Goal: Task Accomplishment & Management: Manage account settings

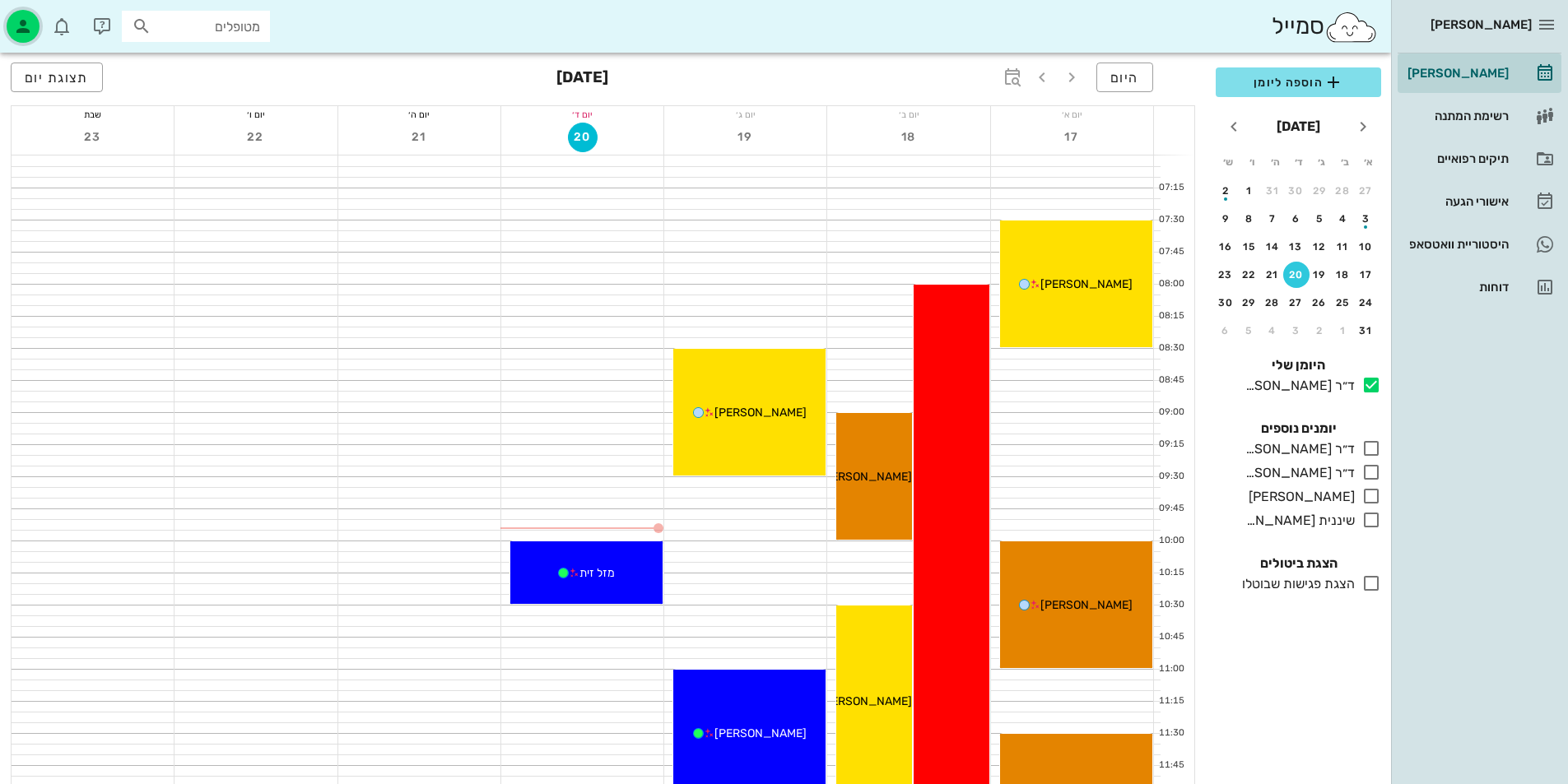
click at [19, 25] on icon "button" at bounding box center [23, 26] width 19 height 19
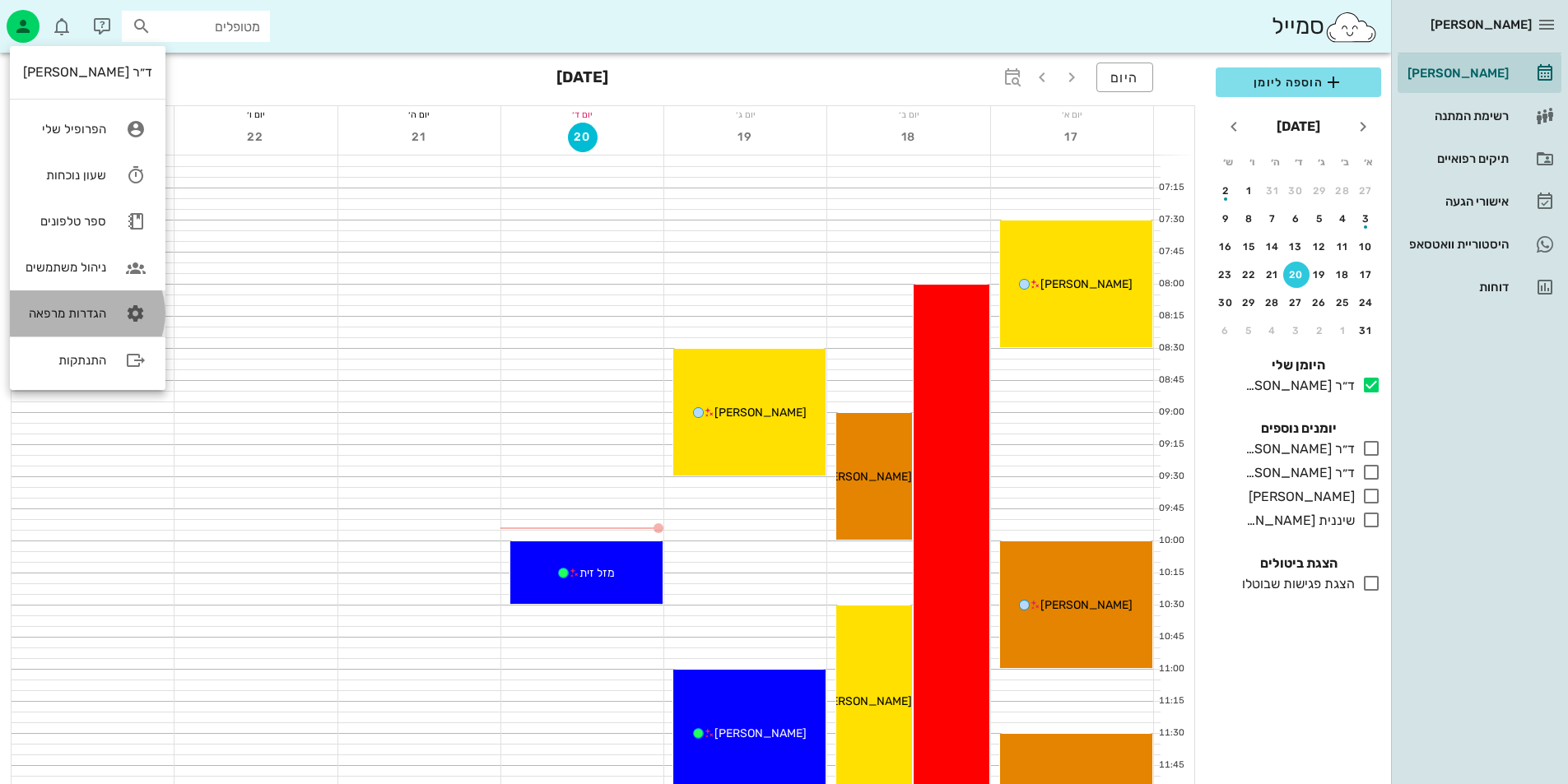
click at [99, 320] on div "הגדרות מרפאה" at bounding box center [64, 314] width 83 height 15
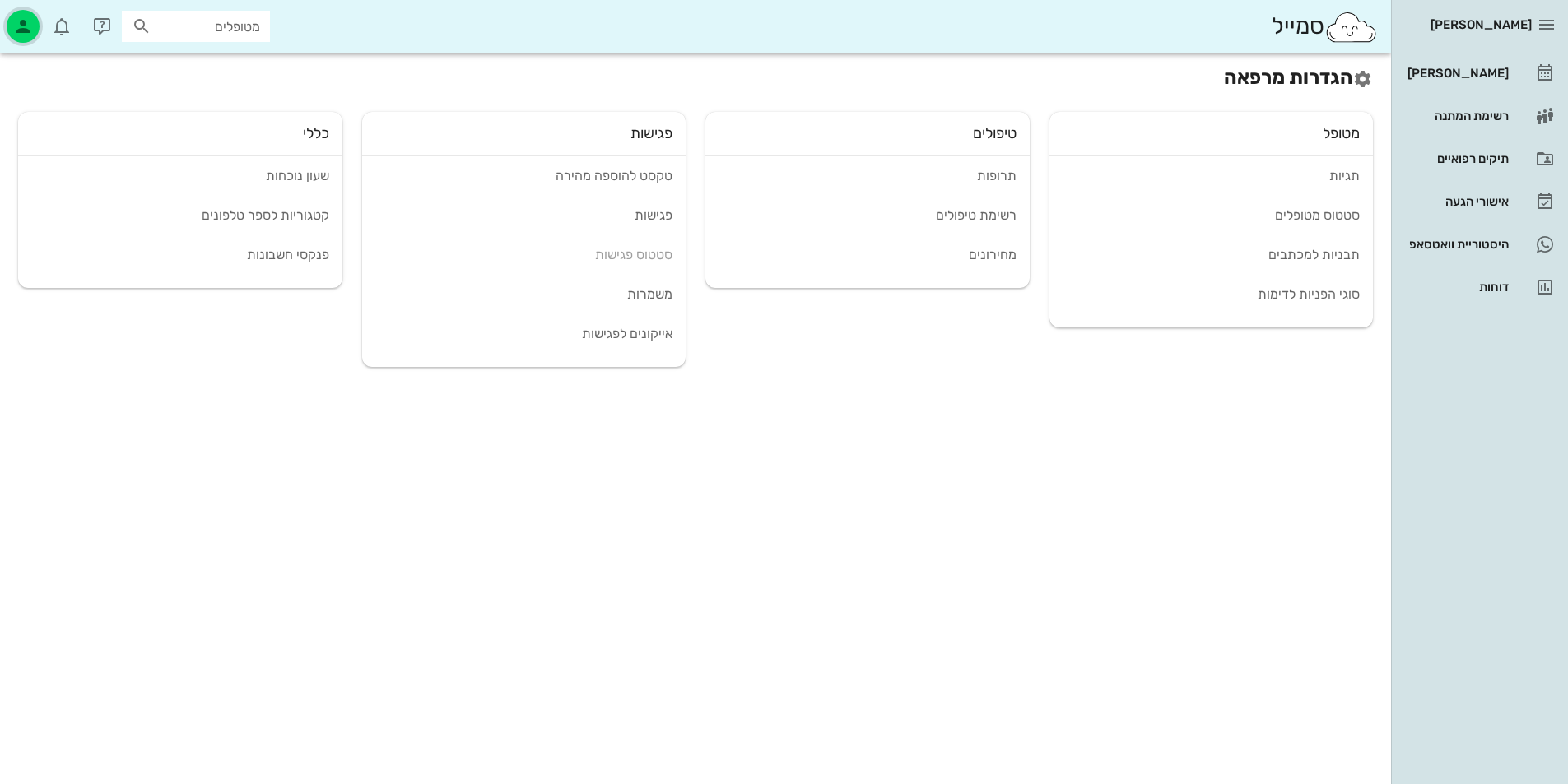
click at [38, 19] on div "button" at bounding box center [23, 26] width 33 height 33
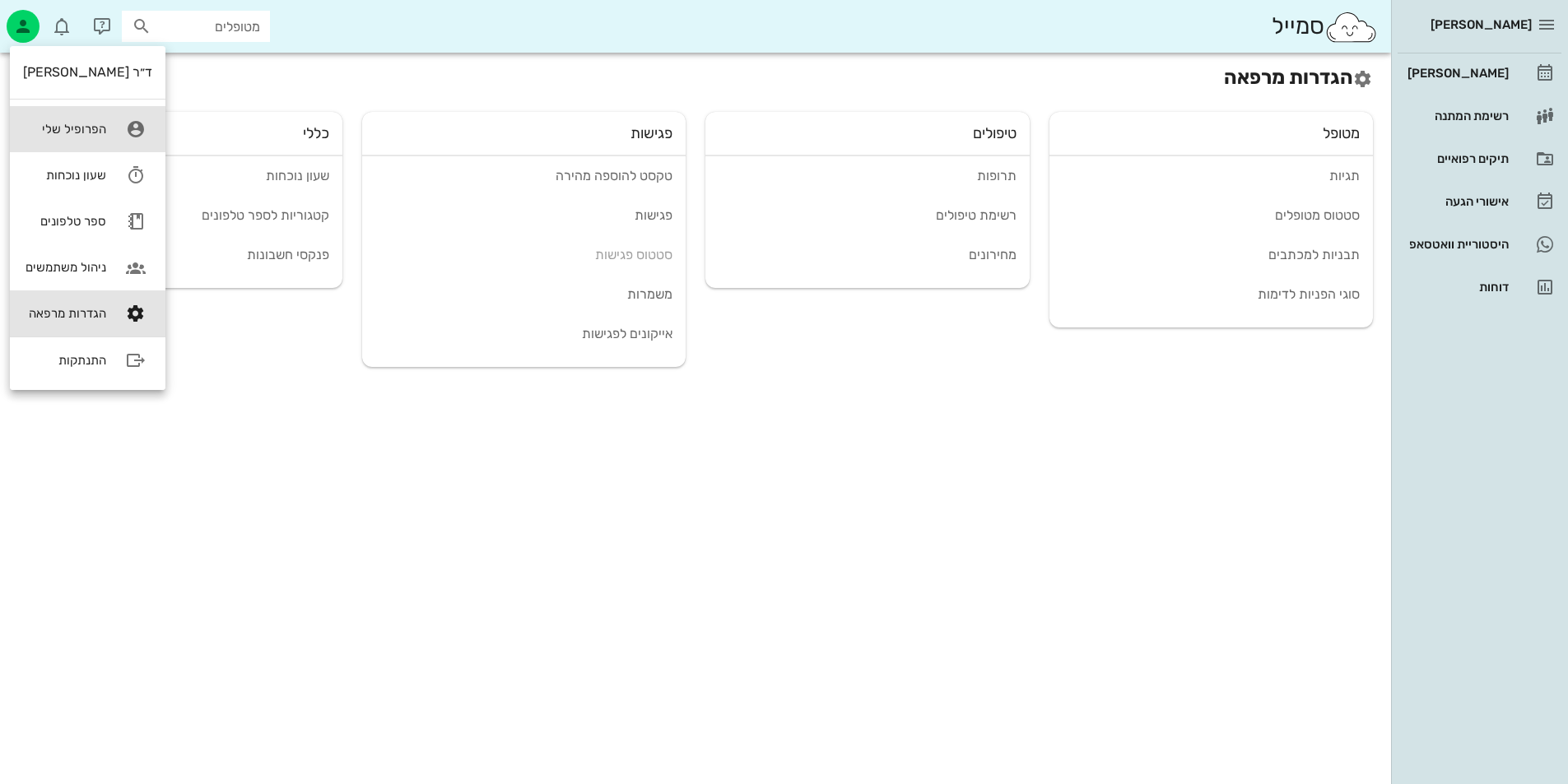
click at [81, 133] on div "הפרופיל שלי" at bounding box center [64, 129] width 83 height 15
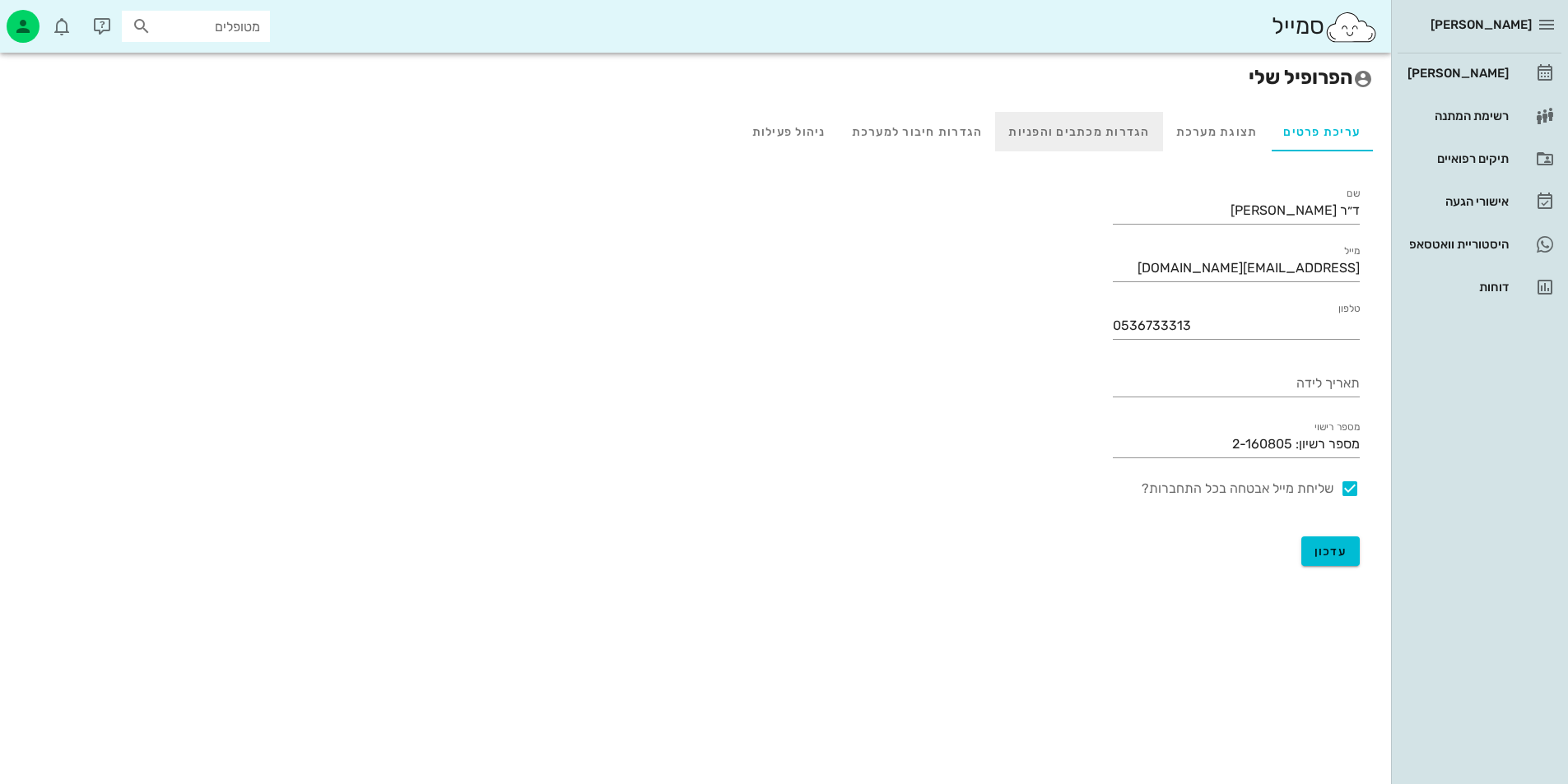
click at [1087, 132] on div "הגדרות מכתבים והפניות" at bounding box center [1078, 132] width 167 height 40
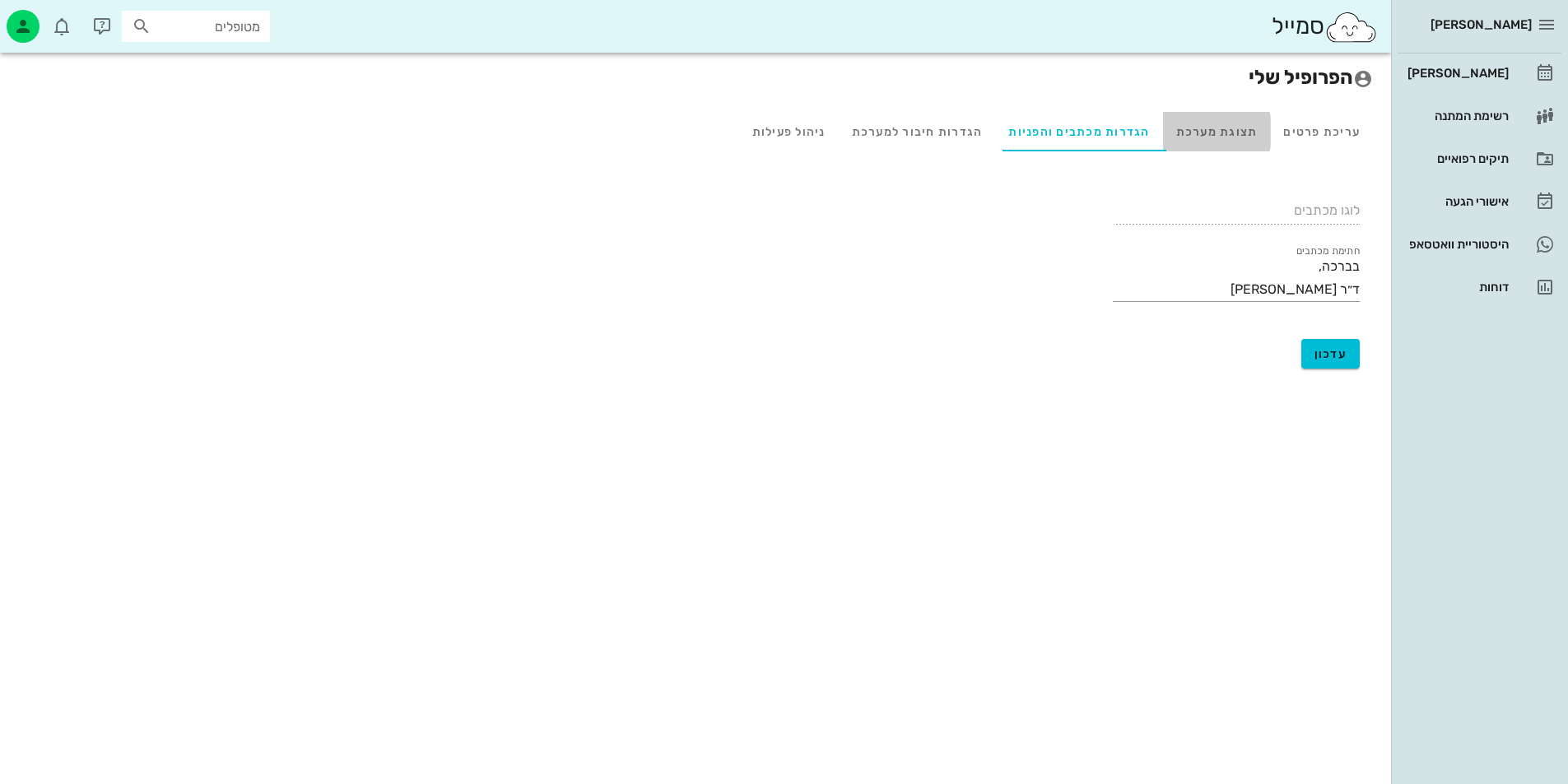
click at [1252, 126] on div "תצוגת מערכת" at bounding box center [1216, 132] width 108 height 40
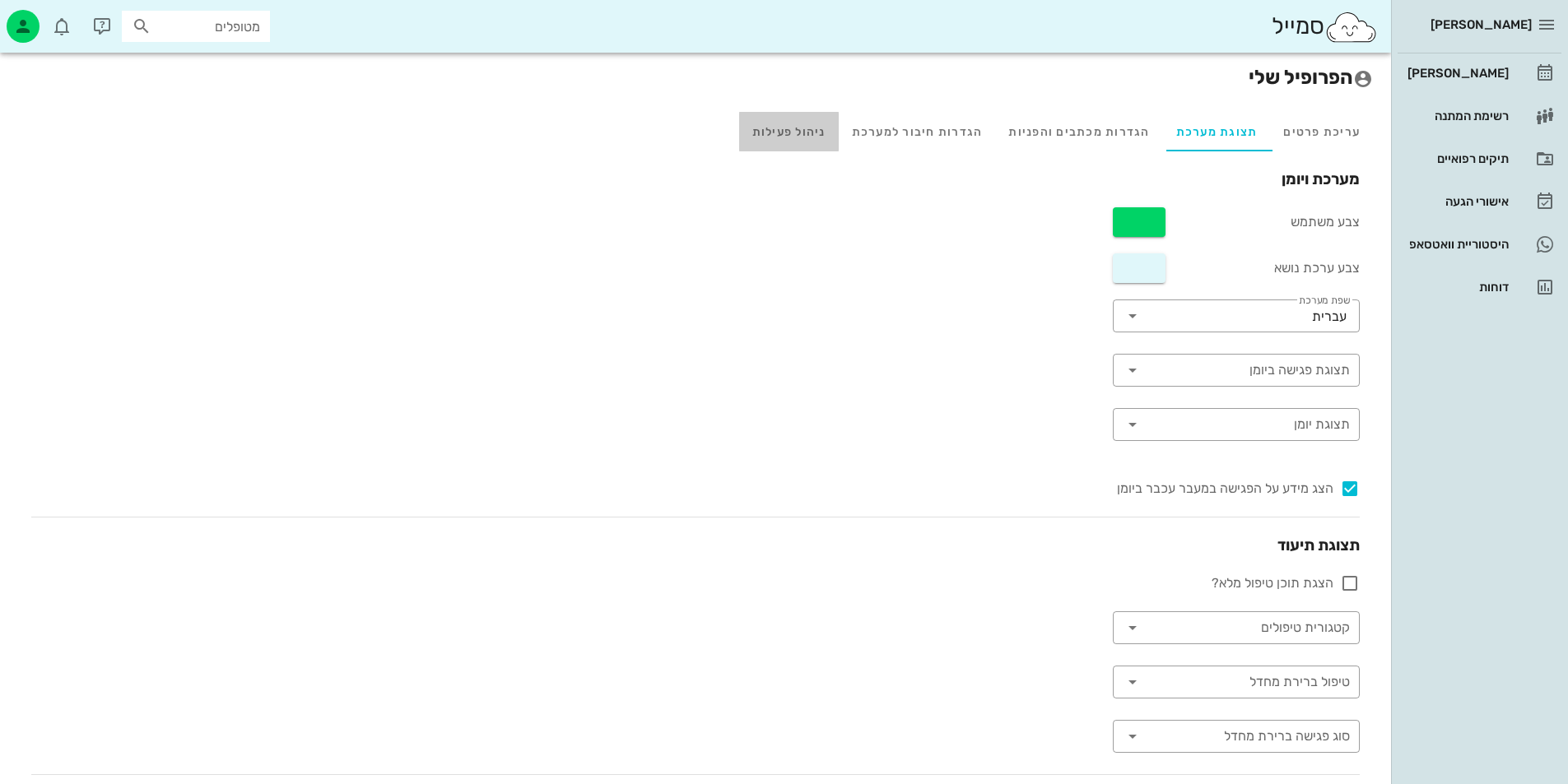
click at [814, 135] on div "ניהול פעילות" at bounding box center [789, 132] width 99 height 40
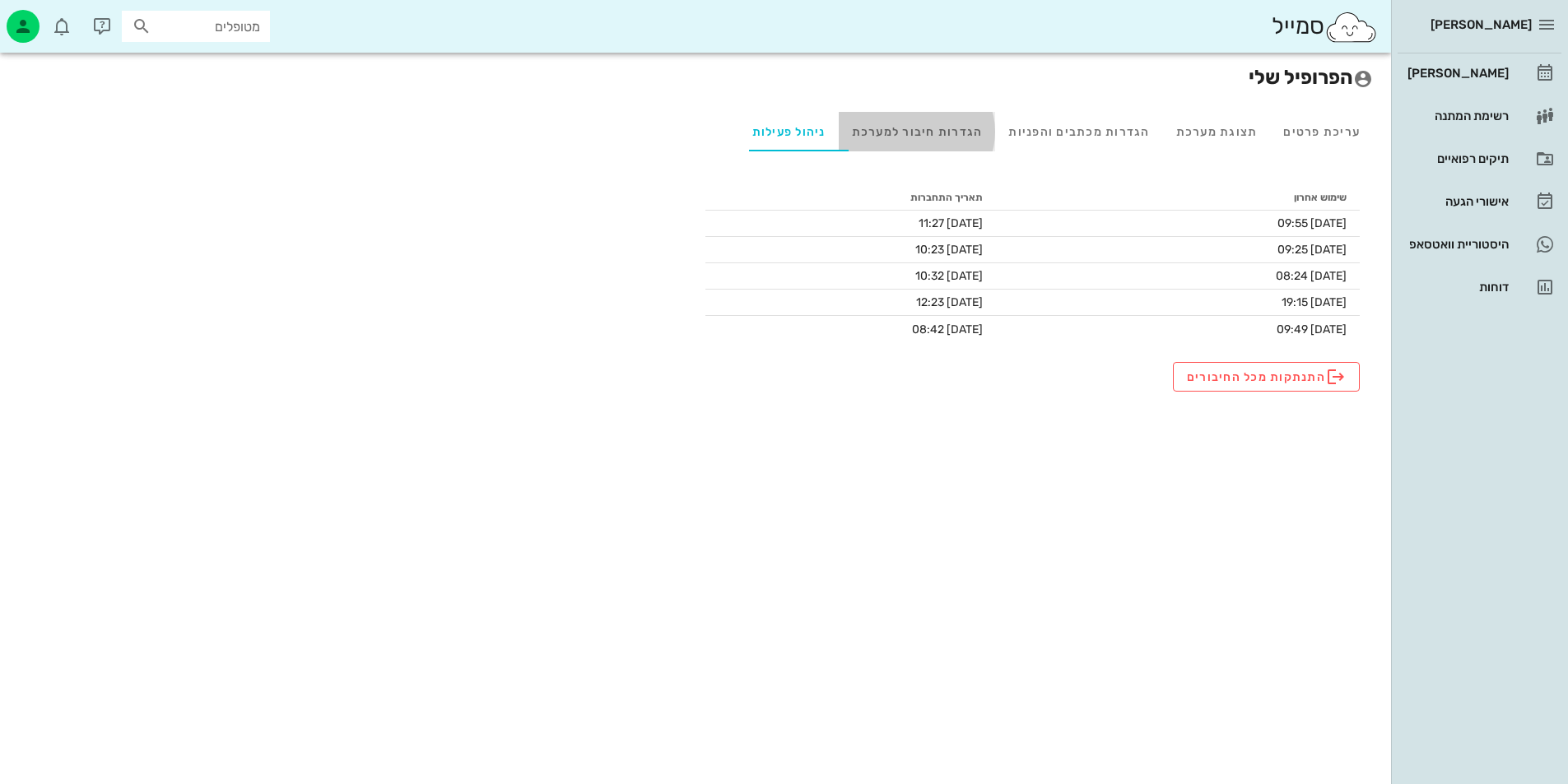
click at [948, 121] on div "הגדרות חיבור למערכת" at bounding box center [917, 132] width 157 height 40
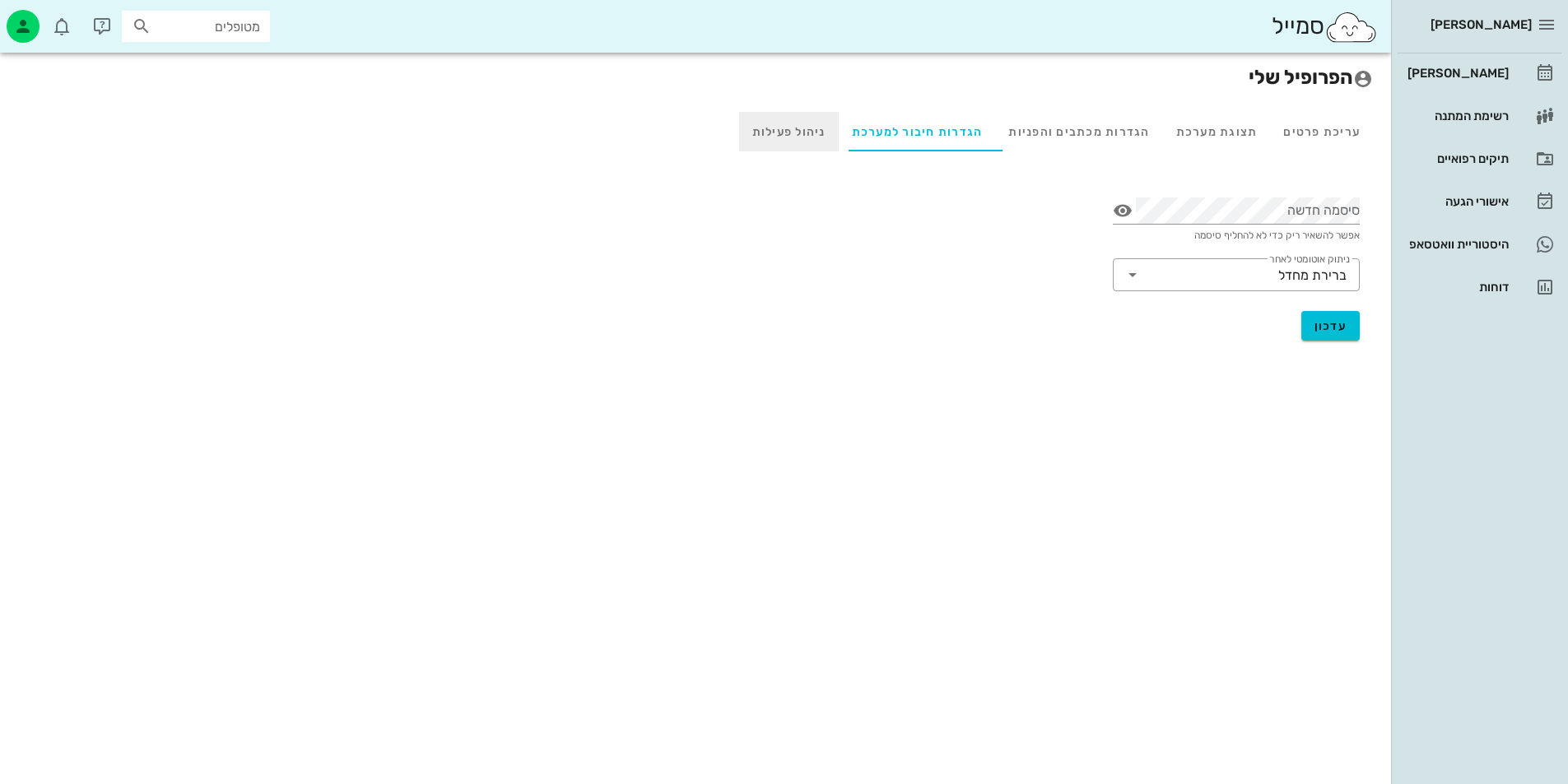
click at [797, 121] on div "ניהול פעילות" at bounding box center [789, 132] width 99 height 40
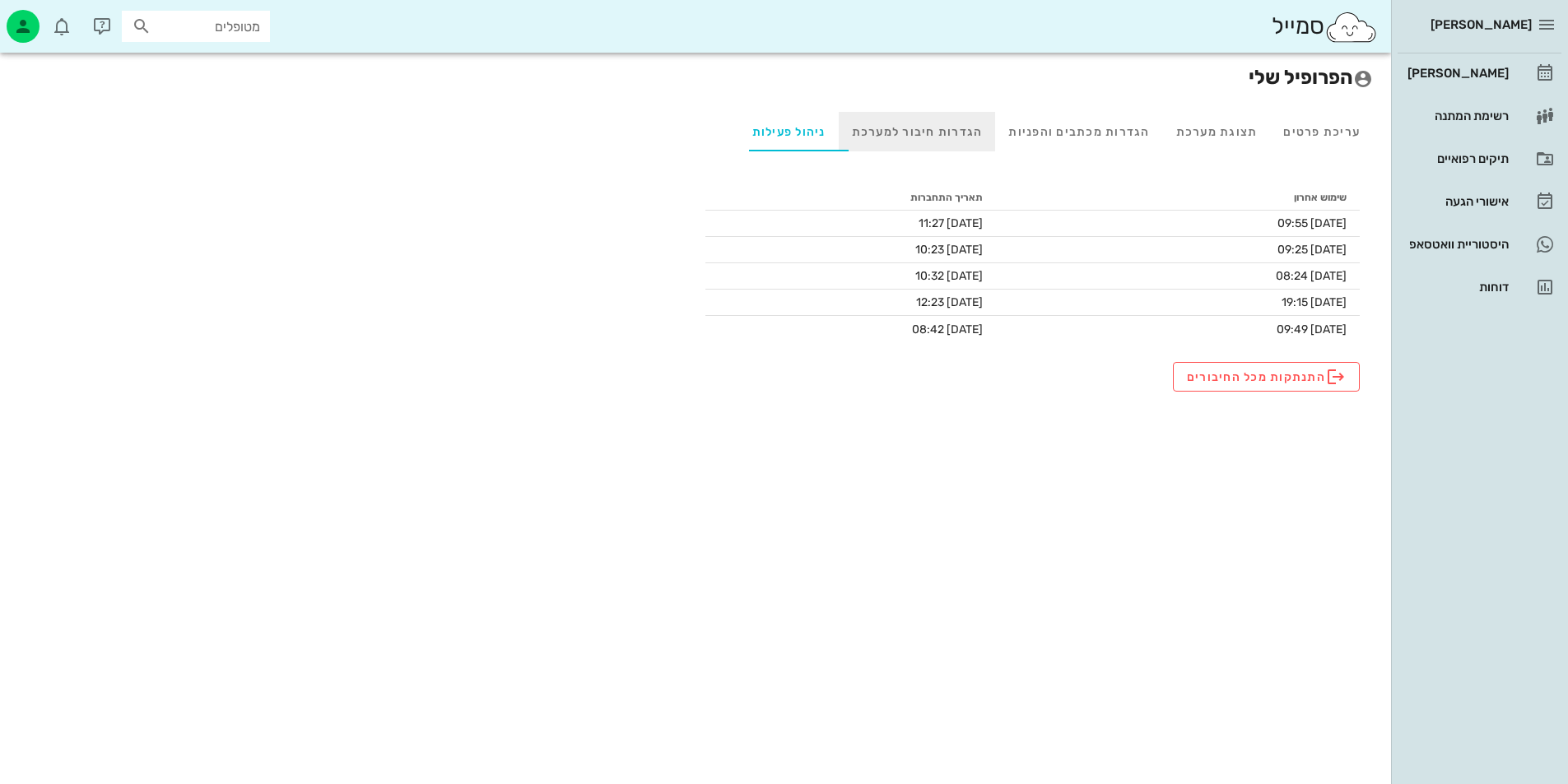
click at [983, 132] on div "הגדרות חיבור למערכת" at bounding box center [917, 132] width 157 height 40
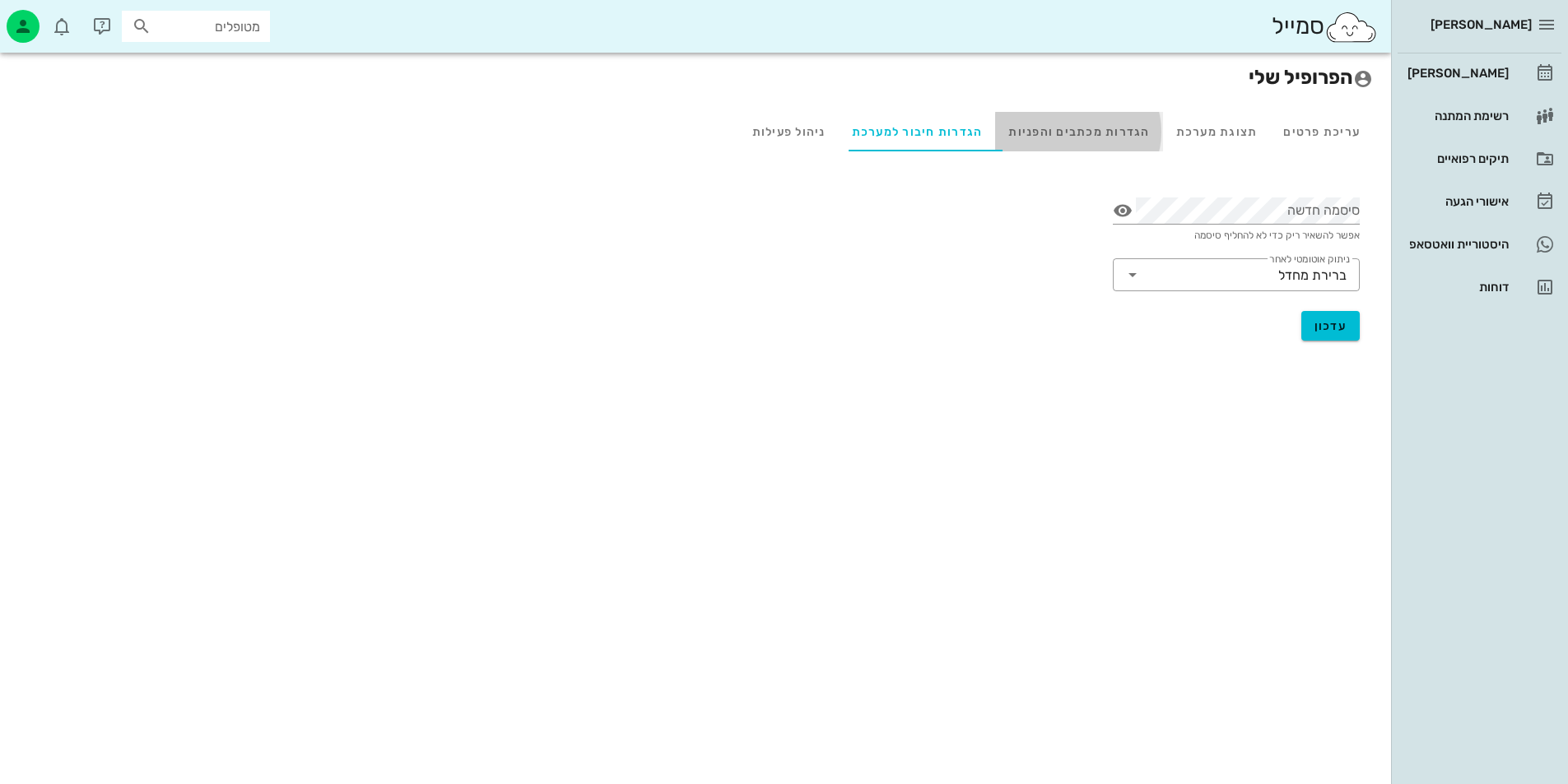
click at [1124, 124] on div "הגדרות מכתבים והפניות" at bounding box center [1078, 132] width 167 height 40
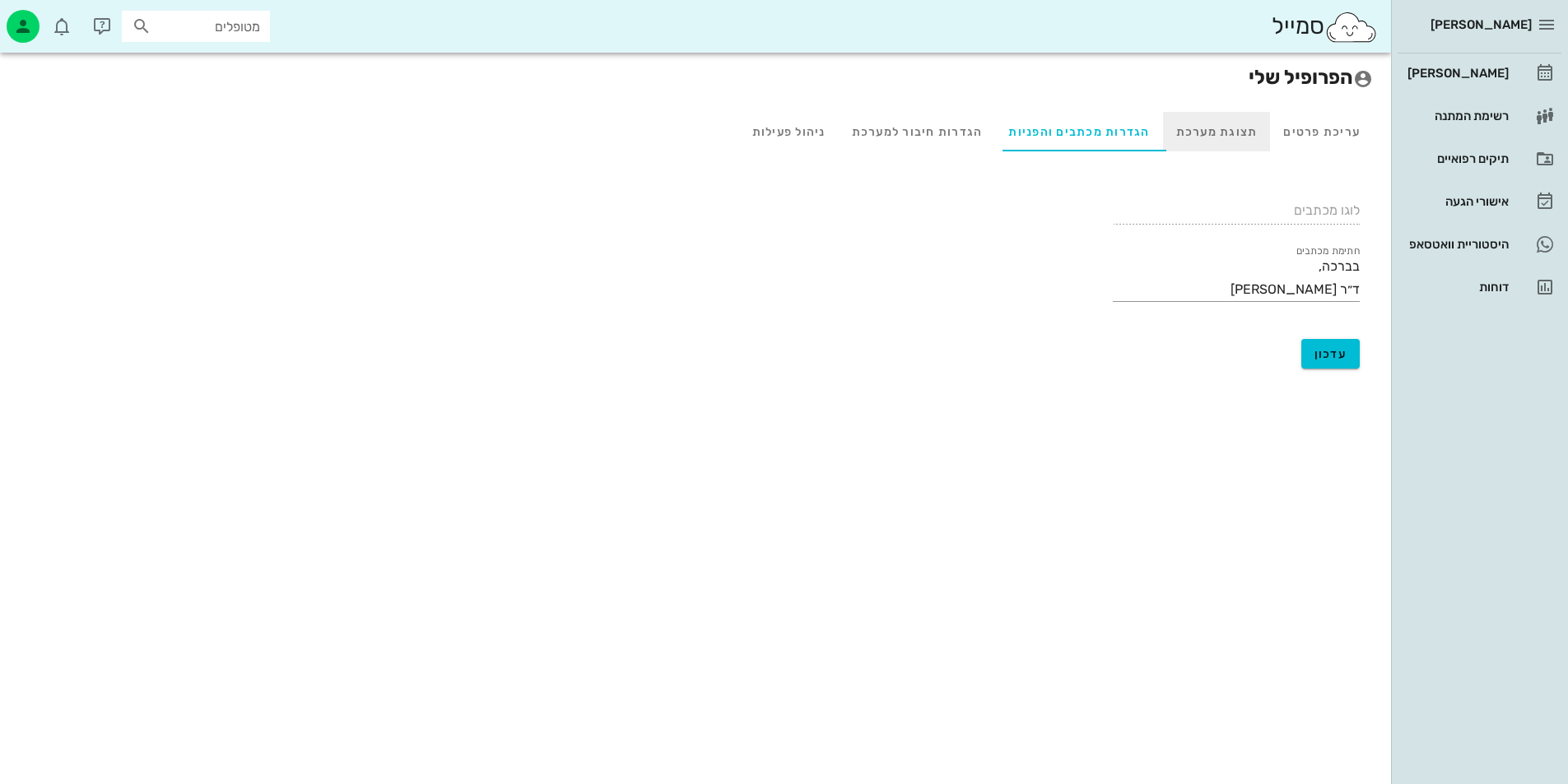
click at [1253, 122] on div "תצוגת מערכת" at bounding box center [1216, 132] width 108 height 40
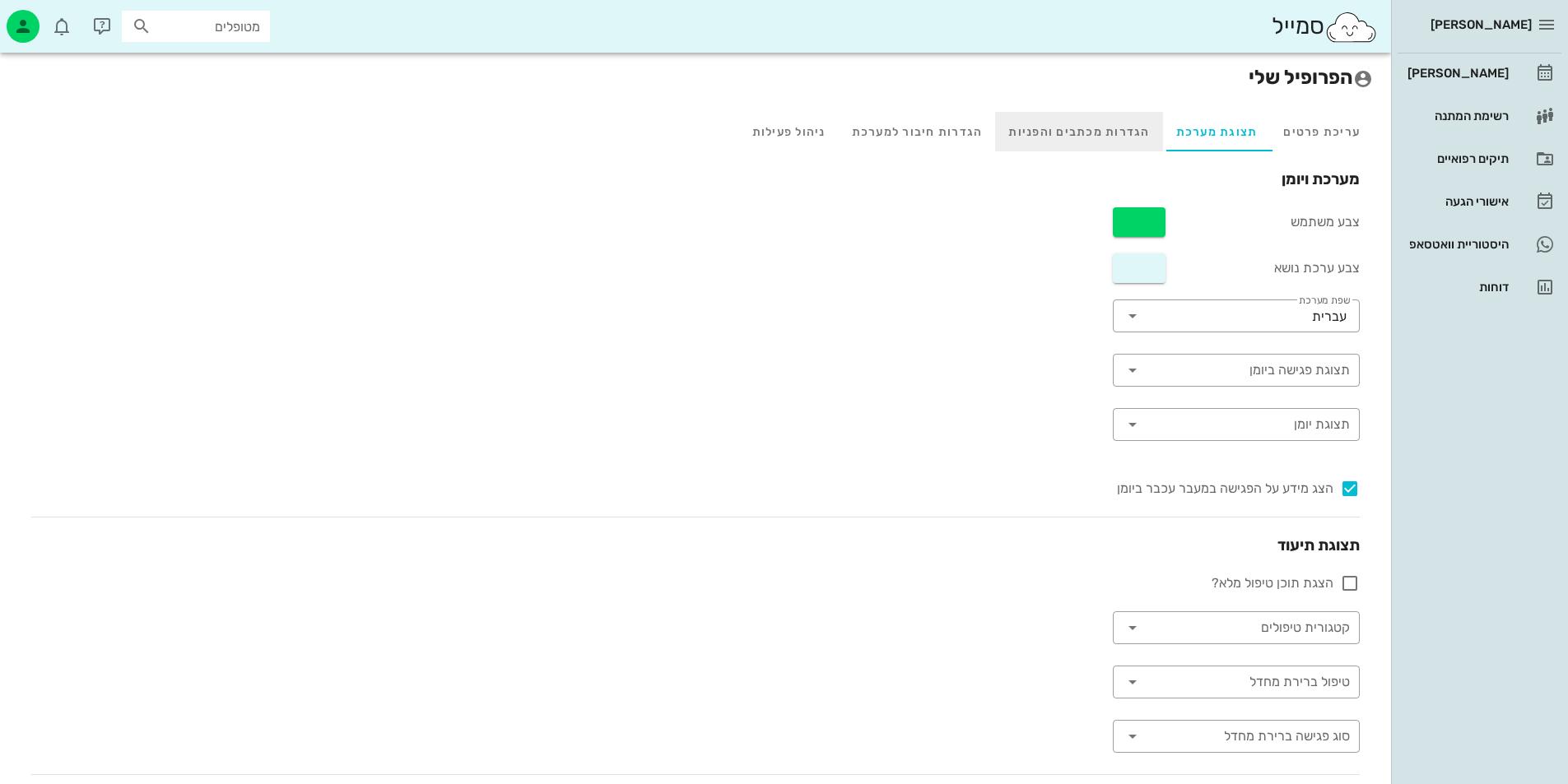
click at [1141, 146] on div "הגדרות מכתבים והפניות" at bounding box center [1078, 132] width 167 height 40
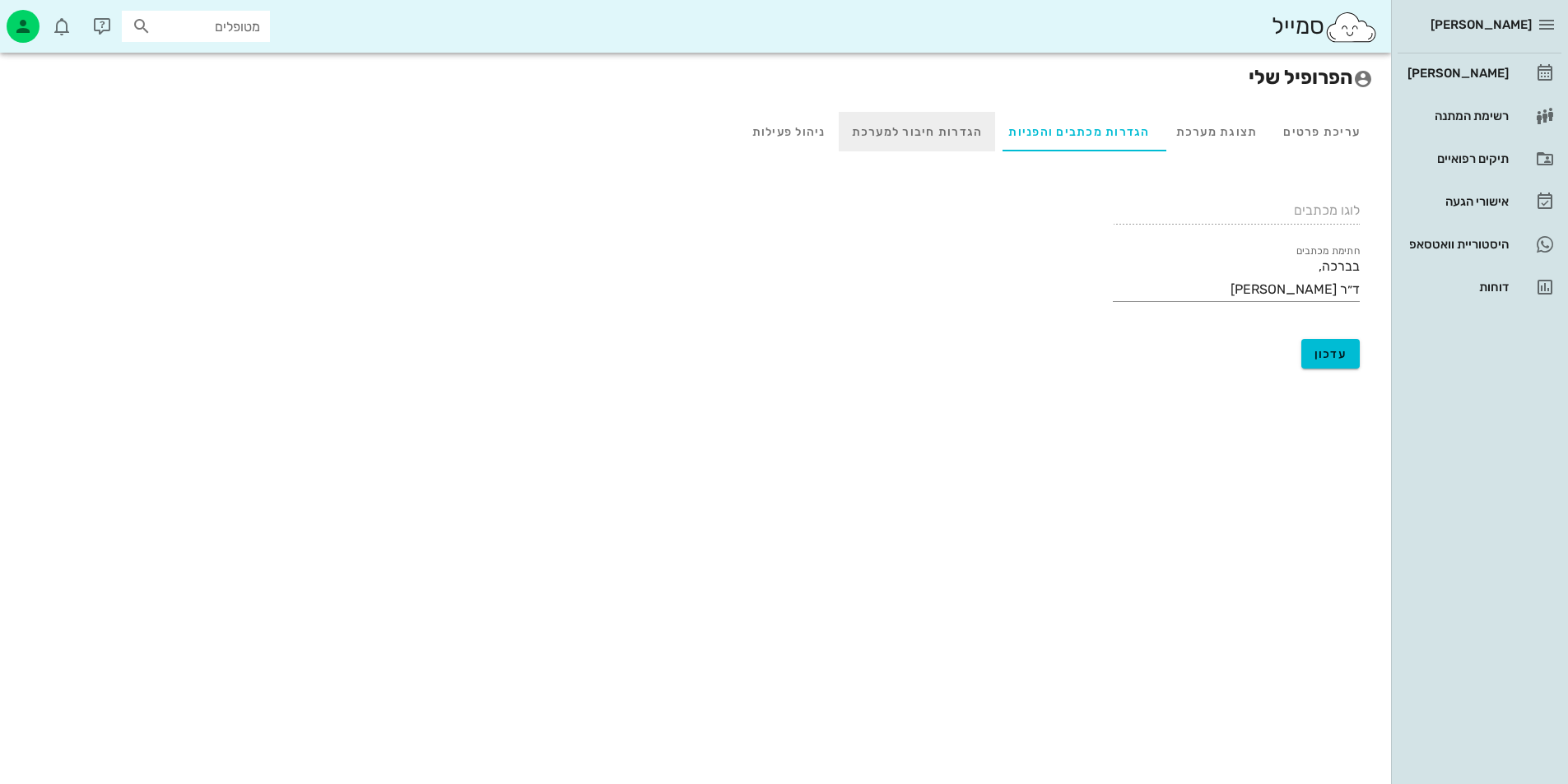
click at [941, 135] on div "הגדרות חיבור למערכת" at bounding box center [917, 132] width 157 height 40
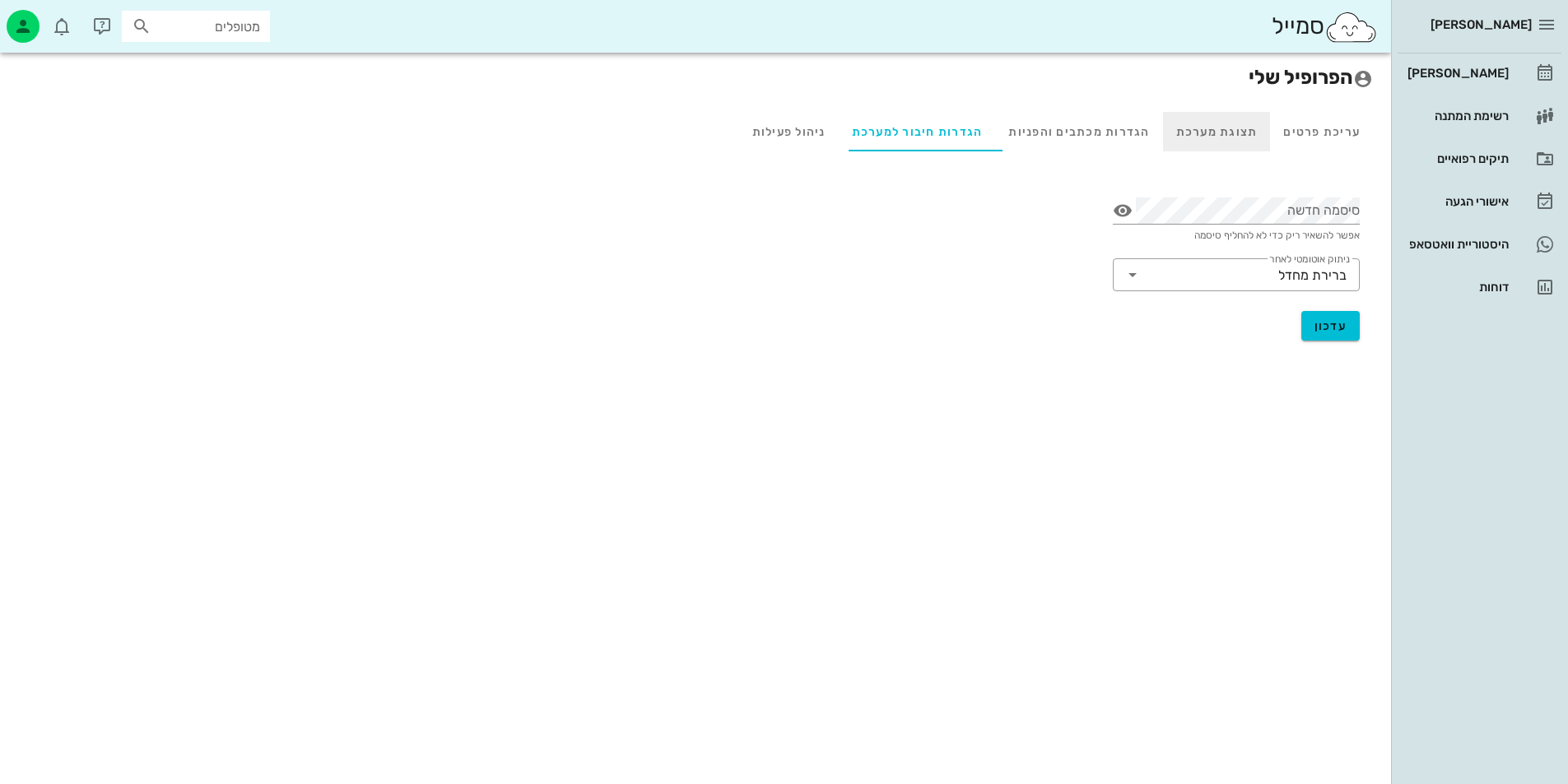
click at [1184, 121] on div "תצוגת מערכת" at bounding box center [1216, 132] width 108 height 40
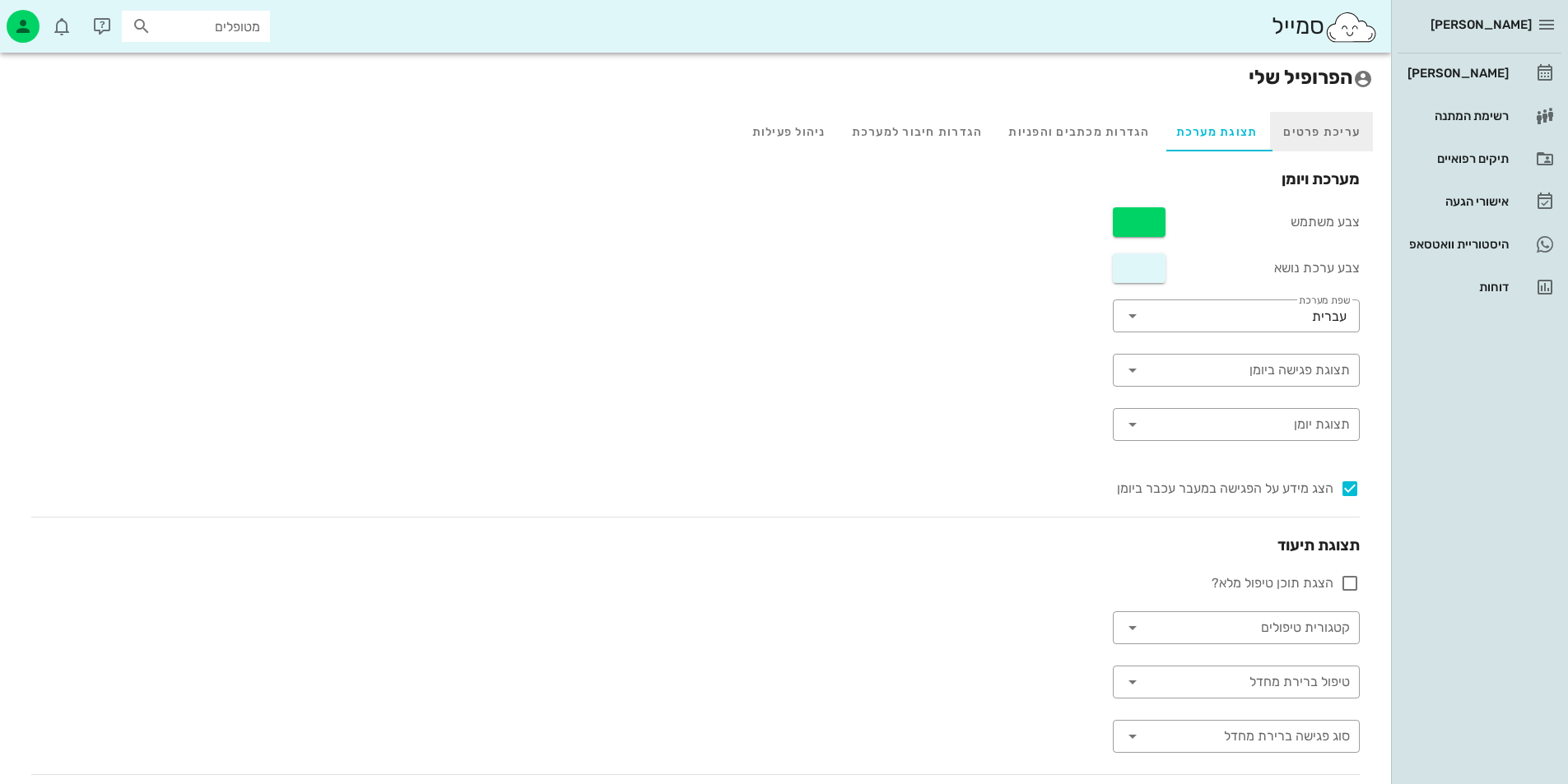
click at [1312, 135] on div "עריכת פרטים" at bounding box center [1321, 132] width 103 height 40
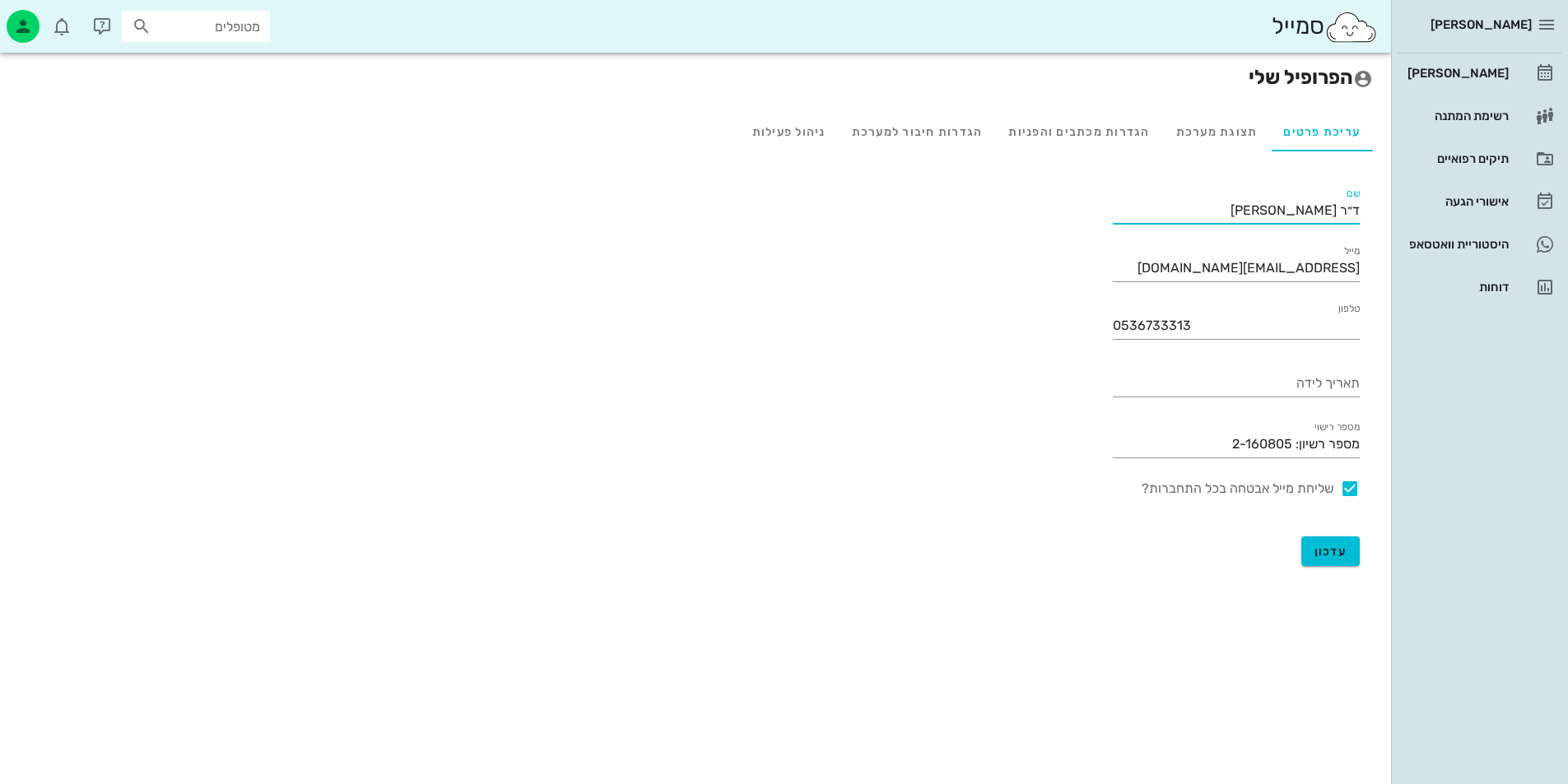
drag, startPoint x: 1338, startPoint y: 216, endPoint x: 1302, endPoint y: 220, distance: 36.2
click at [1302, 220] on input "ד״ר [PERSON_NAME]" at bounding box center [1236, 210] width 247 height 26
type input "ד״ר חמודי ביאדסה"
click at [1332, 545] on span "עדכון" at bounding box center [1330, 551] width 33 height 14
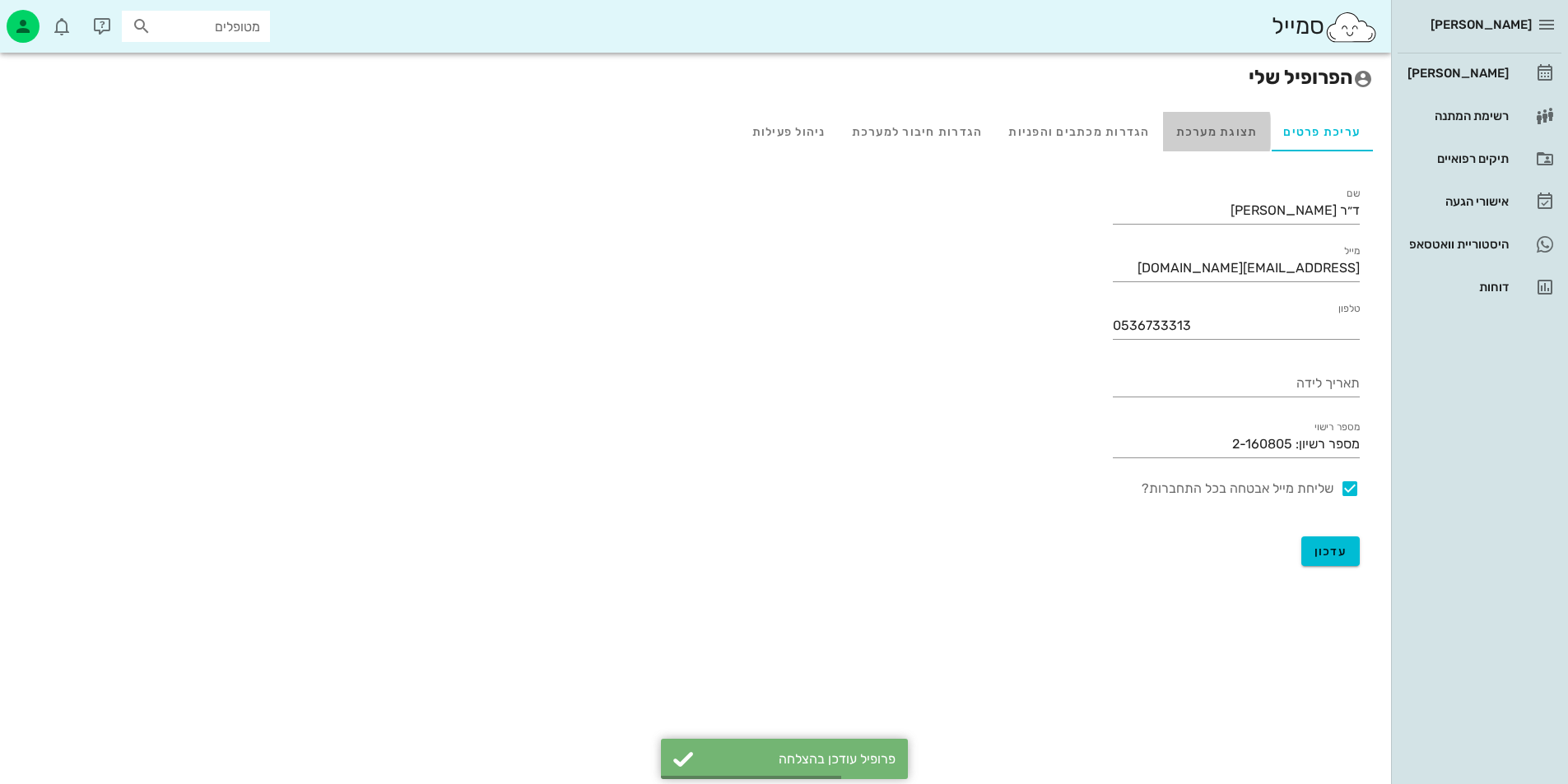
click at [1189, 128] on div "תצוגת מערכת" at bounding box center [1216, 132] width 108 height 40
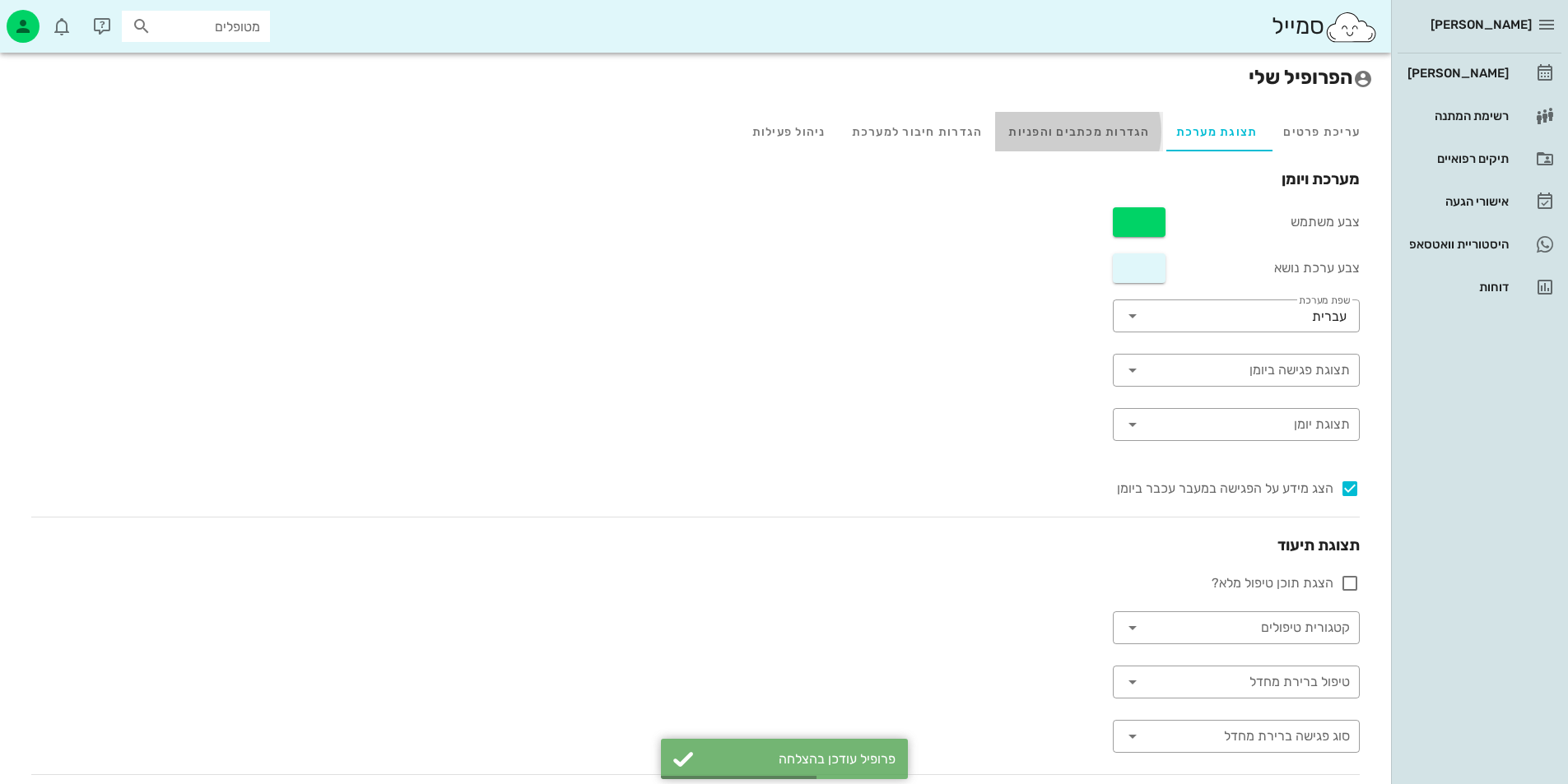
click at [1120, 122] on div "הגדרות מכתבים והפניות" at bounding box center [1078, 132] width 167 height 40
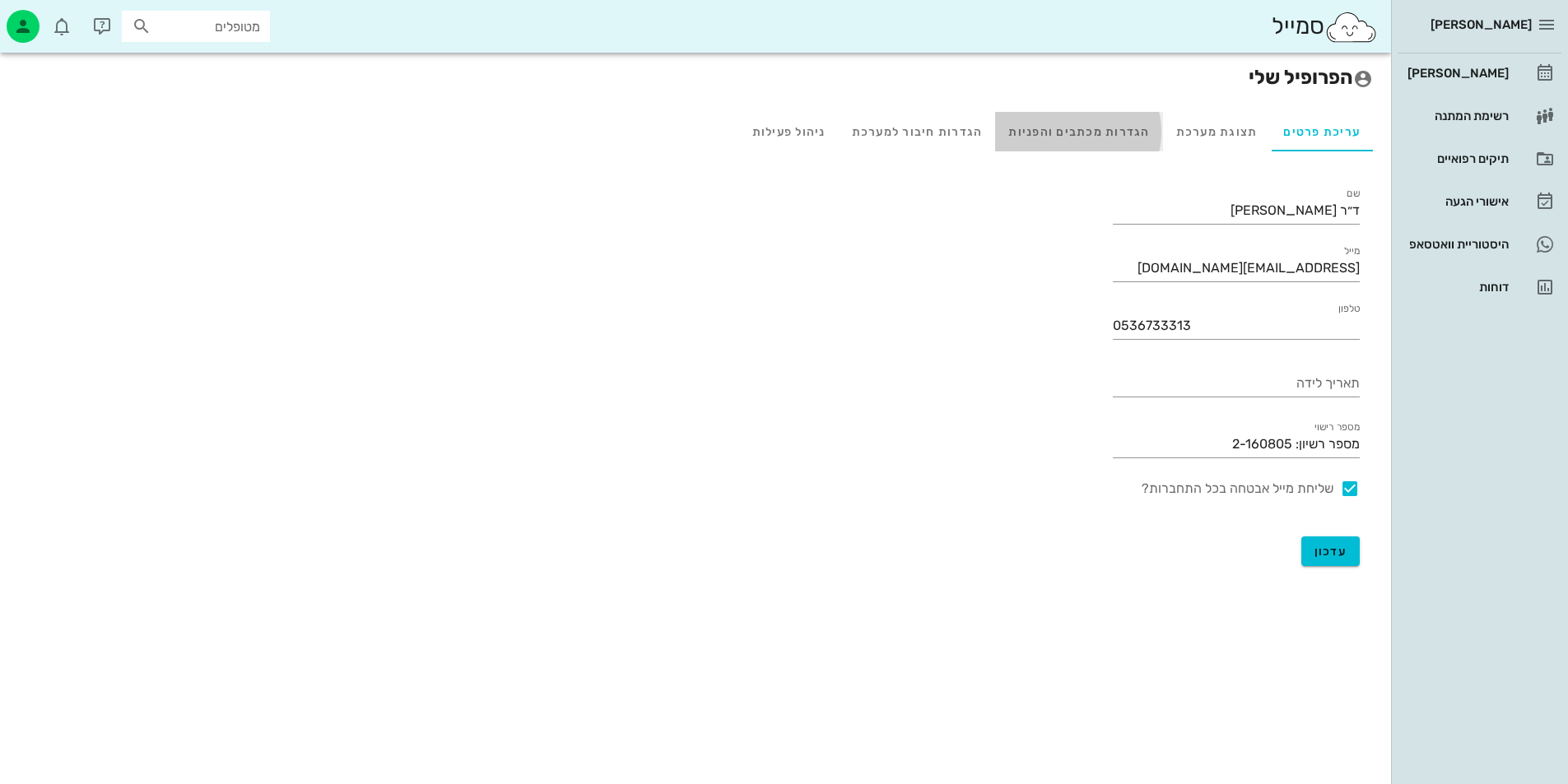
click at [1092, 127] on div "הגדרות מכתבים והפניות" at bounding box center [1078, 132] width 167 height 40
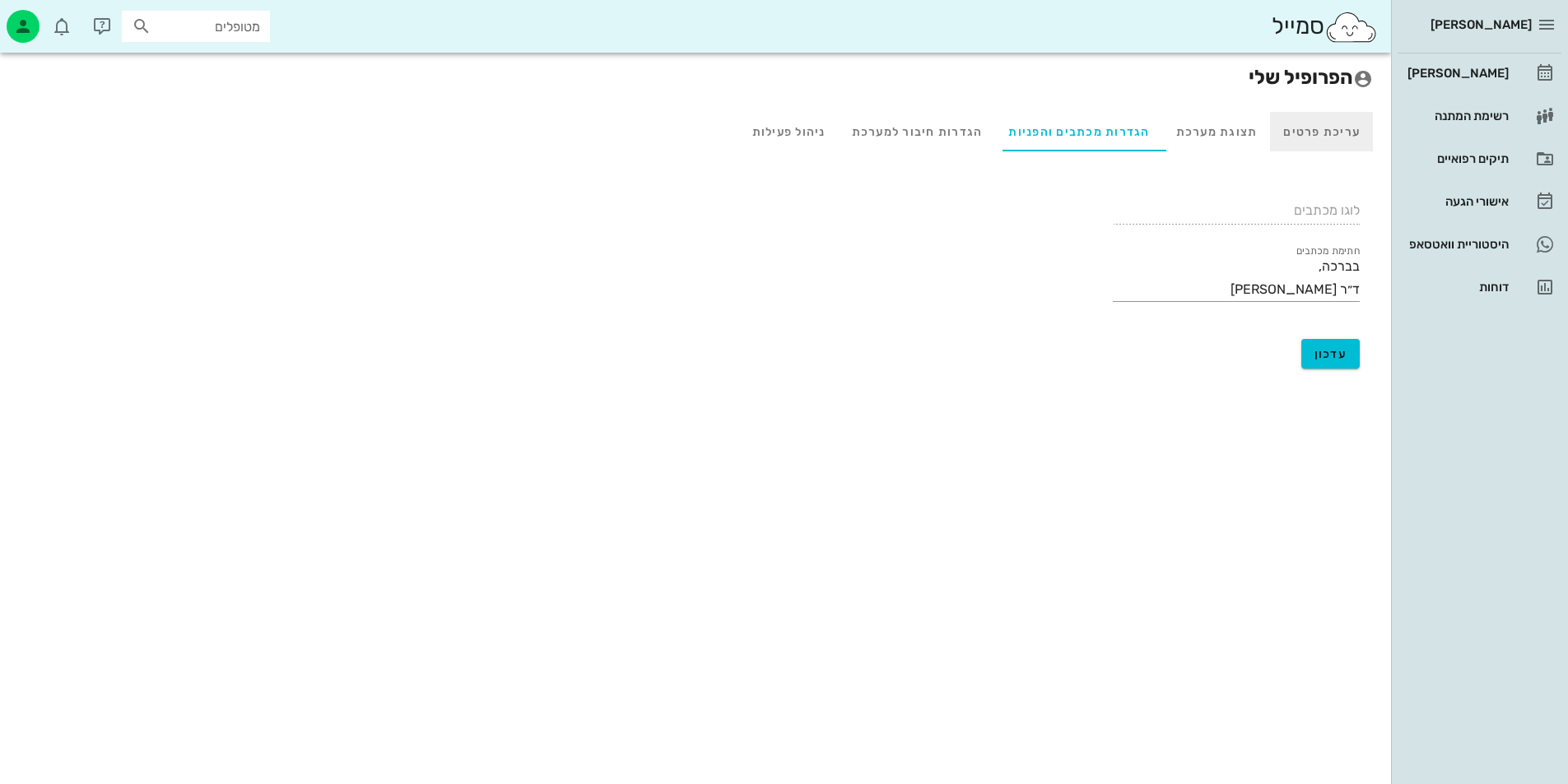
click at [1307, 126] on div "עריכת פרטים" at bounding box center [1321, 132] width 103 height 40
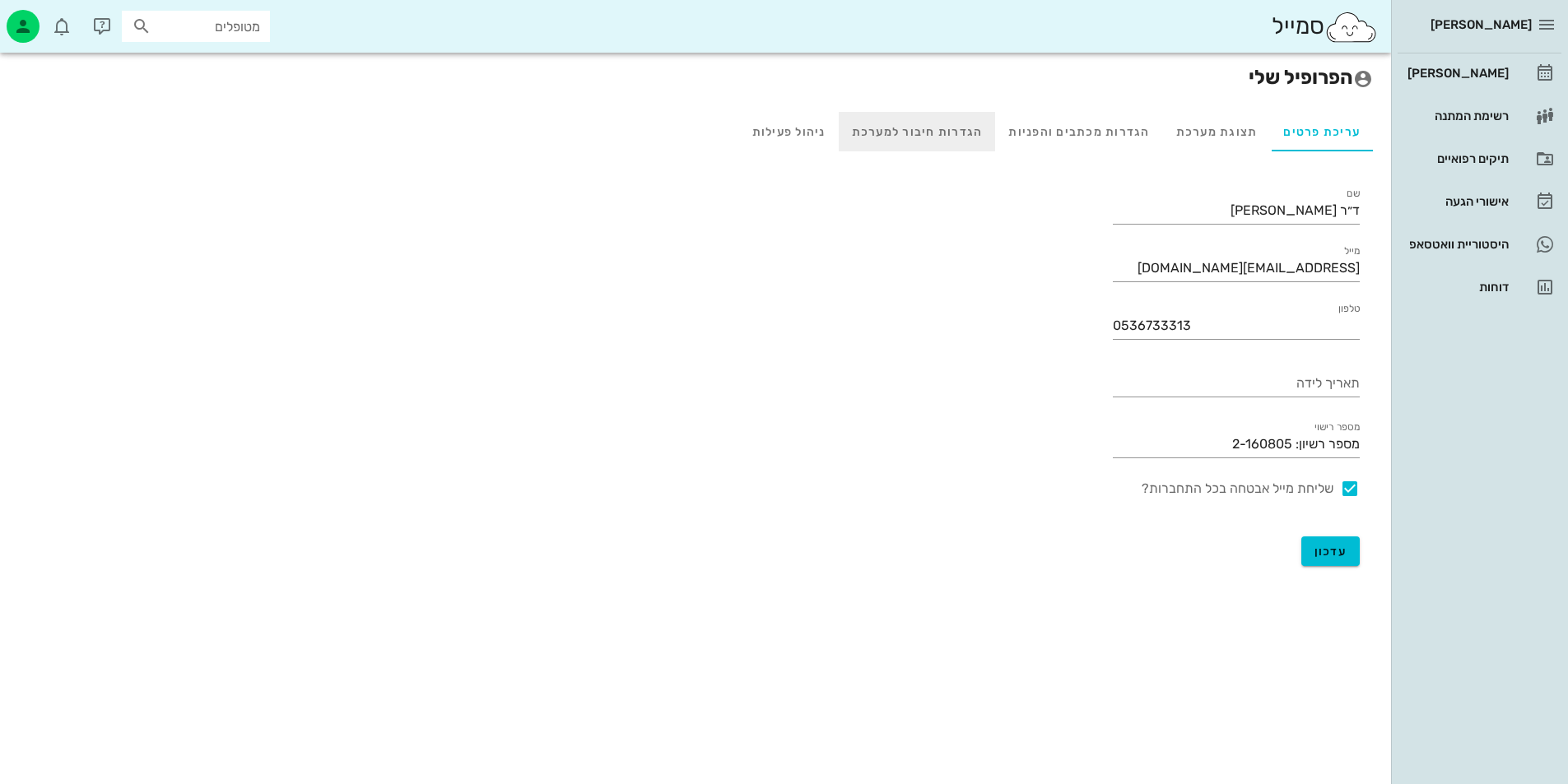
click at [975, 125] on div "הגדרות חיבור למערכת" at bounding box center [917, 132] width 157 height 40
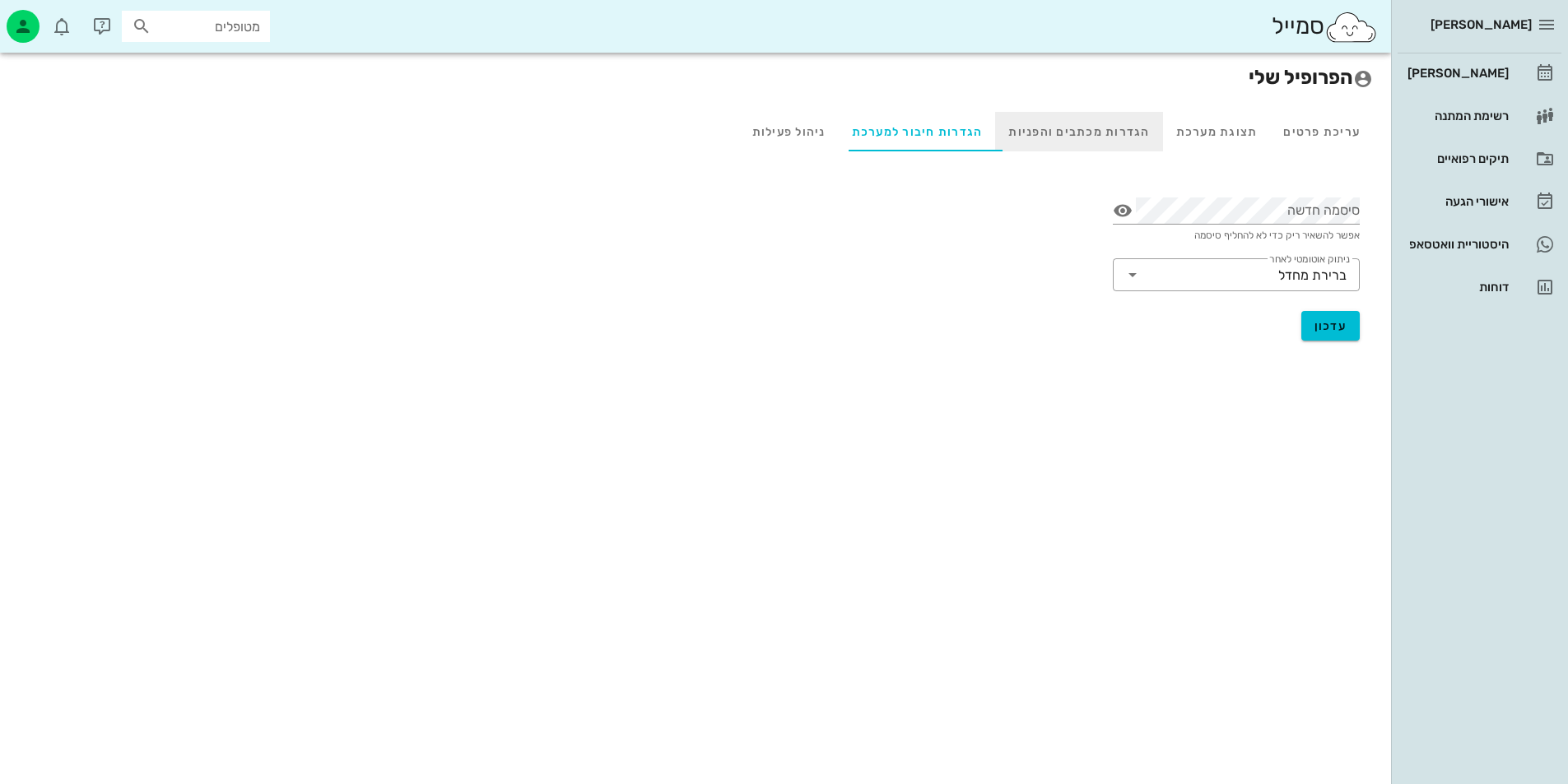
click at [1058, 139] on div "הגדרות מכתבים והפניות" at bounding box center [1078, 132] width 167 height 40
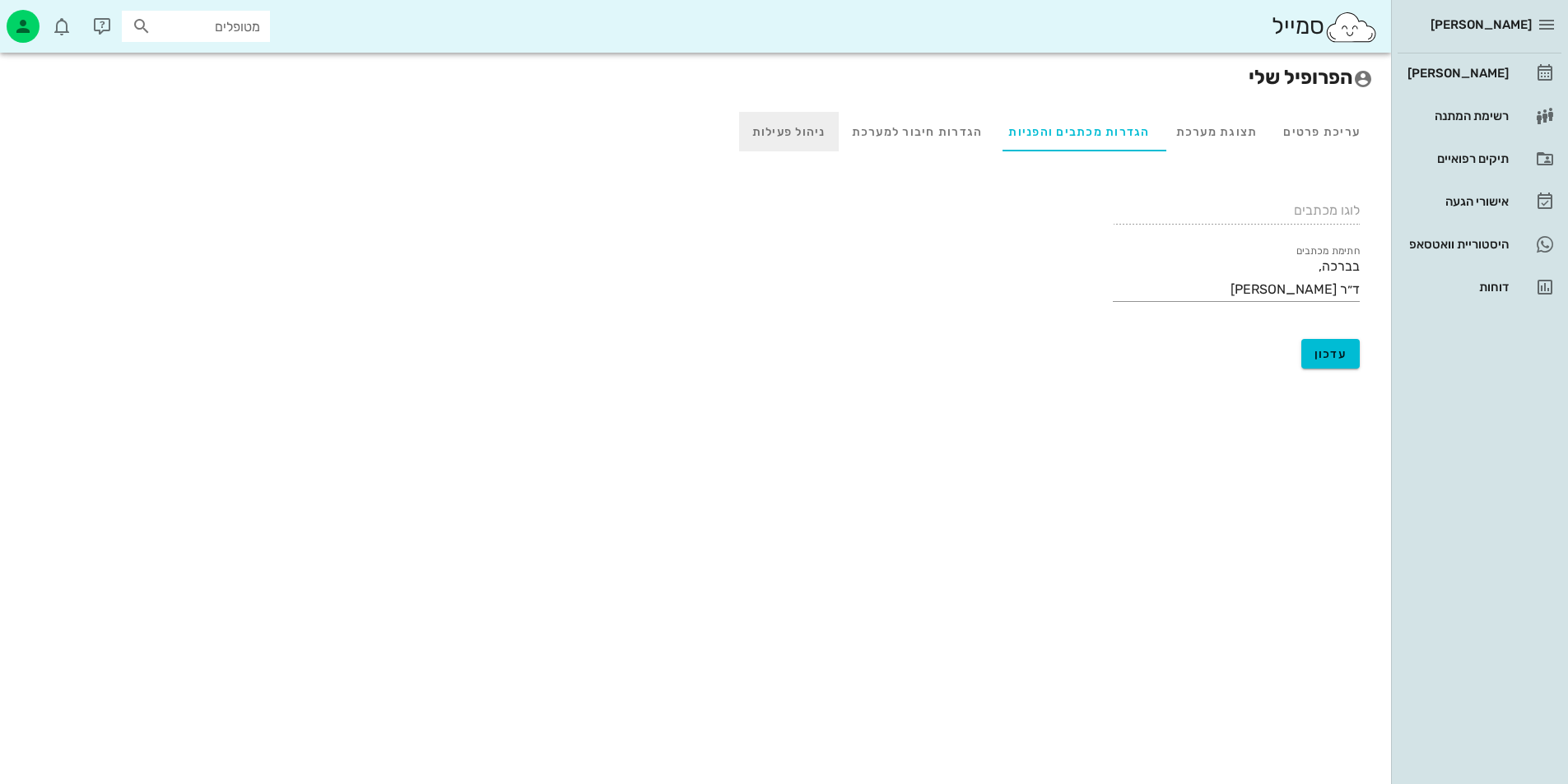
click at [767, 142] on div "ניהול פעילות" at bounding box center [789, 132] width 99 height 40
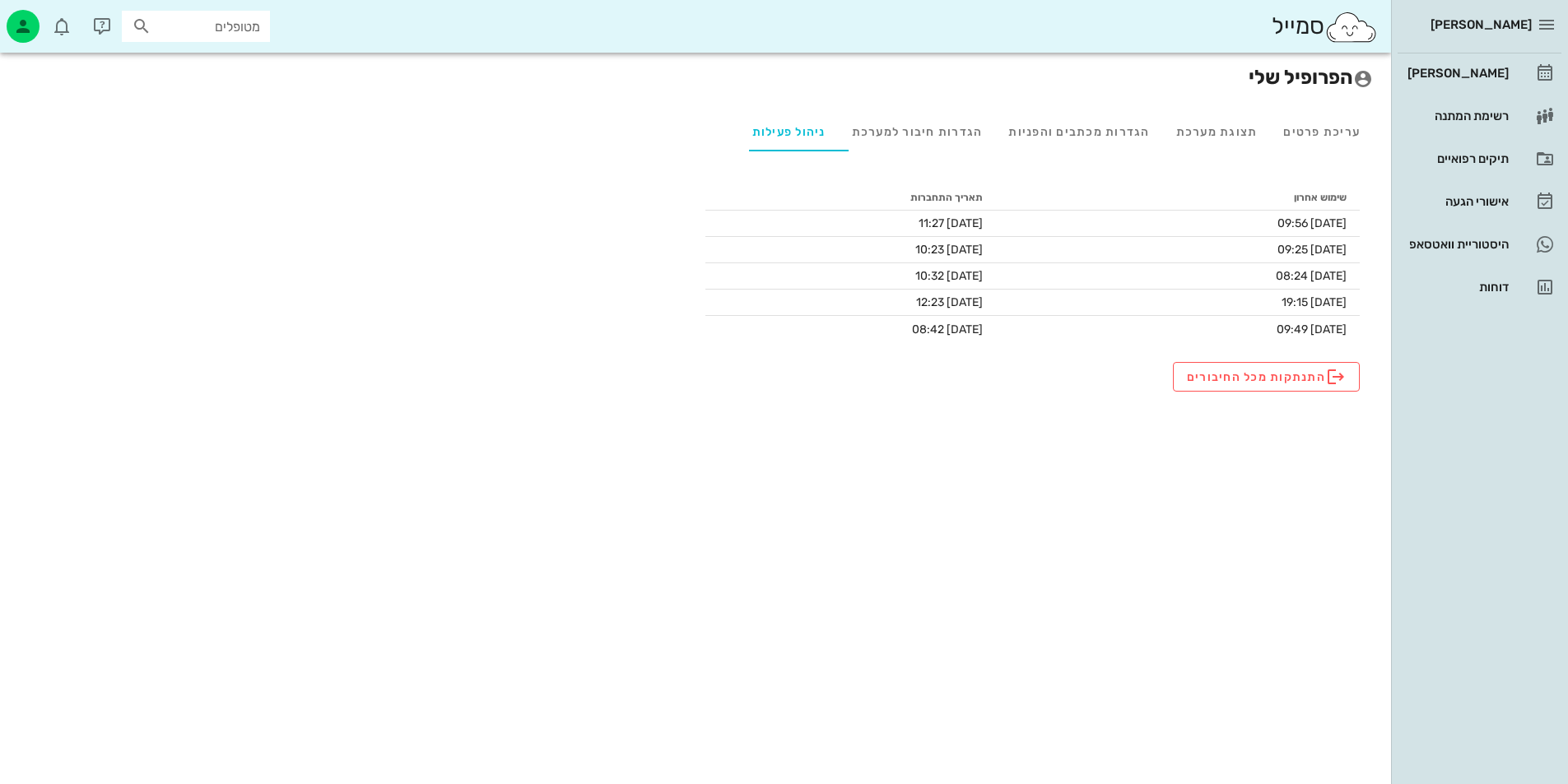
click at [1188, 93] on div "הפרופיל שלי" at bounding box center [695, 77] width 1374 height 50
click at [1195, 138] on div "תצוגת מערכת" at bounding box center [1216, 132] width 108 height 40
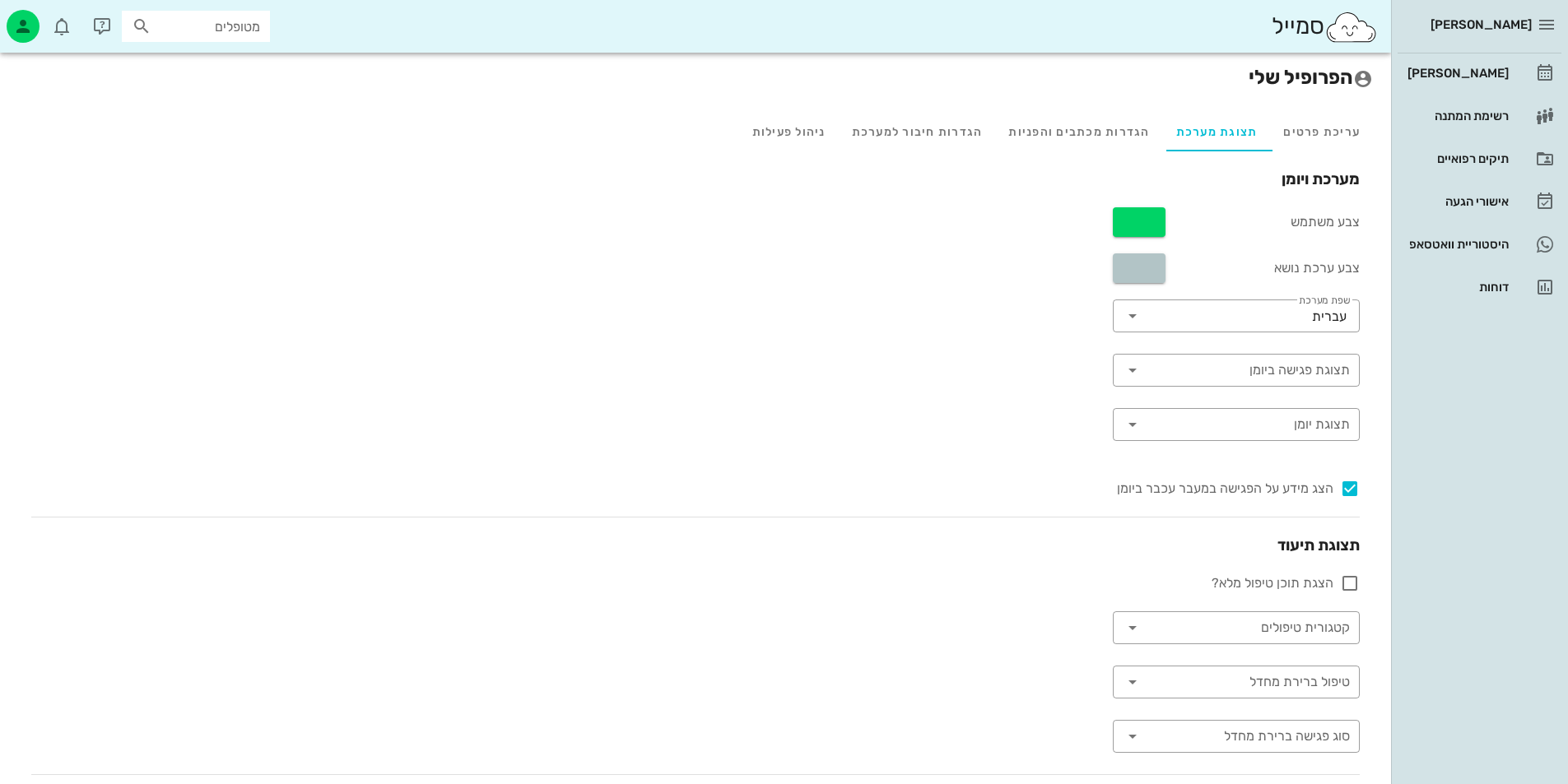
click at [1152, 274] on button "button" at bounding box center [1139, 268] width 52 height 30
click at [1093, 307] on div at bounding box center [1093, 305] width 37 height 15
click at [1155, 207] on button "button" at bounding box center [1139, 222] width 52 height 30
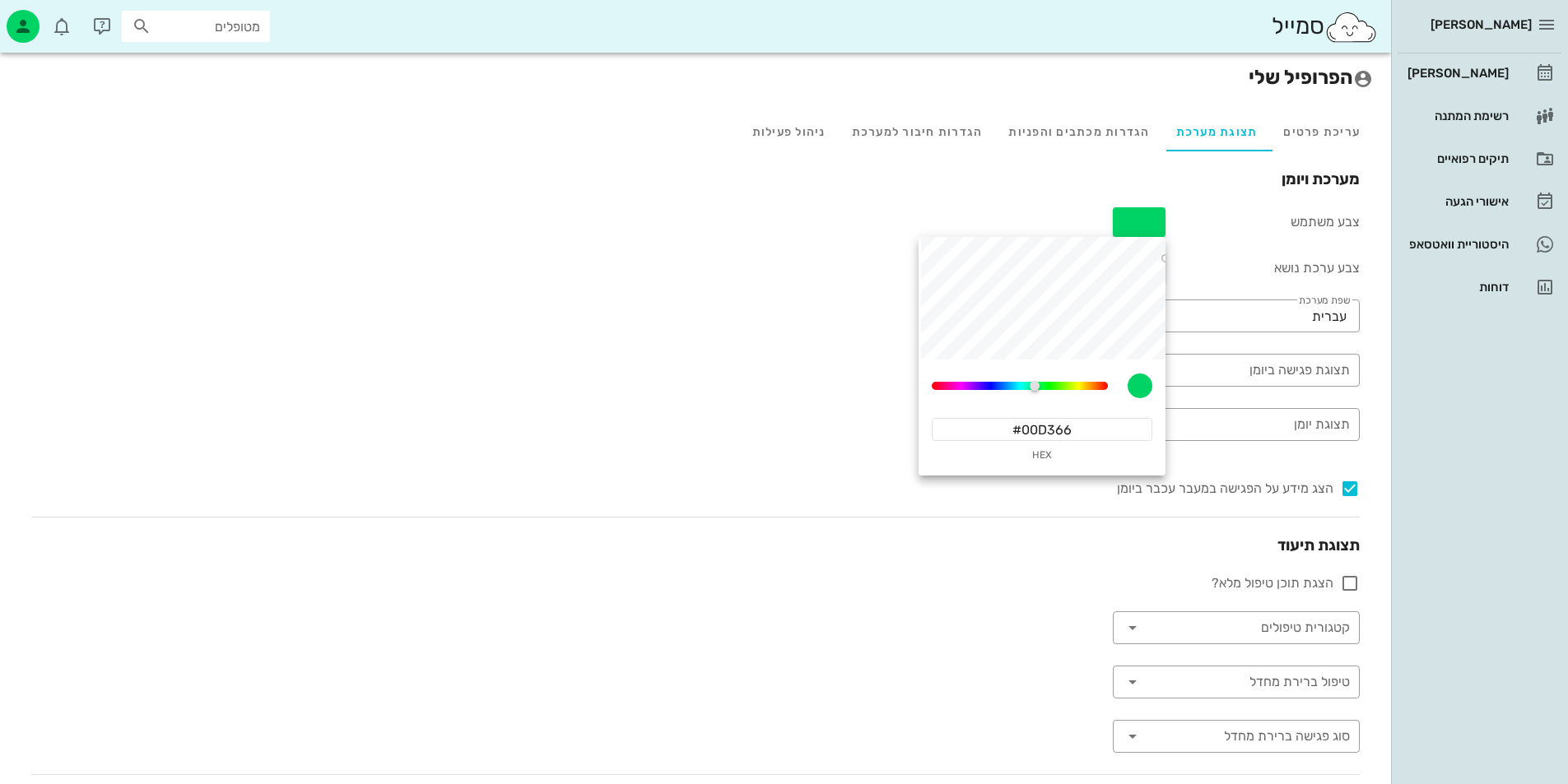
drag, startPoint x: 761, startPoint y: 340, endPoint x: 784, endPoint y: 322, distance: 29.2
click at [761, 339] on div "מערכת ויומן צבע משתמש צבע ערכת נושא ​ שפת מערכת עברית ​ תצוגת פגישה ביומן ​ תצו…" at bounding box center [695, 516] width 1355 height 696
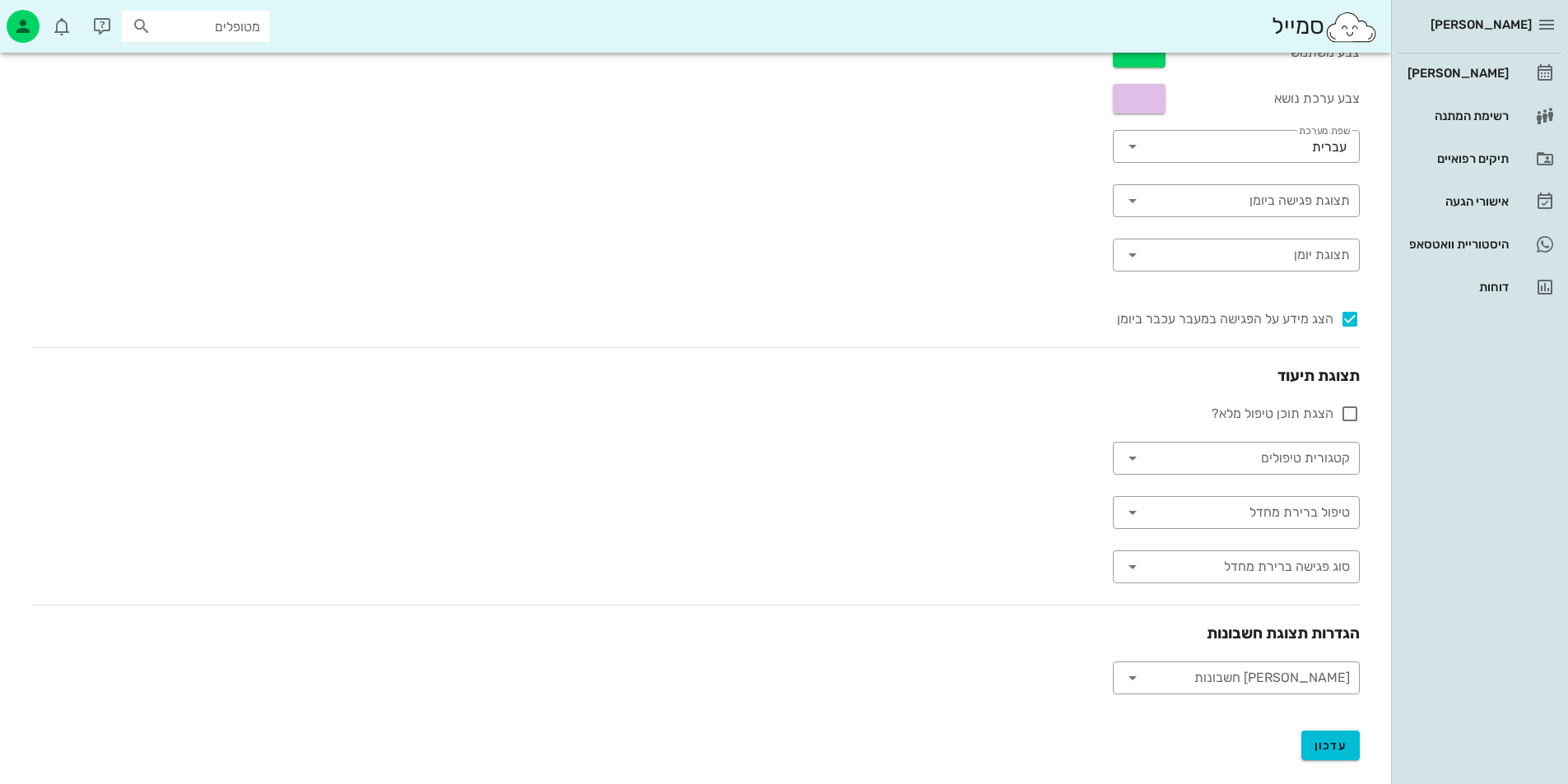
scroll to position [170, 0]
click at [1352, 733] on button "עדכון" at bounding box center [1330, 744] width 59 height 30
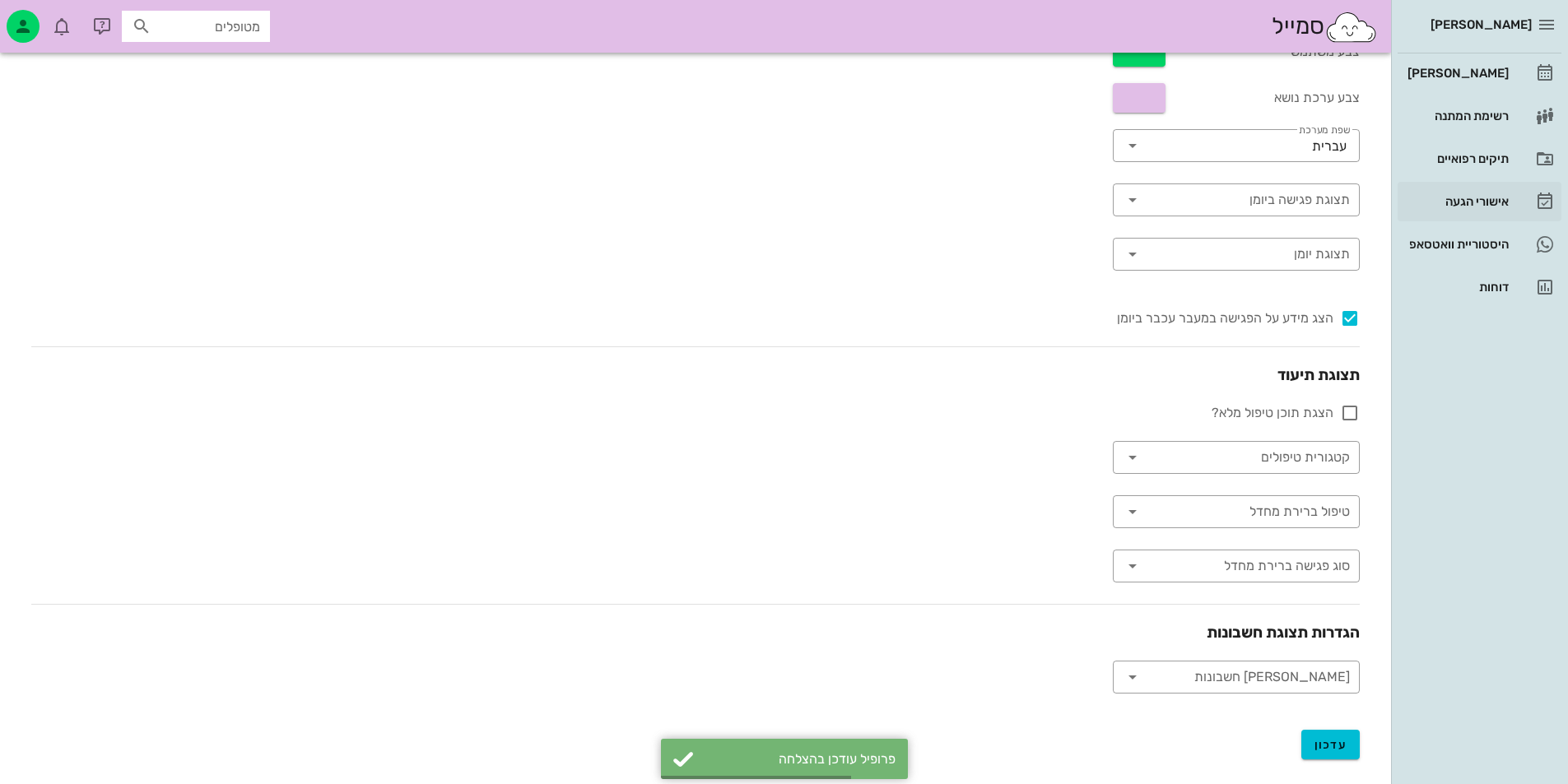
scroll to position [0, 0]
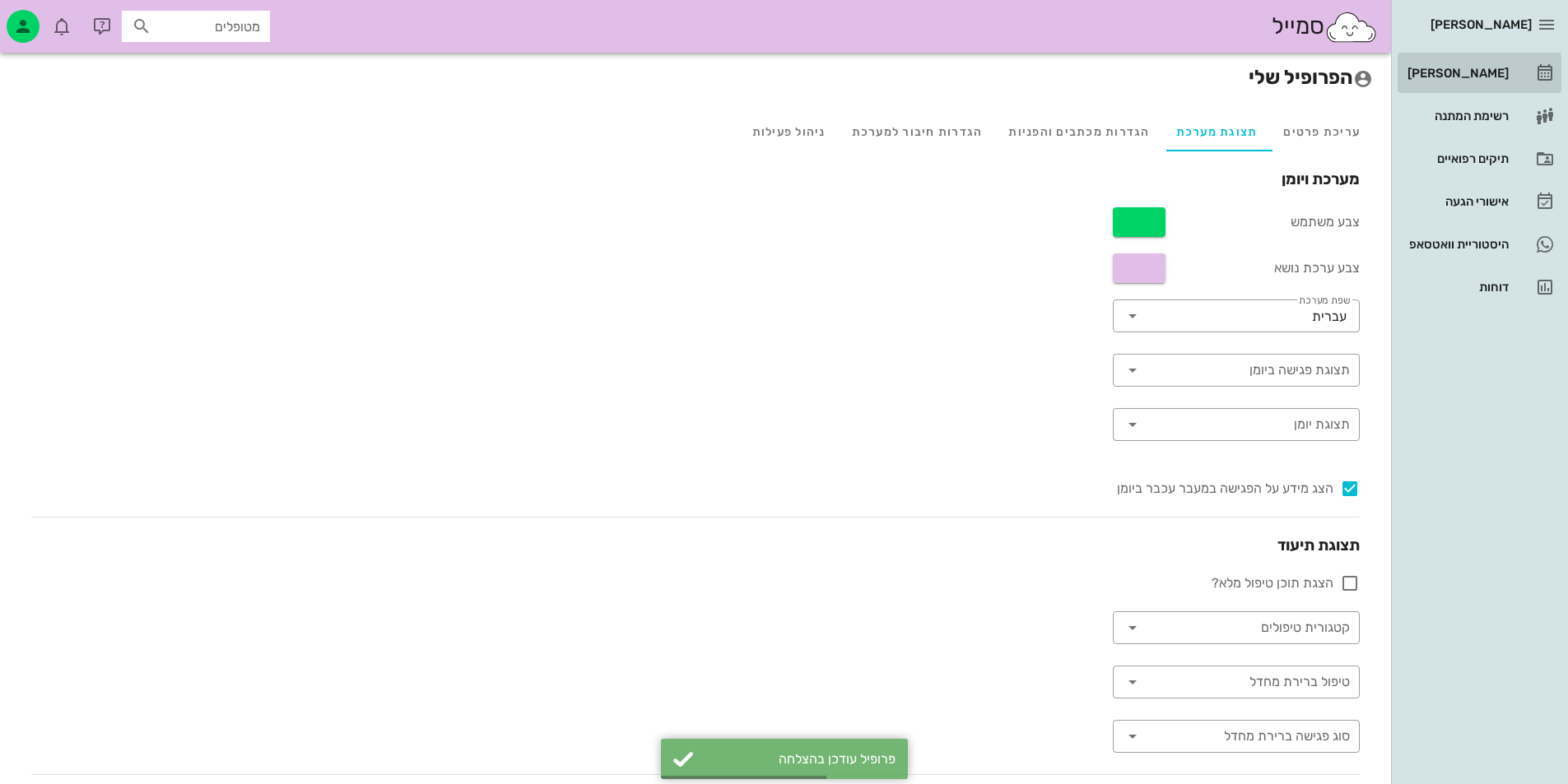
click at [1513, 75] on link "[PERSON_NAME]" at bounding box center [1479, 72] width 164 height 40
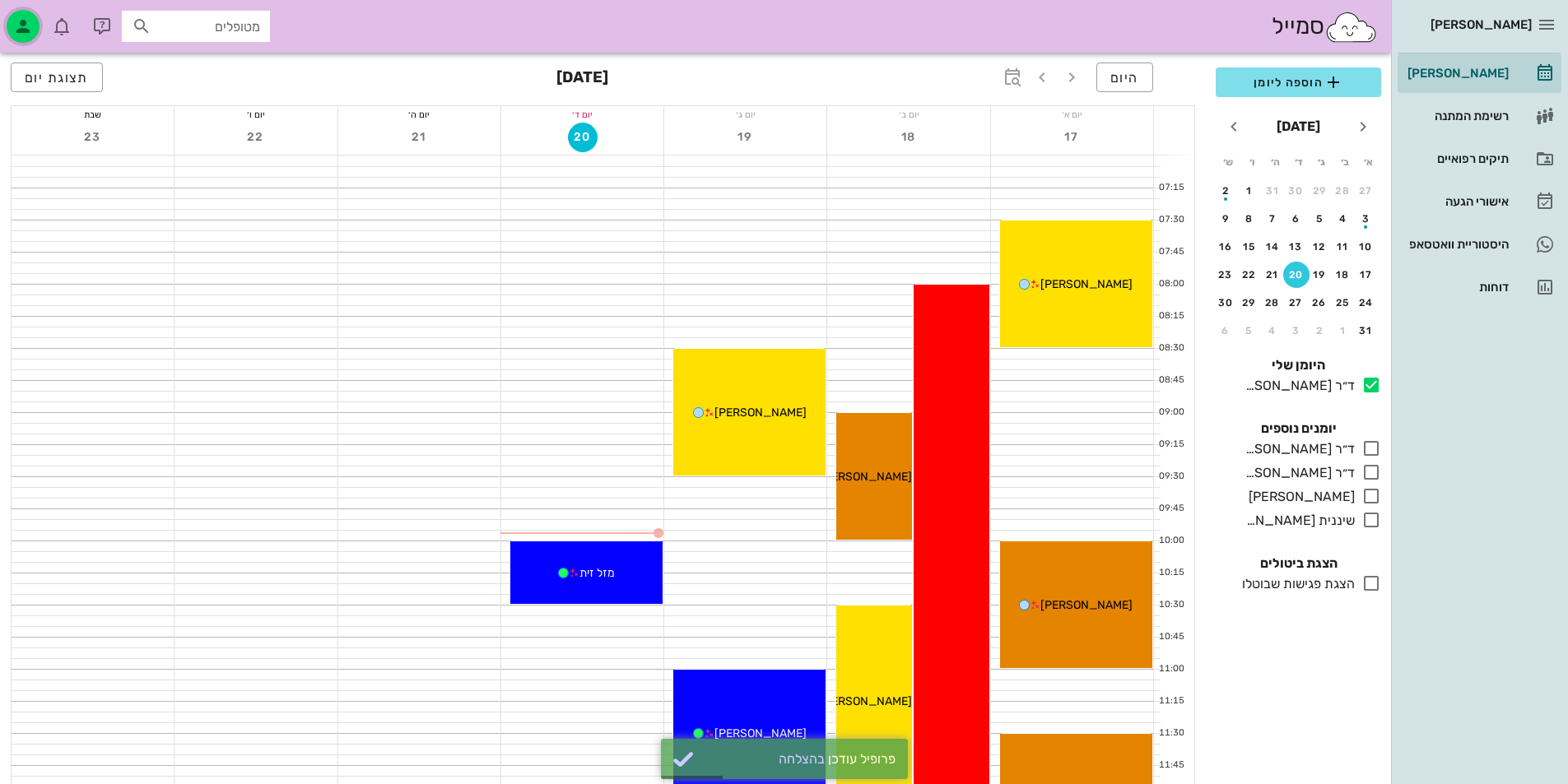
click at [26, 23] on icon "button" at bounding box center [23, 26] width 19 height 19
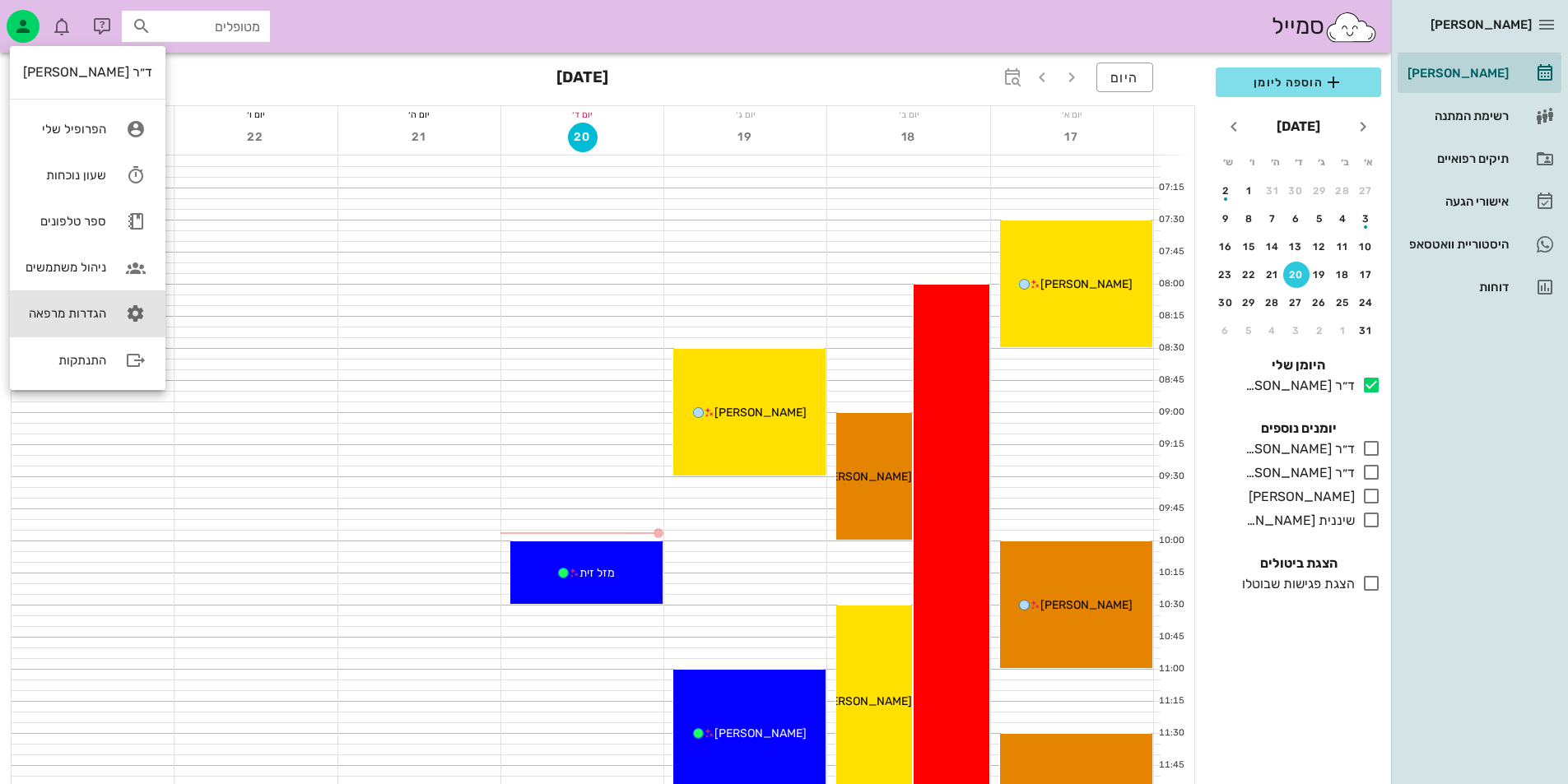
click at [108, 315] on link "הגדרות מרפאה" at bounding box center [88, 314] width 155 height 46
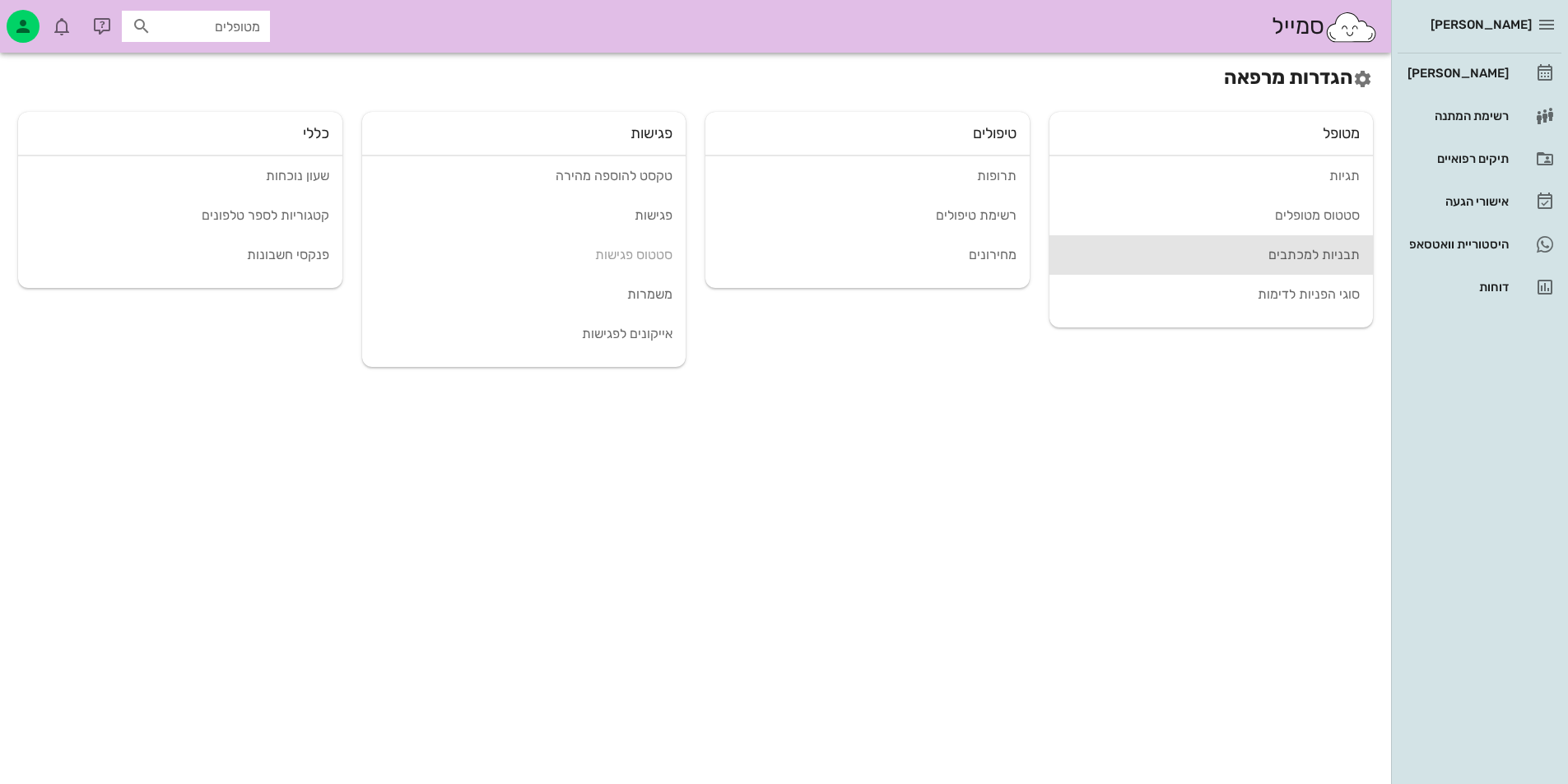
click at [1331, 266] on link "תבניות למכתבים" at bounding box center [1211, 255] width 325 height 40
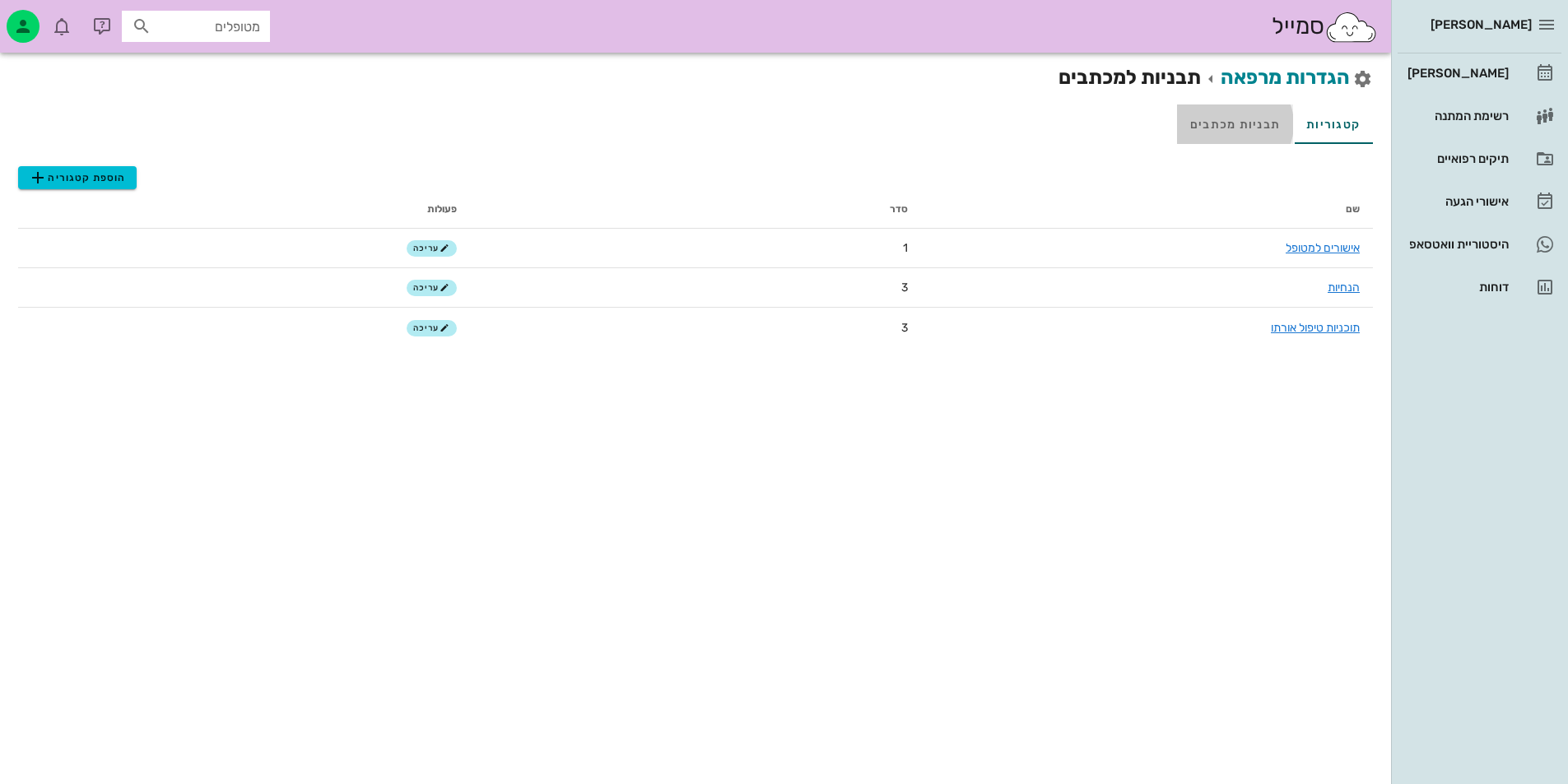
click at [1251, 126] on link "תבניות מכתבים" at bounding box center [1235, 124] width 116 height 40
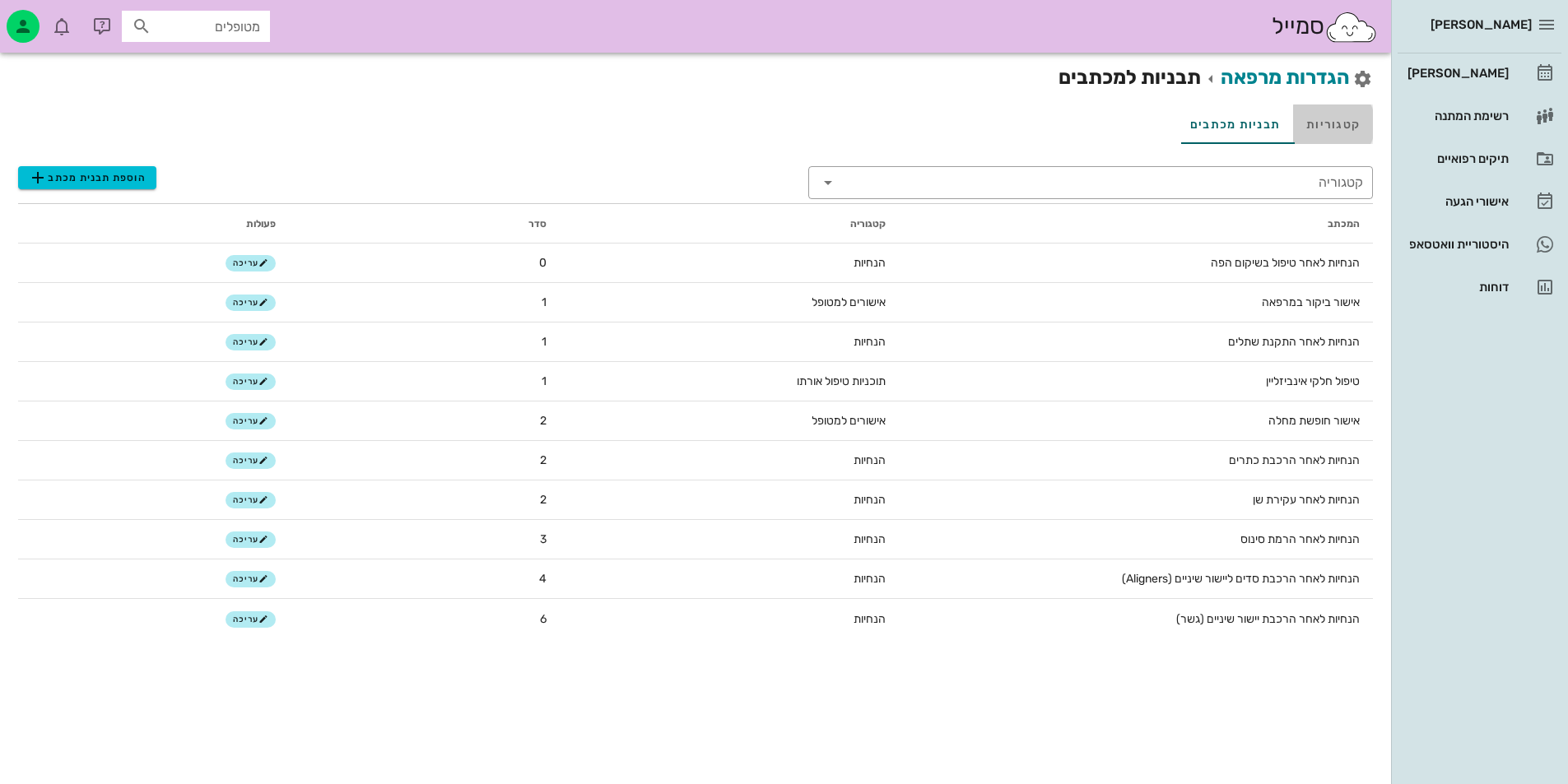
click at [1324, 132] on link "קטגוריות" at bounding box center [1333, 124] width 80 height 40
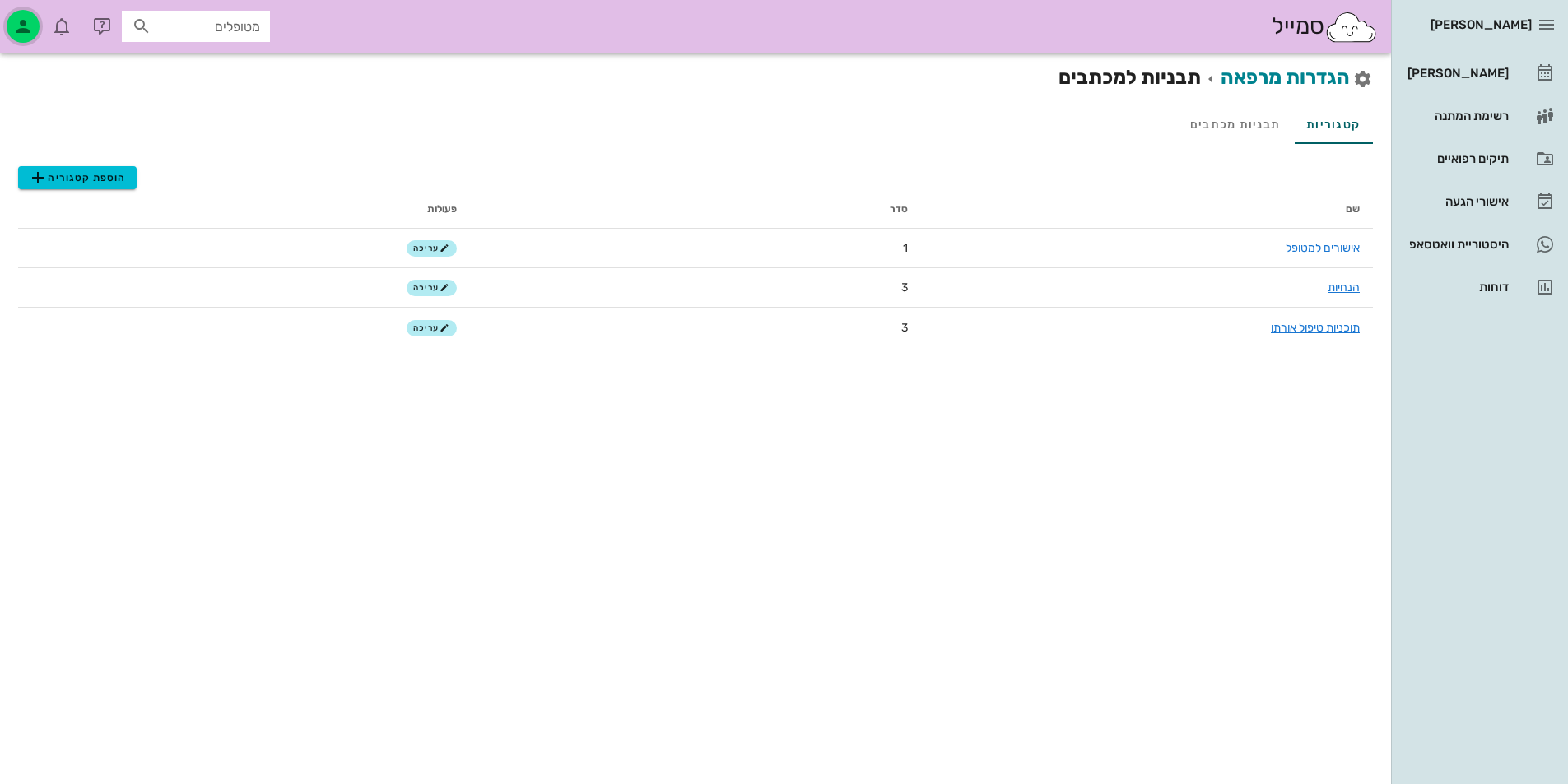
click at [13, 19] on icon "button" at bounding box center [23, 26] width 19 height 19
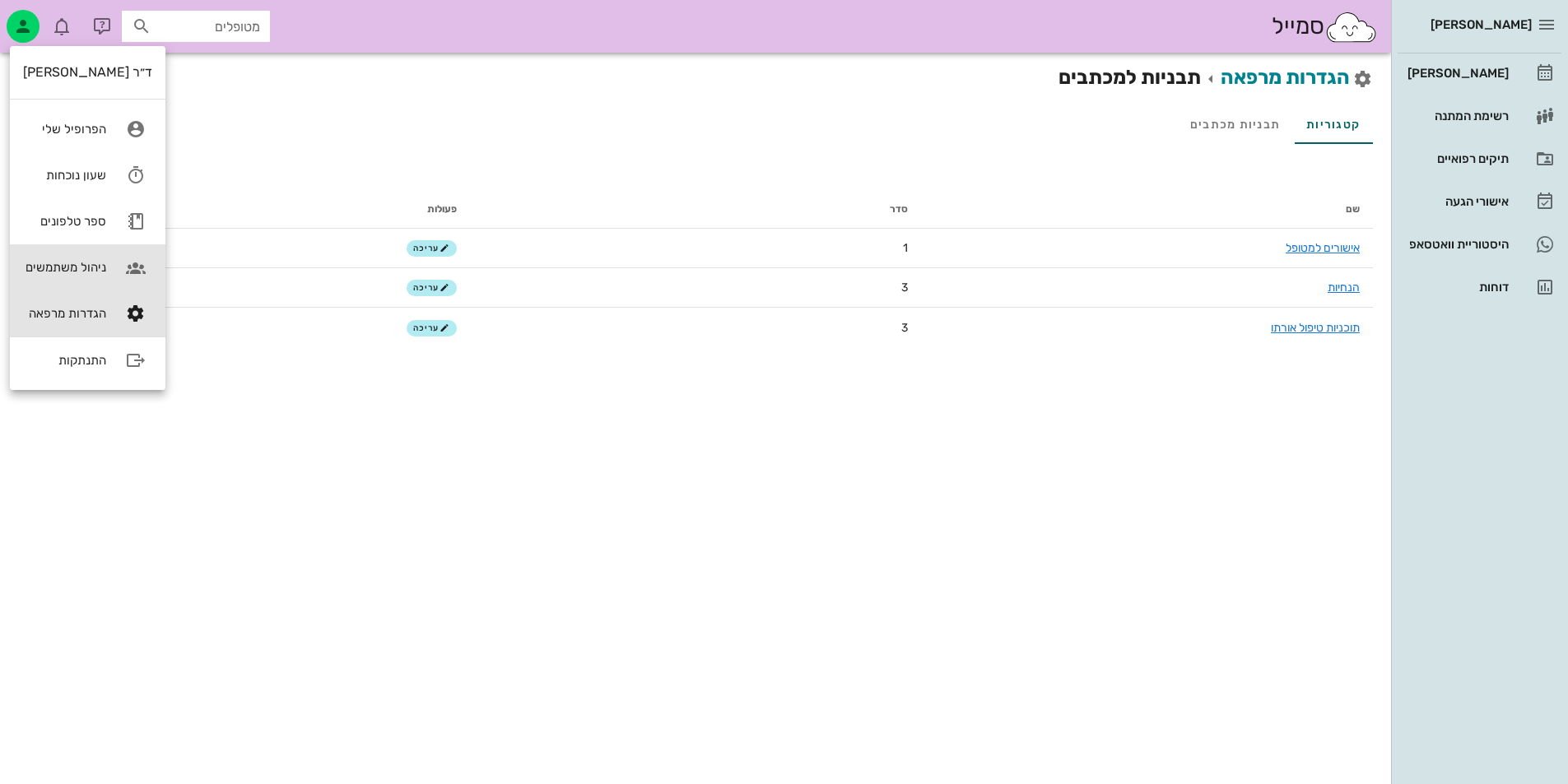
click at [110, 273] on link "ניהול משתמשים" at bounding box center [88, 267] width 155 height 46
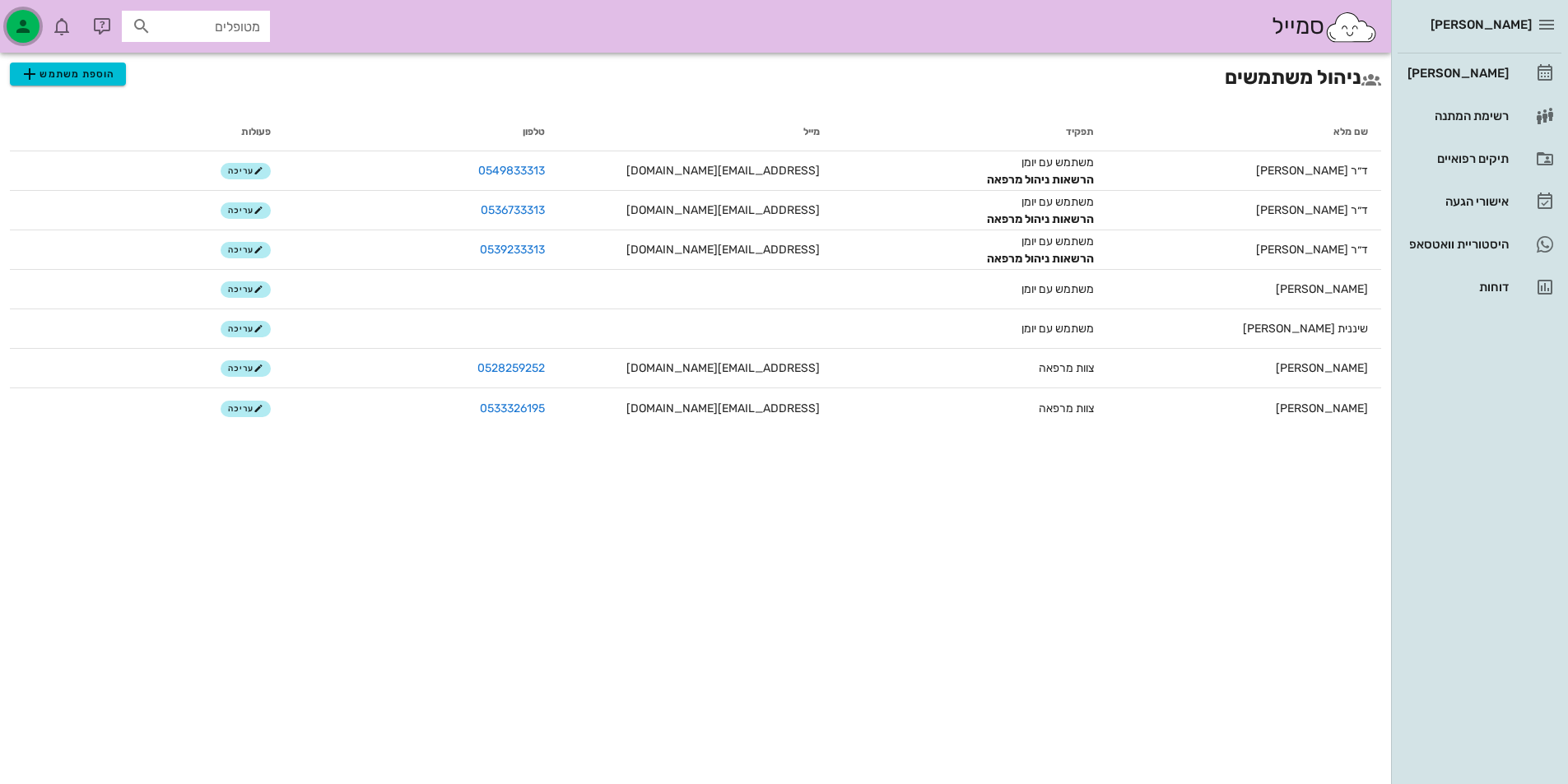
click at [25, 24] on icon "button" at bounding box center [23, 26] width 19 height 19
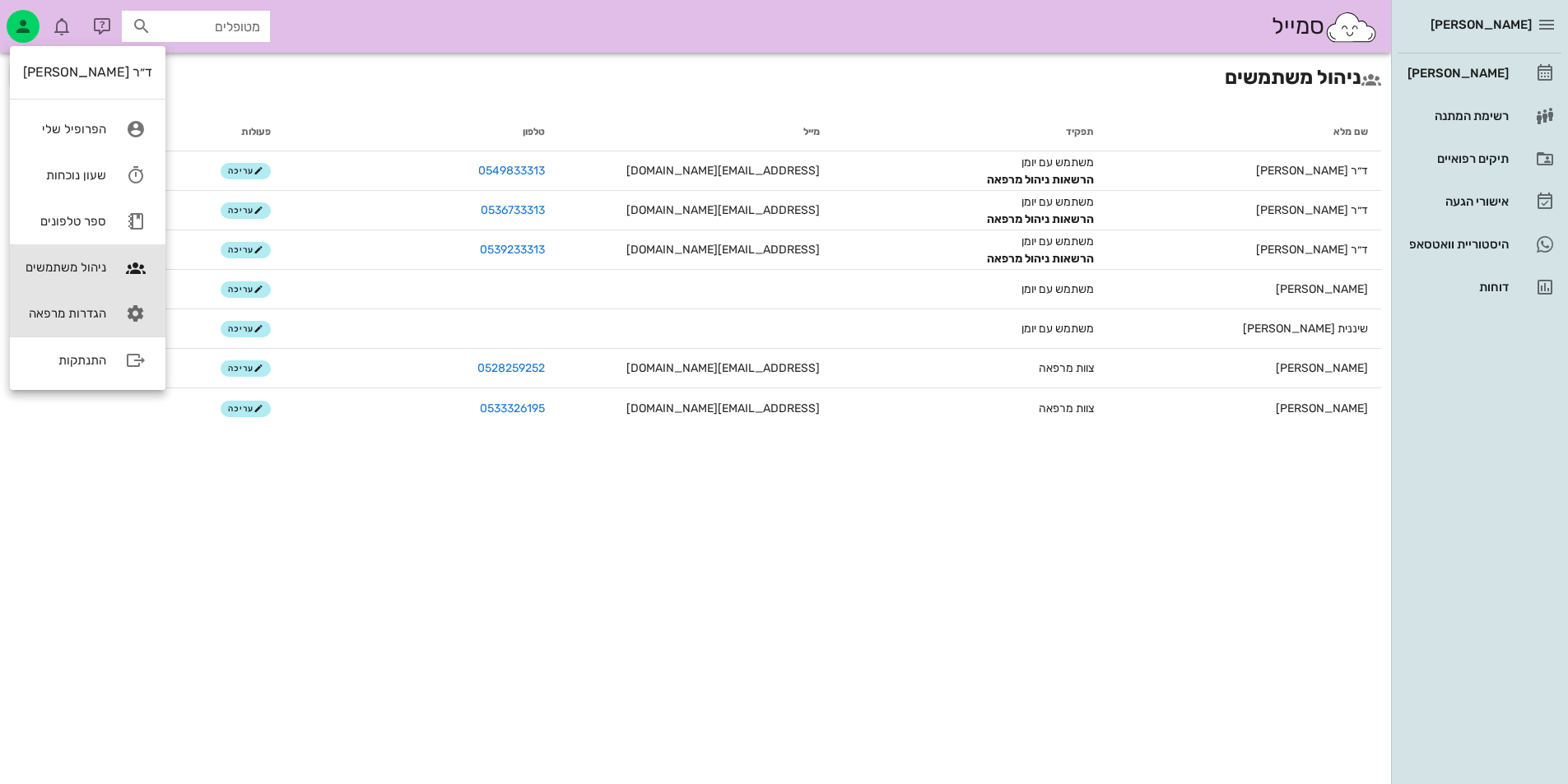
click at [88, 316] on div "הגדרות מרפאה" at bounding box center [64, 314] width 83 height 15
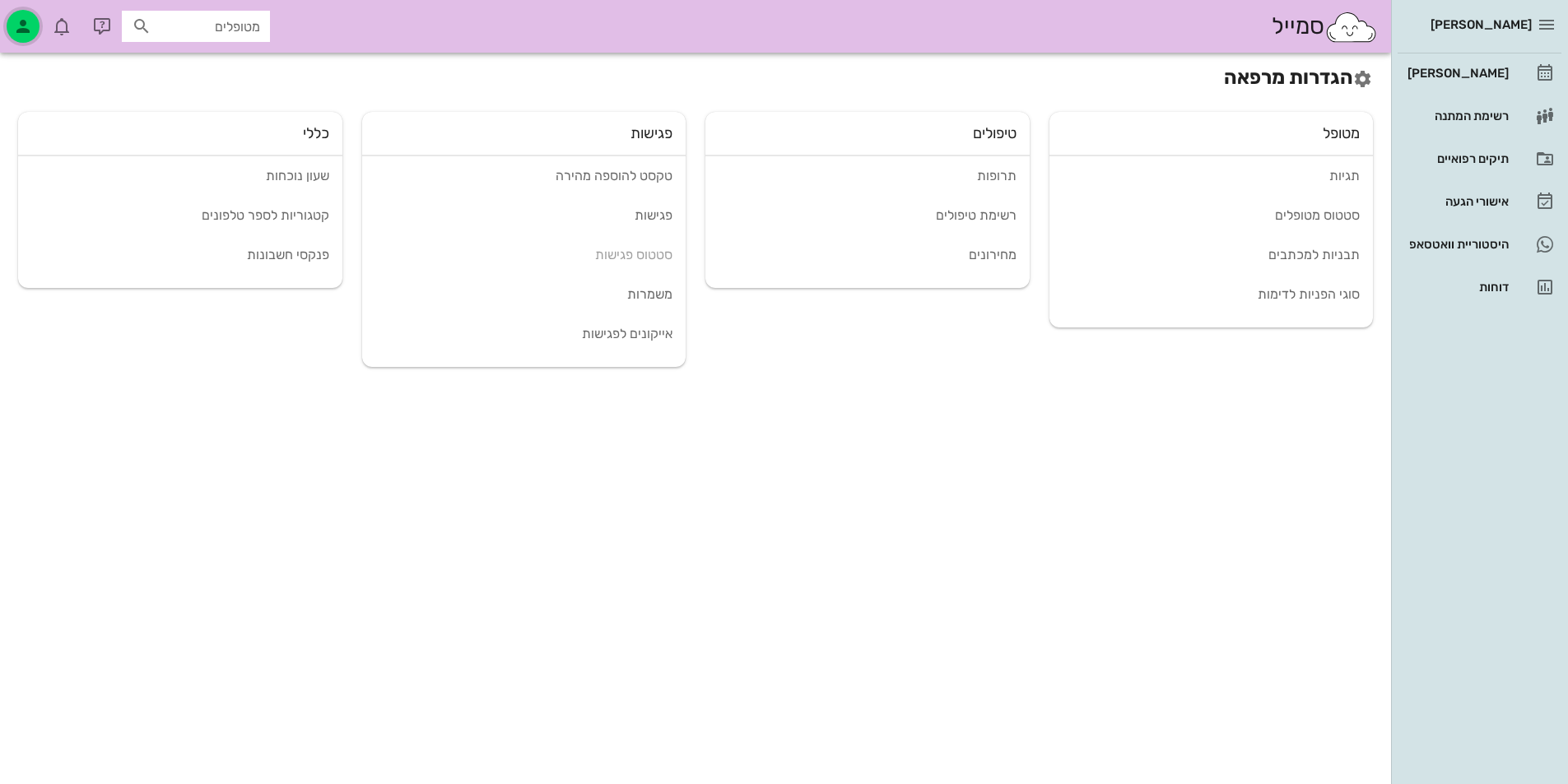
click at [35, 25] on div "button" at bounding box center [23, 26] width 33 height 33
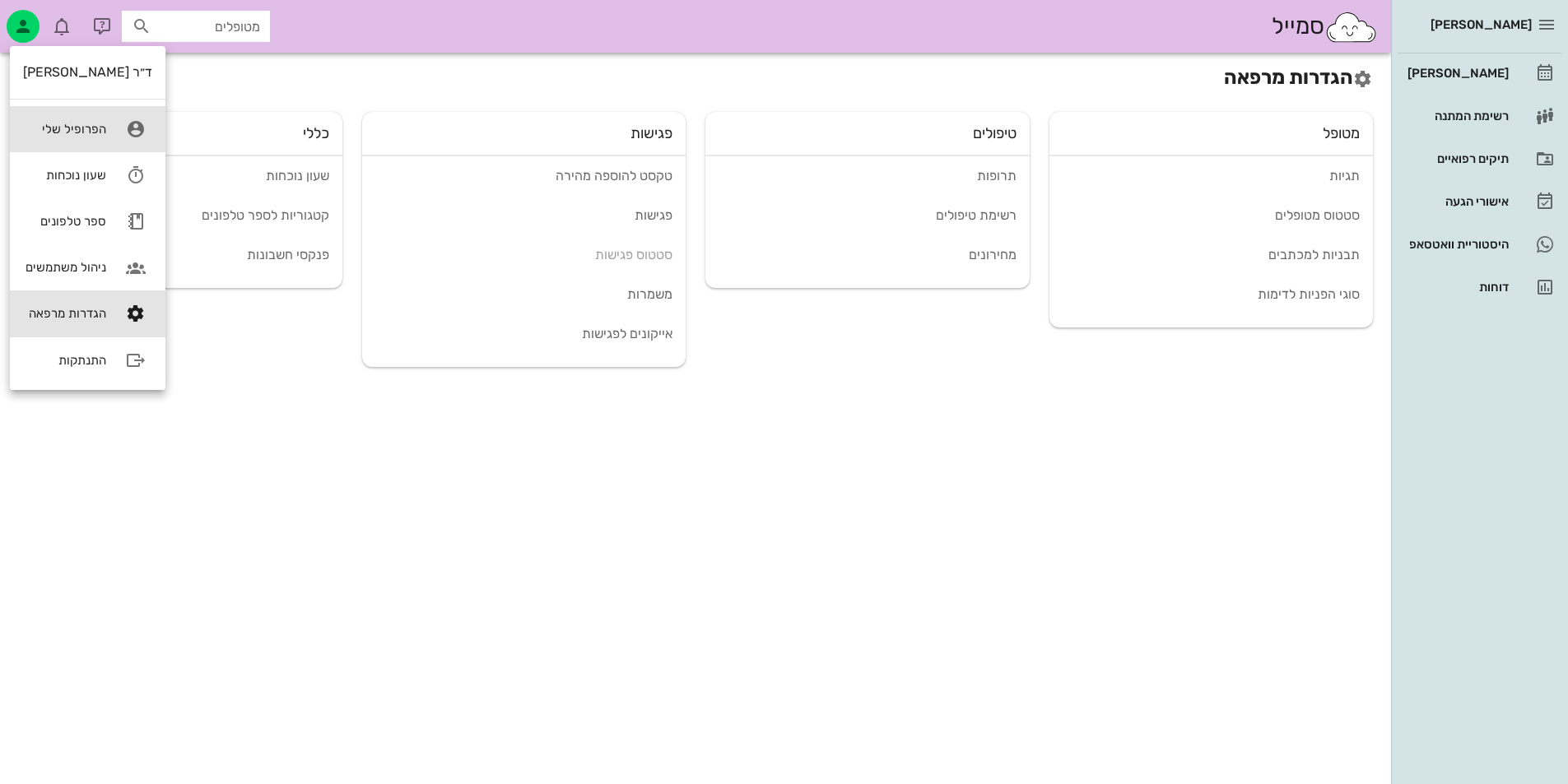
click at [74, 142] on link "הפרופיל שלי" at bounding box center [88, 129] width 155 height 46
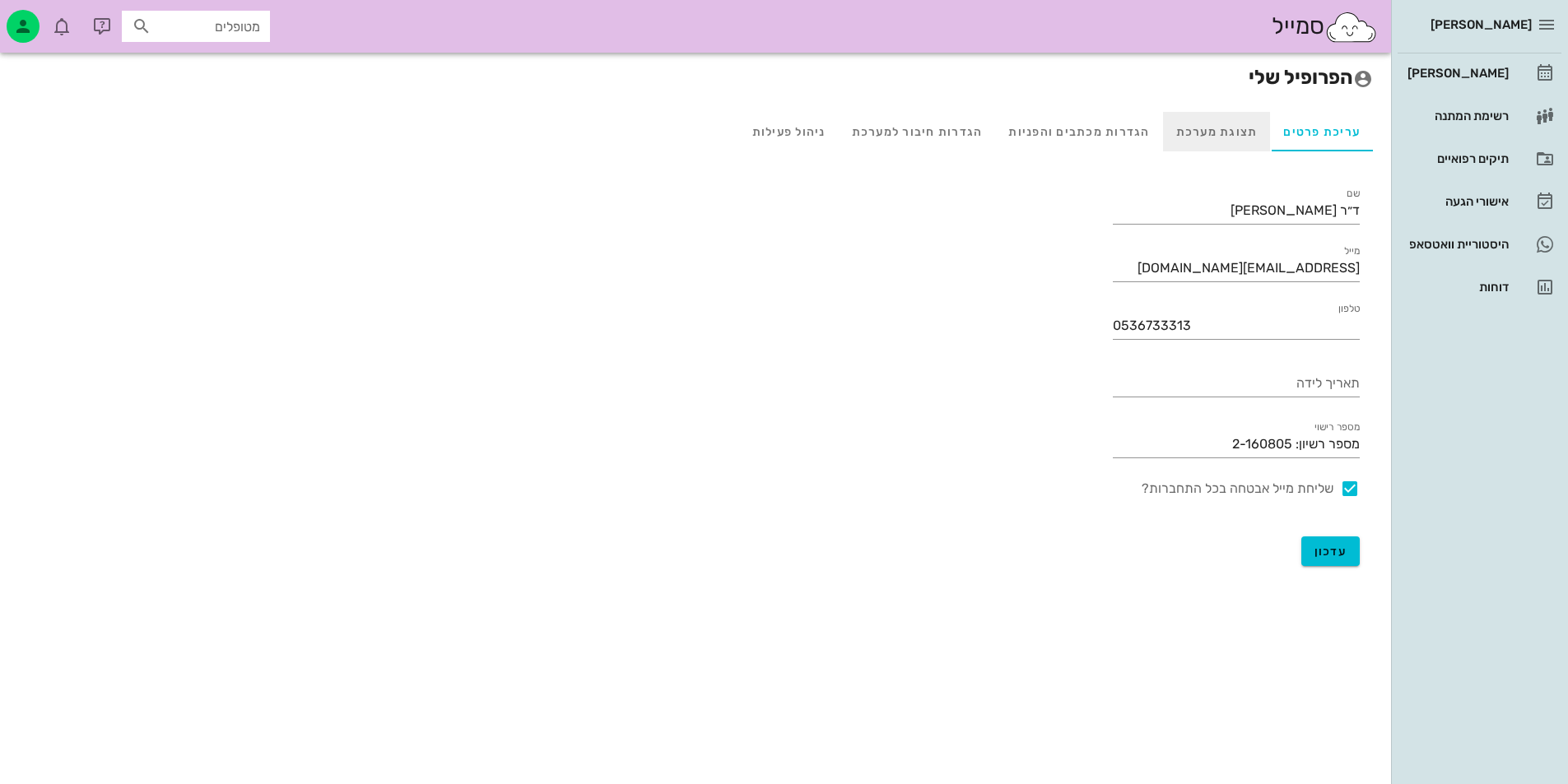
click at [1239, 142] on div "תצוגת מערכת" at bounding box center [1216, 132] width 108 height 40
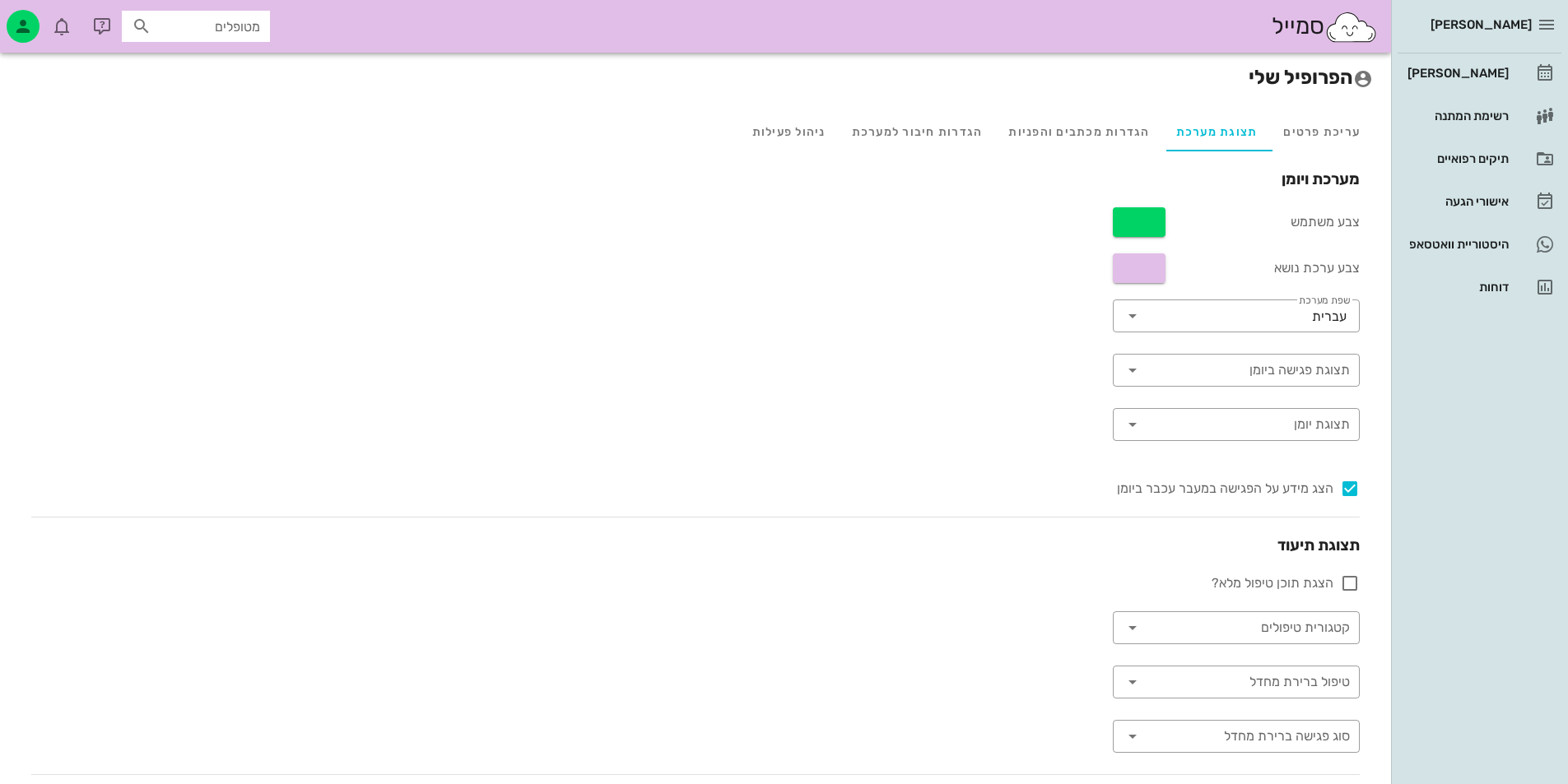
scroll to position [83, 0]
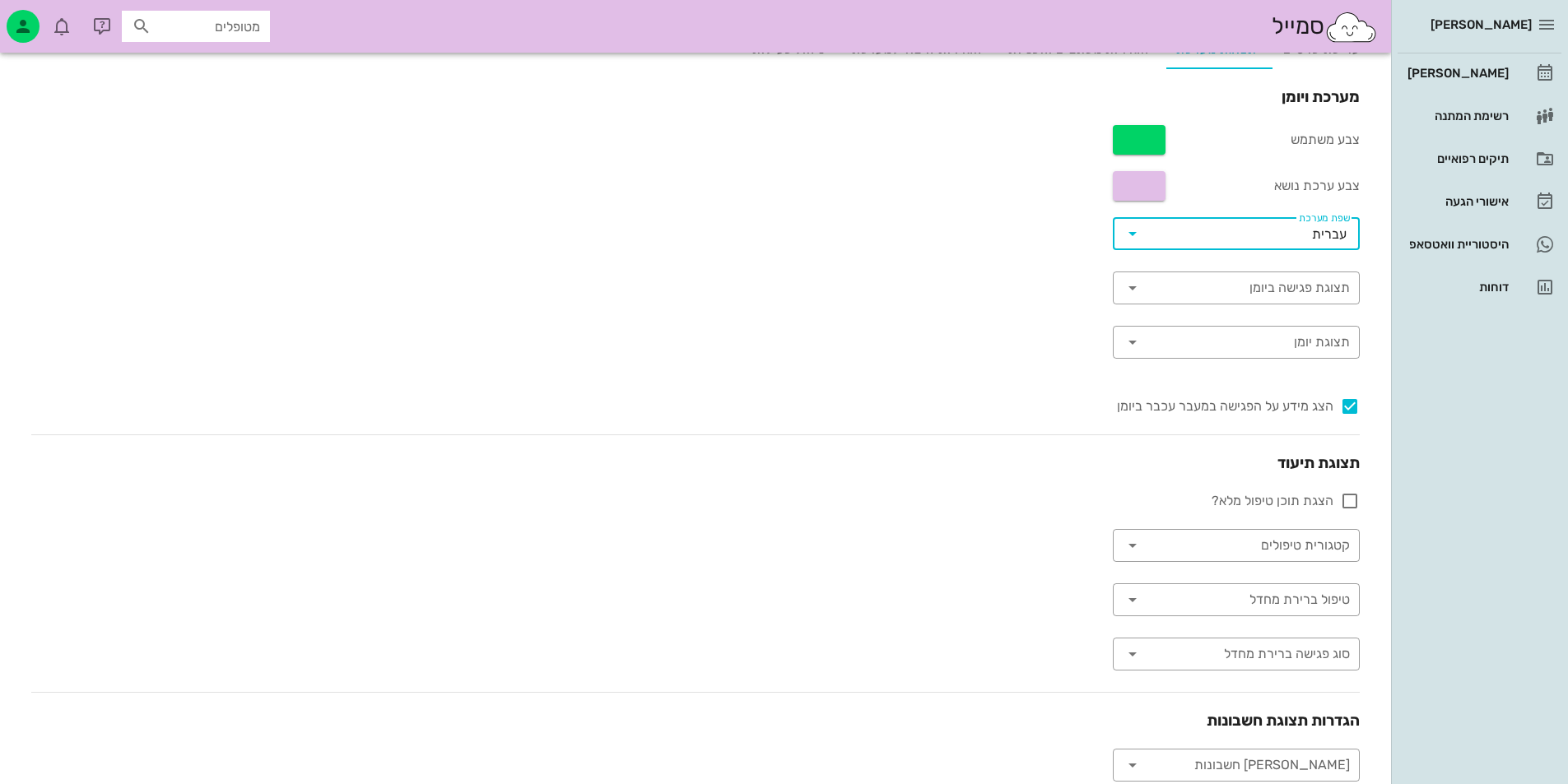
click at [1274, 244] on input "שפת מערכת" at bounding box center [1228, 234] width 166 height 26
click at [1049, 269] on div "מערכת ויומן צבע משתמש צבע ערכת נושא ​ שפת מערכת עברית ​ תצוגת פגישה ביומן ​ תצו…" at bounding box center [695, 434] width 1355 height 696
click at [1267, 349] on input "תצוגת יומן" at bounding box center [1248, 341] width 204 height 26
click at [1018, 329] on div "מערכת ויומן צבע משתמש צבע ערכת נושא ​ שפת מערכת עברית ​ תצוגת פגישה ביומן ​ תצו…" at bounding box center [695, 434] width 1355 height 696
click at [1279, 269] on div "​ שפת מערכת עברית" at bounding box center [1236, 244] width 247 height 54
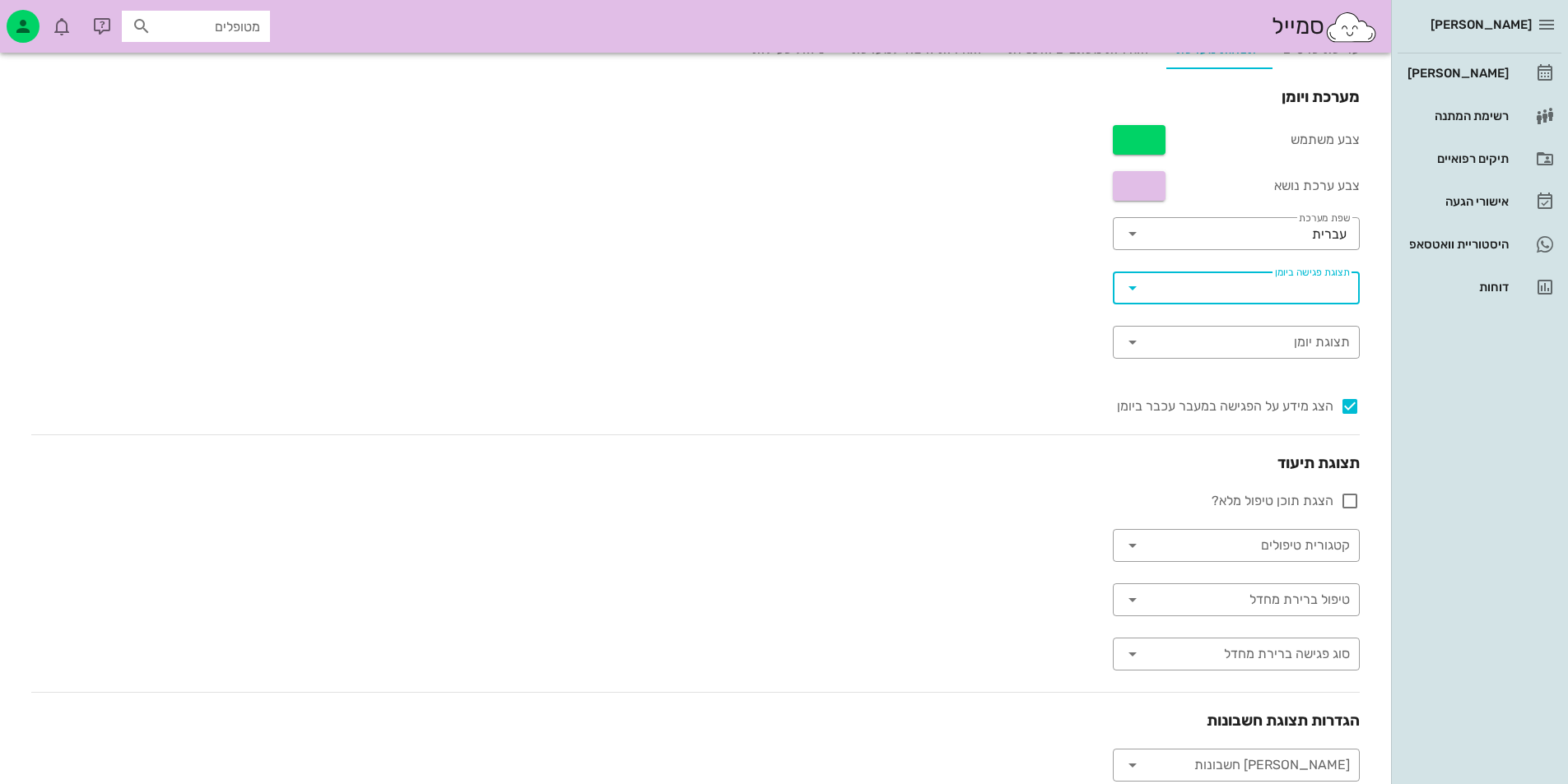
click at [1266, 298] on input "תצוגת פגישה ביומן" at bounding box center [1249, 287] width 201 height 26
drag, startPoint x: 987, startPoint y: 377, endPoint x: 988, endPoint y: 390, distance: 13.0
click at [986, 386] on div "מערכת ויומן צבע משתמש צבע ערכת נושא ​ שפת מערכת עברית ​ תצוגת פגישה ביומן ​ תצו…" at bounding box center [695, 434] width 1355 height 696
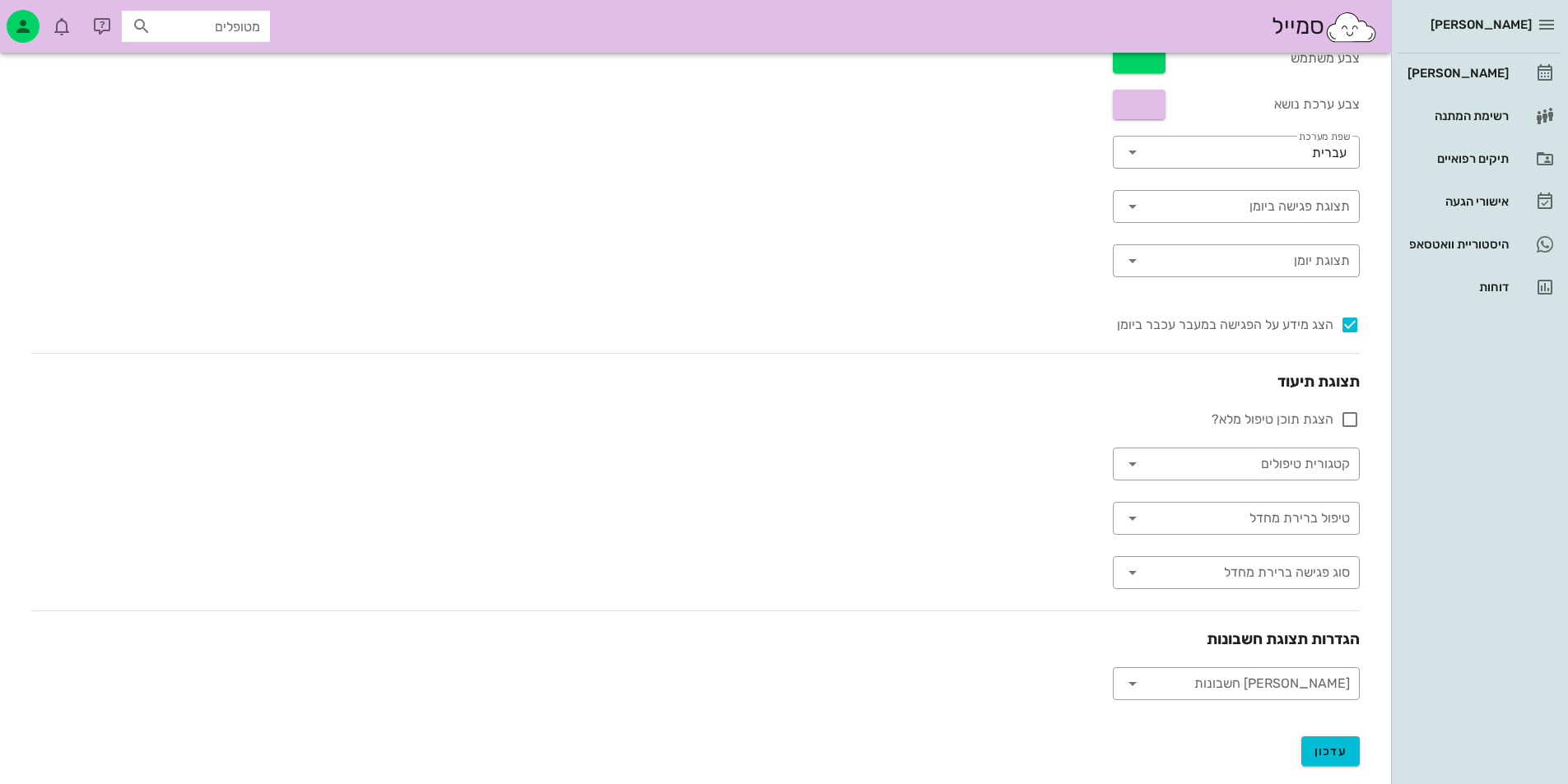
scroll to position [164, 0]
click at [1229, 216] on input "תצוגת פגישה ביומן" at bounding box center [1249, 205] width 201 height 26
click at [984, 315] on div "מערכת ויומן צבע משתמש צבע ערכת נושא ​ שפת מערכת עברית ​ תצוגת פגישה ביומן ​ תצו…" at bounding box center [695, 352] width 1355 height 696
click at [1216, 477] on div "קטגורית טיפולים" at bounding box center [1235, 463] width 227 height 33
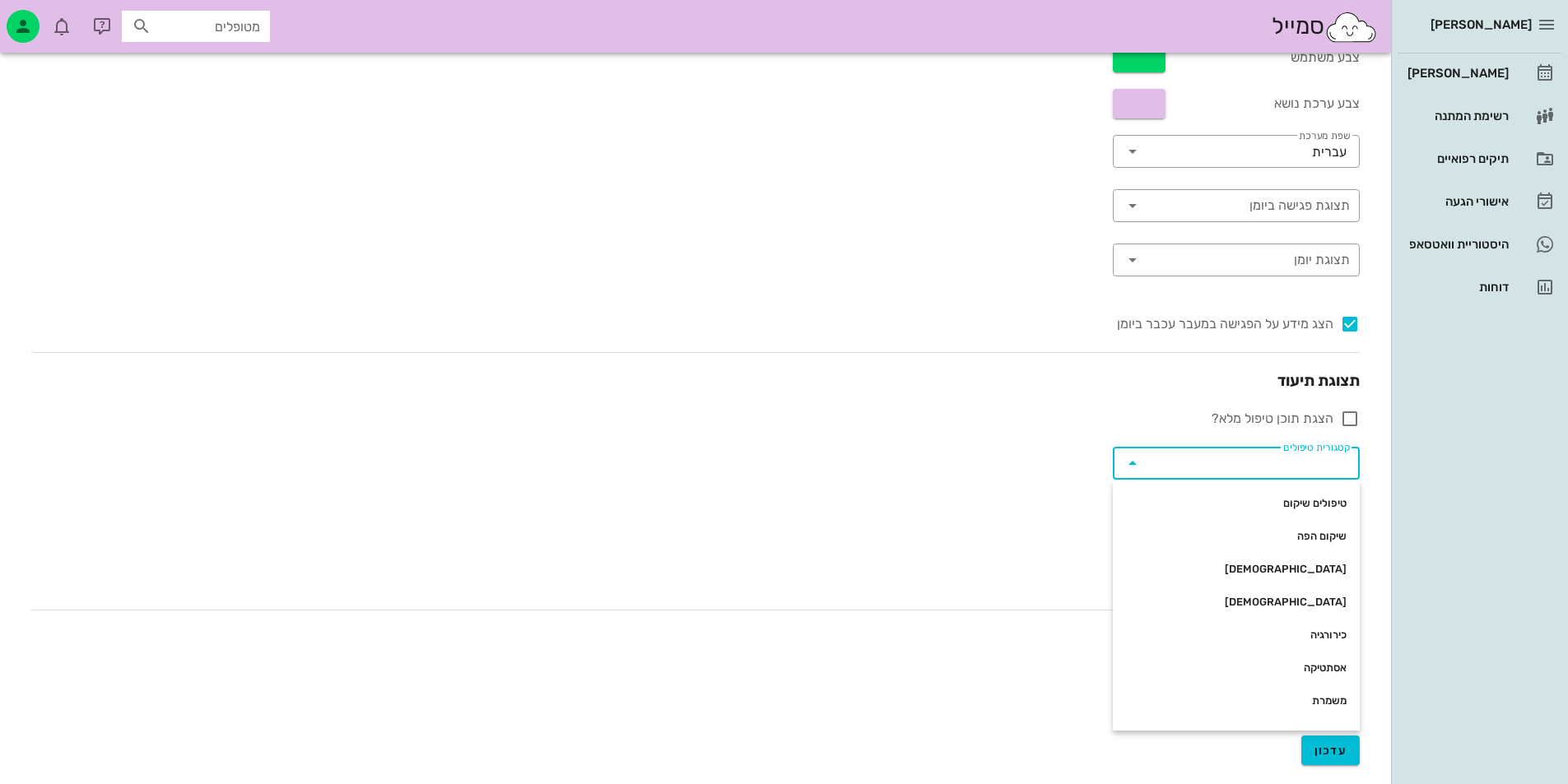
click at [854, 466] on div "מערכת ויומן צבע משתמש צבע ערכת נושא ​ שפת מערכת עברית ​ תצוגת פגישה ביומן ​ תצו…" at bounding box center [695, 352] width 1355 height 696
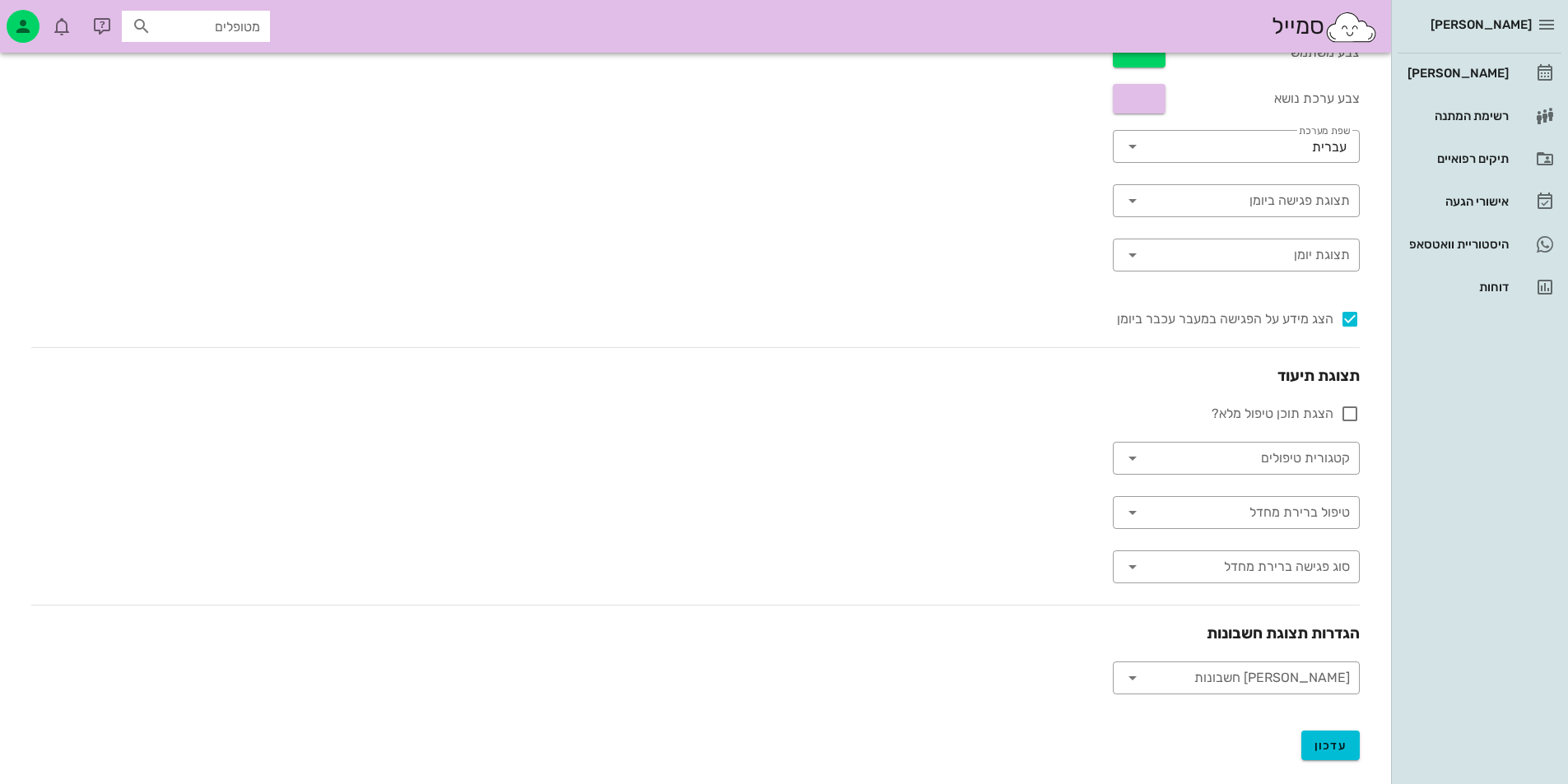
scroll to position [170, 0]
click at [1295, 516] on input "טיפול ברירת מחדל" at bounding box center [1249, 512] width 201 height 26
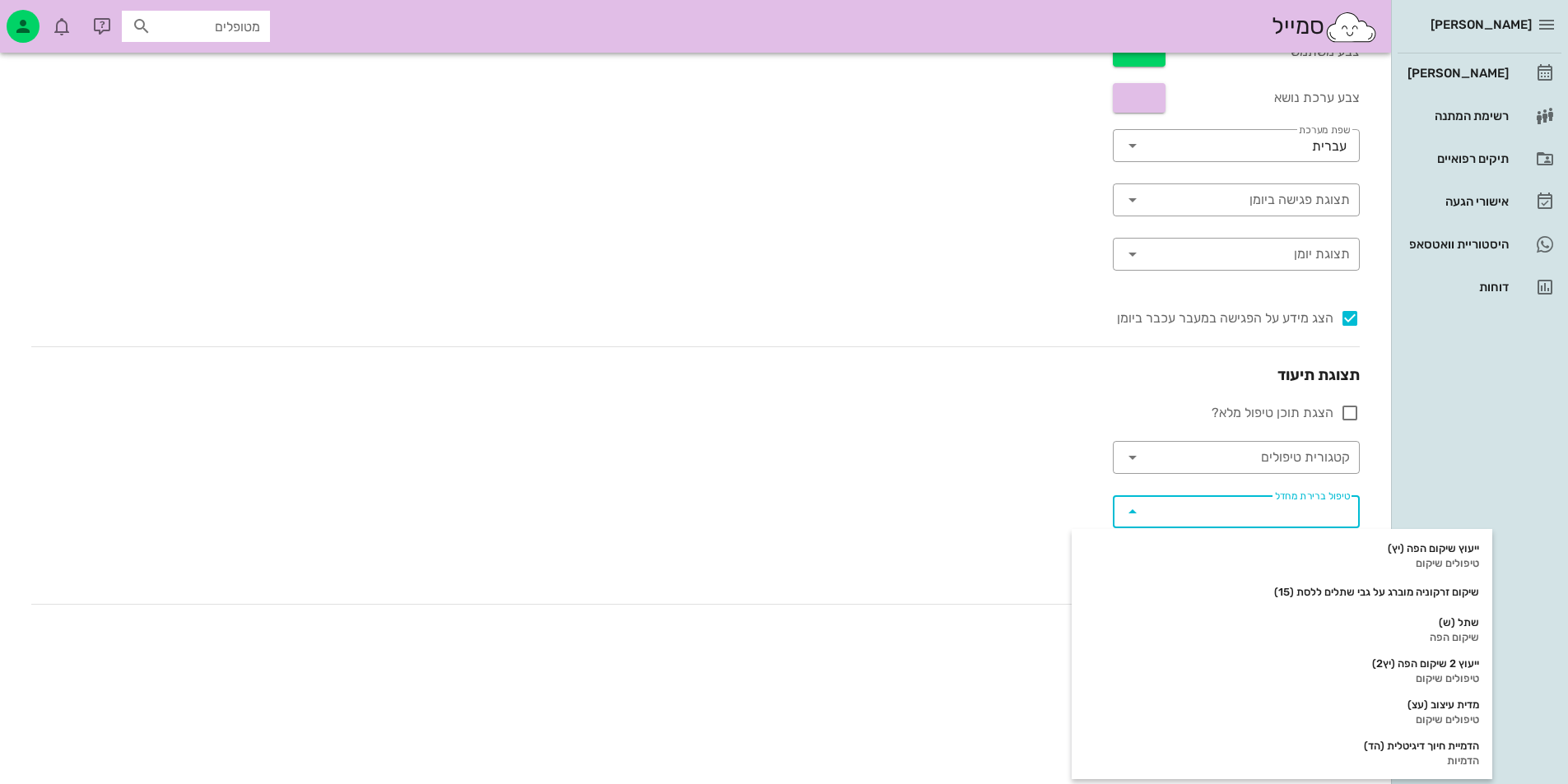
click at [1013, 464] on div "מערכת ויומן צבע משתמש צבע ערכת נושא ​ שפת מערכת עברית ​ תצוגת פגישה ביומן ​ תצו…" at bounding box center [695, 346] width 1355 height 696
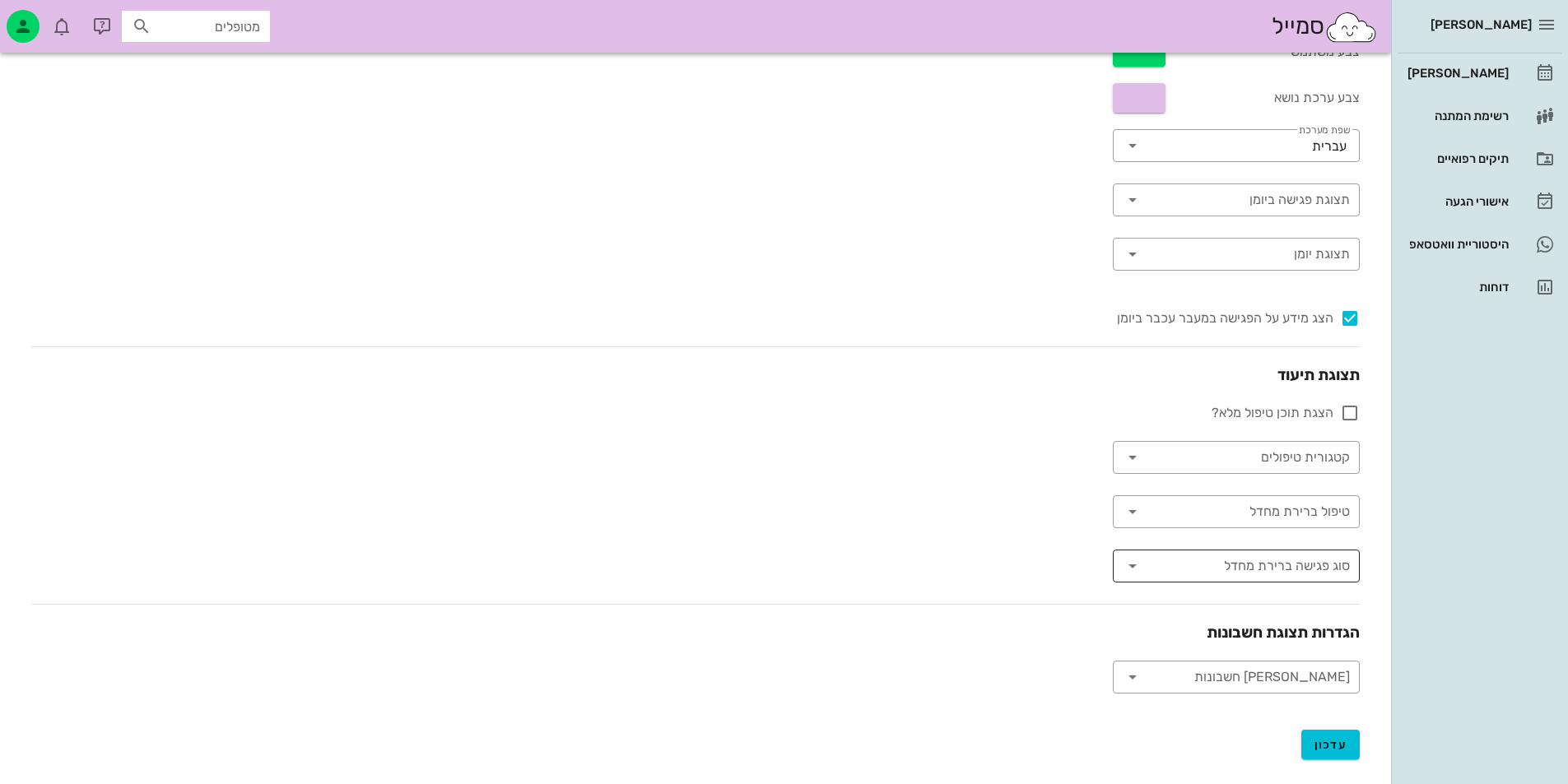
click at [1222, 569] on input "סוג פגישה ברירת מחדל" at bounding box center [1249, 566] width 201 height 26
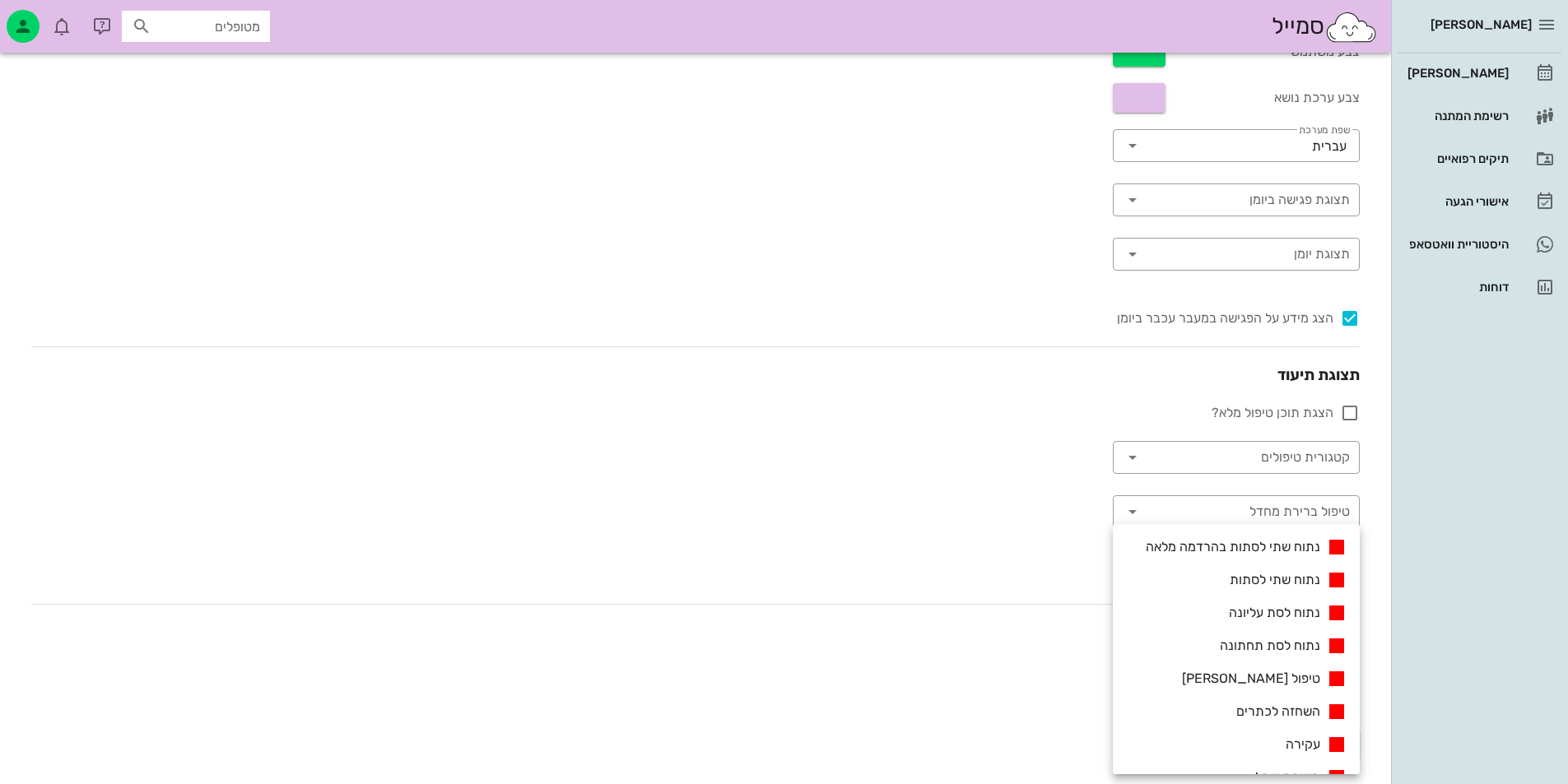
click at [1034, 545] on div "מערכת ויומן צבע משתמש צבע ערכת נושא ​ שפת מערכת עברית ​ תצוגת פגישה ביומן ​ תצו…" at bounding box center [695, 346] width 1355 height 696
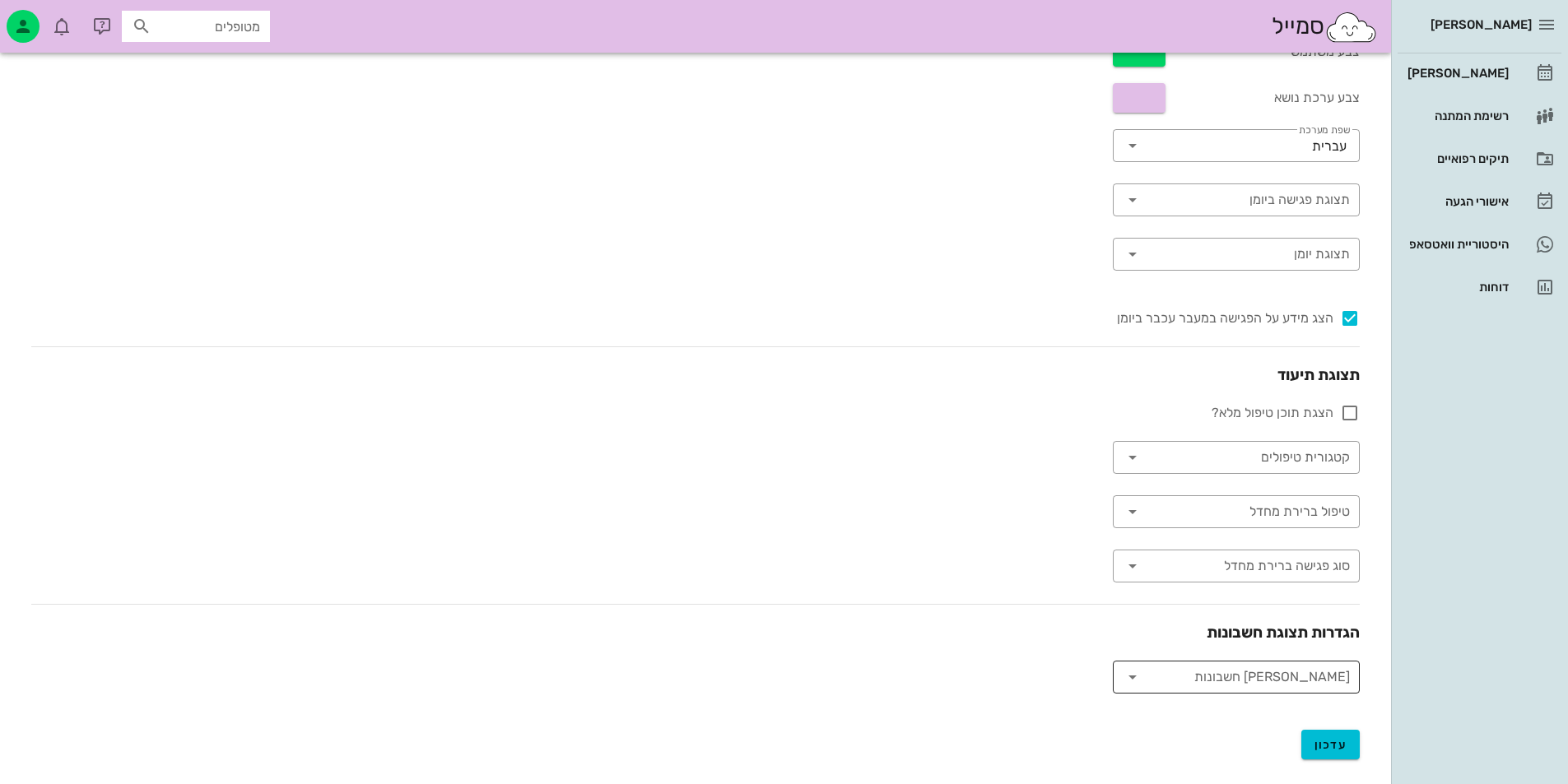
click at [1318, 684] on input "פנקס חשבונות" at bounding box center [1249, 677] width 201 height 26
click at [954, 550] on div "מערכת ויומן צבע משתמש צבע ערכת נושא ​ שפת מערכת עברית ​ תצוגת פגישה ביומן ​ תצו…" at bounding box center [695, 346] width 1355 height 696
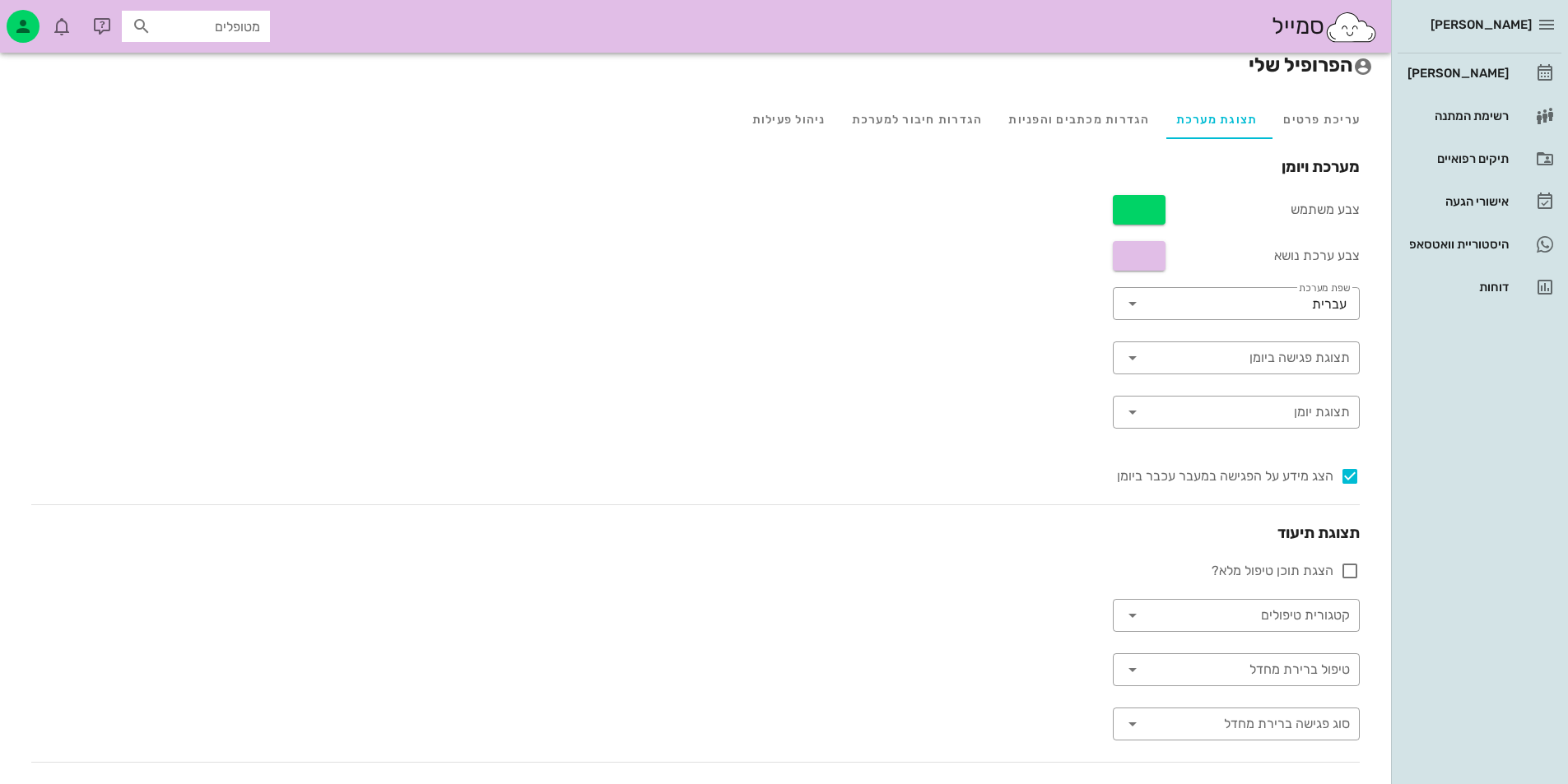
scroll to position [0, 0]
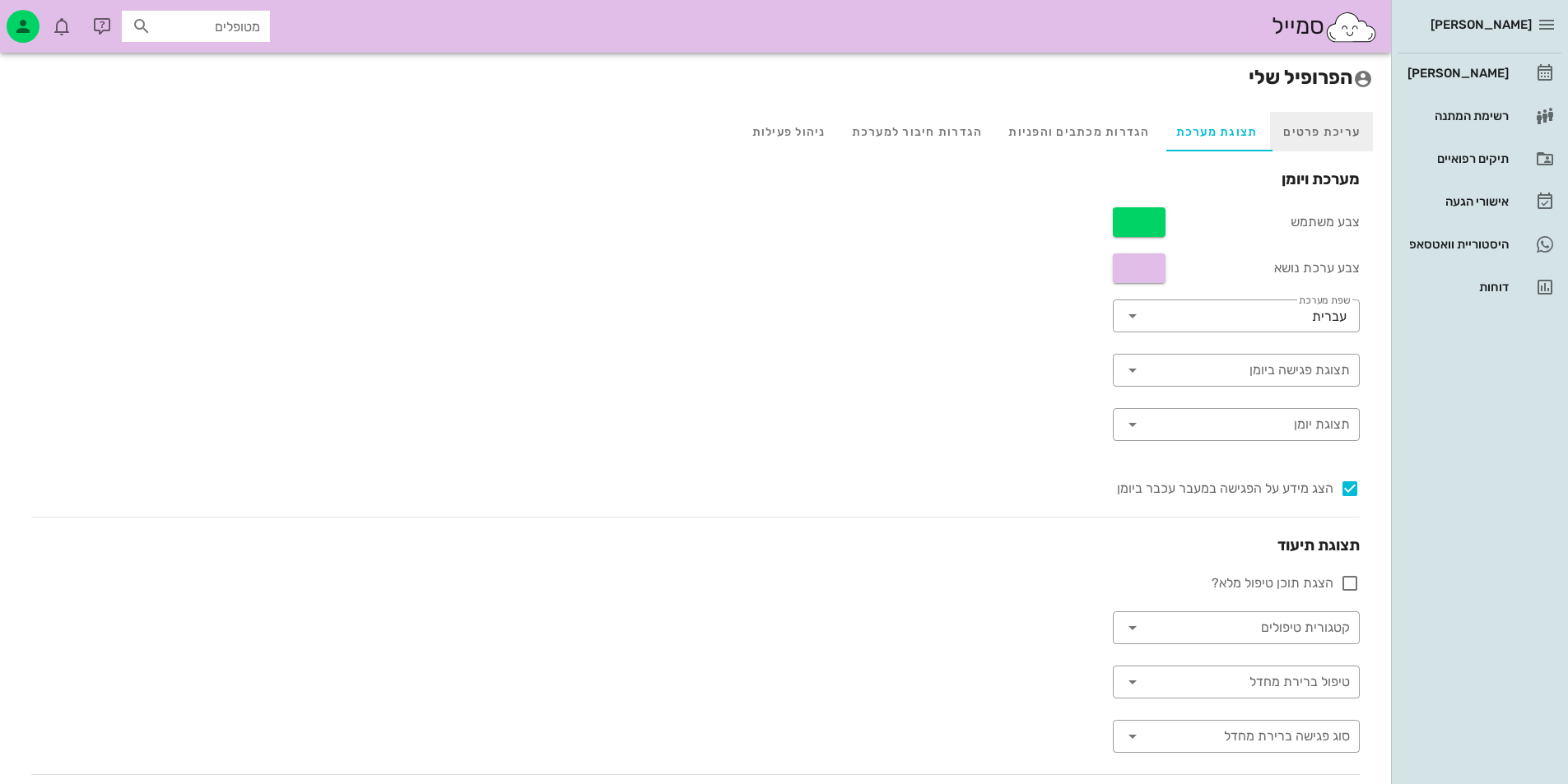
click at [1329, 134] on div "עריכת פרטים" at bounding box center [1321, 132] width 103 height 40
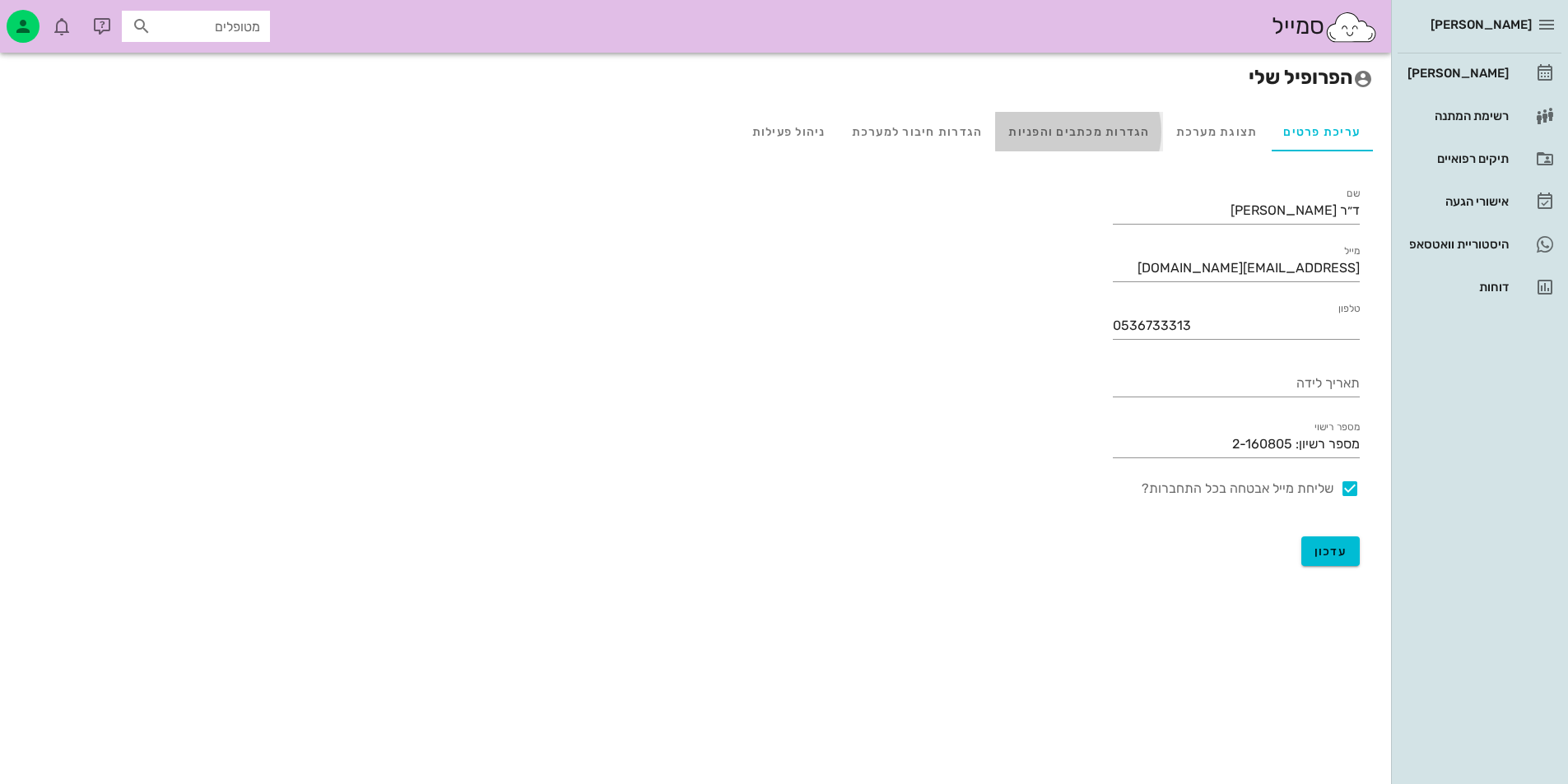
click at [1068, 133] on div "הגדרות מכתבים והפניות" at bounding box center [1078, 132] width 167 height 40
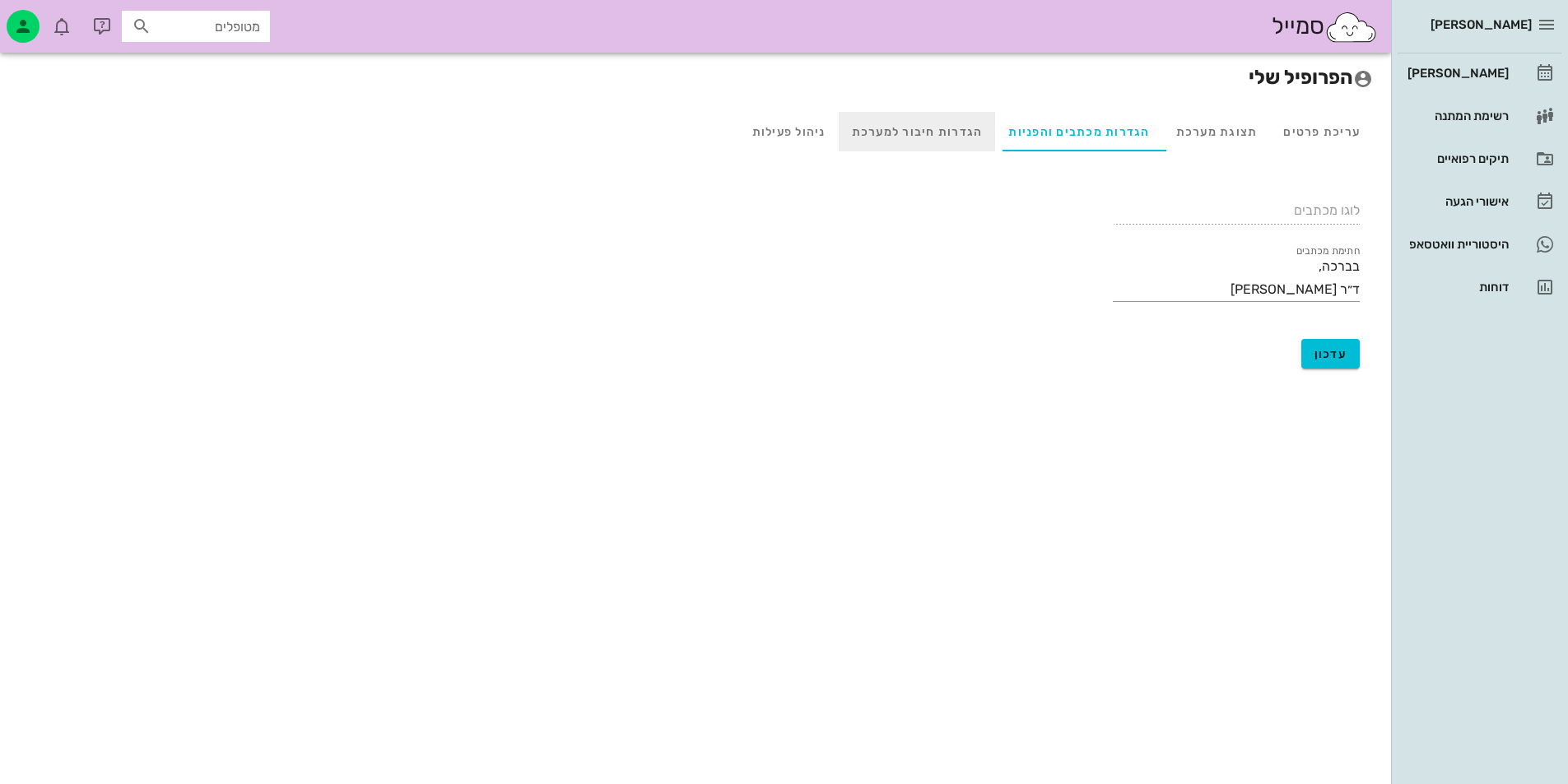
click at [972, 133] on div "הגדרות חיבור למערכת" at bounding box center [917, 132] width 157 height 40
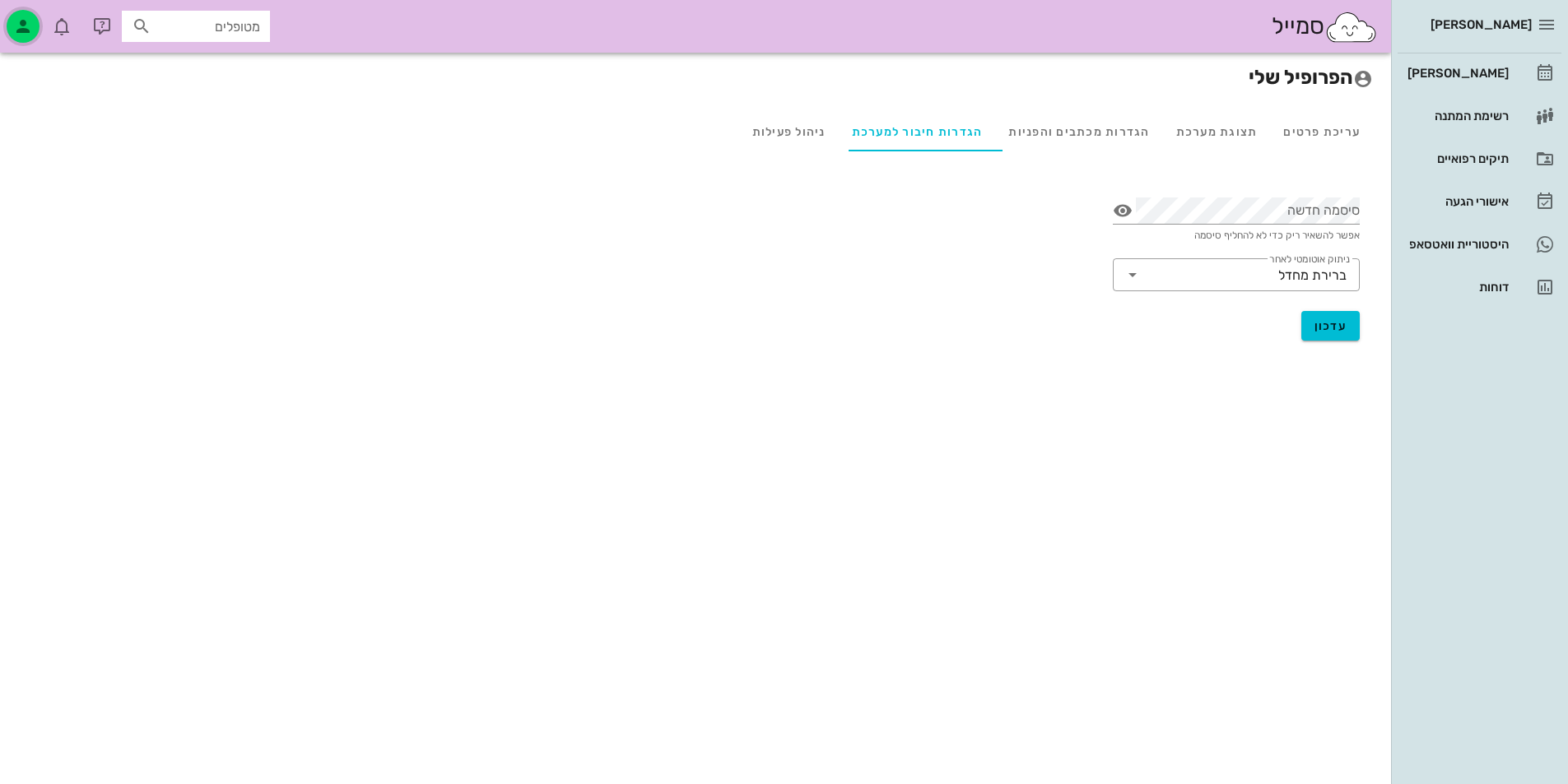
click at [15, 25] on icon "button" at bounding box center [23, 26] width 19 height 19
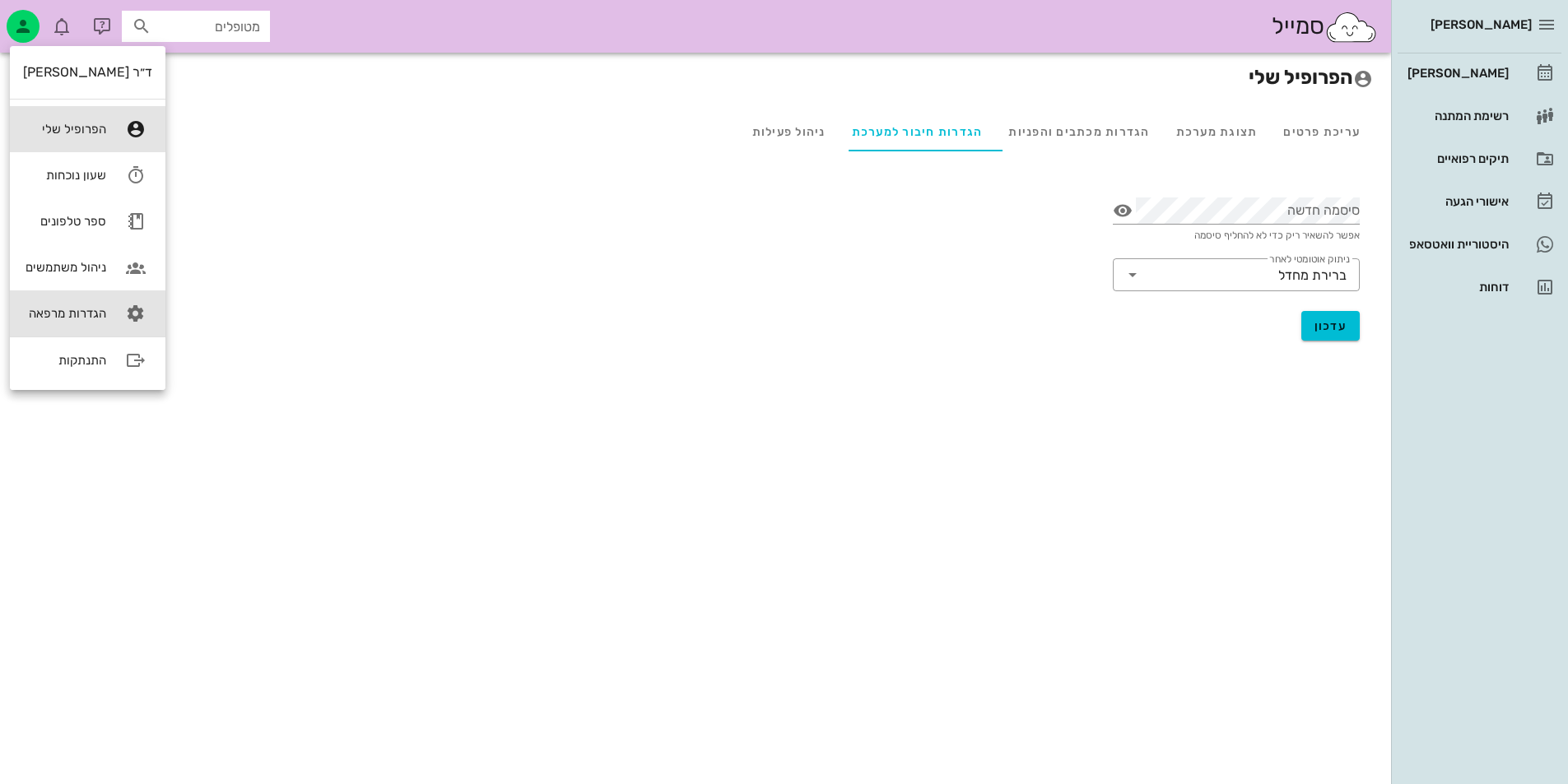
click at [106, 316] on link "הגדרות מרפאה" at bounding box center [88, 314] width 155 height 46
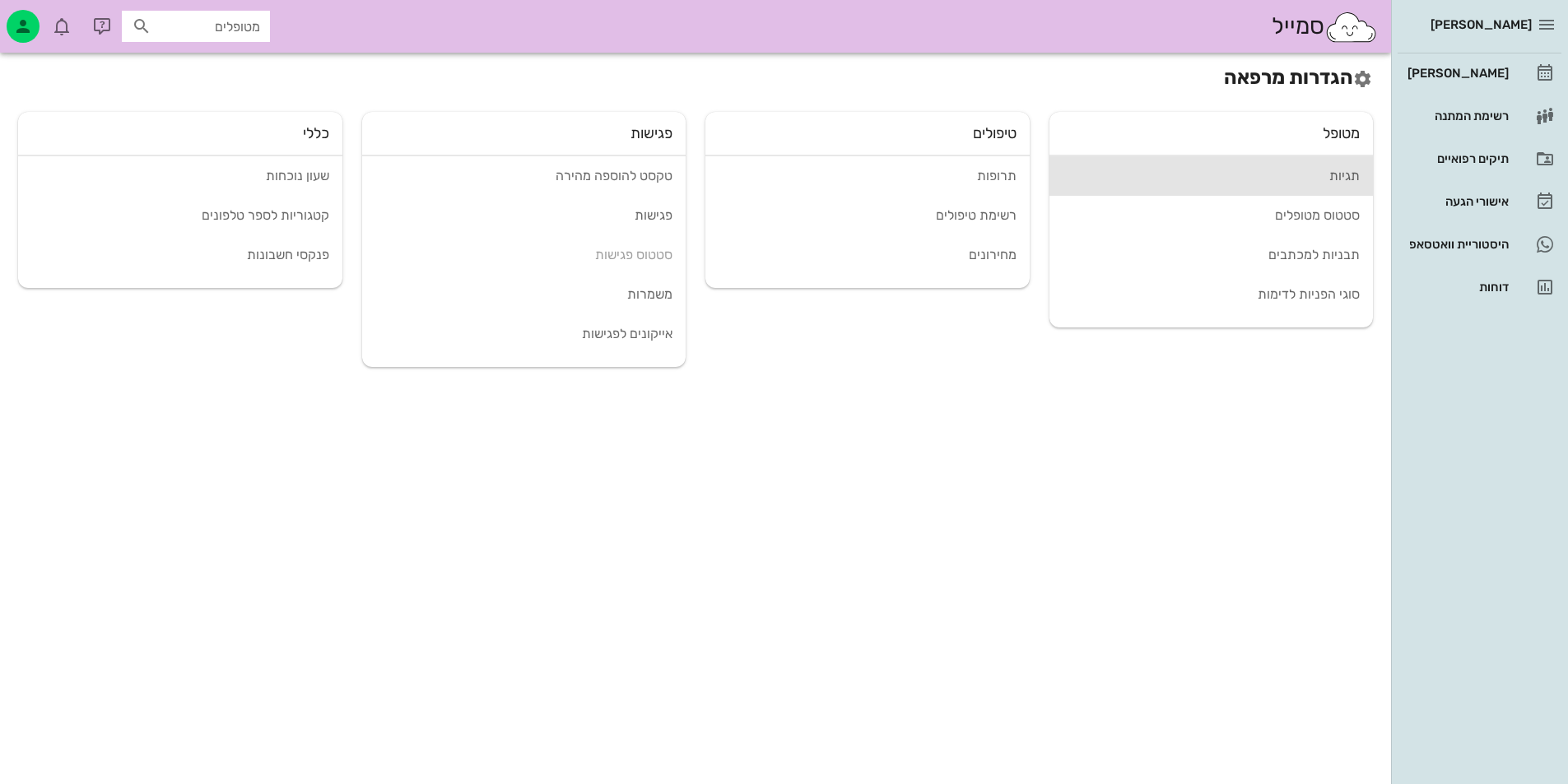
click at [1351, 180] on div "תגיות" at bounding box center [1211, 175] width 298 height 16
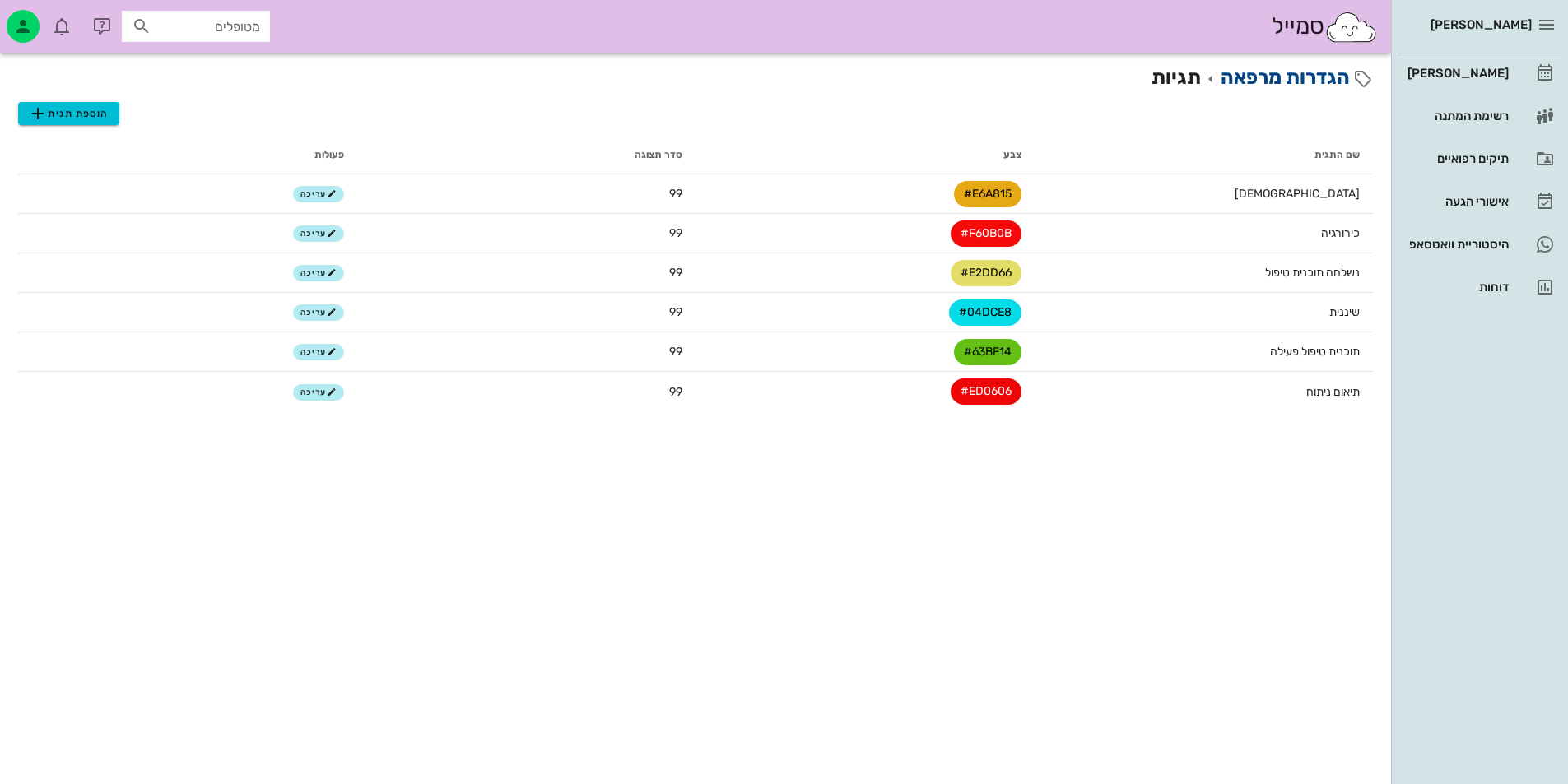
click at [1270, 73] on link "הגדרות מרפאה" at bounding box center [1285, 77] width 129 height 23
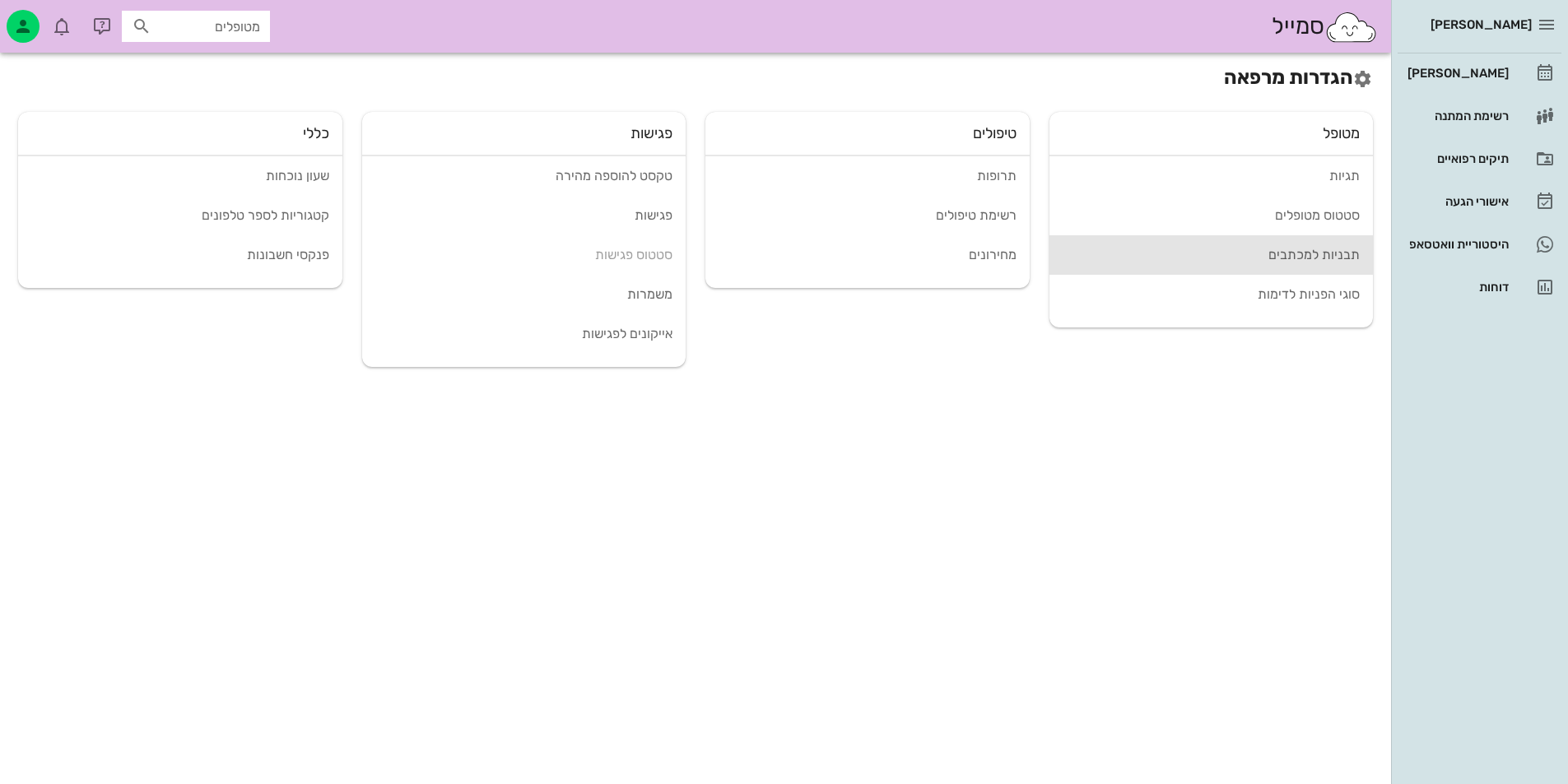
click at [1338, 260] on div "תבניות למכתבים" at bounding box center [1211, 255] width 298 height 16
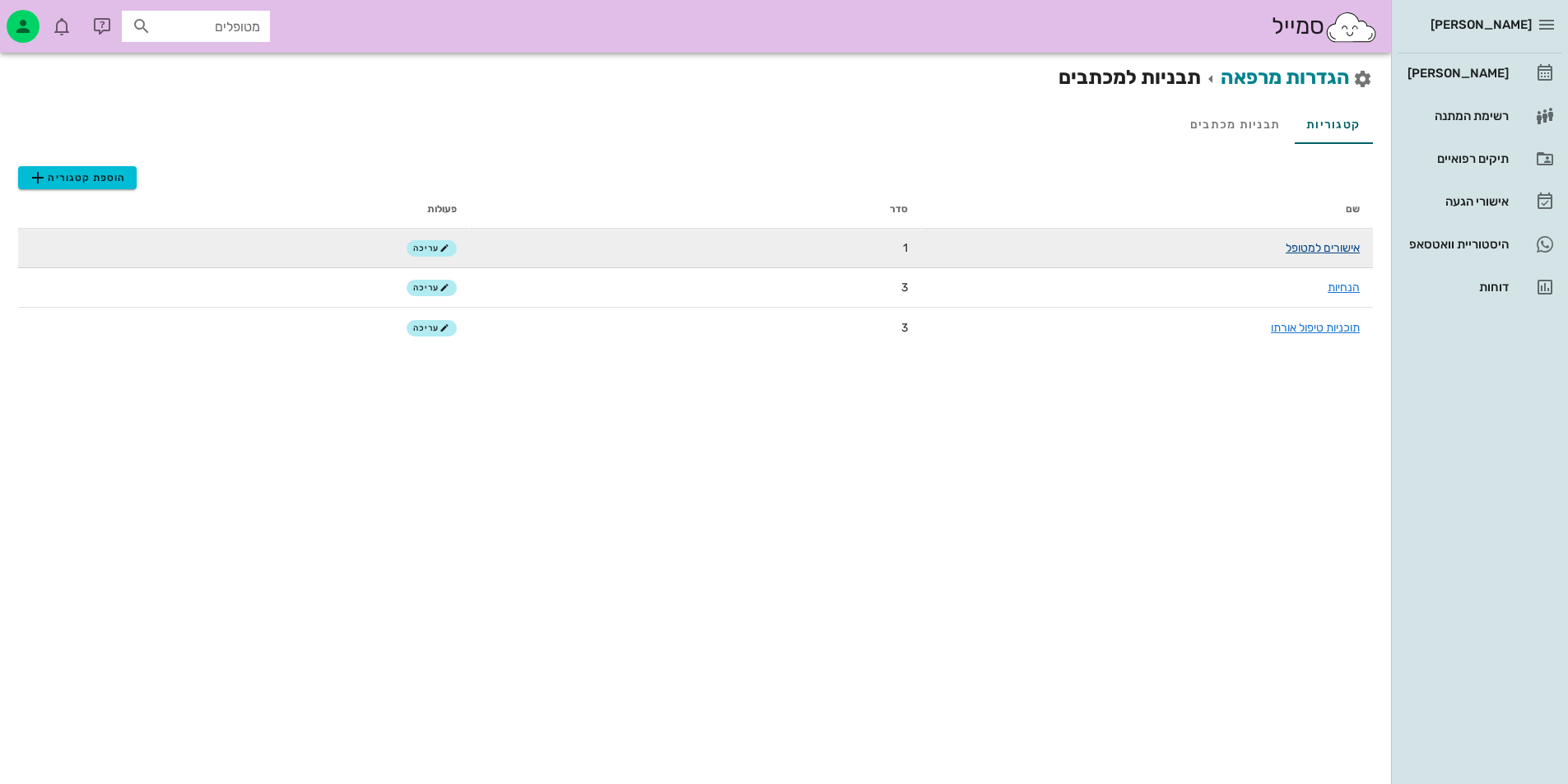
click at [1341, 250] on link "אישורים למטופל" at bounding box center [1323, 248] width 74 height 14
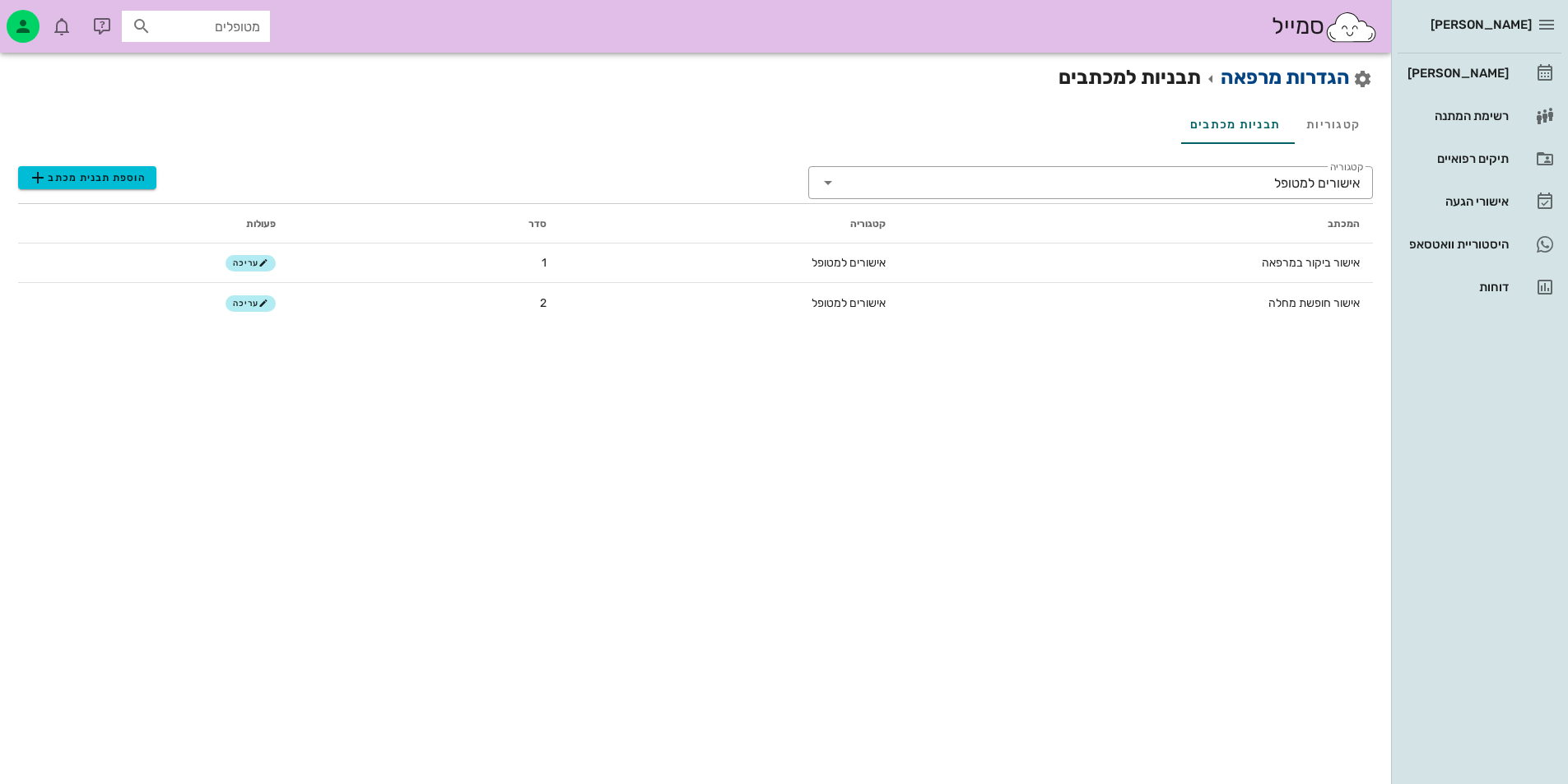
click at [1305, 78] on link "הגדרות מרפאה" at bounding box center [1285, 77] width 129 height 23
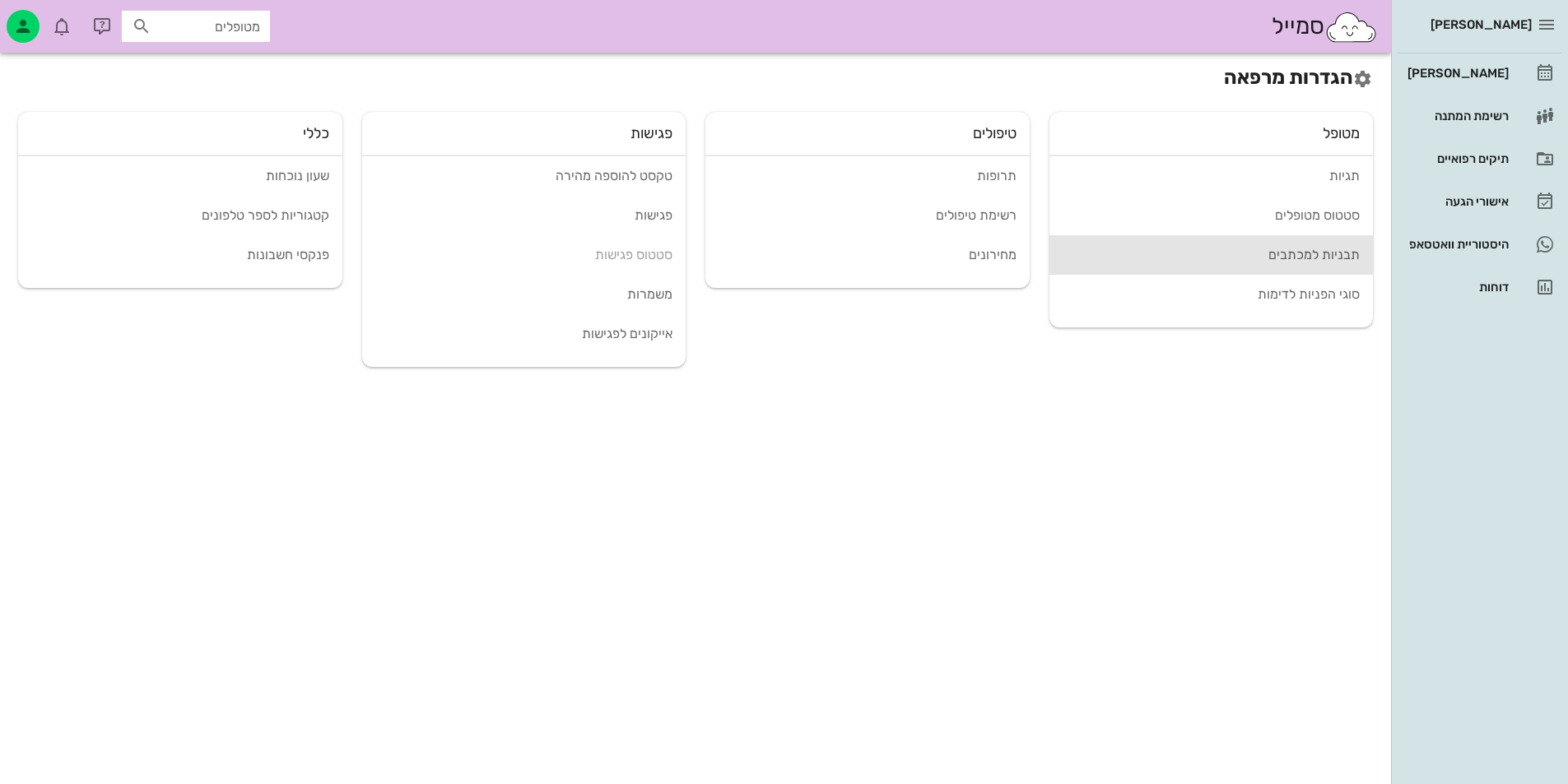
click at [1299, 259] on div "תבניות למכתבים" at bounding box center [1211, 255] width 298 height 16
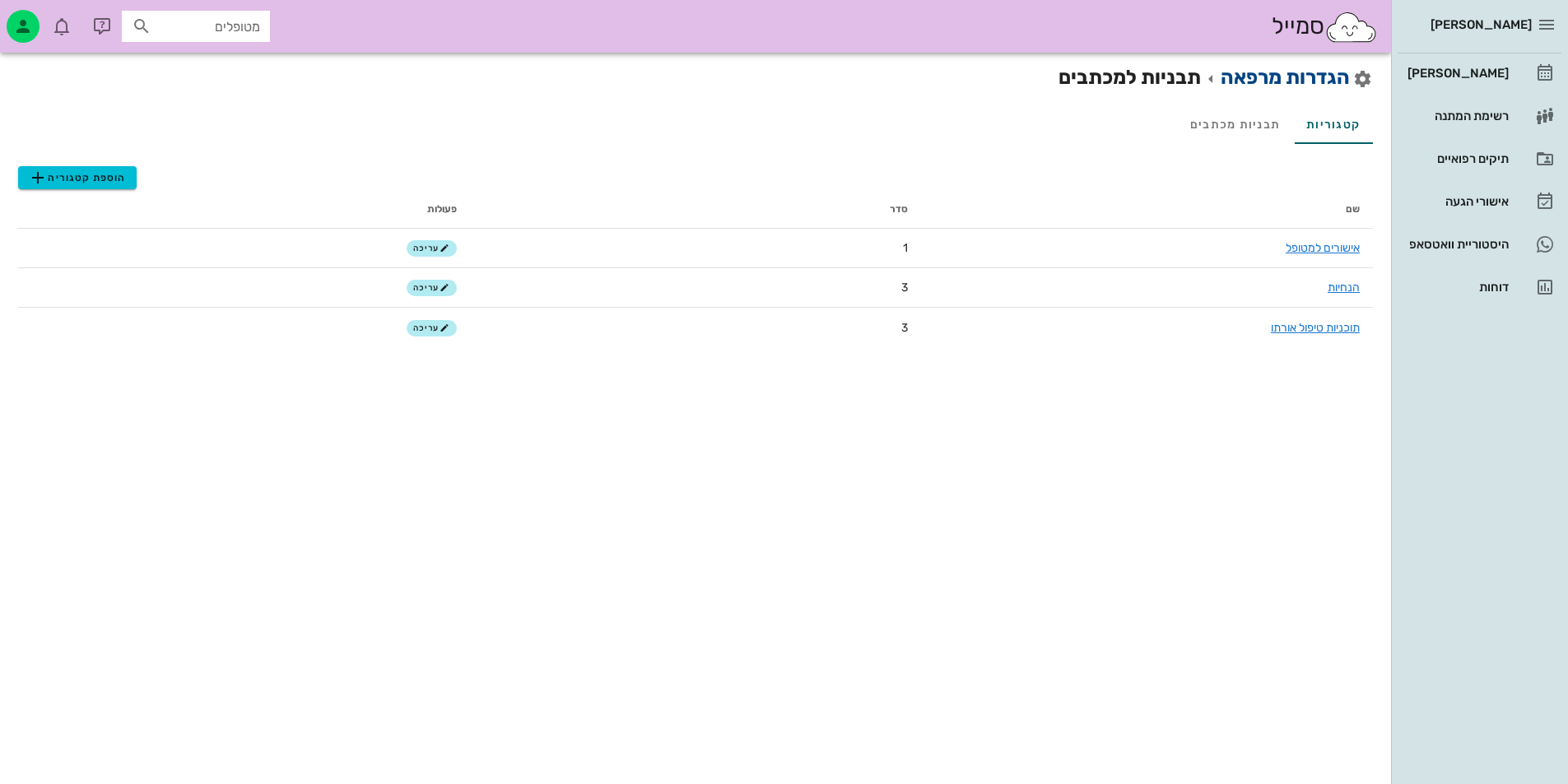
click at [1321, 84] on link "הגדרות מרפאה" at bounding box center [1285, 77] width 129 height 23
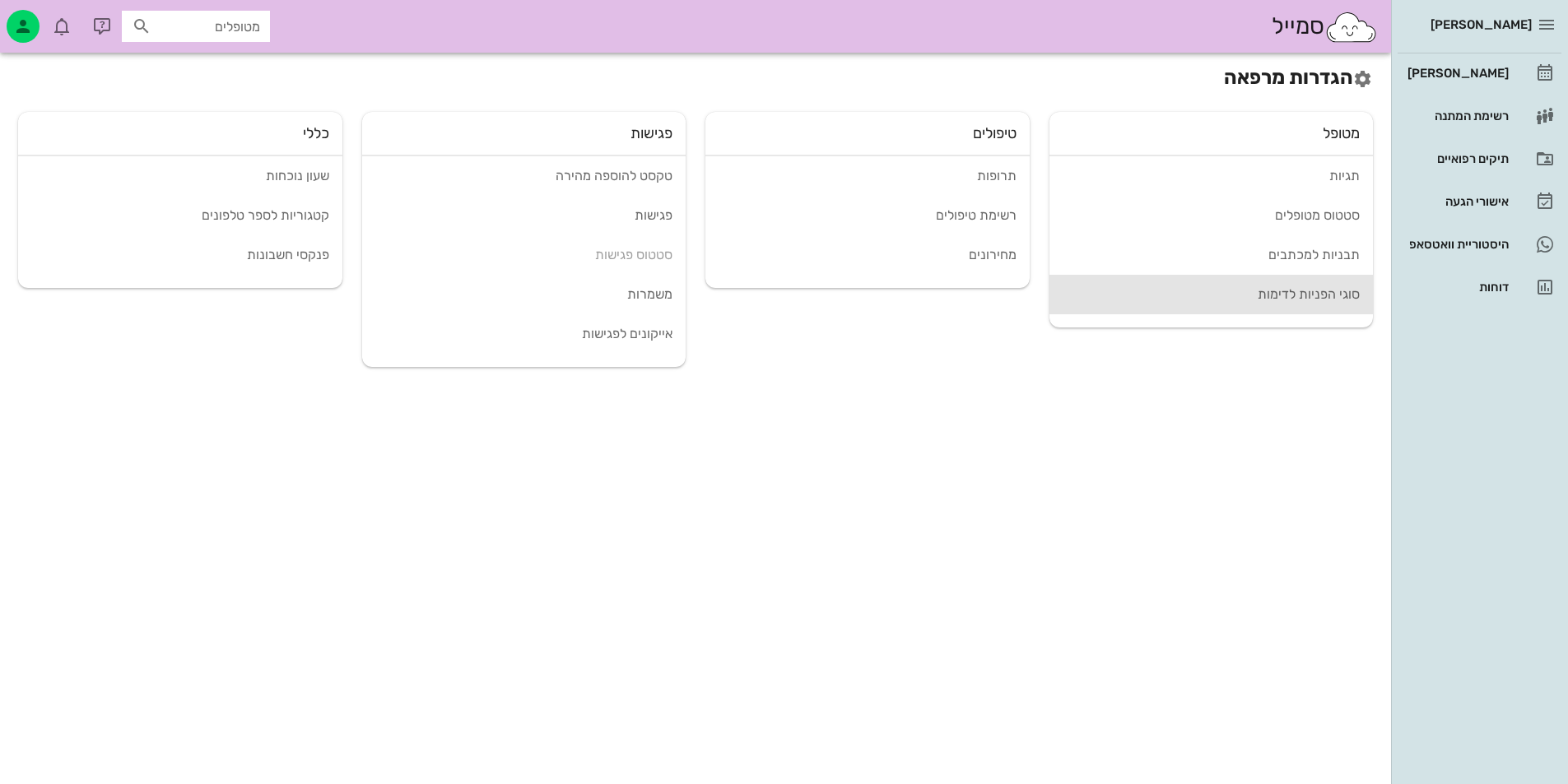
click at [1303, 304] on link "סוגי הפניות לדימות" at bounding box center [1211, 294] width 325 height 40
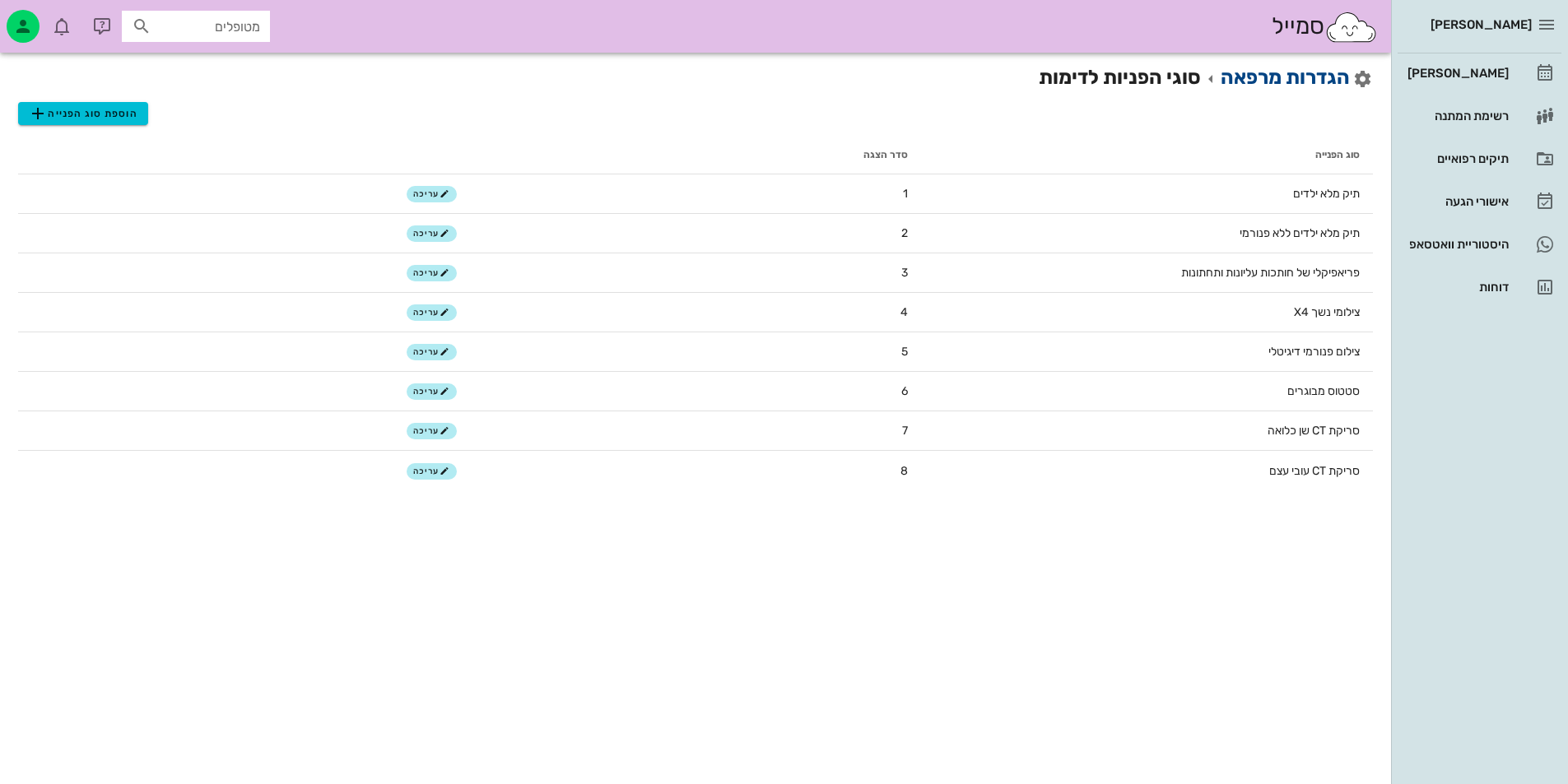
click at [1324, 71] on link "הגדרות מרפאה" at bounding box center [1285, 77] width 129 height 23
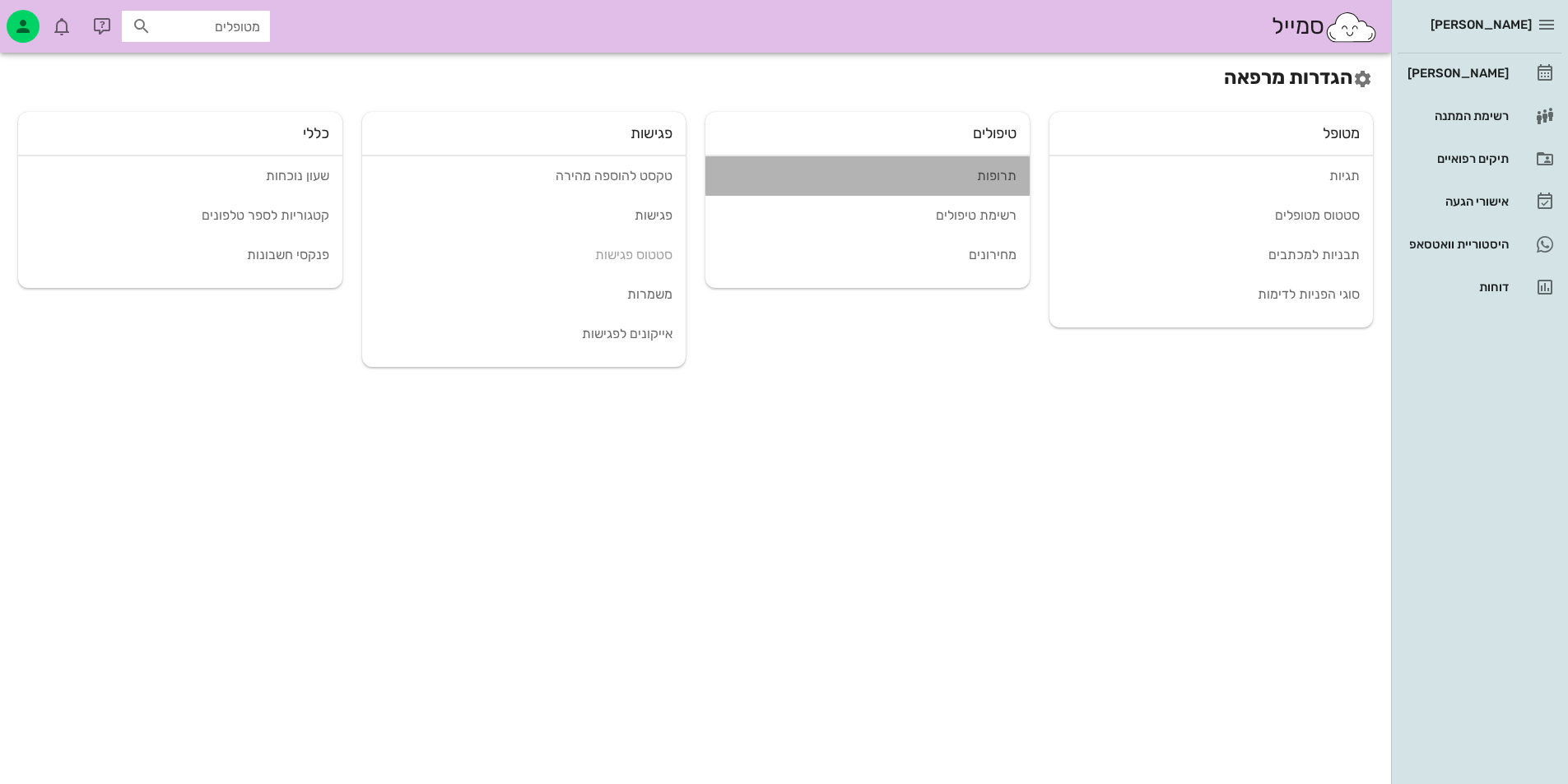
click at [964, 178] on div "תרופות" at bounding box center [867, 175] width 298 height 16
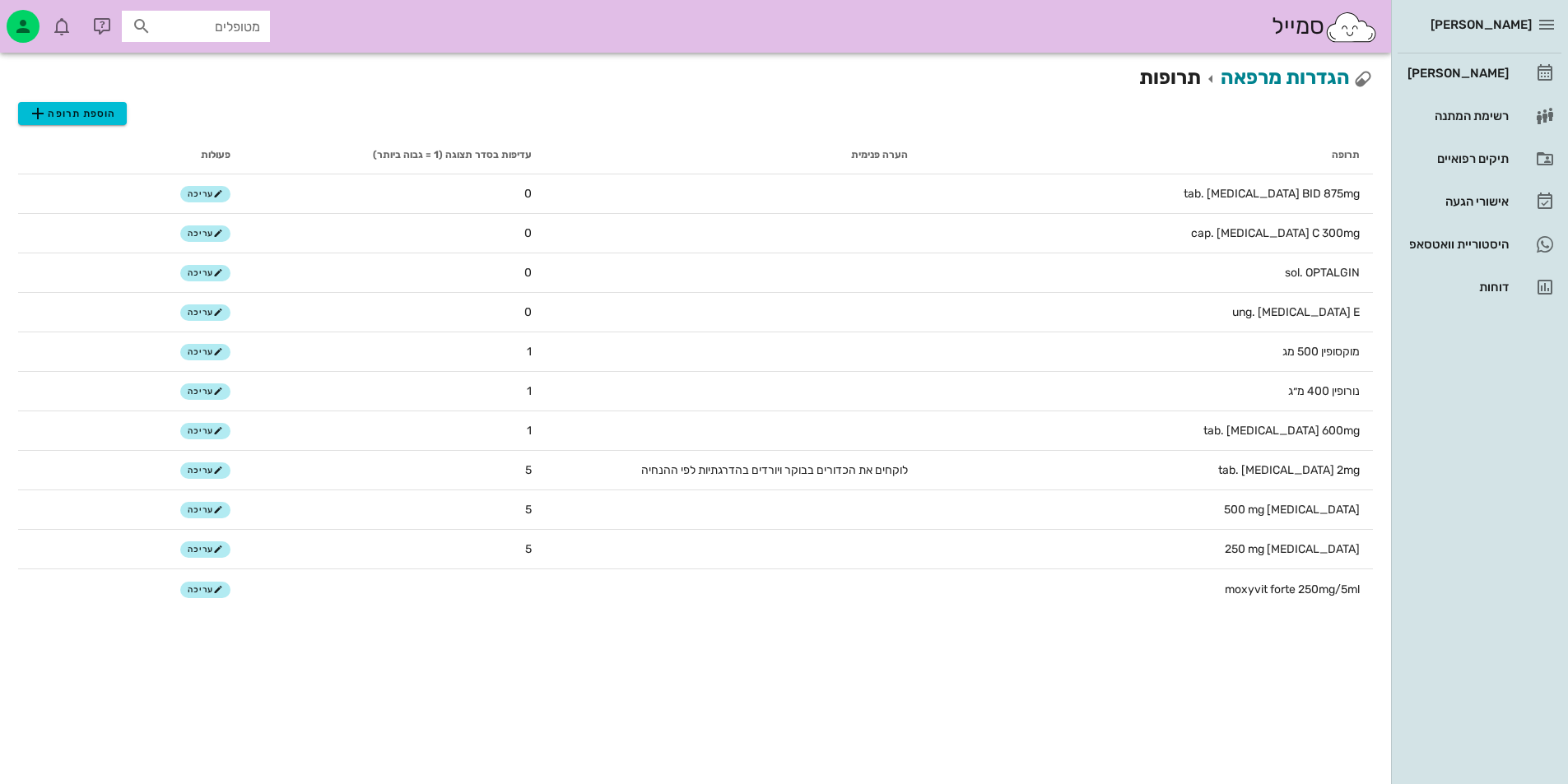
click at [1304, 89] on h2 "הגדרות מרפאה תרופות" at bounding box center [1255, 77] width 234 height 30
click at [1294, 81] on link "הגדרות מרפאה" at bounding box center [1285, 77] width 129 height 23
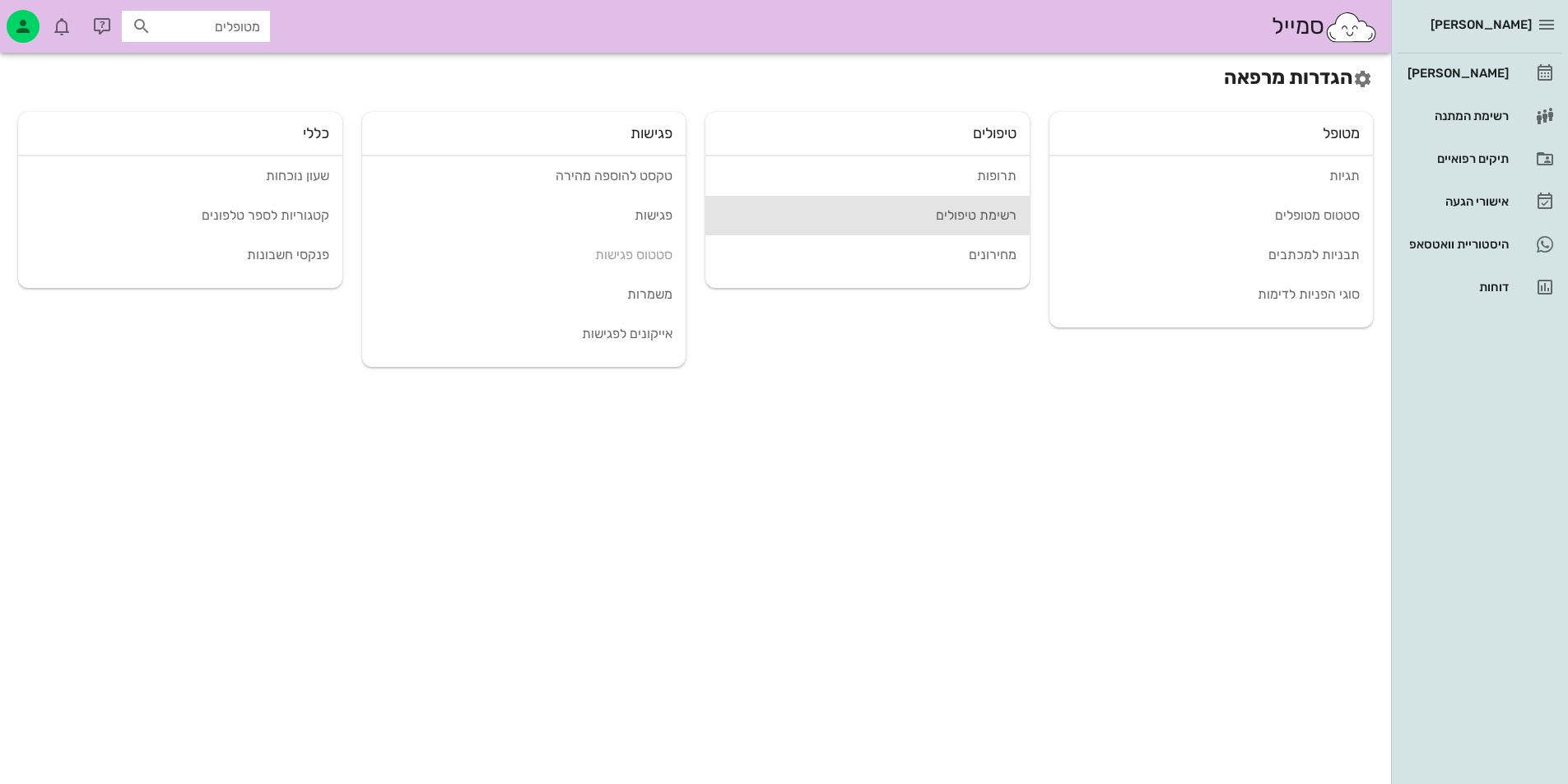
click at [962, 221] on div "רשימת טיפולים" at bounding box center [867, 215] width 298 height 16
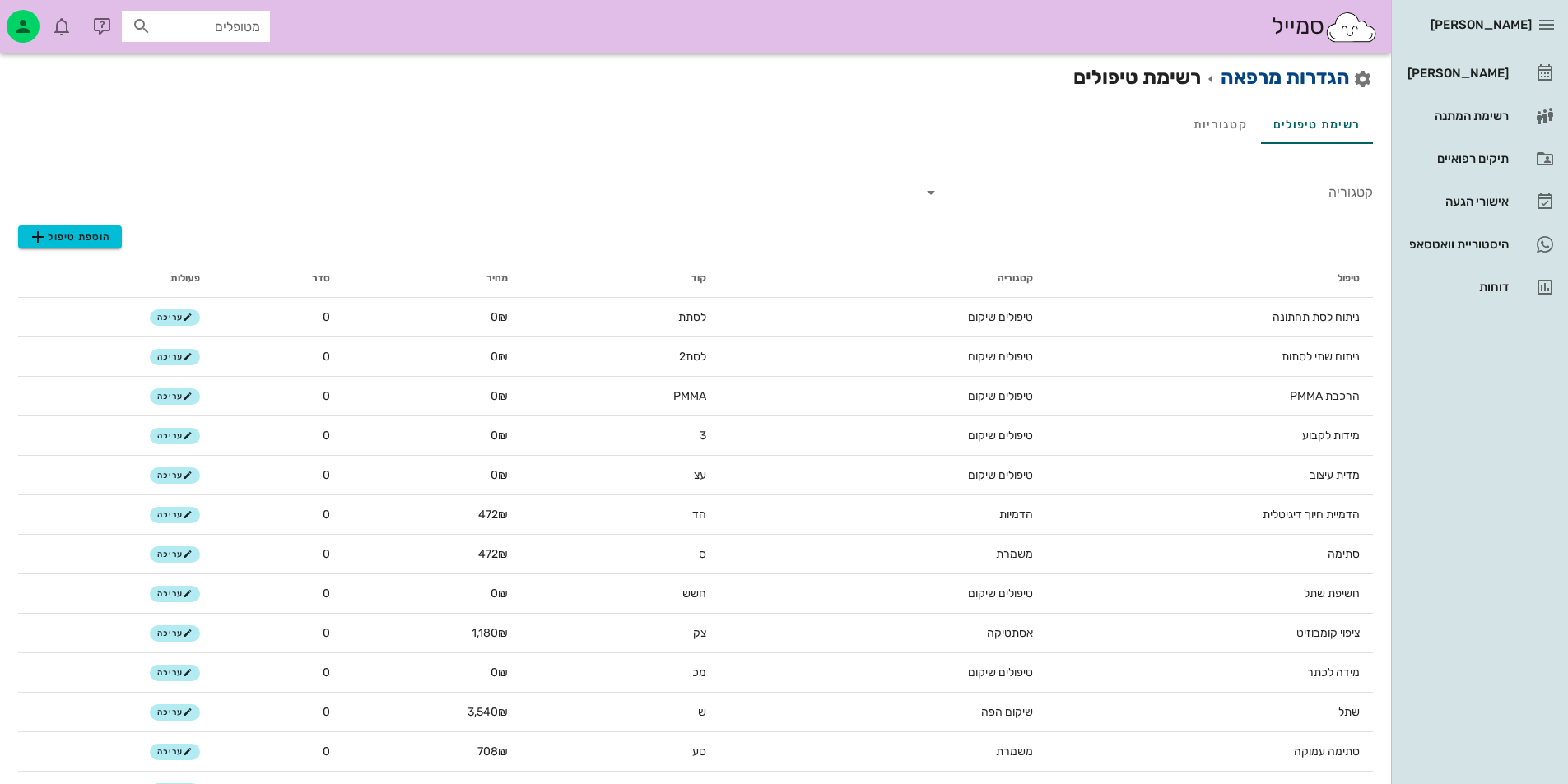
click at [1310, 86] on link "הגדרות מרפאה" at bounding box center [1285, 77] width 129 height 23
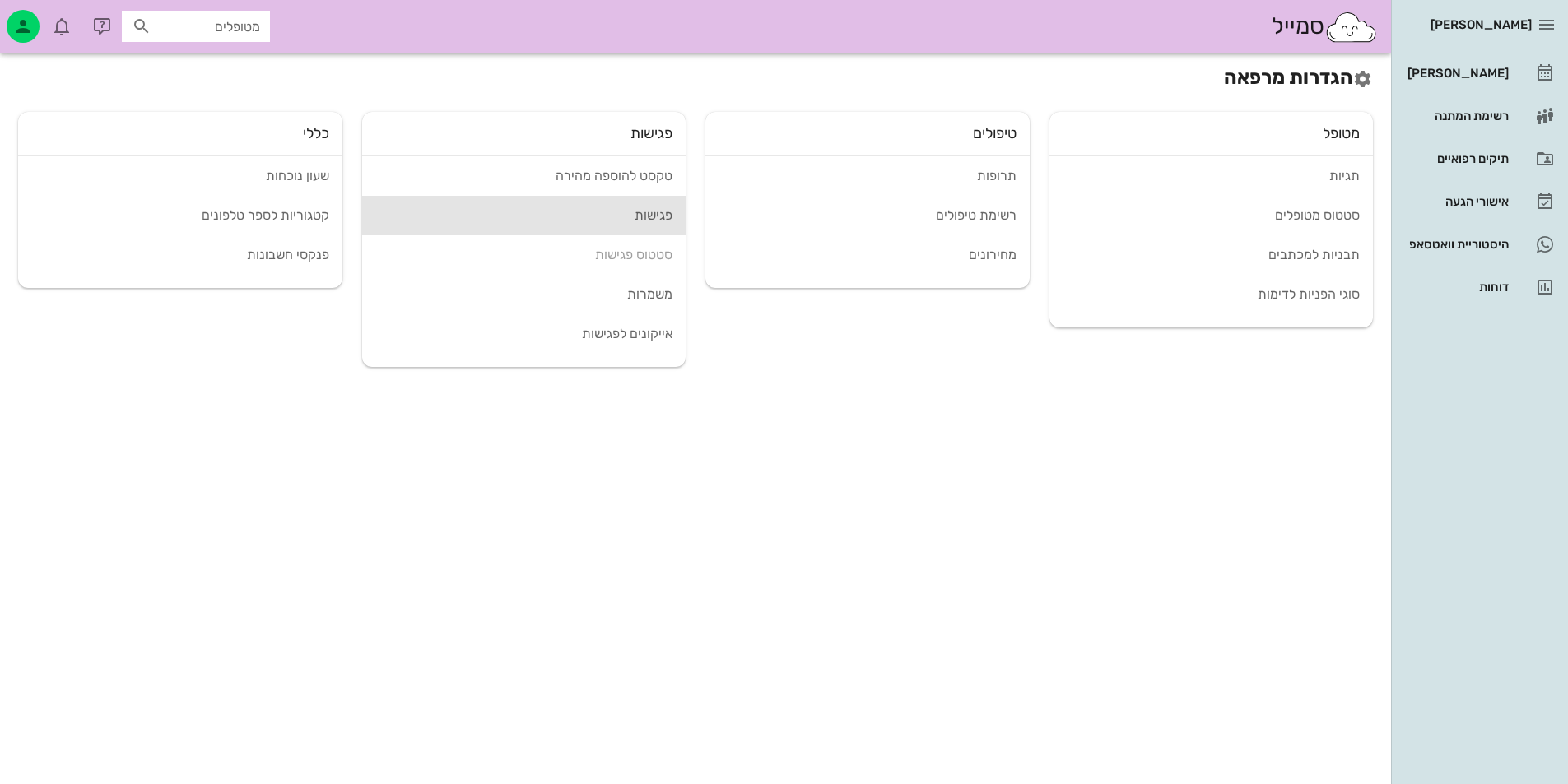
click at [651, 221] on div "פגישות" at bounding box center [524, 215] width 298 height 16
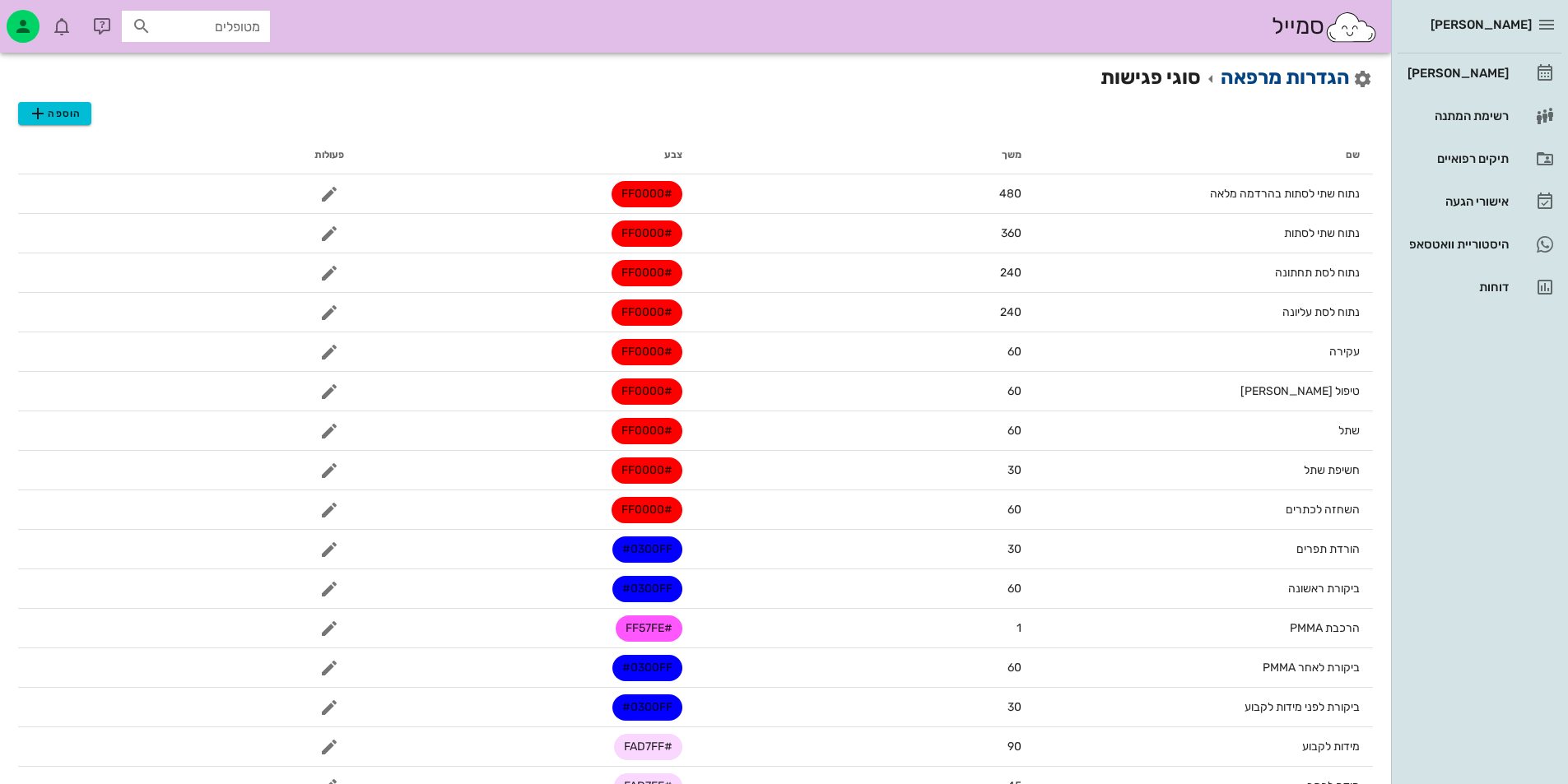
click at [1263, 66] on link "הגדרות מרפאה" at bounding box center [1285, 77] width 129 height 23
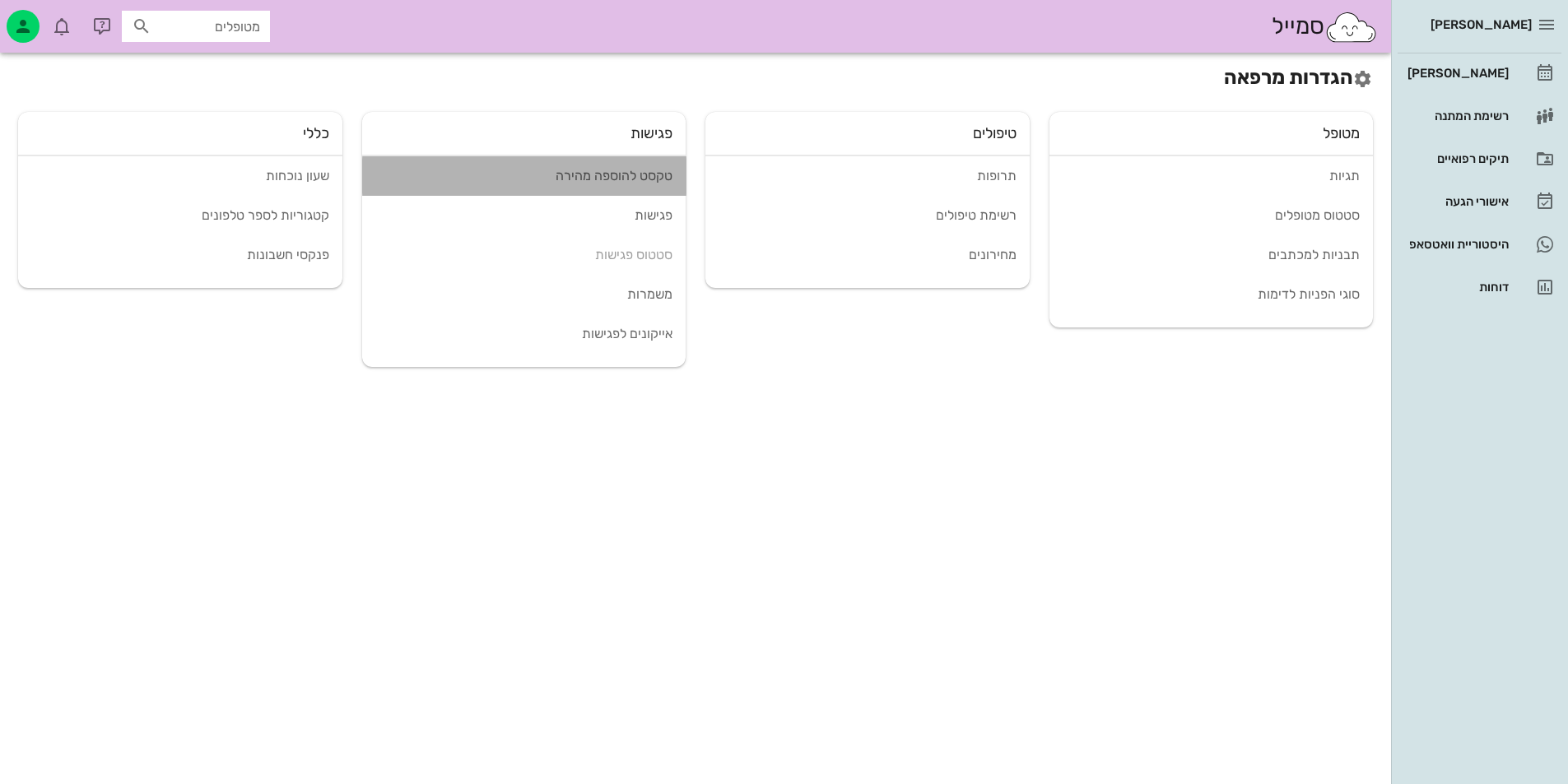
click at [509, 188] on link "טקסט להוספה מהירה" at bounding box center [524, 175] width 325 height 40
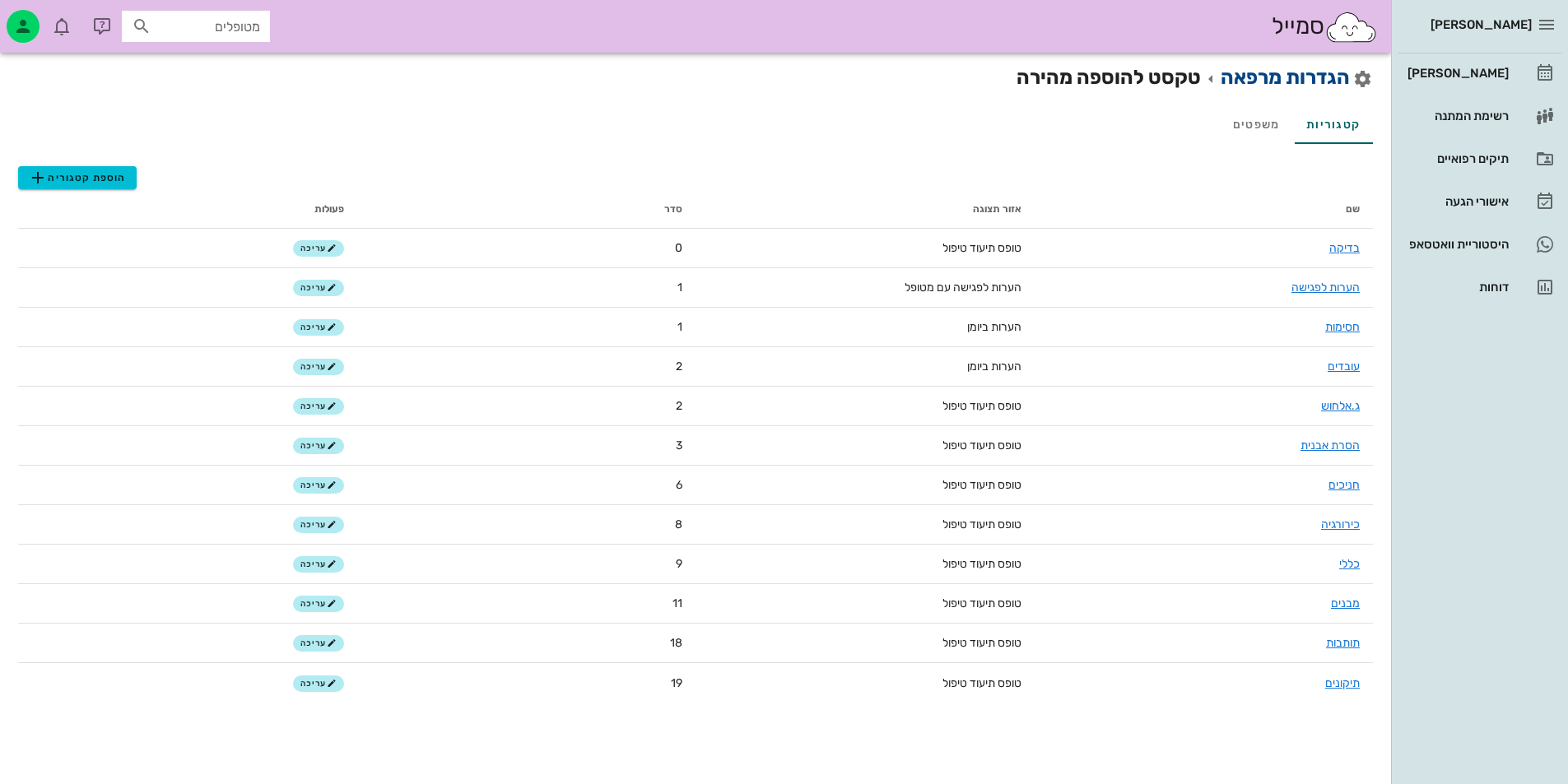
click at [1296, 82] on link "הגדרות מרפאה" at bounding box center [1285, 77] width 129 height 23
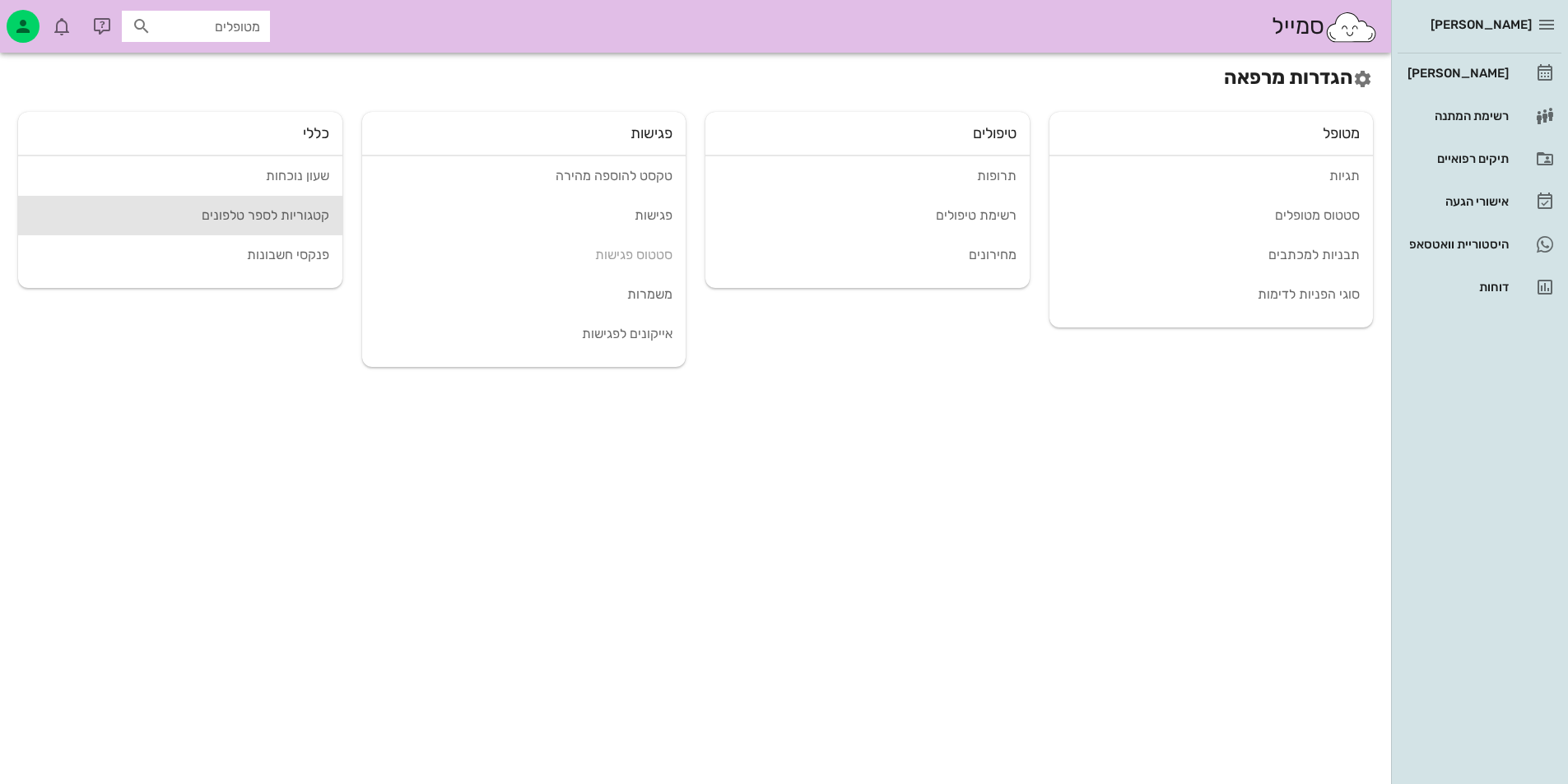
click at [264, 221] on div "קטגוריות לספר טלפונים" at bounding box center [180, 215] width 298 height 16
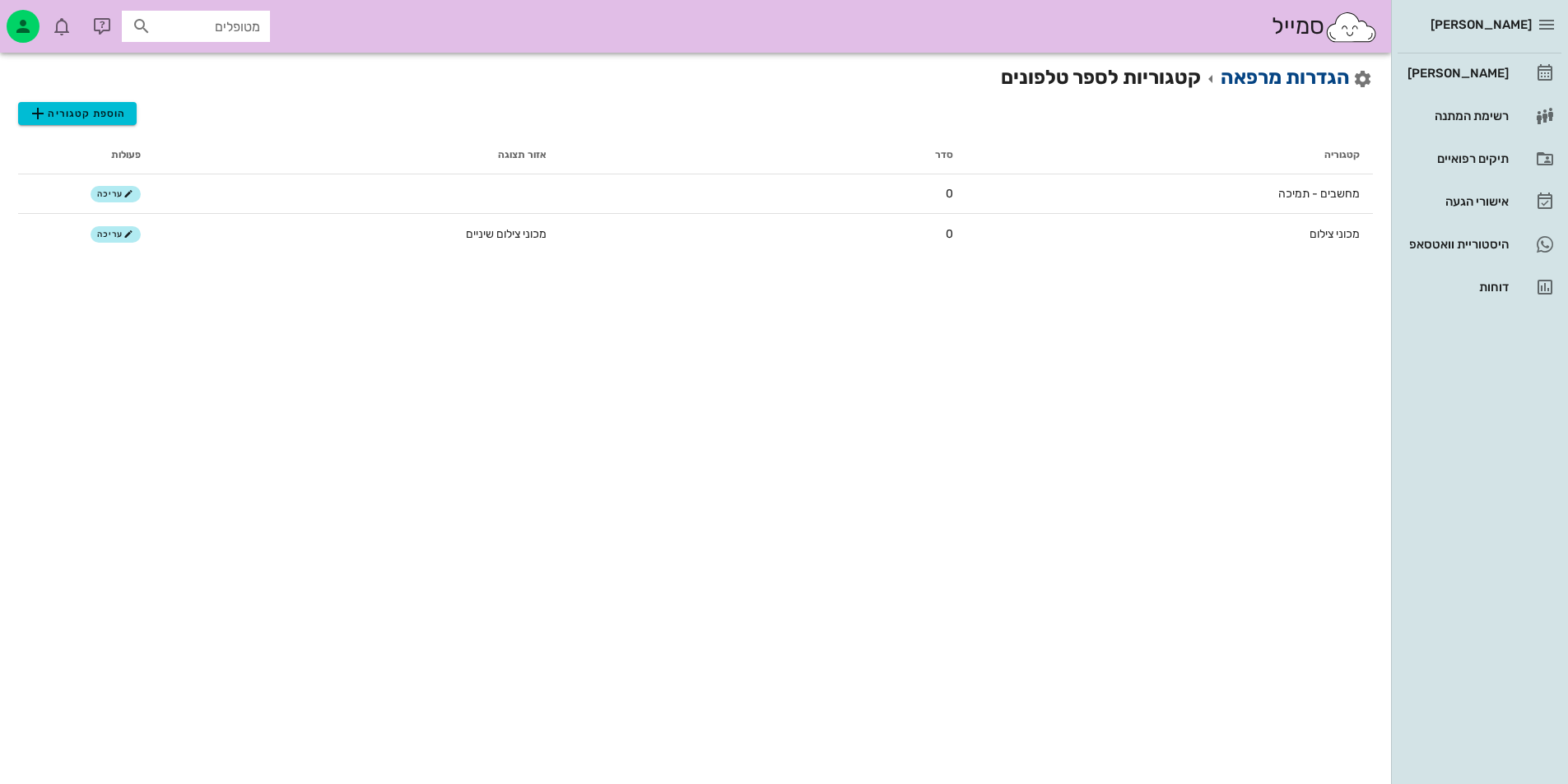
click at [1310, 72] on link "הגדרות מרפאה" at bounding box center [1285, 77] width 129 height 23
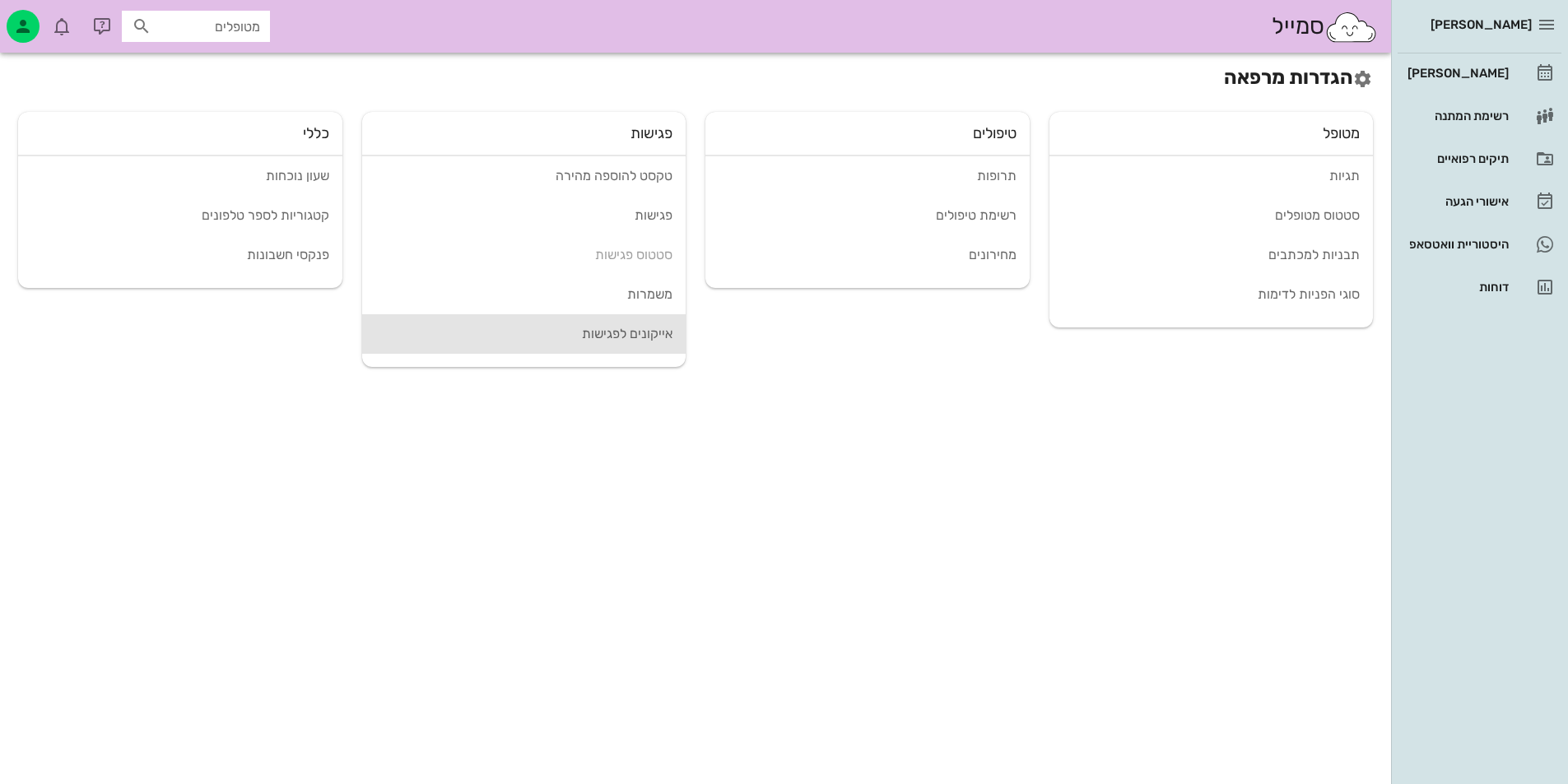
click at [646, 340] on div "אייקונים לפגישות" at bounding box center [524, 334] width 298 height 16
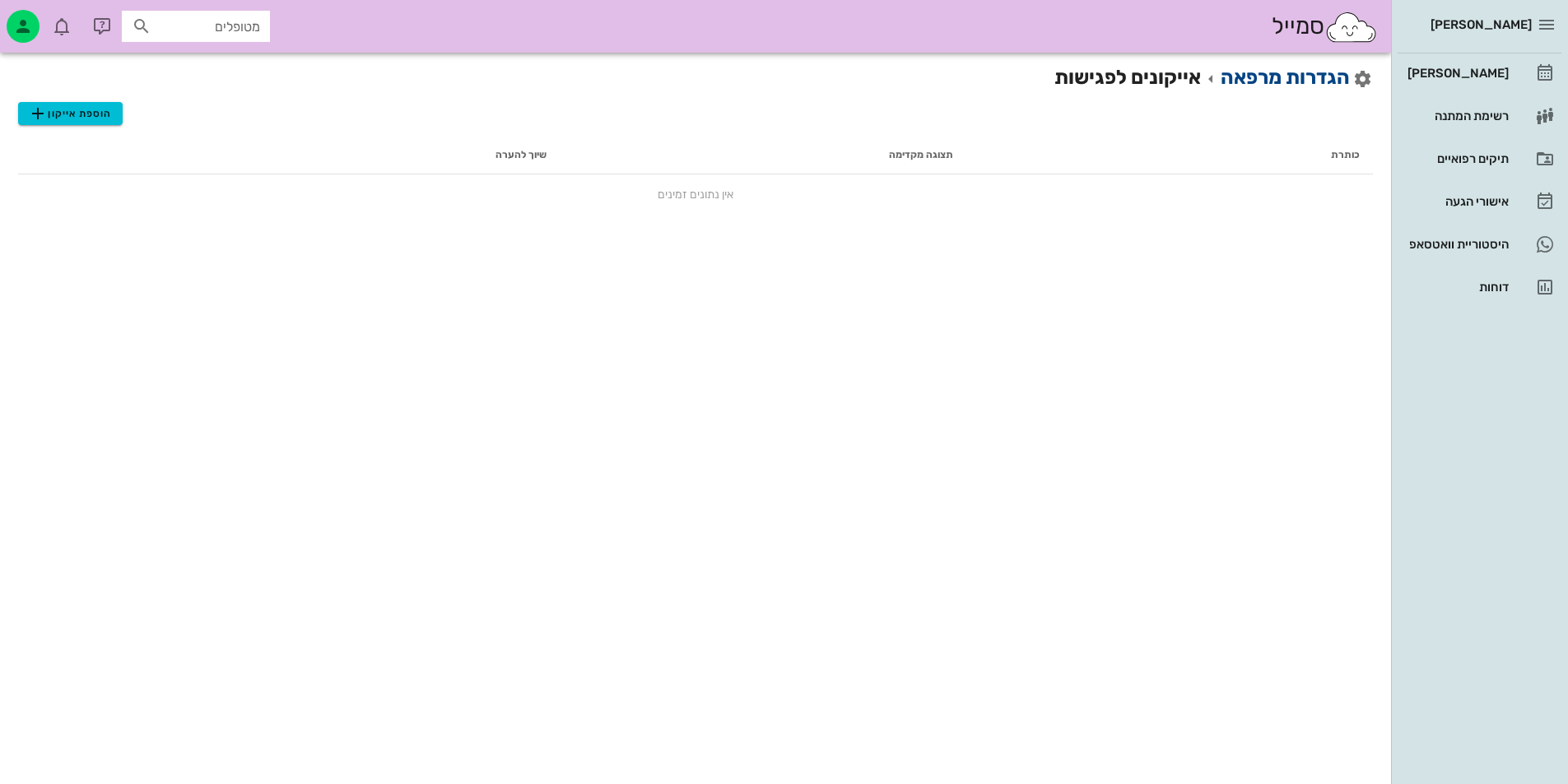
click at [1281, 68] on link "הגדרות מרפאה" at bounding box center [1285, 77] width 129 height 23
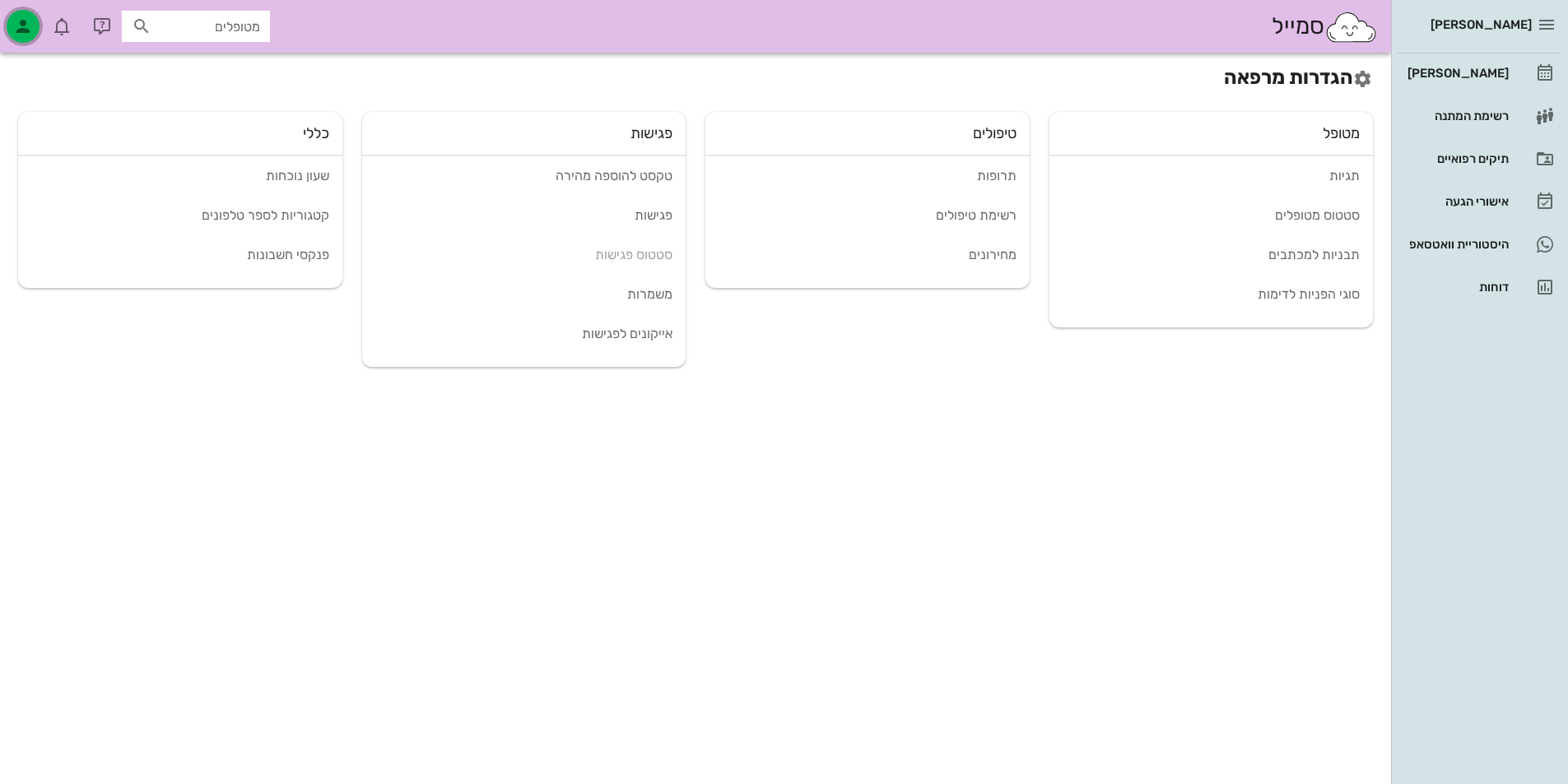
click at [24, 28] on icon "button" at bounding box center [23, 26] width 19 height 19
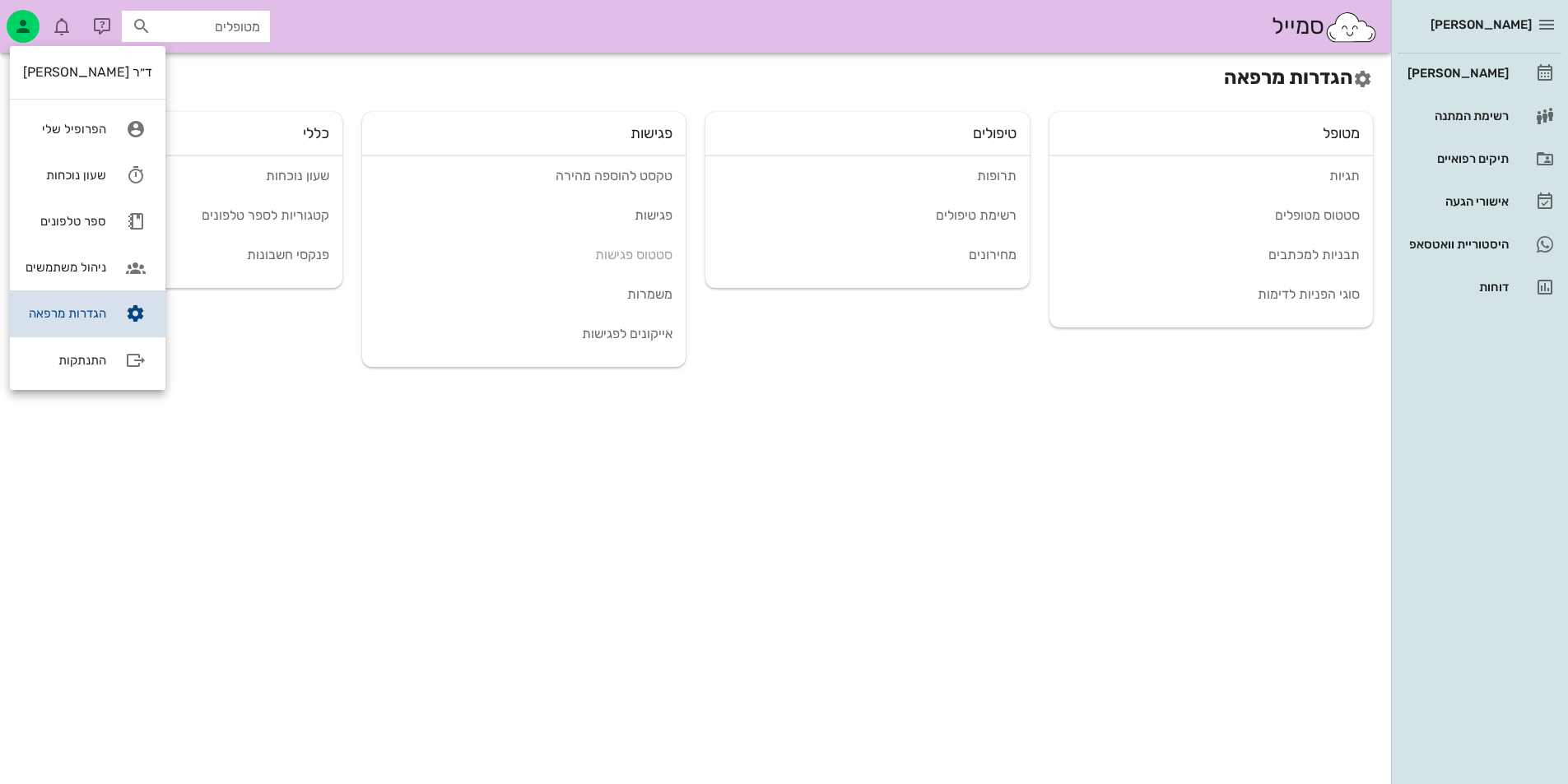
click at [88, 316] on div "הגדרות מרפאה" at bounding box center [64, 314] width 83 height 15
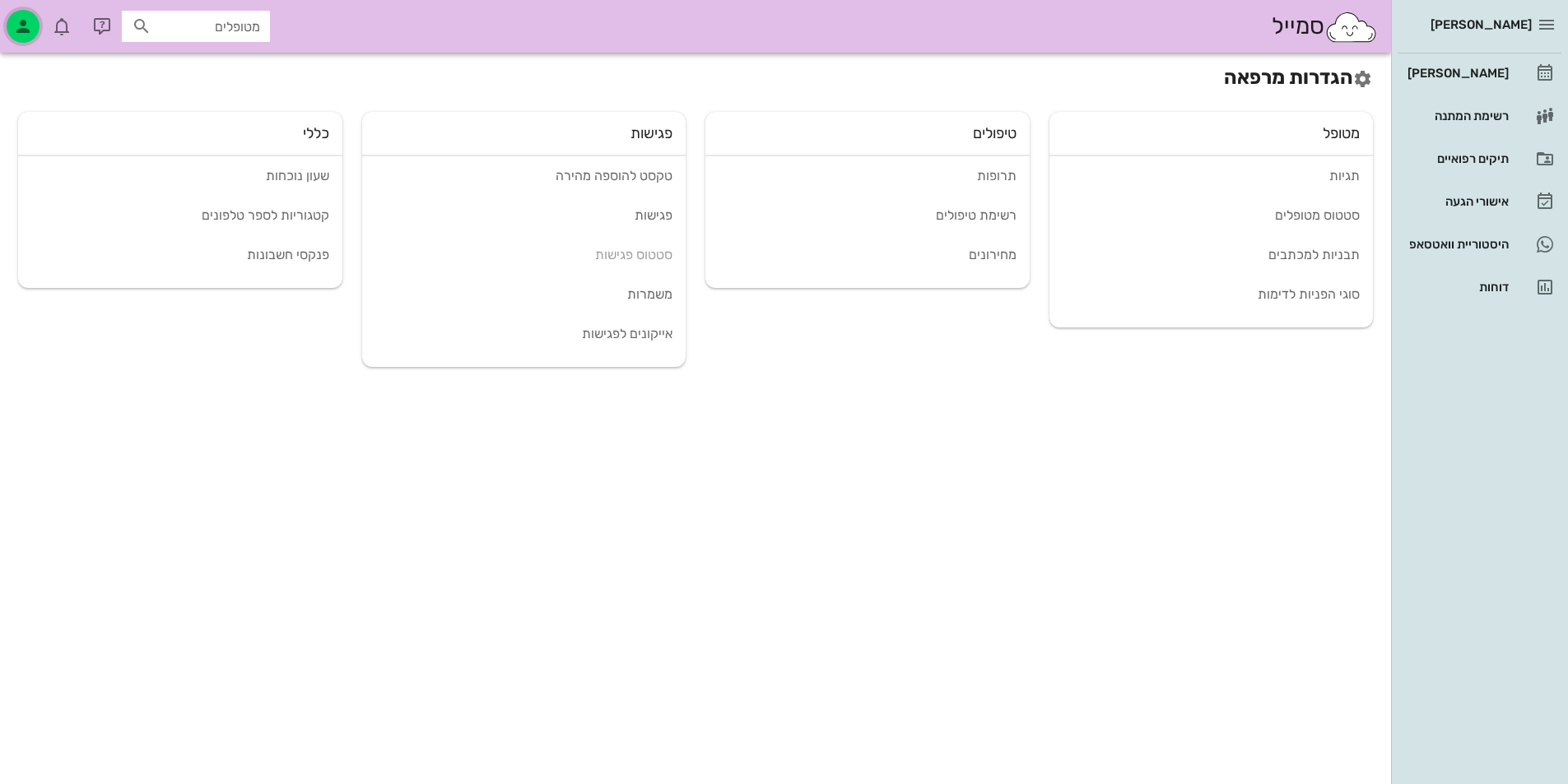
click at [25, 10] on div "button" at bounding box center [23, 26] width 33 height 33
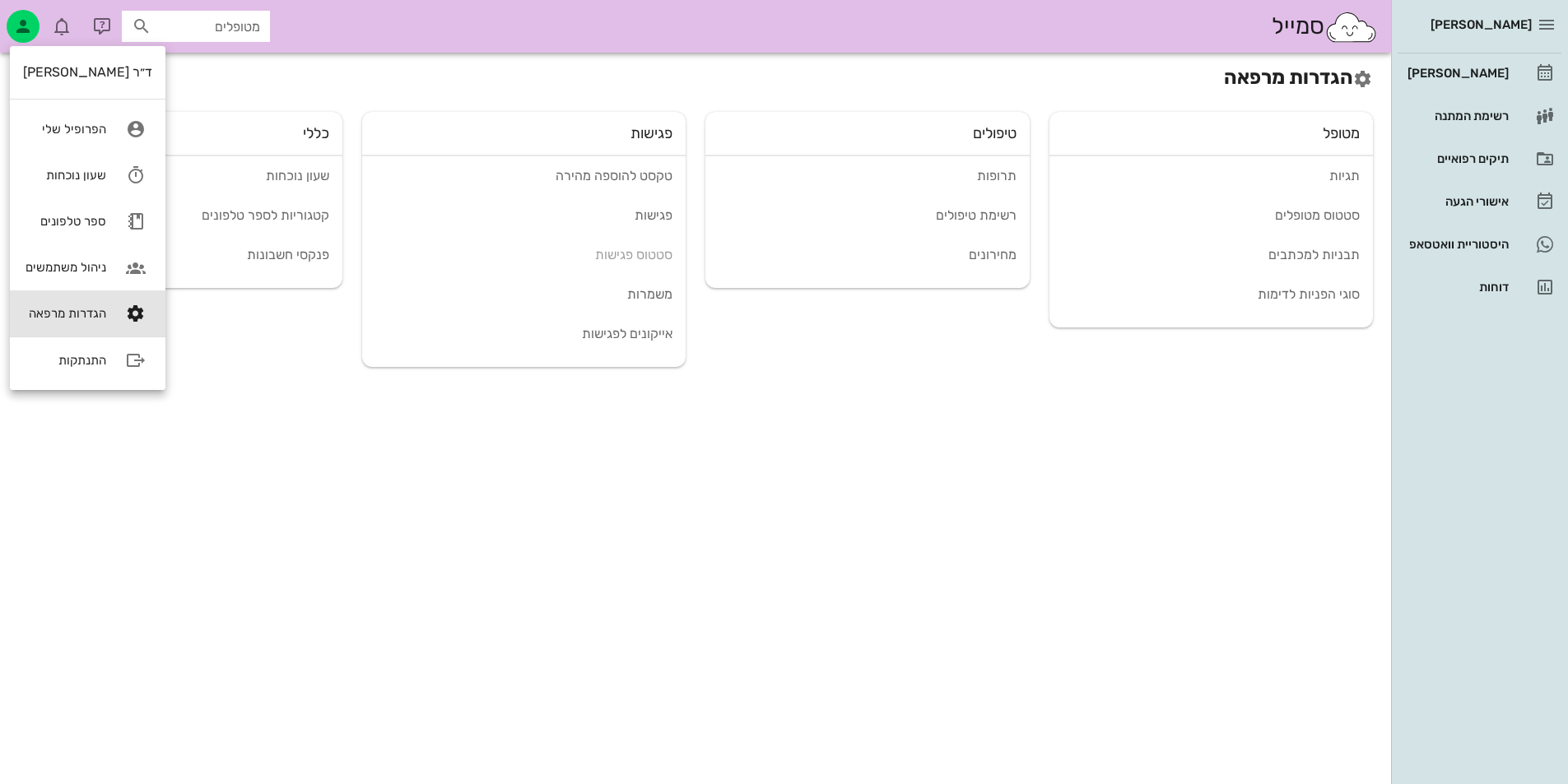
click at [465, 482] on div "הגדרות מרפאה מטופל תגיות סטטוס מטופלים תבניות למכתבים סוגי הפניות לדימות טיפולי…" at bounding box center [695, 418] width 1391 height 732
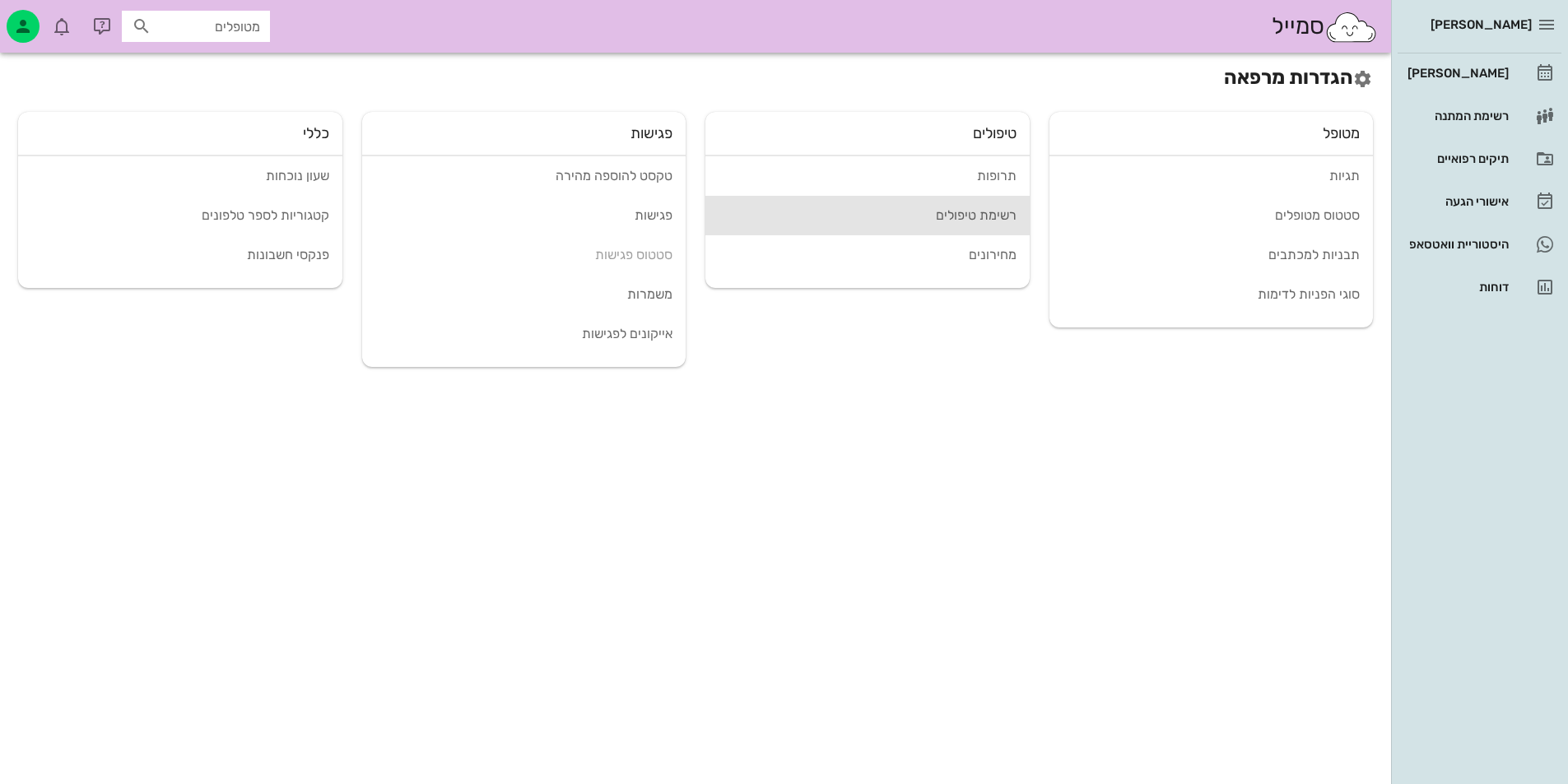
click at [970, 221] on div "רשימת טיפולים" at bounding box center [867, 215] width 298 height 16
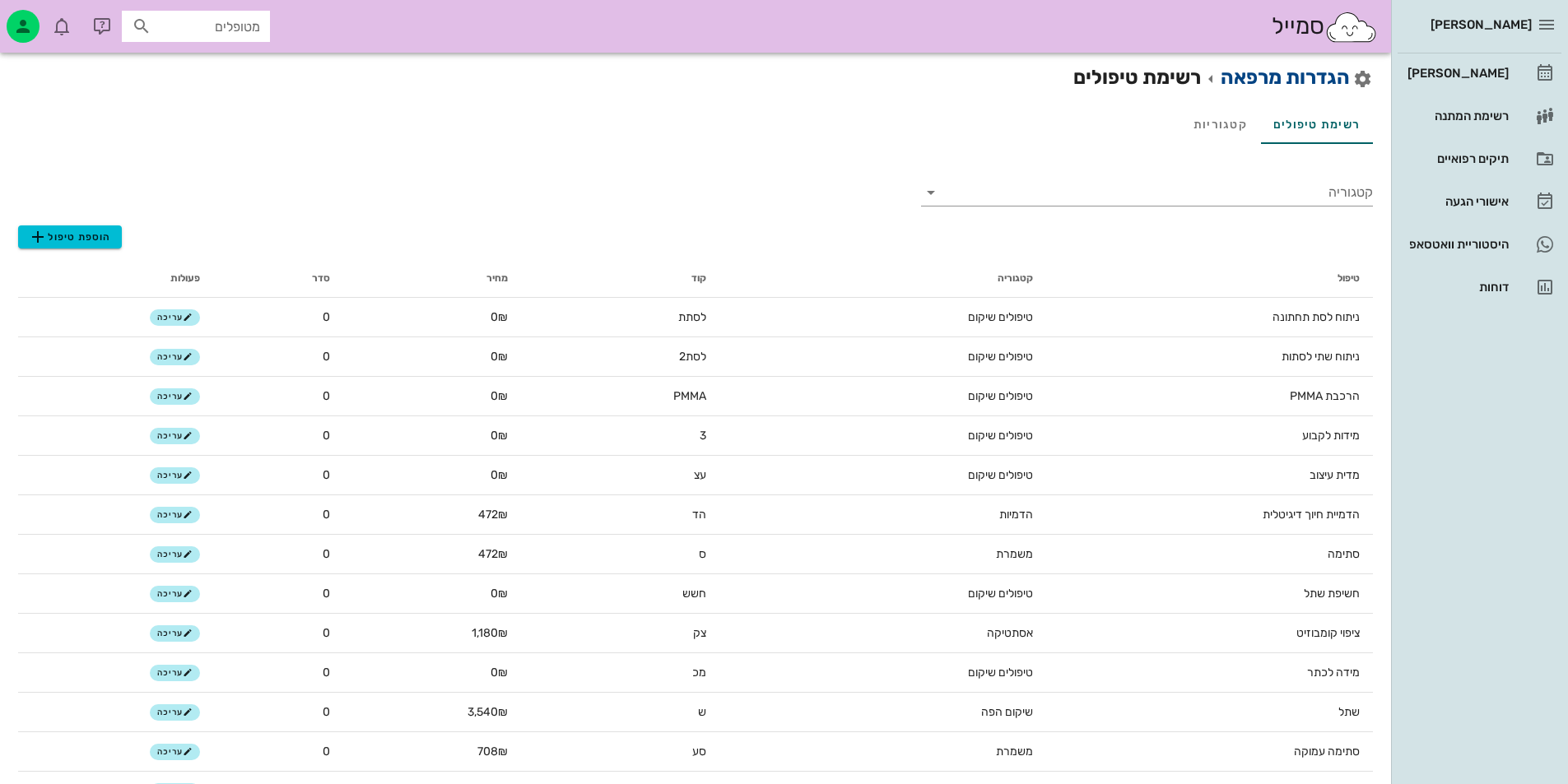
click at [1246, 83] on link "הגדרות מרפאה" at bounding box center [1285, 77] width 129 height 23
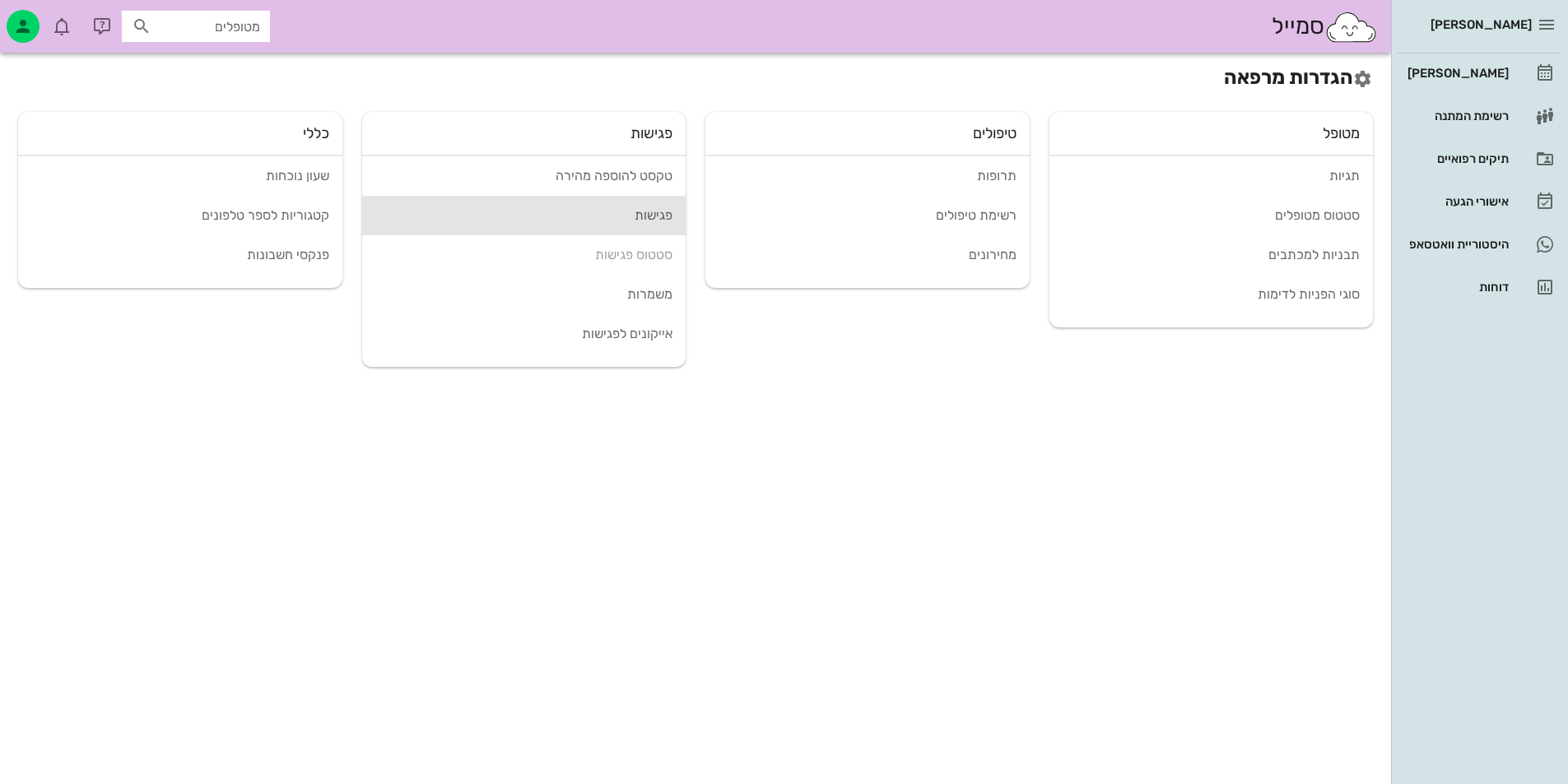
click at [648, 217] on div "פגישות" at bounding box center [524, 215] width 298 height 16
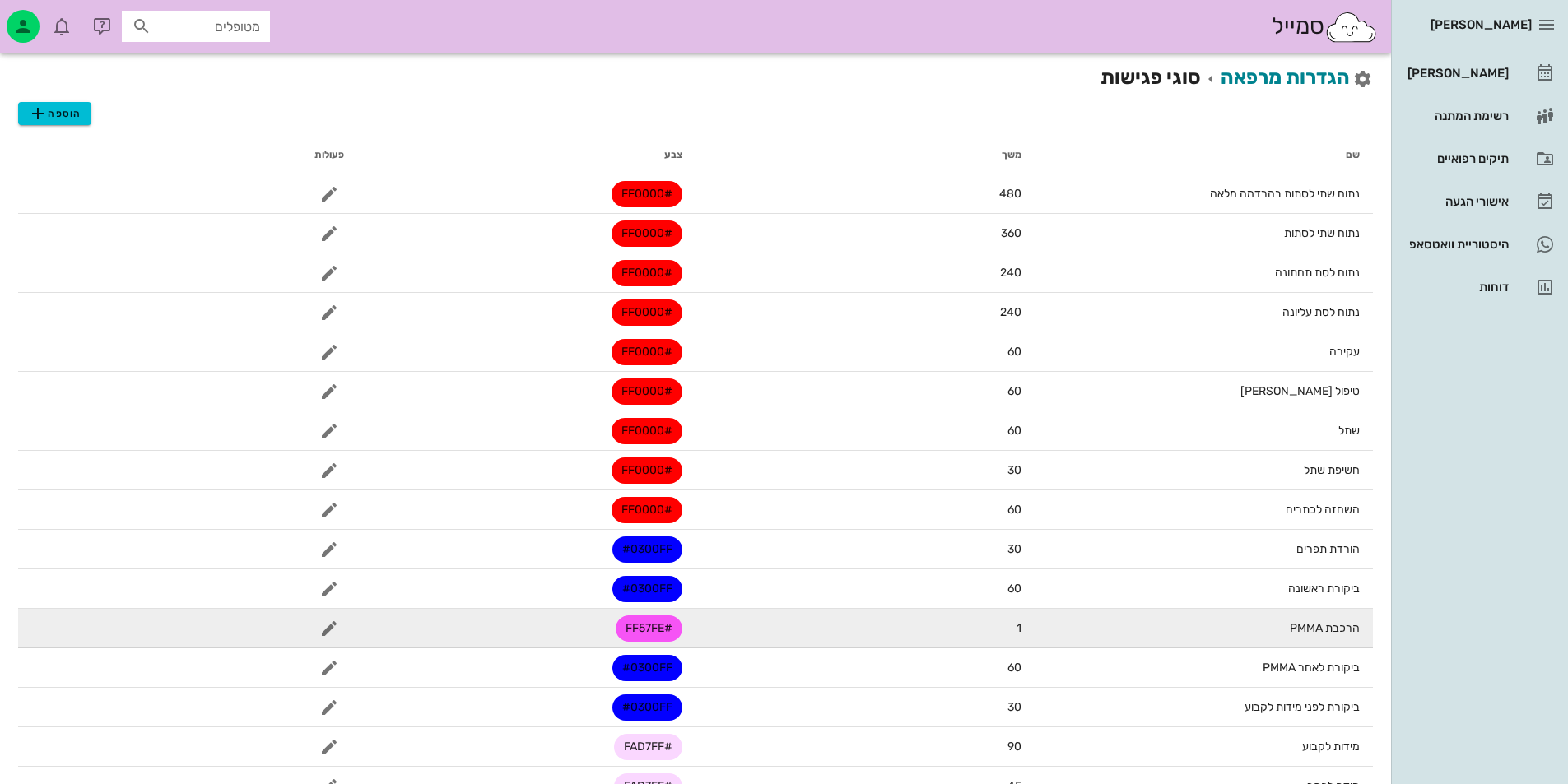
click at [664, 629] on span "#FF57FE" at bounding box center [649, 628] width 47 height 26
click at [321, 626] on icon "button" at bounding box center [329, 628] width 19 height 19
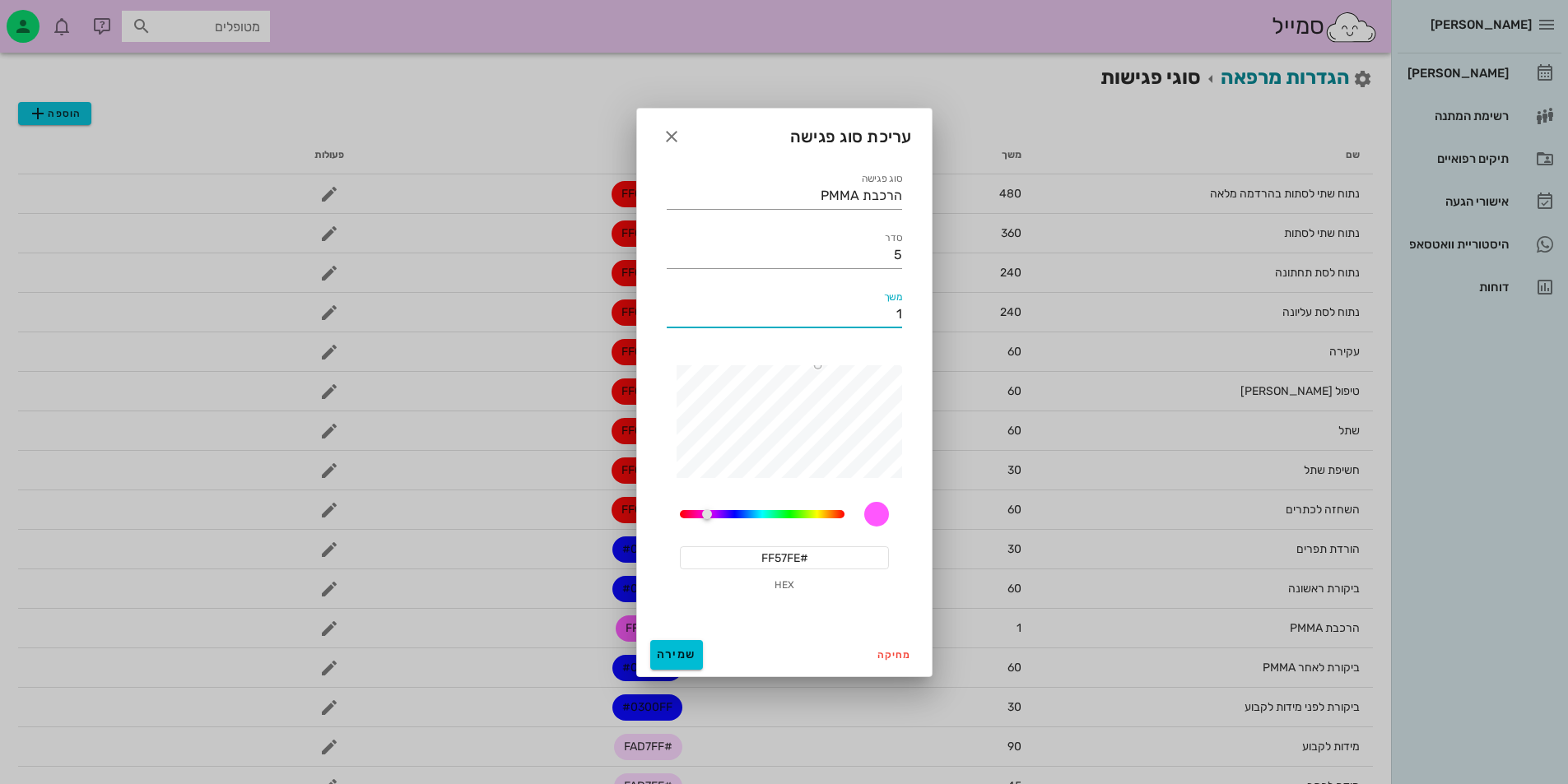
drag, startPoint x: 872, startPoint y: 320, endPoint x: 967, endPoint y: 316, distance: 95.1
type input "60"
click at [807, 562] on input "#FF57FE" at bounding box center [784, 557] width 209 height 23
drag, startPoint x: 820, startPoint y: 561, endPoint x: 674, endPoint y: 570, distance: 146.3
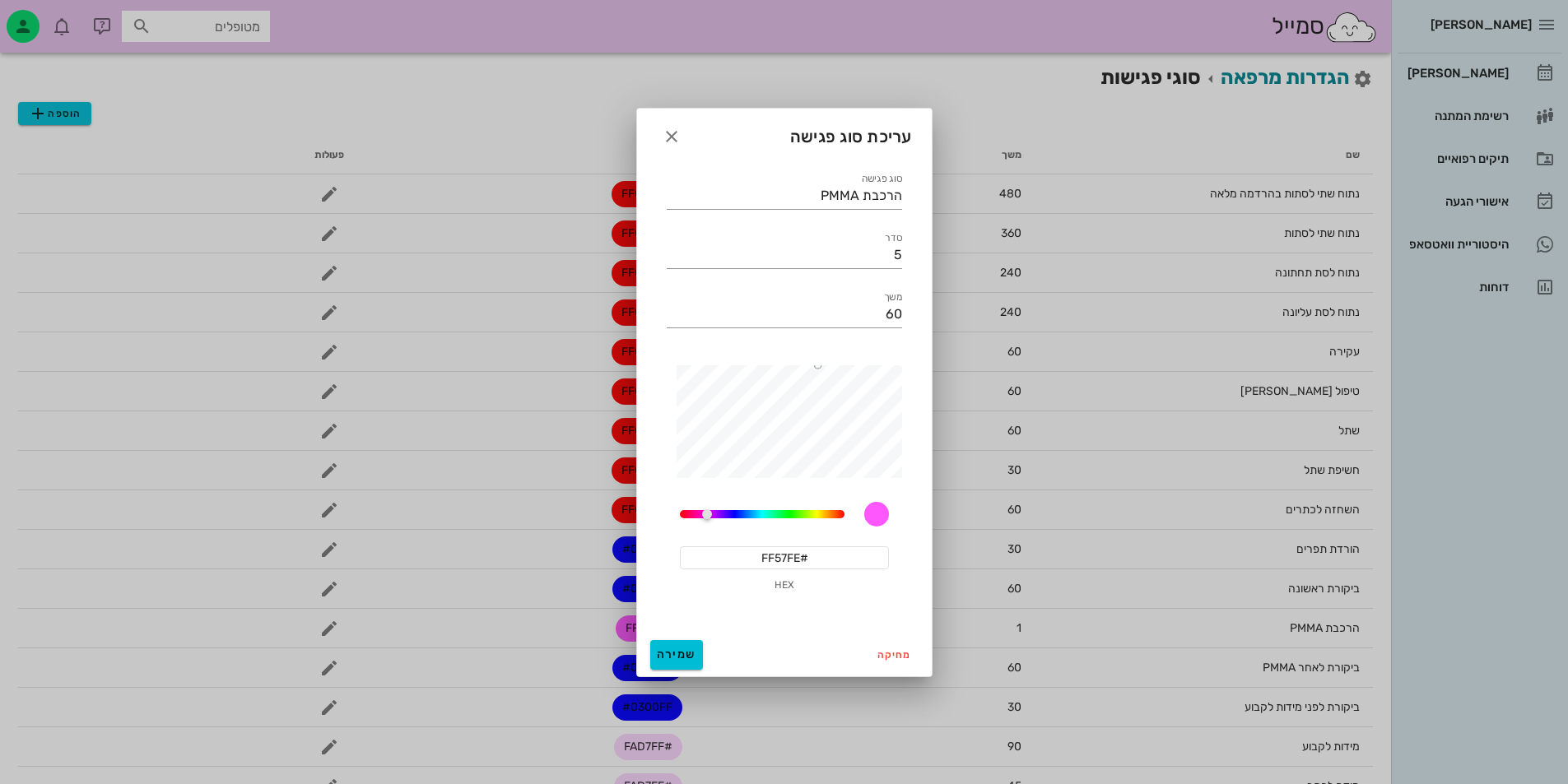
click at [674, 570] on div "300.35714285714283 #FF57FE HEX" at bounding box center [784, 548] width 235 height 119
click at [692, 653] on span "שמירה" at bounding box center [676, 654] width 40 height 14
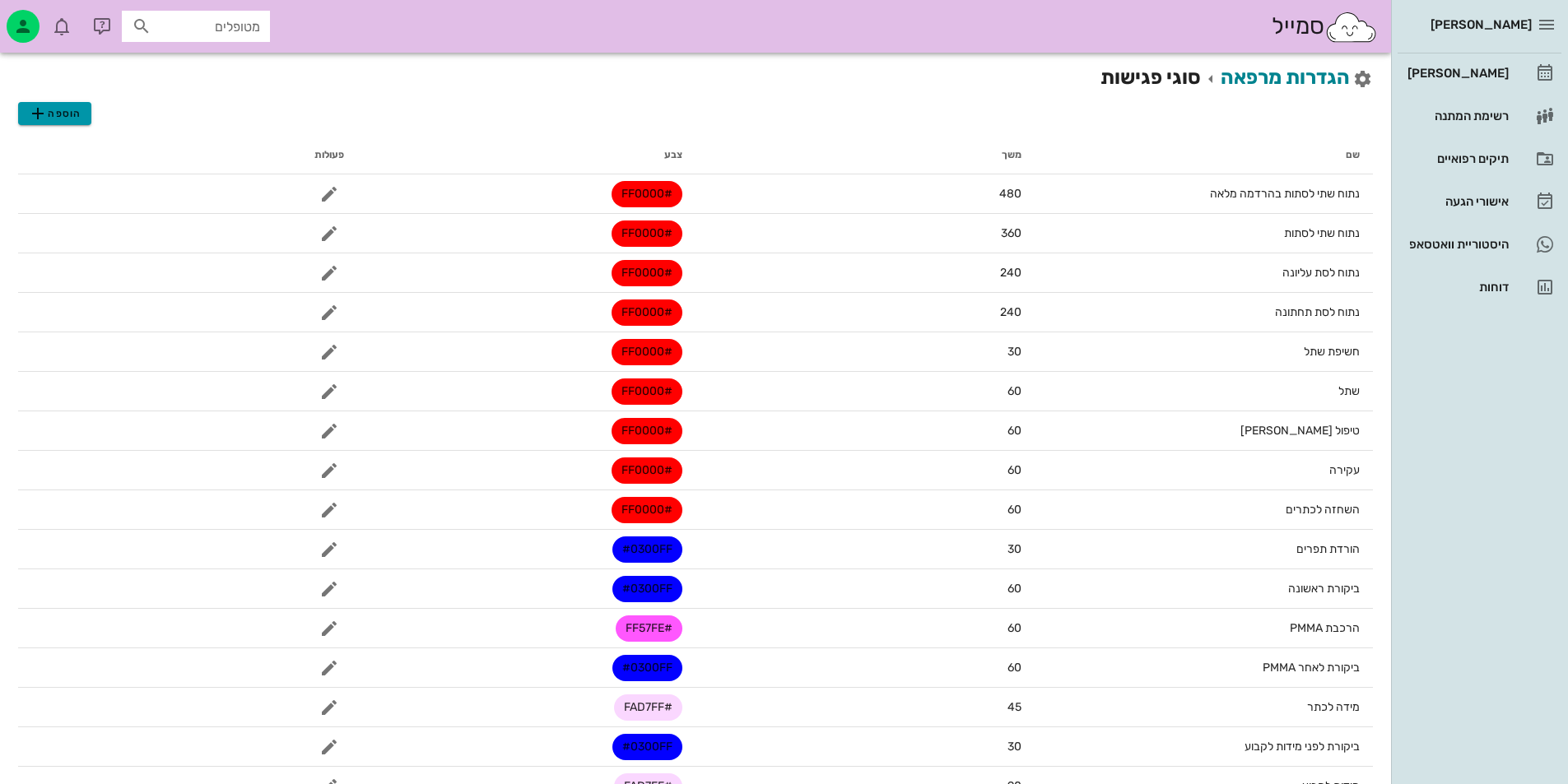
click at [71, 104] on span "הוספה" at bounding box center [54, 113] width 52 height 19
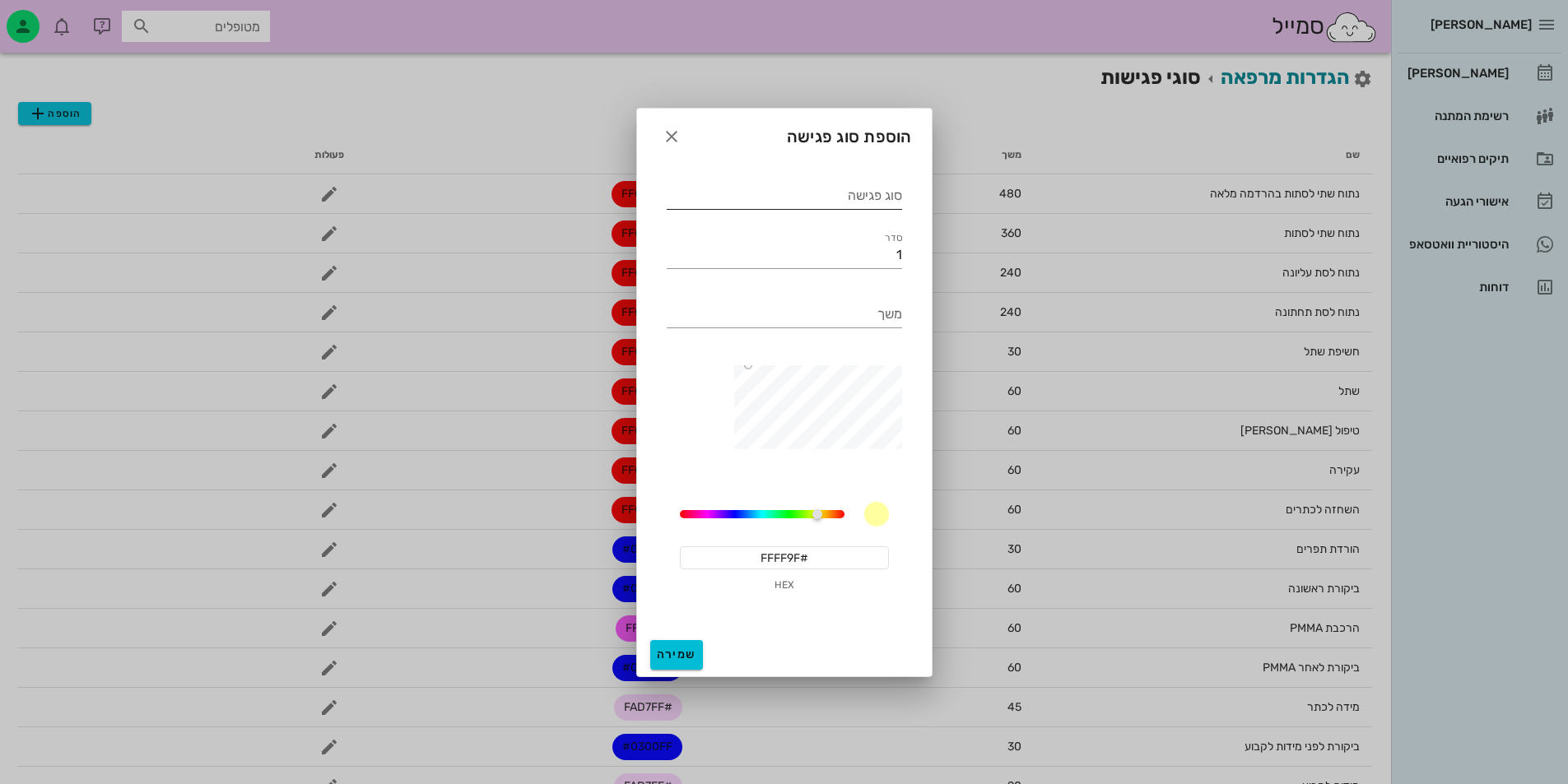
click at [876, 191] on div "סוג פגישה" at bounding box center [784, 196] width 235 height 26
type input "הרכבת PMMA + הורדת תפרים"
drag, startPoint x: 891, startPoint y: 252, endPoint x: 1014, endPoint y: 234, distance: 124.3
type input "7"
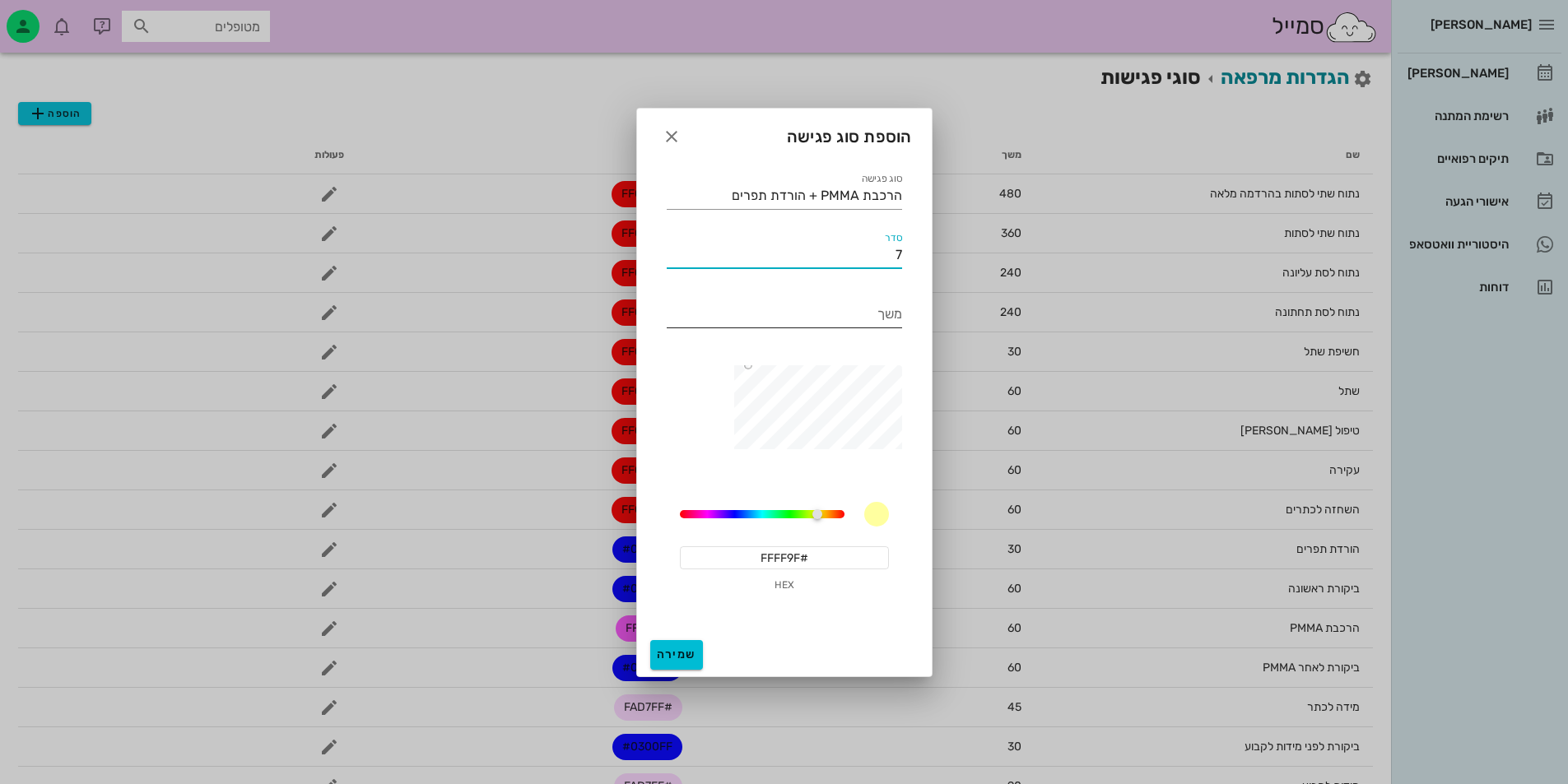
click at [885, 315] on div "משך" at bounding box center [784, 314] width 235 height 26
type input "60"
click at [803, 562] on input "#FFFF9F" at bounding box center [784, 557] width 209 height 23
click at [801, 562] on input "#FFFF9F" at bounding box center [784, 557] width 209 height 23
click at [796, 563] on input "#FFFF9F" at bounding box center [784, 557] width 209 height 23
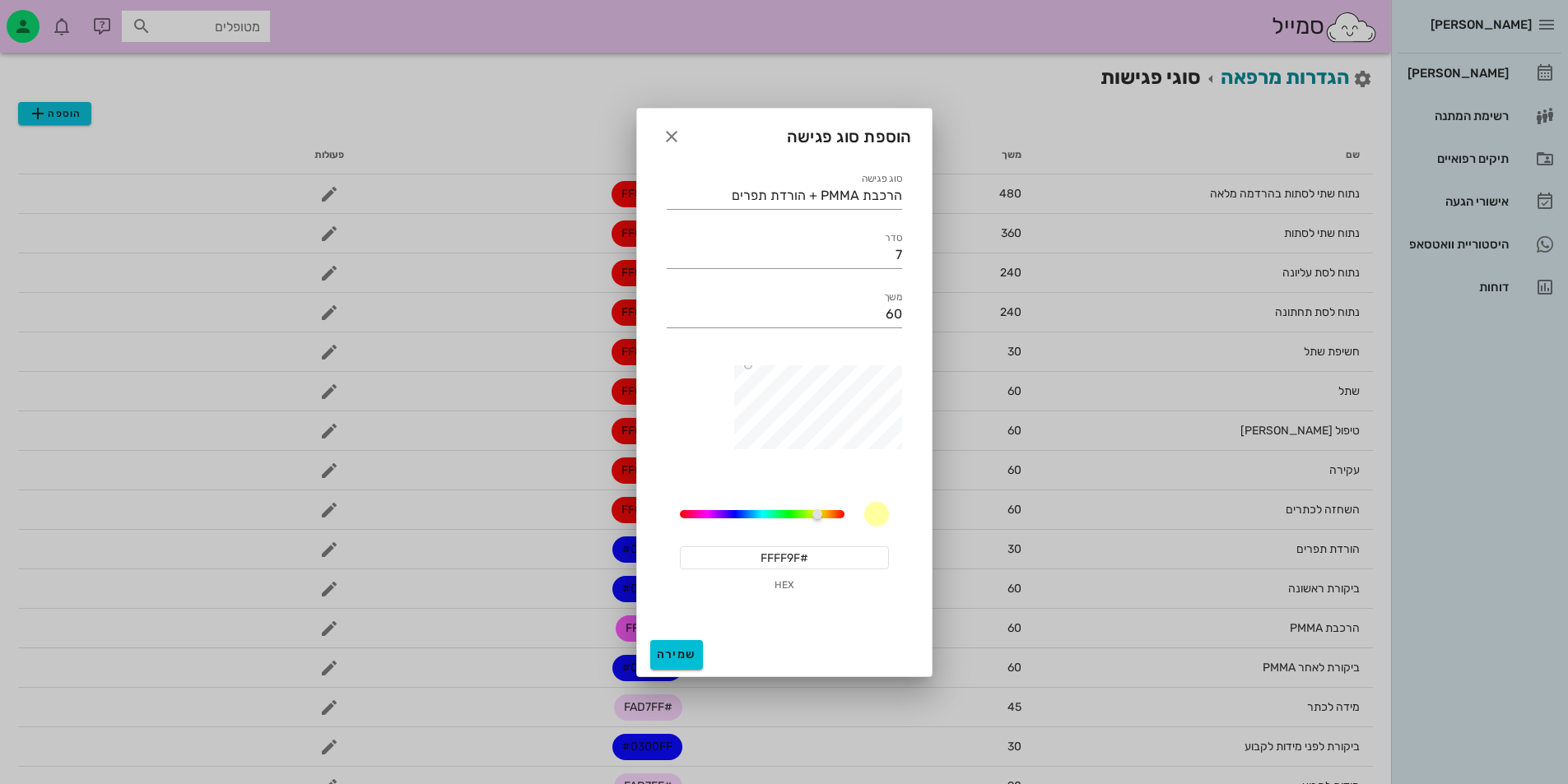
click at [794, 563] on input "#FFFF9F" at bounding box center [784, 557] width 209 height 23
paste input "57FE"
type input "#FF57FE"
click at [690, 656] on span "שמירה" at bounding box center [676, 654] width 40 height 14
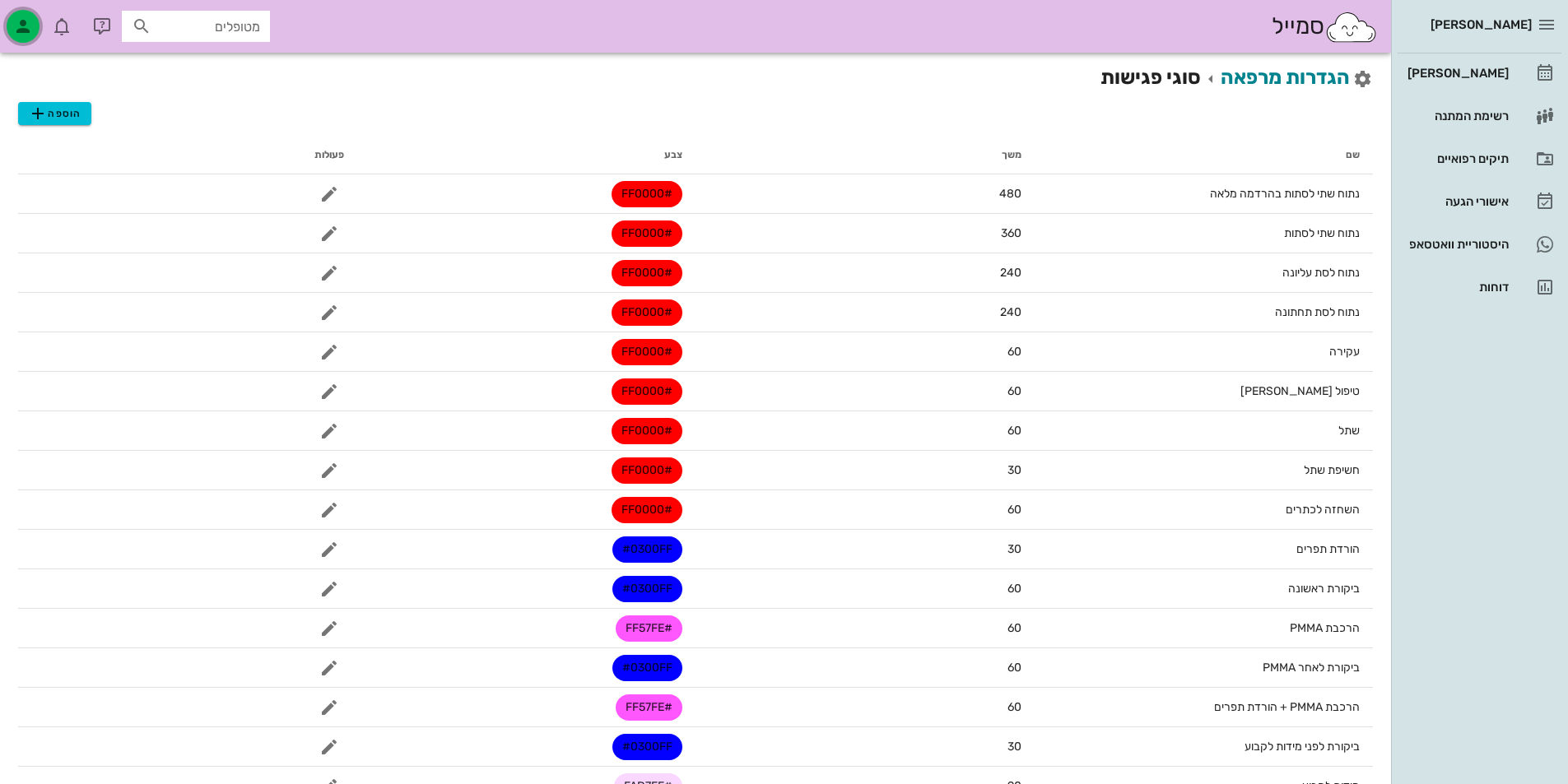
click at [29, 22] on icon "button" at bounding box center [23, 26] width 19 height 19
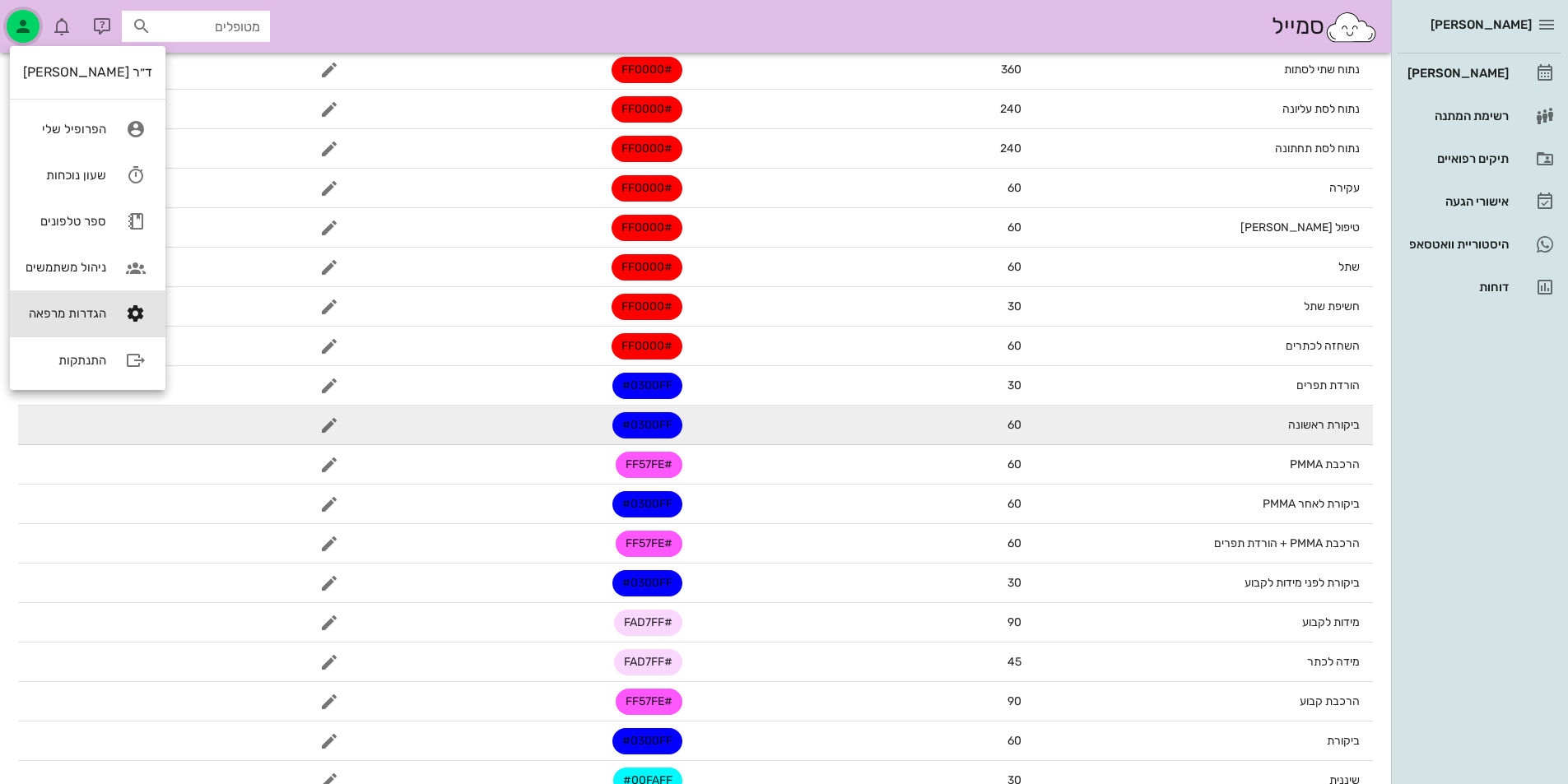
scroll to position [164, 0]
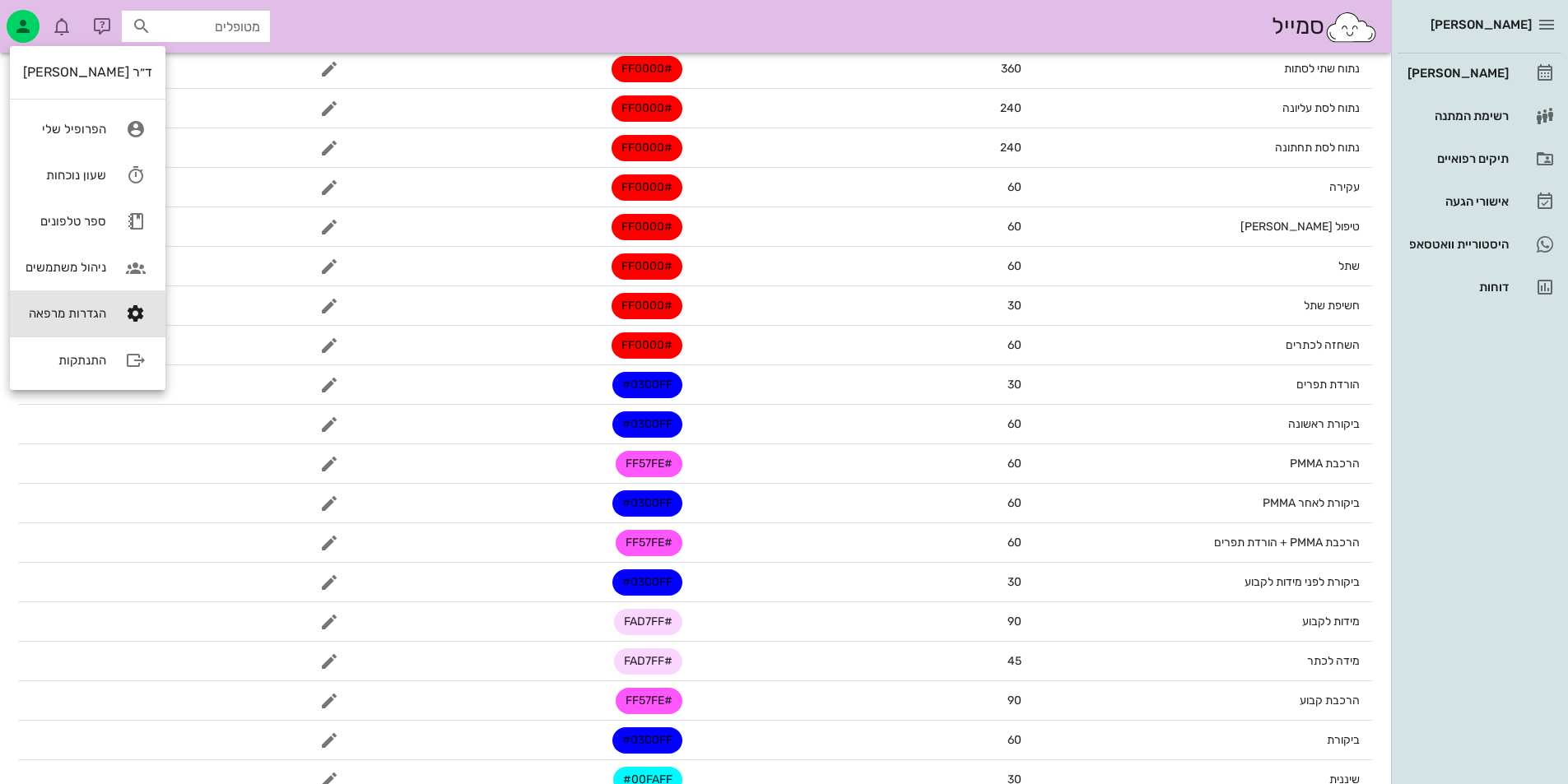
click at [844, 37] on div "סמייל מטופלים" at bounding box center [695, 26] width 1391 height 52
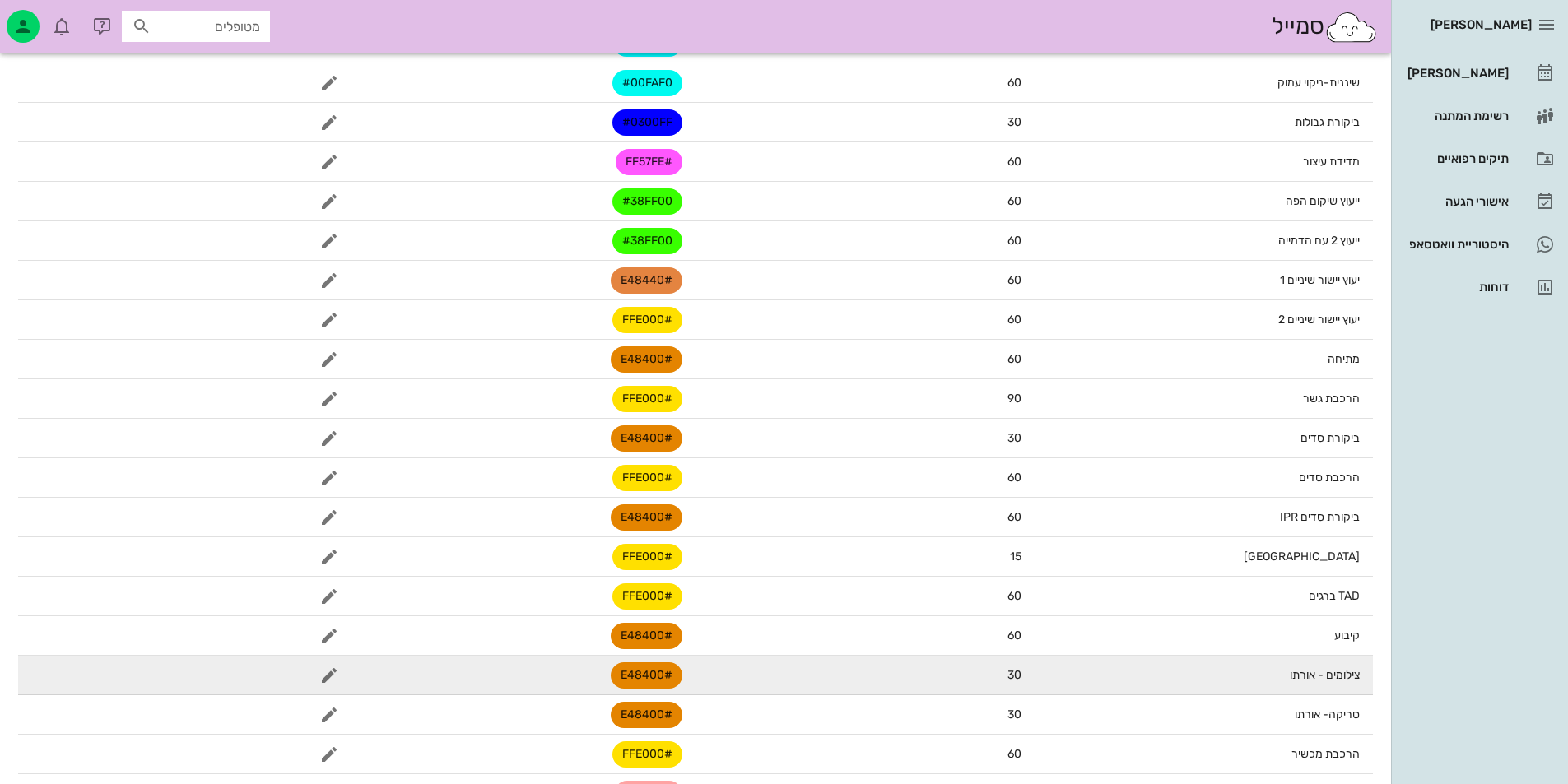
scroll to position [1029, 0]
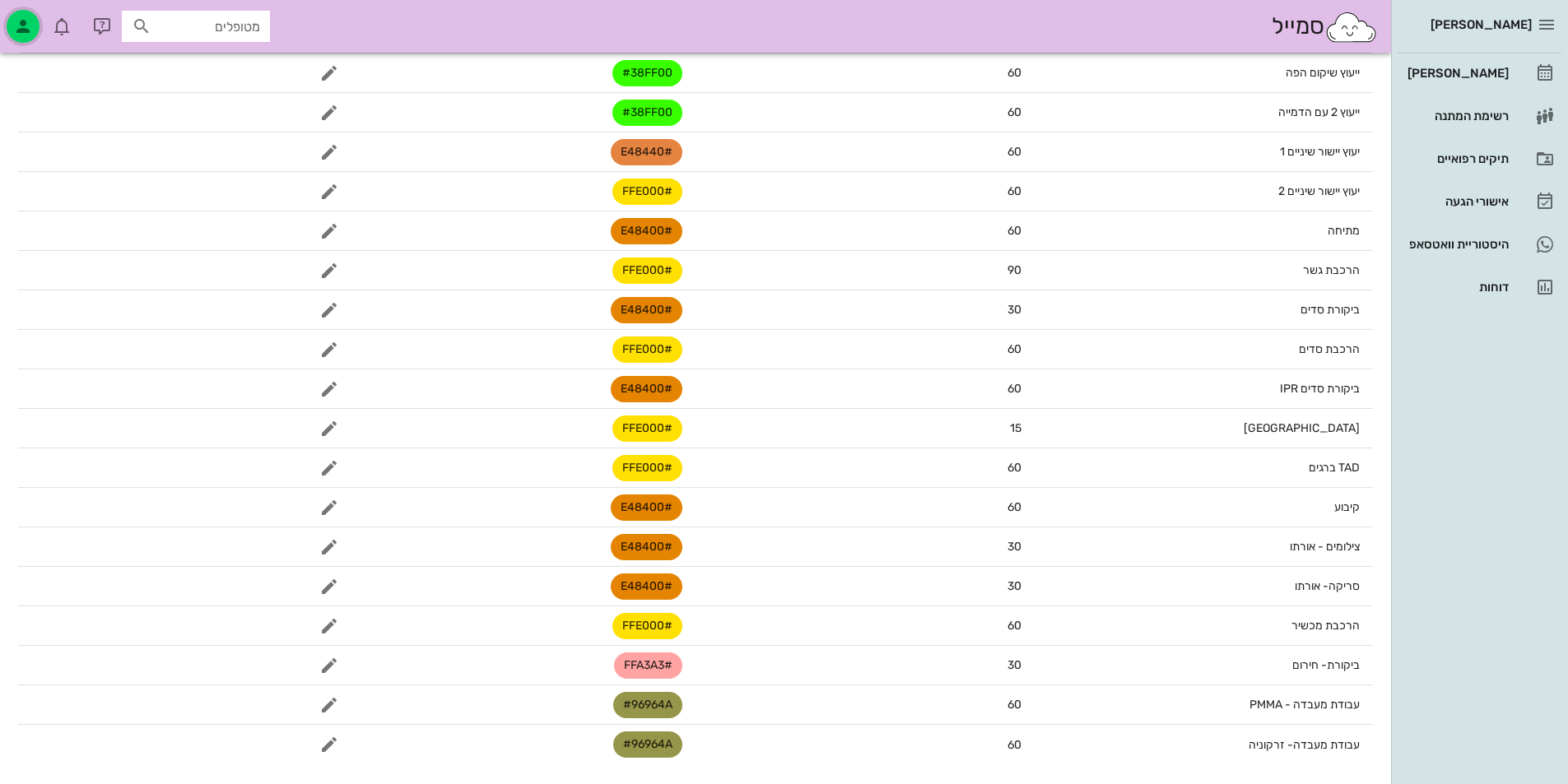
click at [17, 22] on icon "button" at bounding box center [23, 26] width 19 height 19
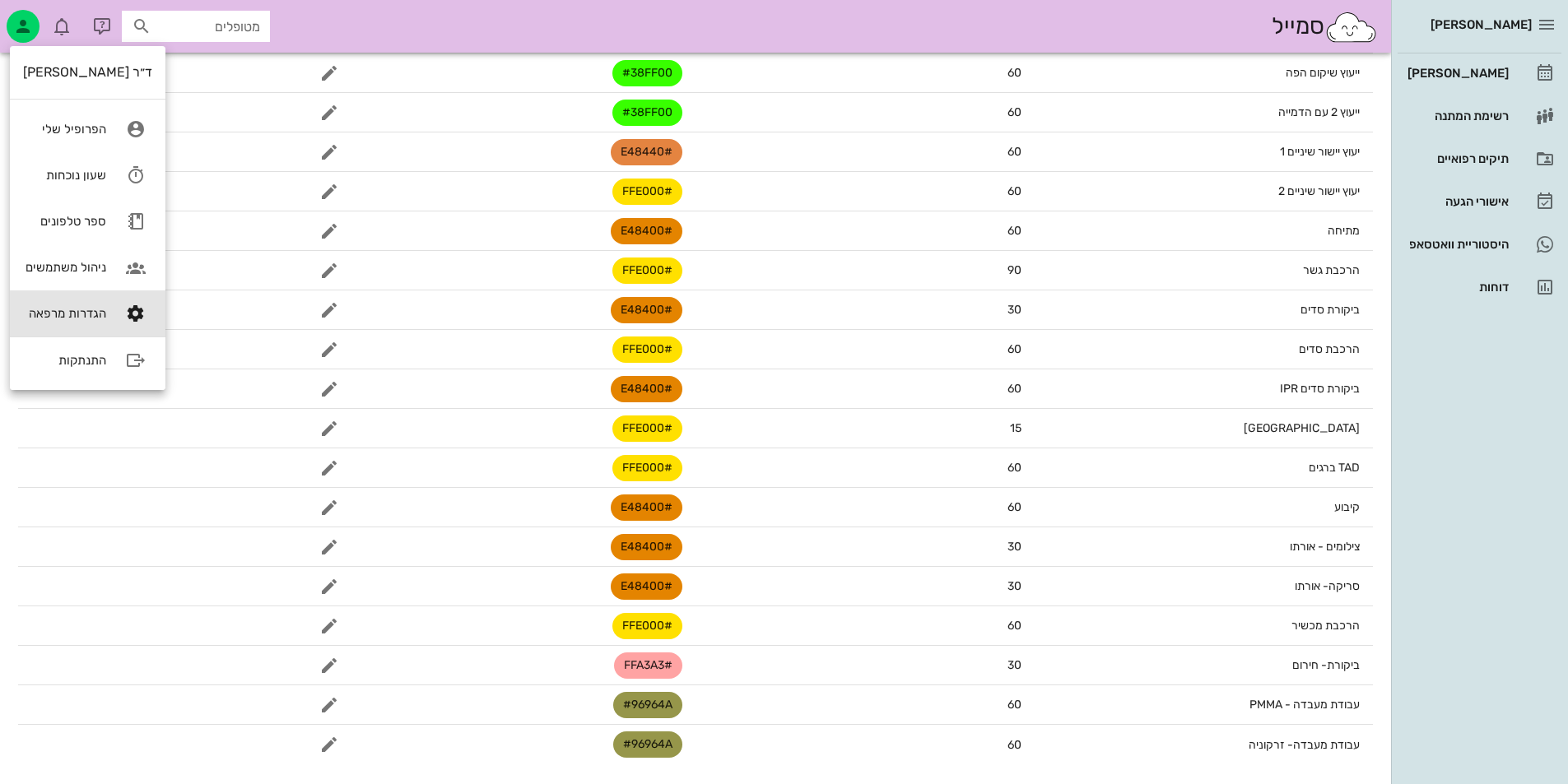
click at [328, 32] on div "סמייל מטופלים" at bounding box center [695, 26] width 1391 height 52
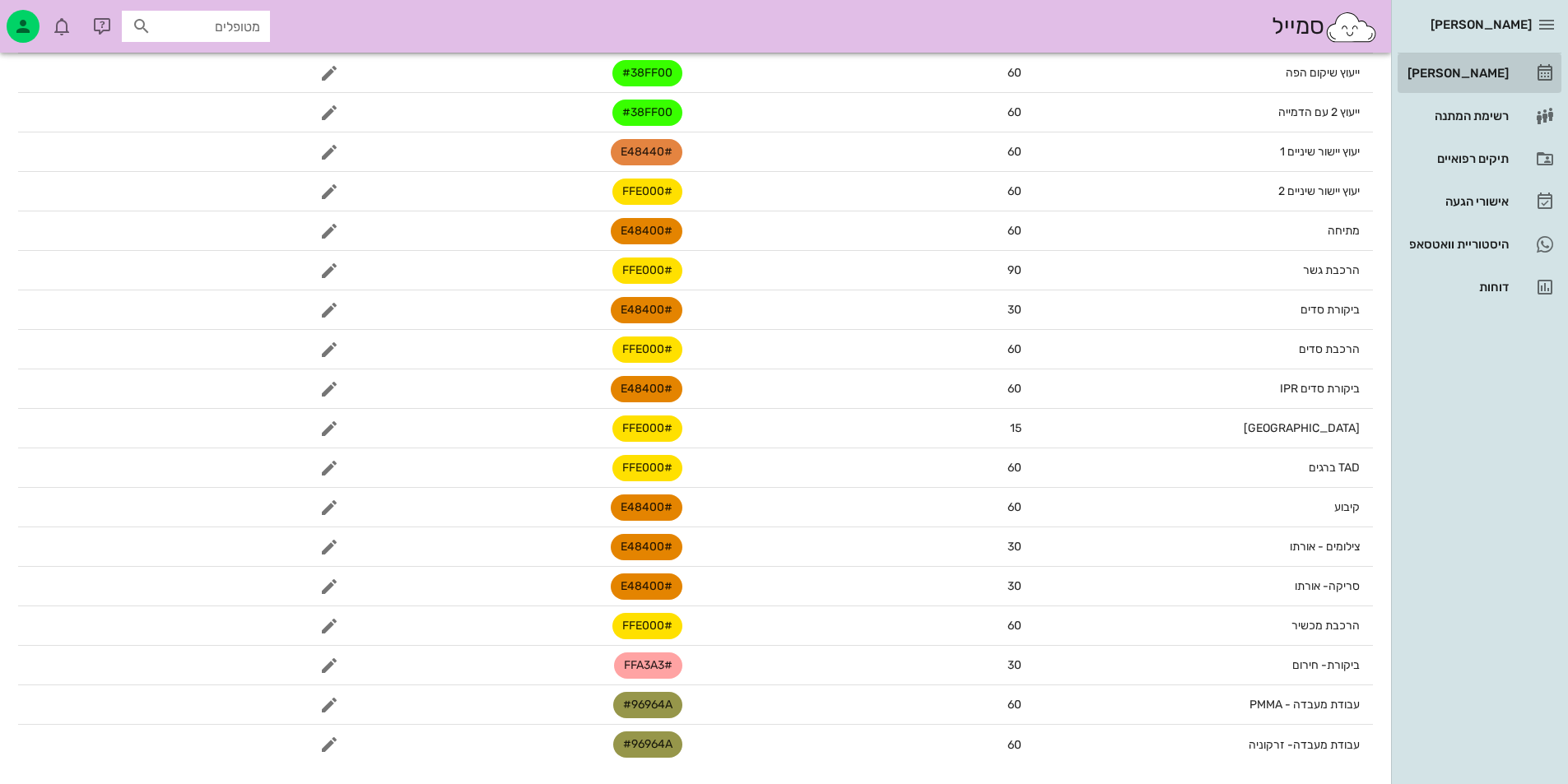
click at [1515, 67] on link "[PERSON_NAME]" at bounding box center [1479, 72] width 164 height 40
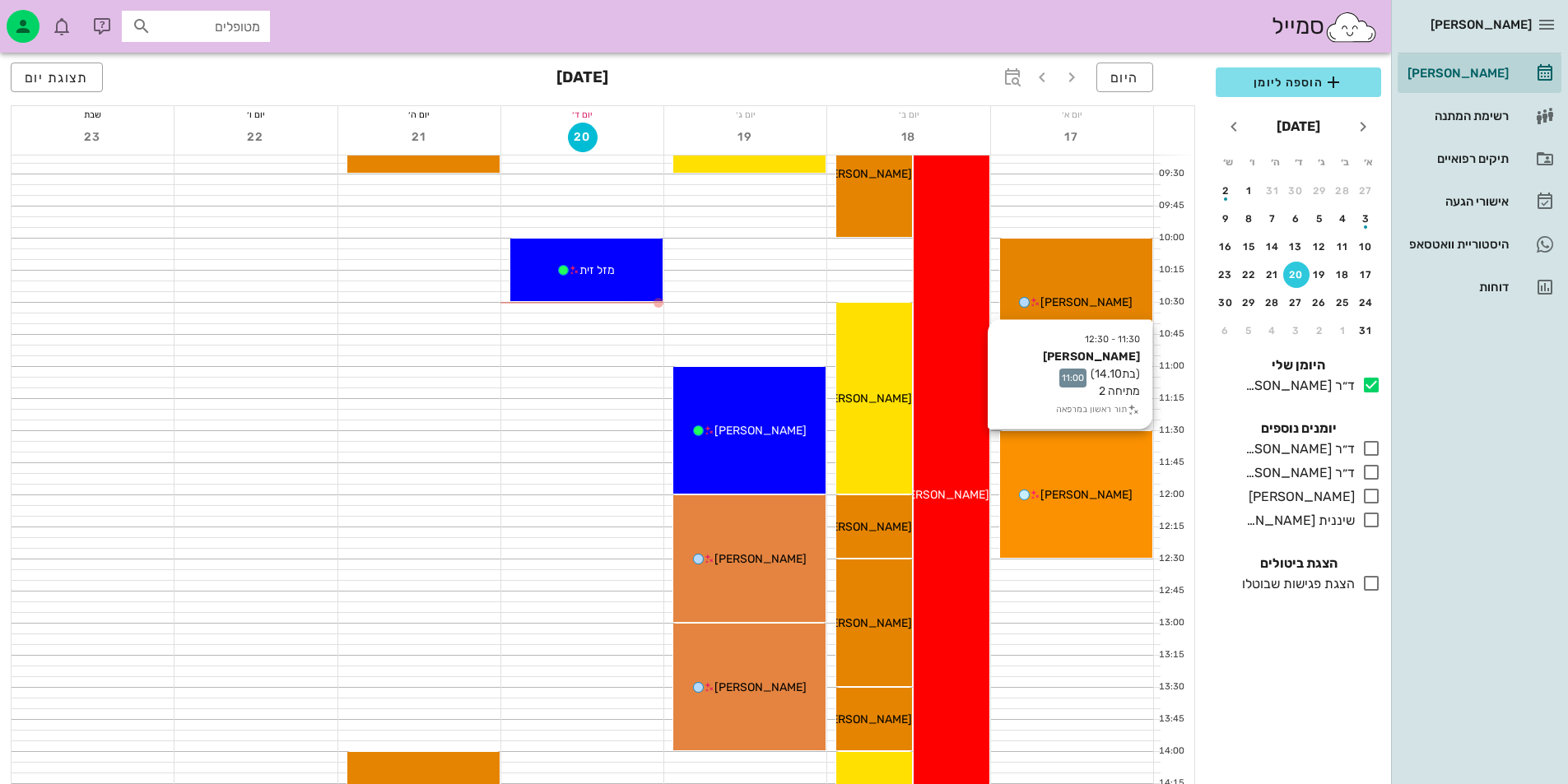
scroll to position [329, 0]
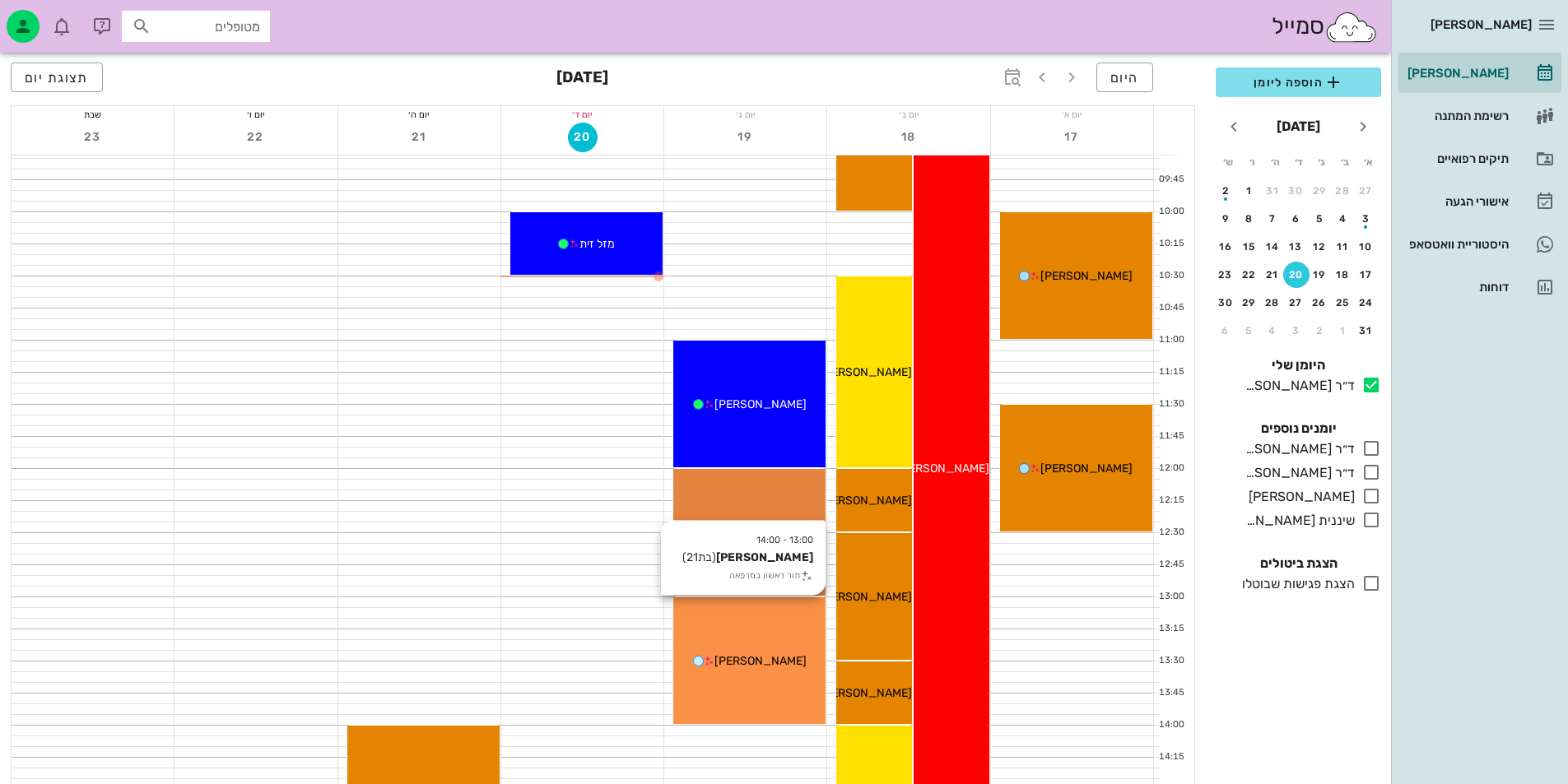
click at [772, 647] on div "13:00 - 14:00 יובל אהרוני (בת 21 ) תור ראשון במרפאה יובל אהרוני" at bounding box center [749, 661] width 153 height 126
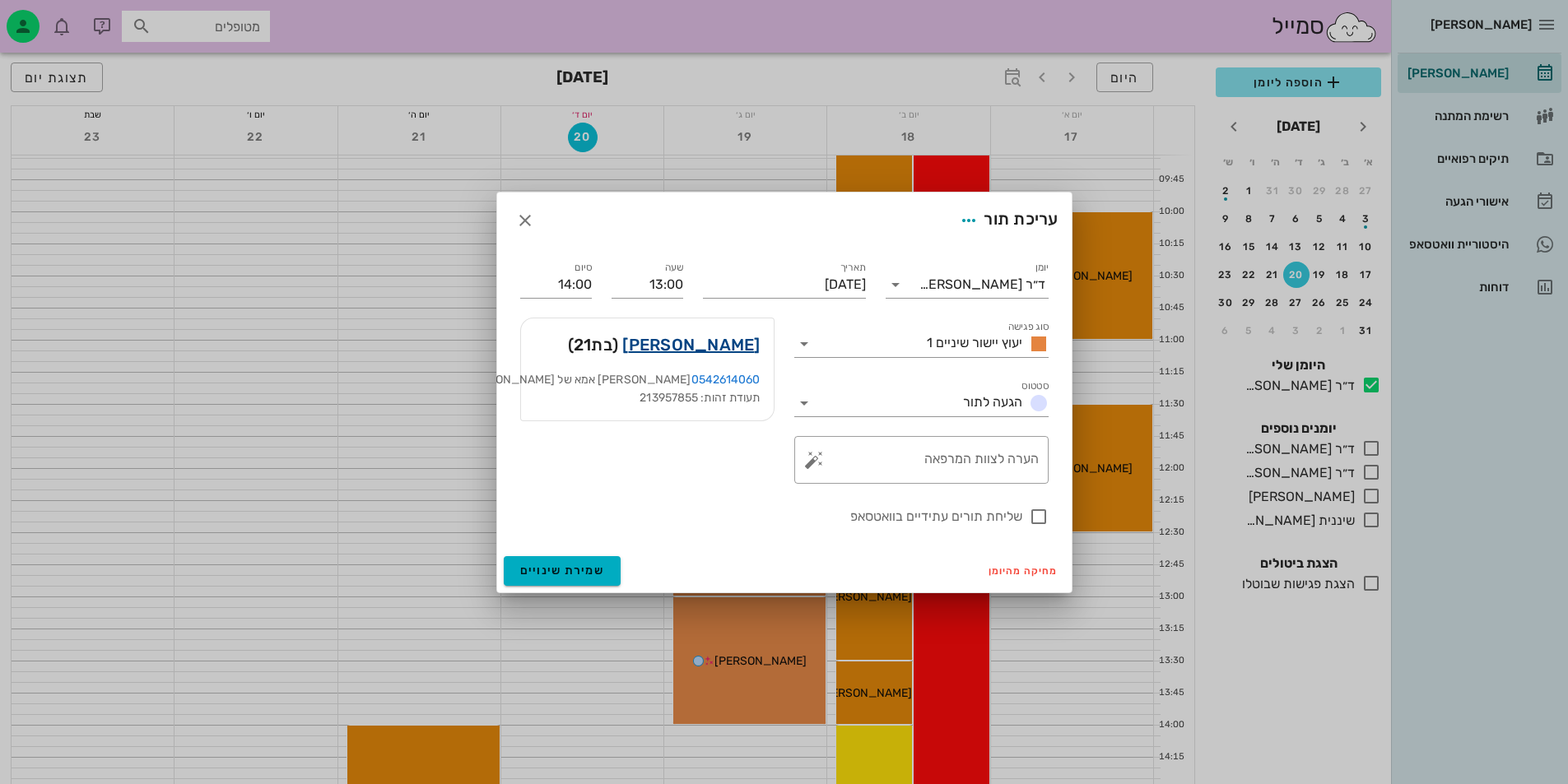
click at [720, 350] on link "יובל אהרוני" at bounding box center [690, 344] width 137 height 26
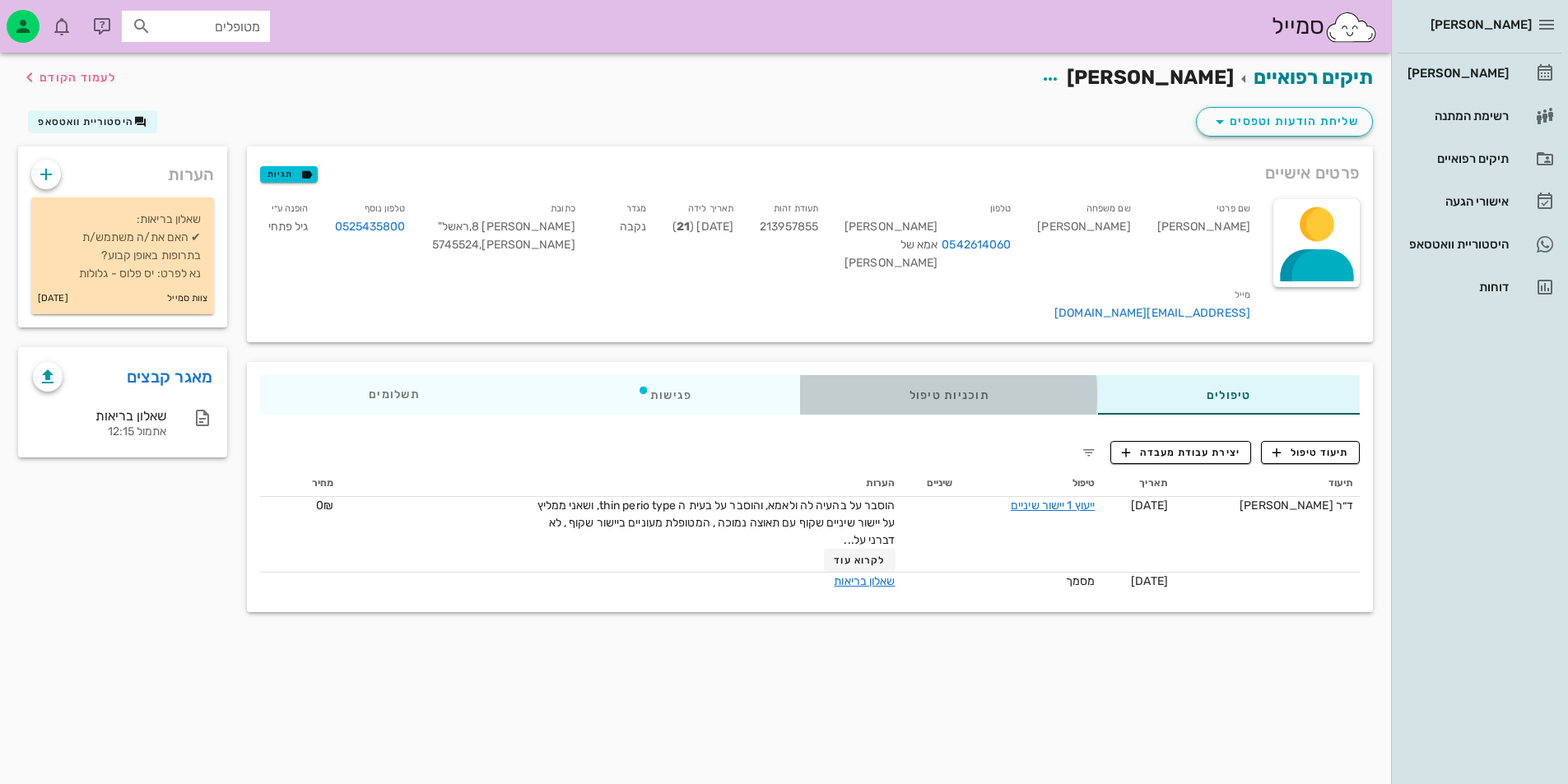
click at [953, 415] on div "תוכניות טיפול" at bounding box center [949, 395] width 297 height 40
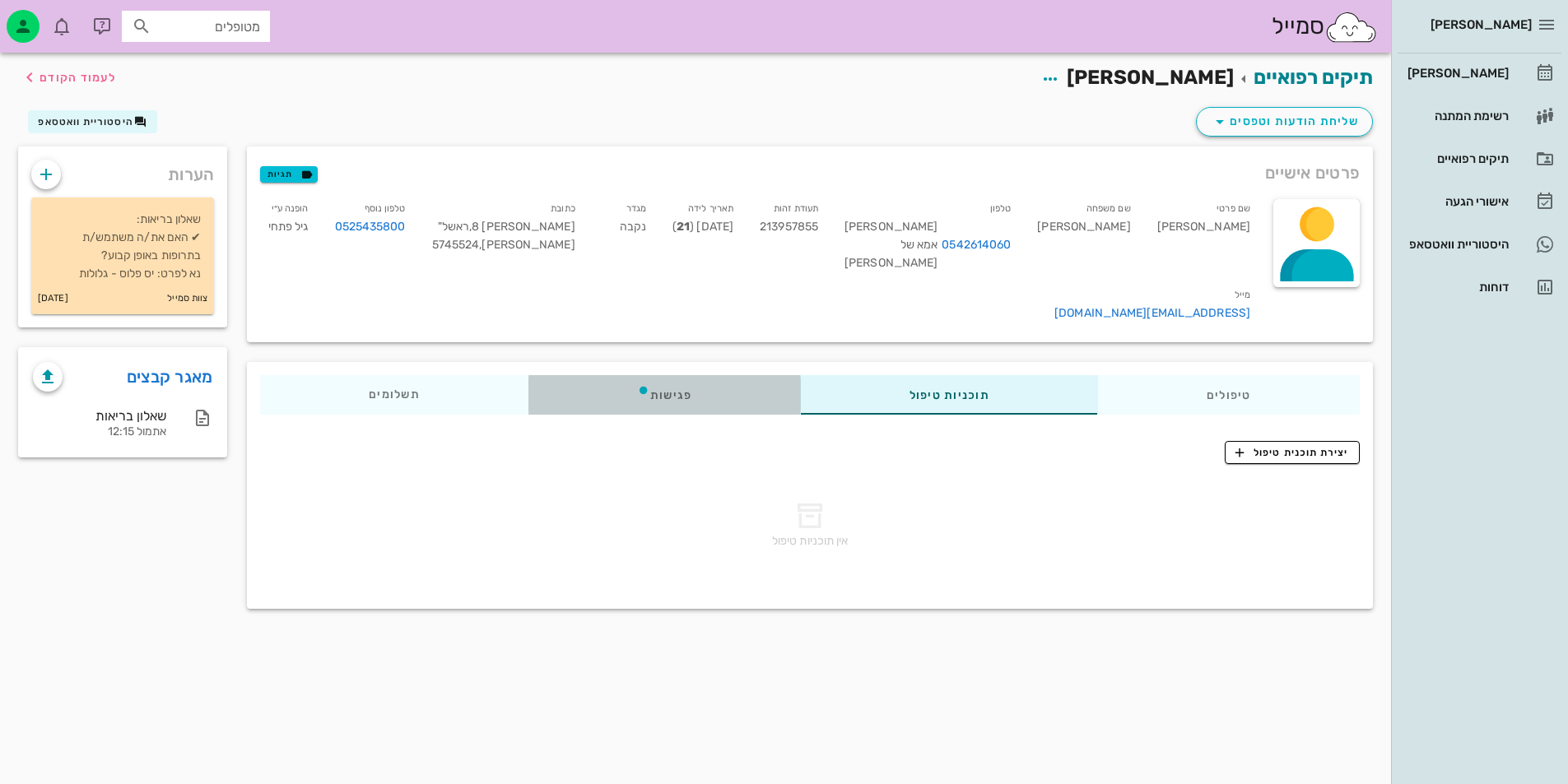
click at [712, 397] on div "פגישות" at bounding box center [664, 395] width 272 height 40
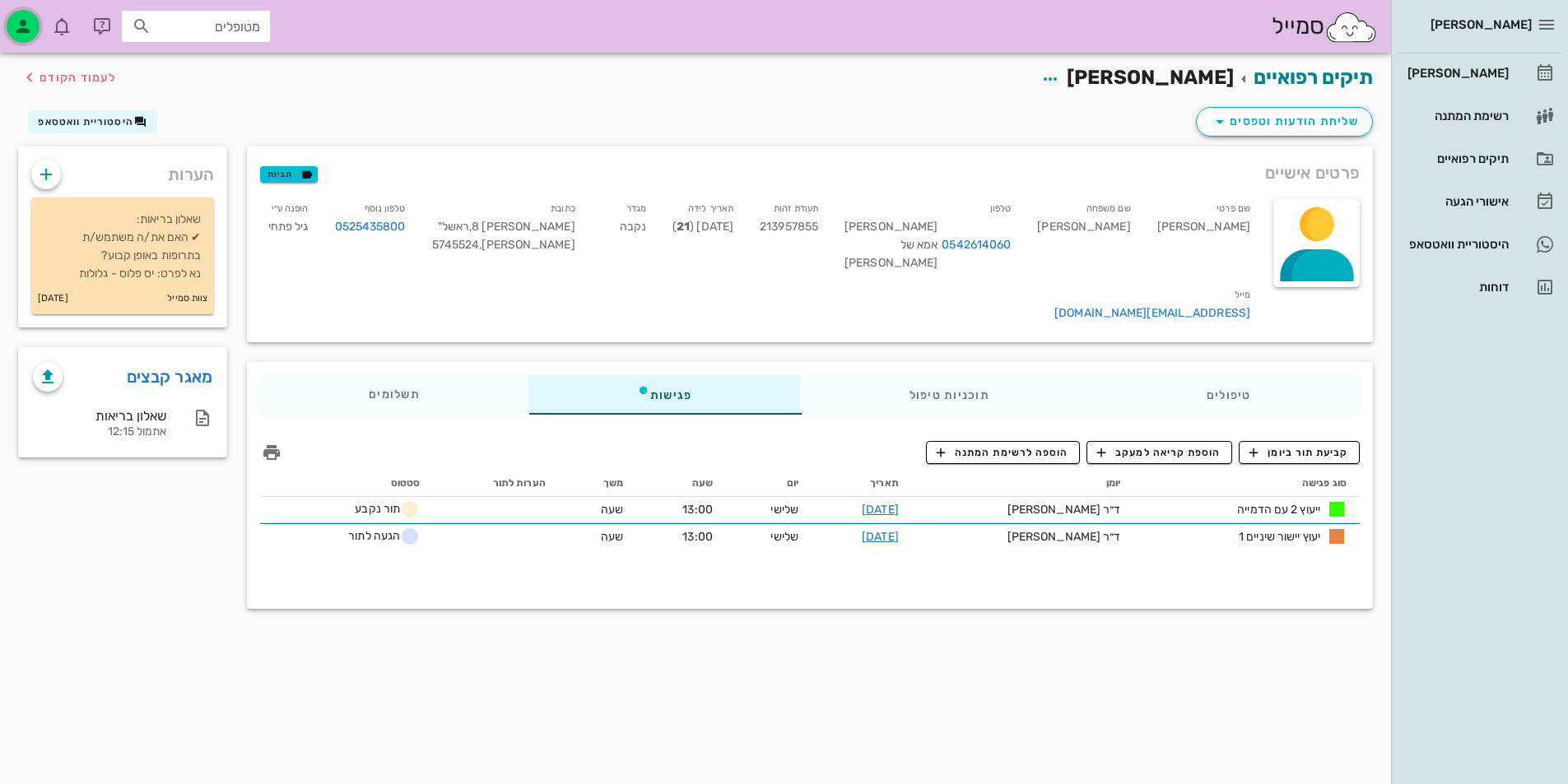
click at [29, 38] on div "button" at bounding box center [23, 26] width 33 height 33
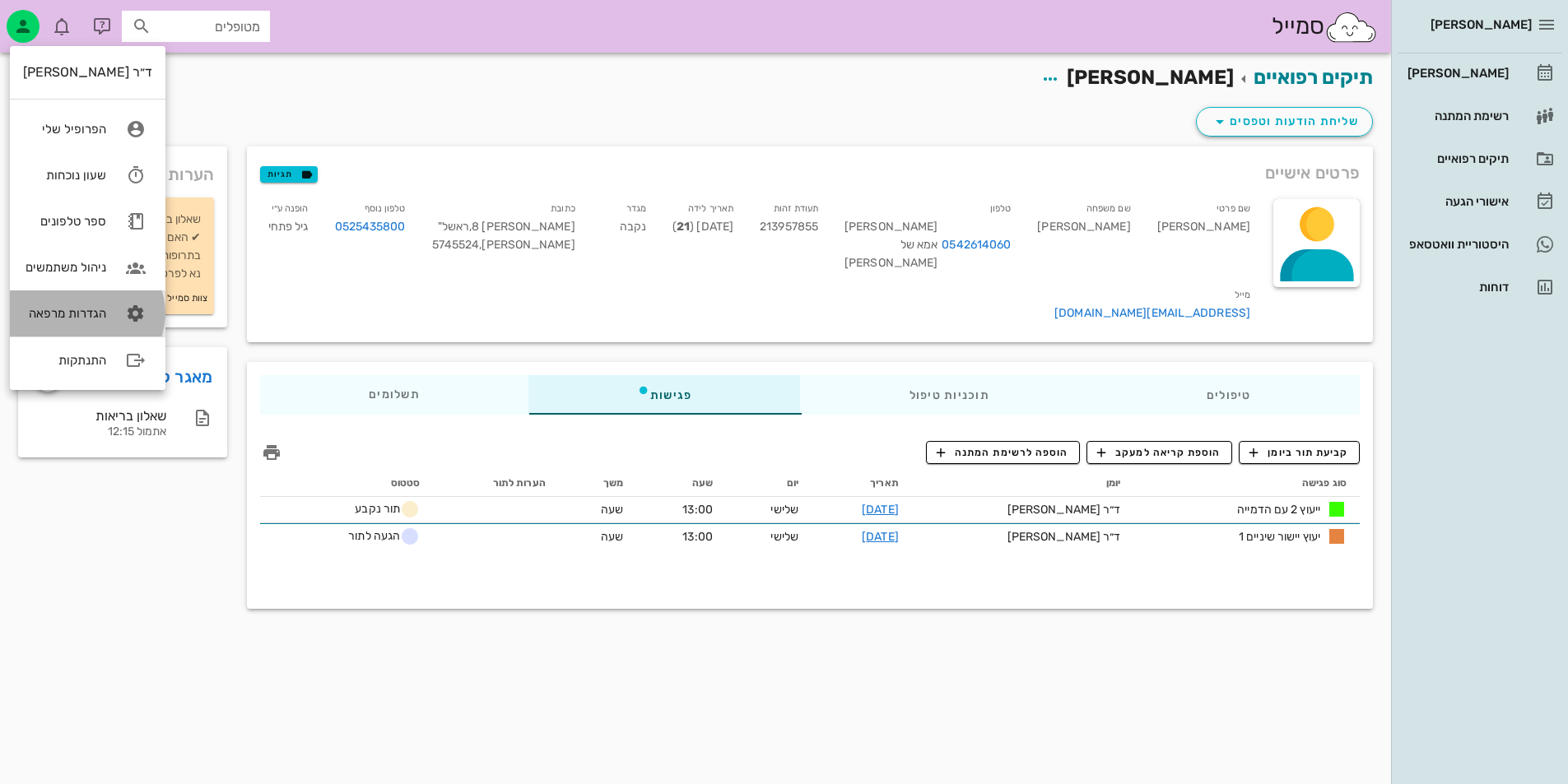
click at [83, 309] on div "הגדרות מרפאה" at bounding box center [64, 314] width 83 height 15
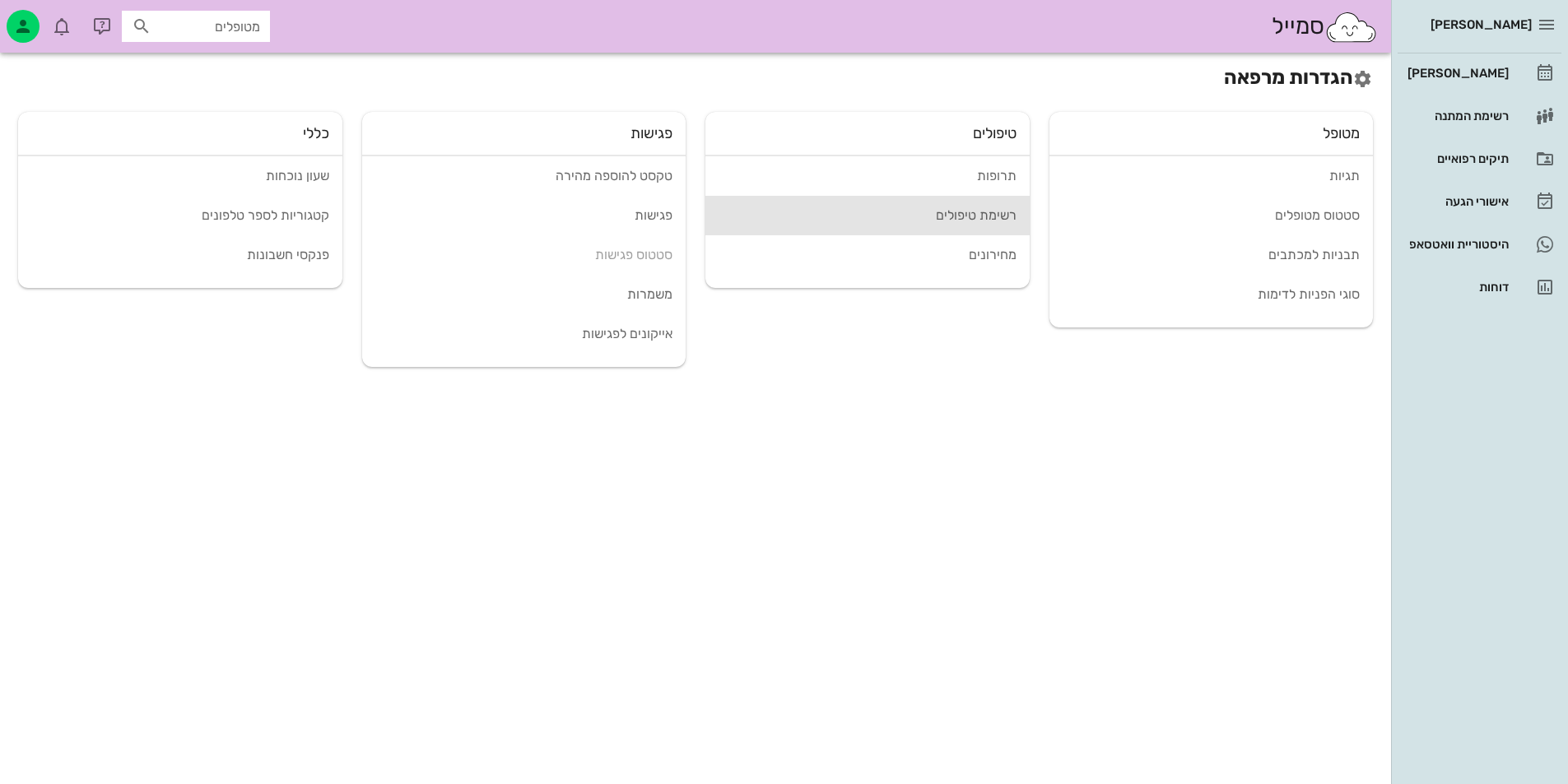
click at [979, 212] on div "רשימת טיפולים" at bounding box center [867, 215] width 298 height 16
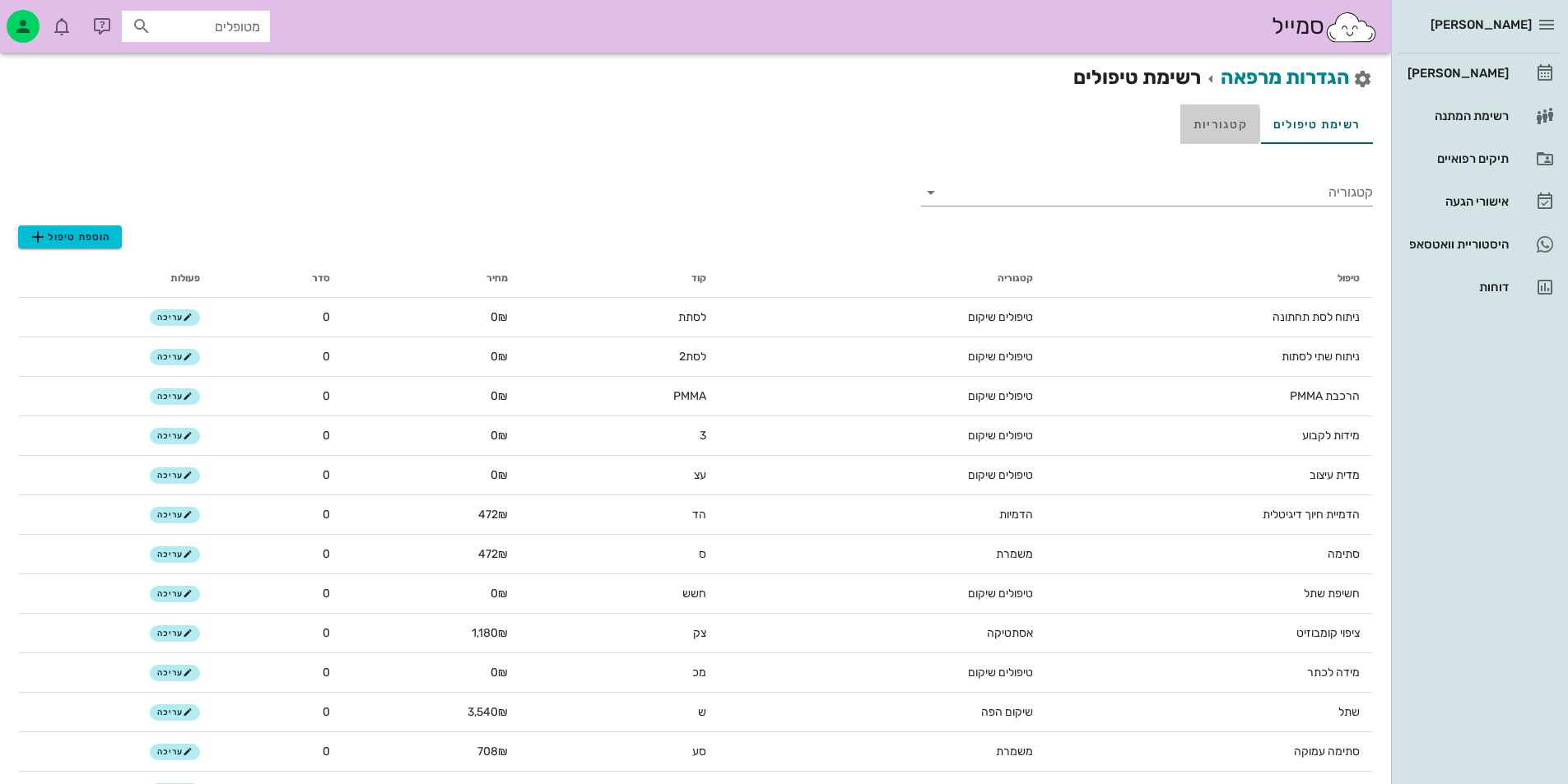
click at [1221, 121] on link "קטגוריות" at bounding box center [1220, 124] width 80 height 40
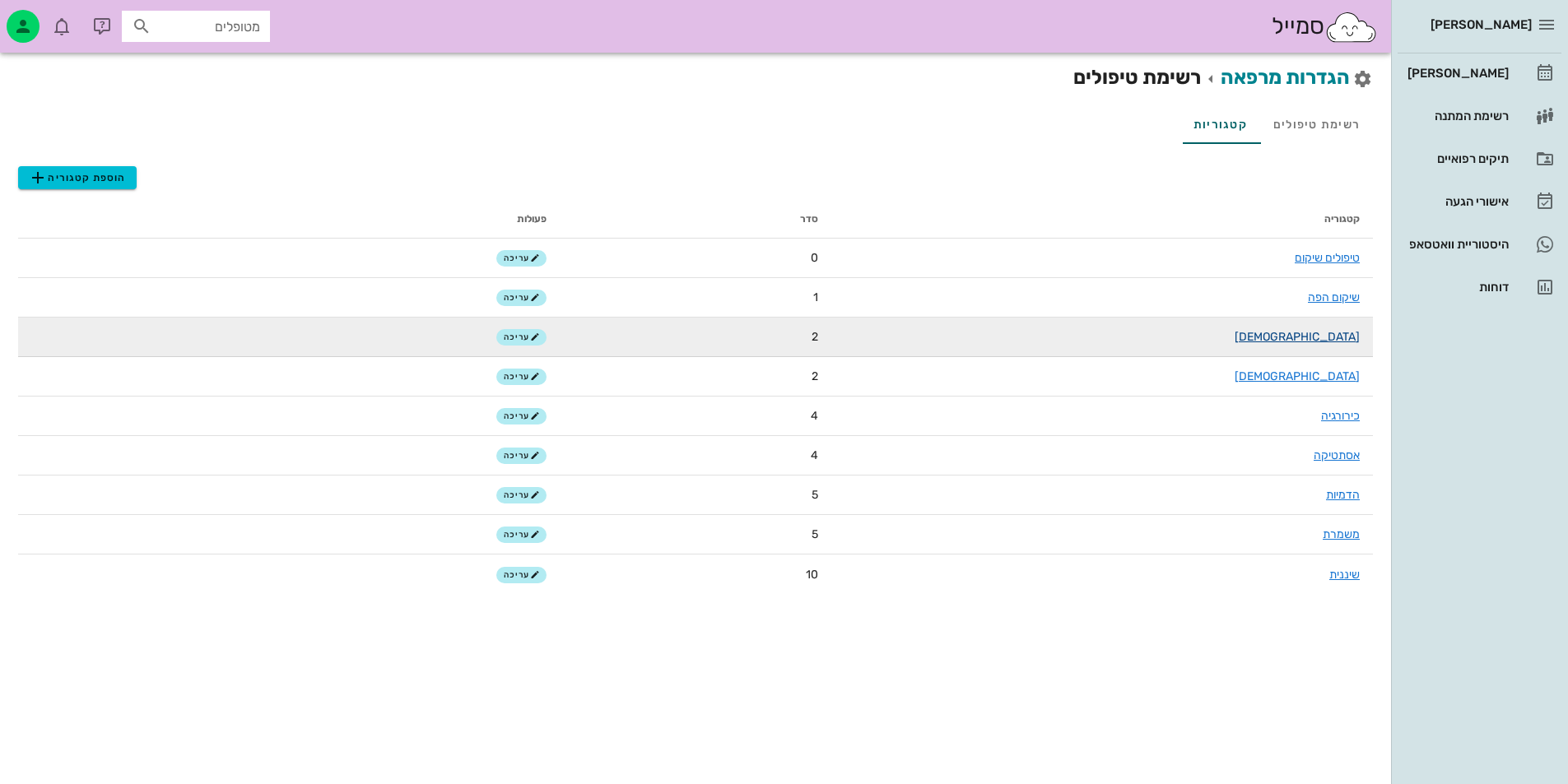
click at [1340, 338] on link "אורתו" at bounding box center [1297, 336] width 125 height 14
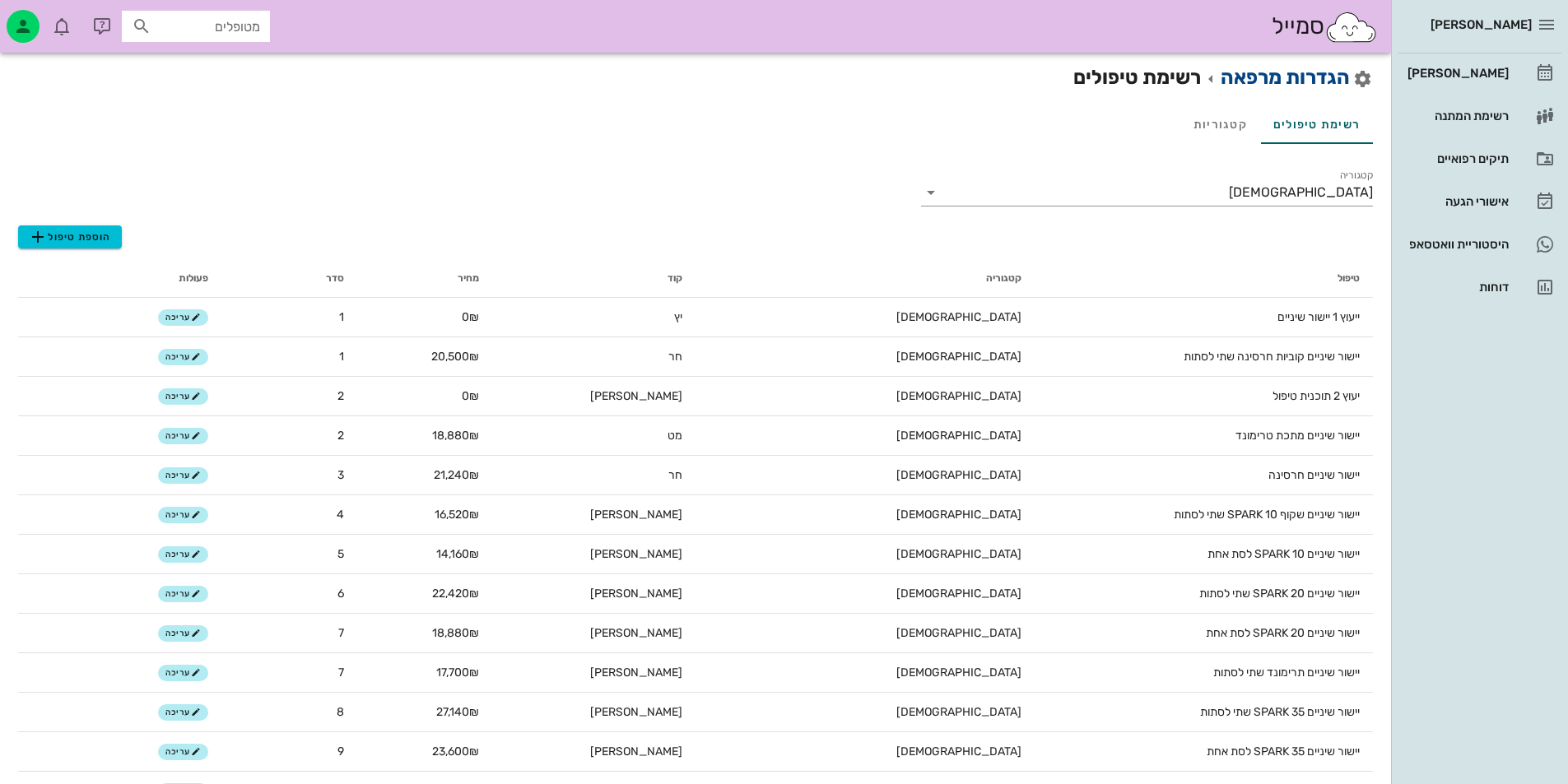
click at [1293, 77] on link "הגדרות מרפאה" at bounding box center [1285, 77] width 129 height 23
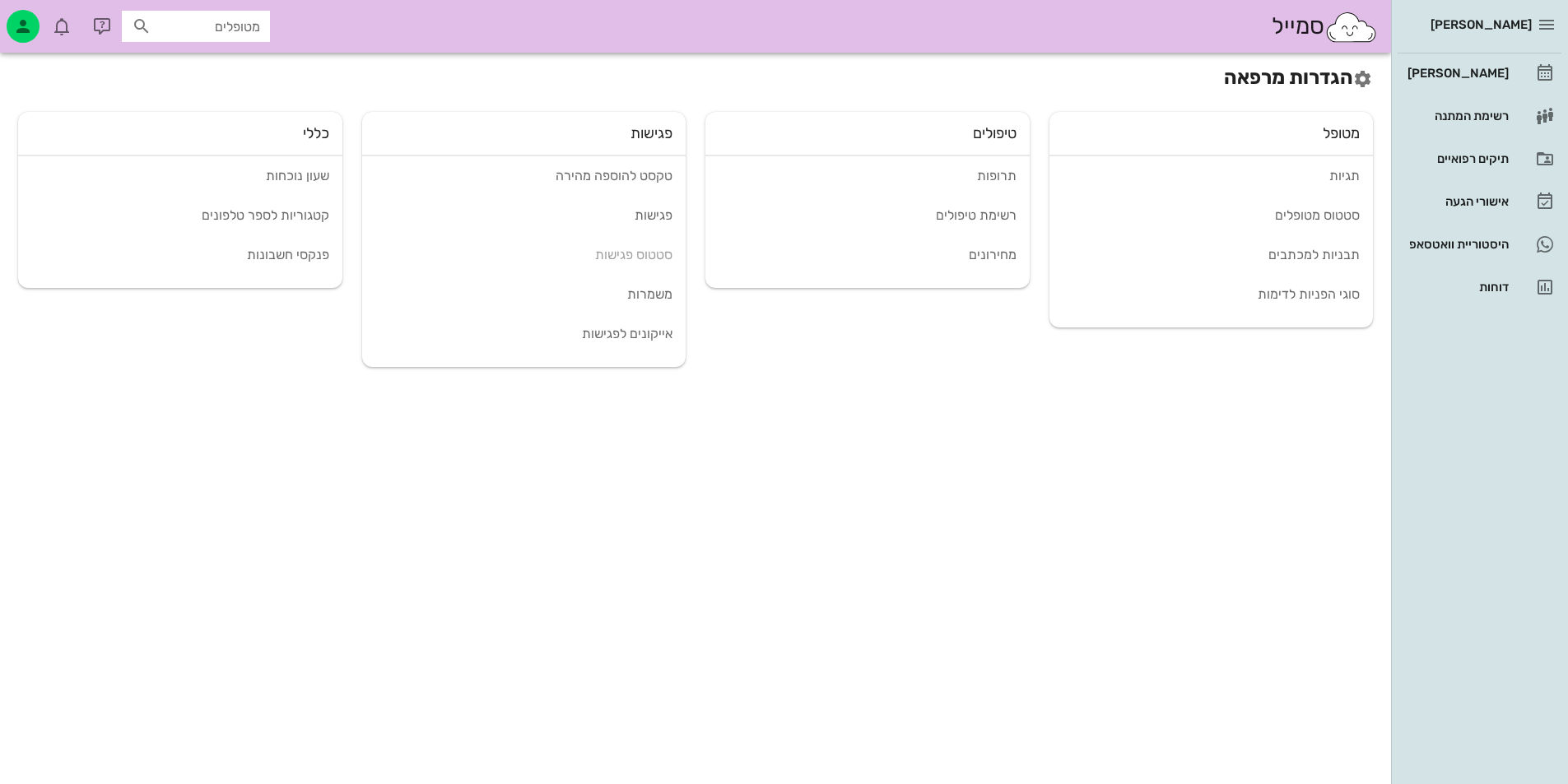
click at [249, 34] on input "מטופלים" at bounding box center [207, 26] width 105 height 21
type input "יו"
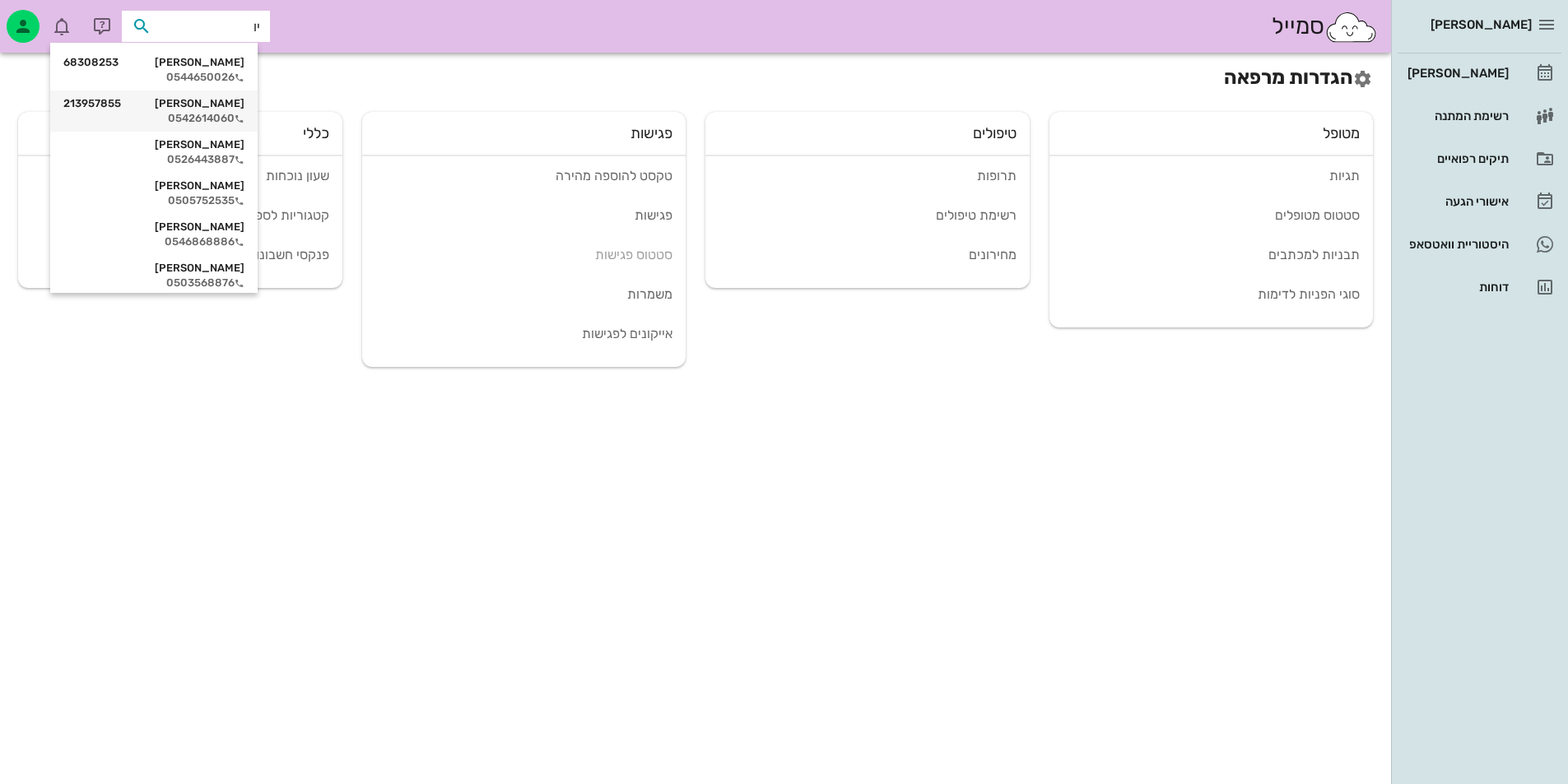
click at [223, 108] on div "יובל אהרוני 213957855" at bounding box center [153, 104] width 181 height 13
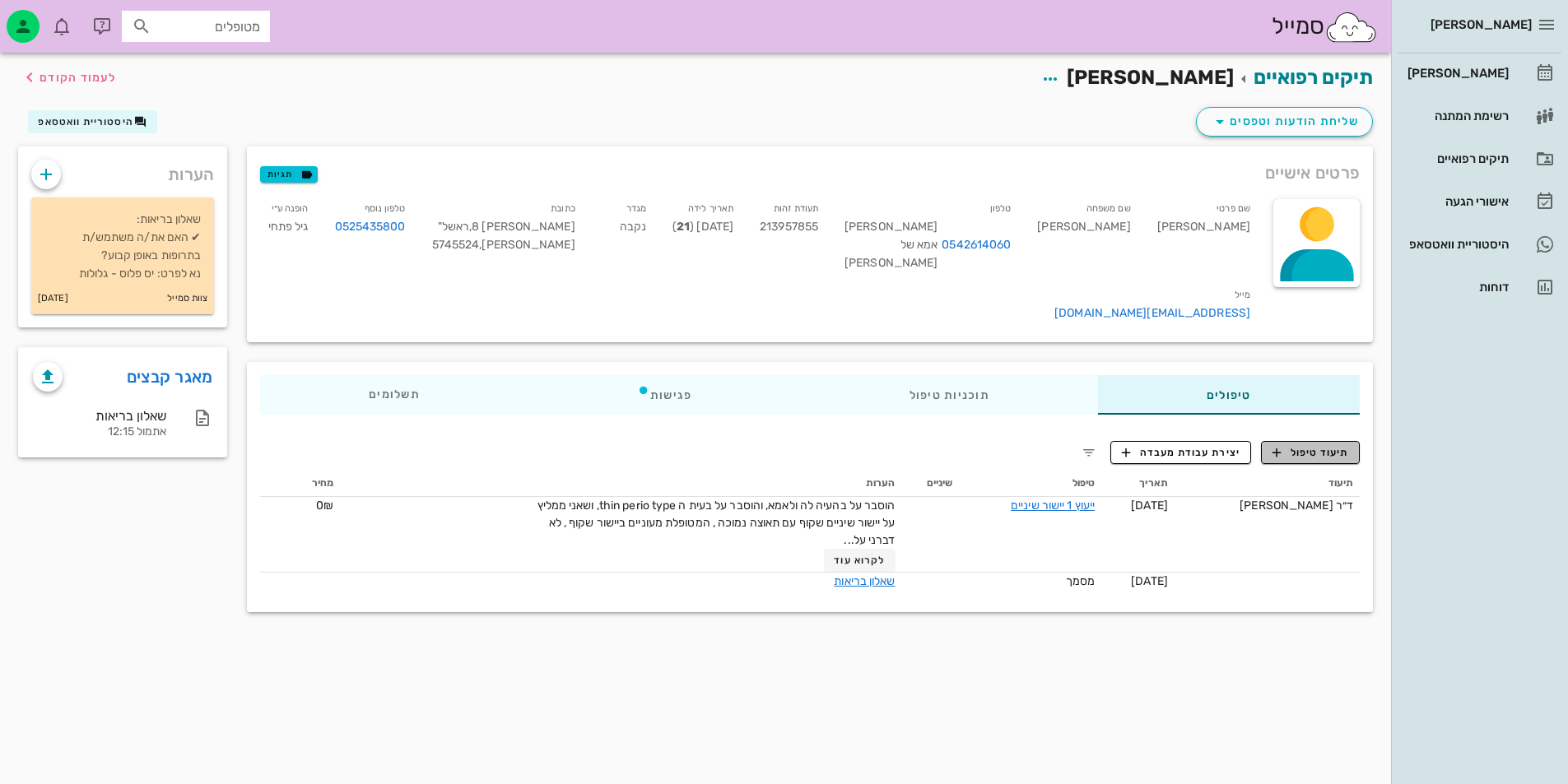
click at [1309, 460] on span "תיעוד טיפול" at bounding box center [1310, 453] width 77 height 15
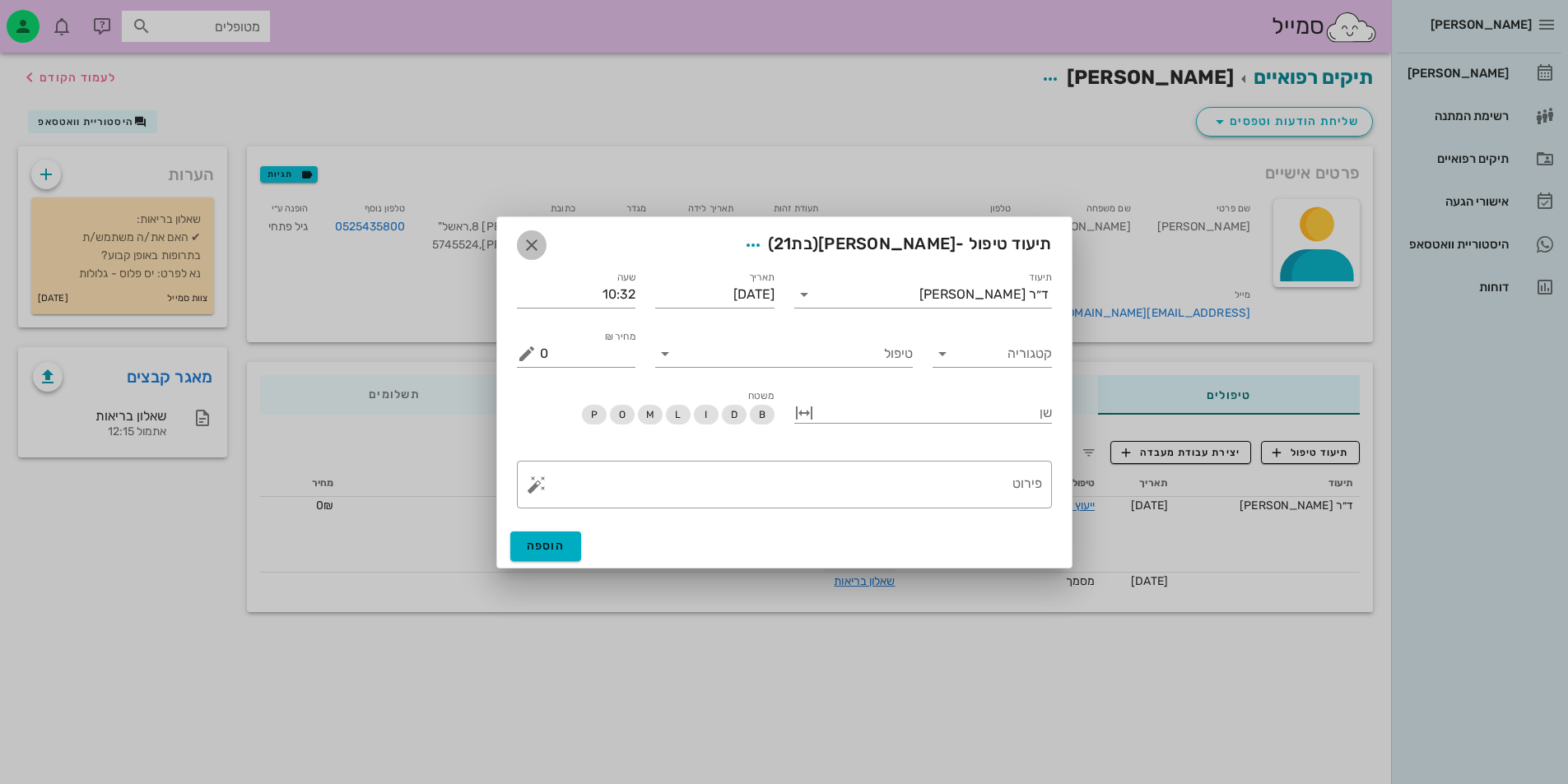
click at [534, 238] on icon "button" at bounding box center [531, 244] width 19 height 19
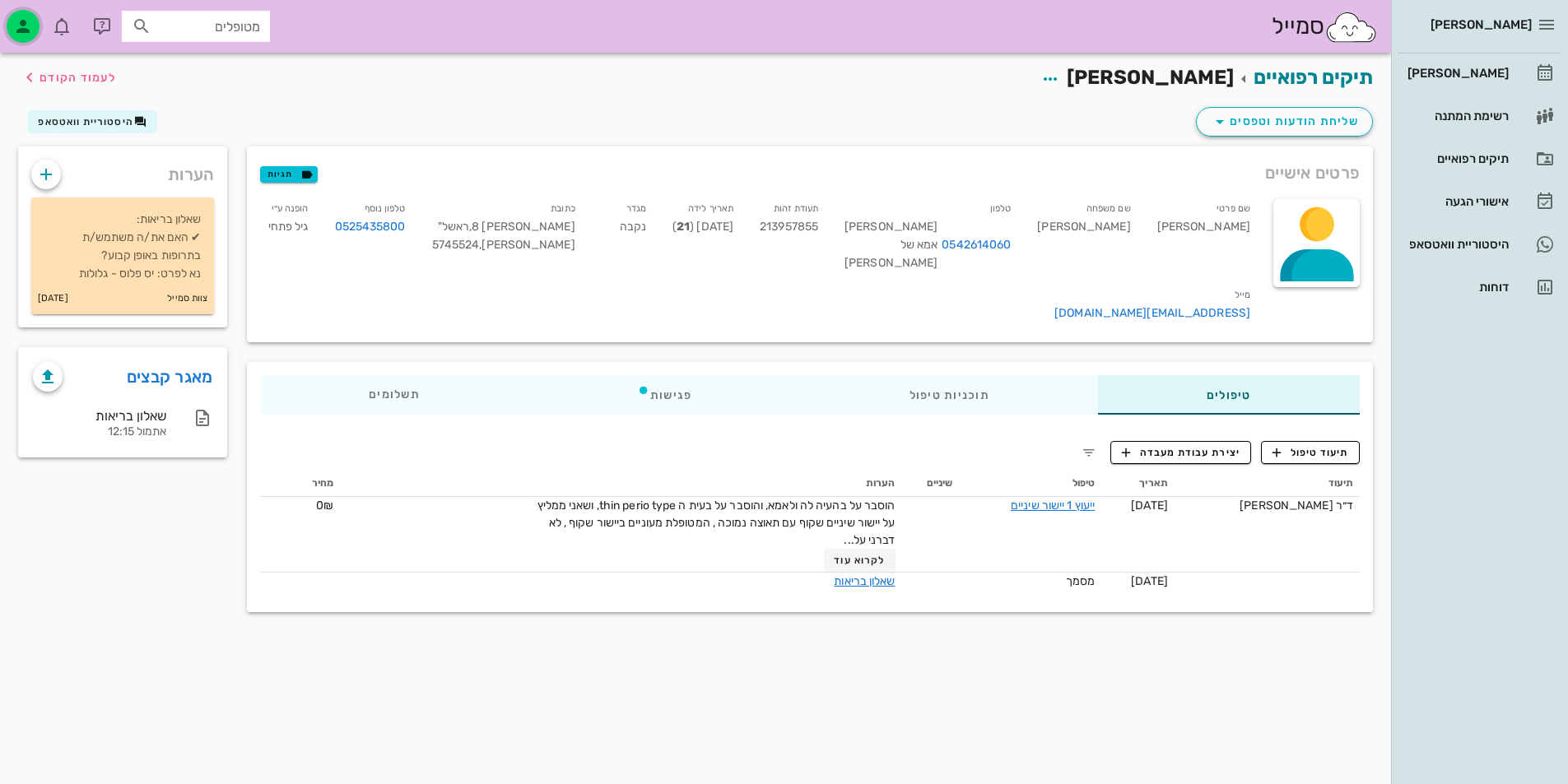
click at [24, 20] on icon "button" at bounding box center [23, 26] width 19 height 19
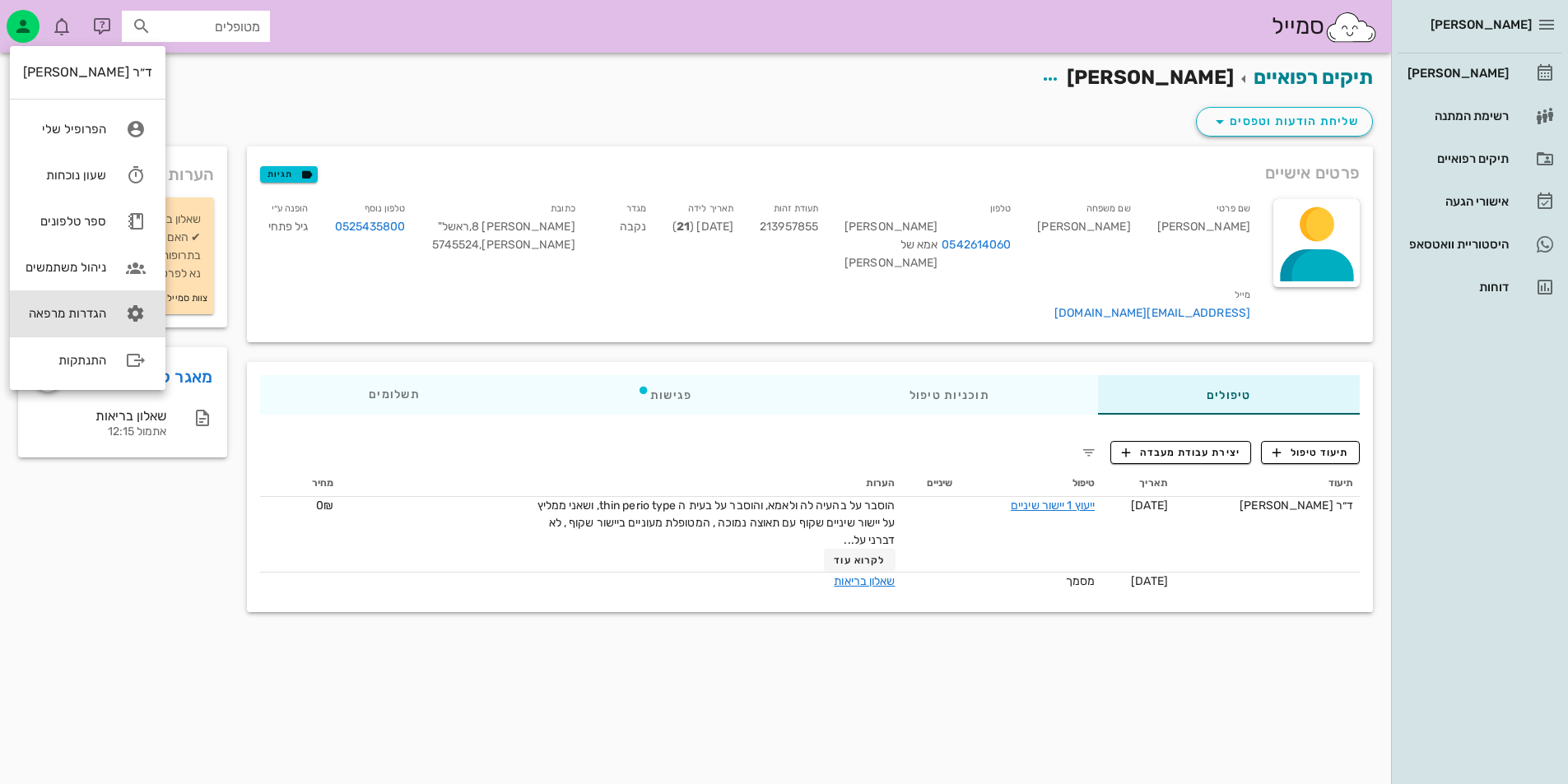
click at [95, 313] on div "הגדרות מרפאה" at bounding box center [64, 314] width 83 height 15
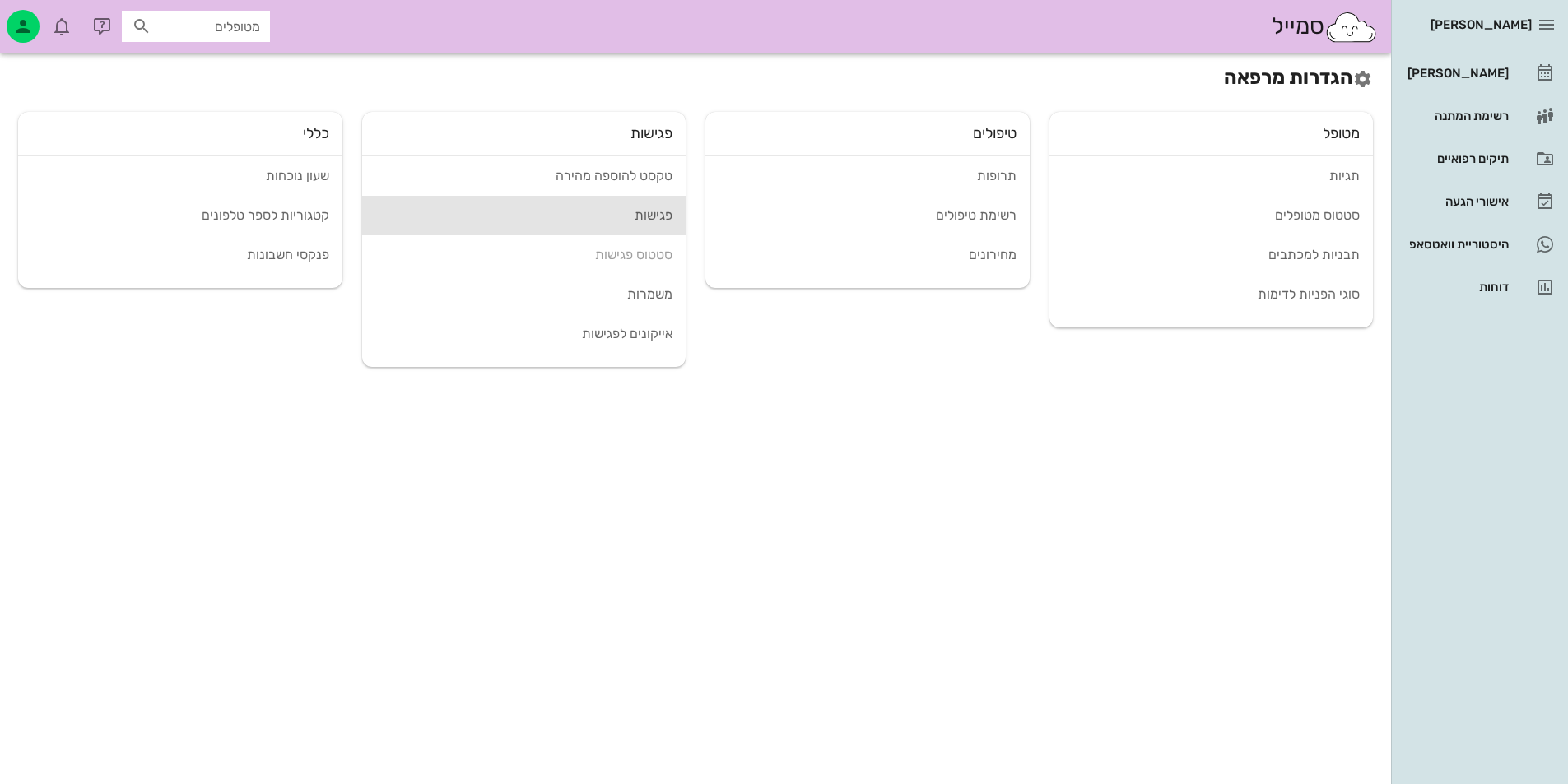
click at [647, 205] on link "פגישות" at bounding box center [524, 215] width 325 height 40
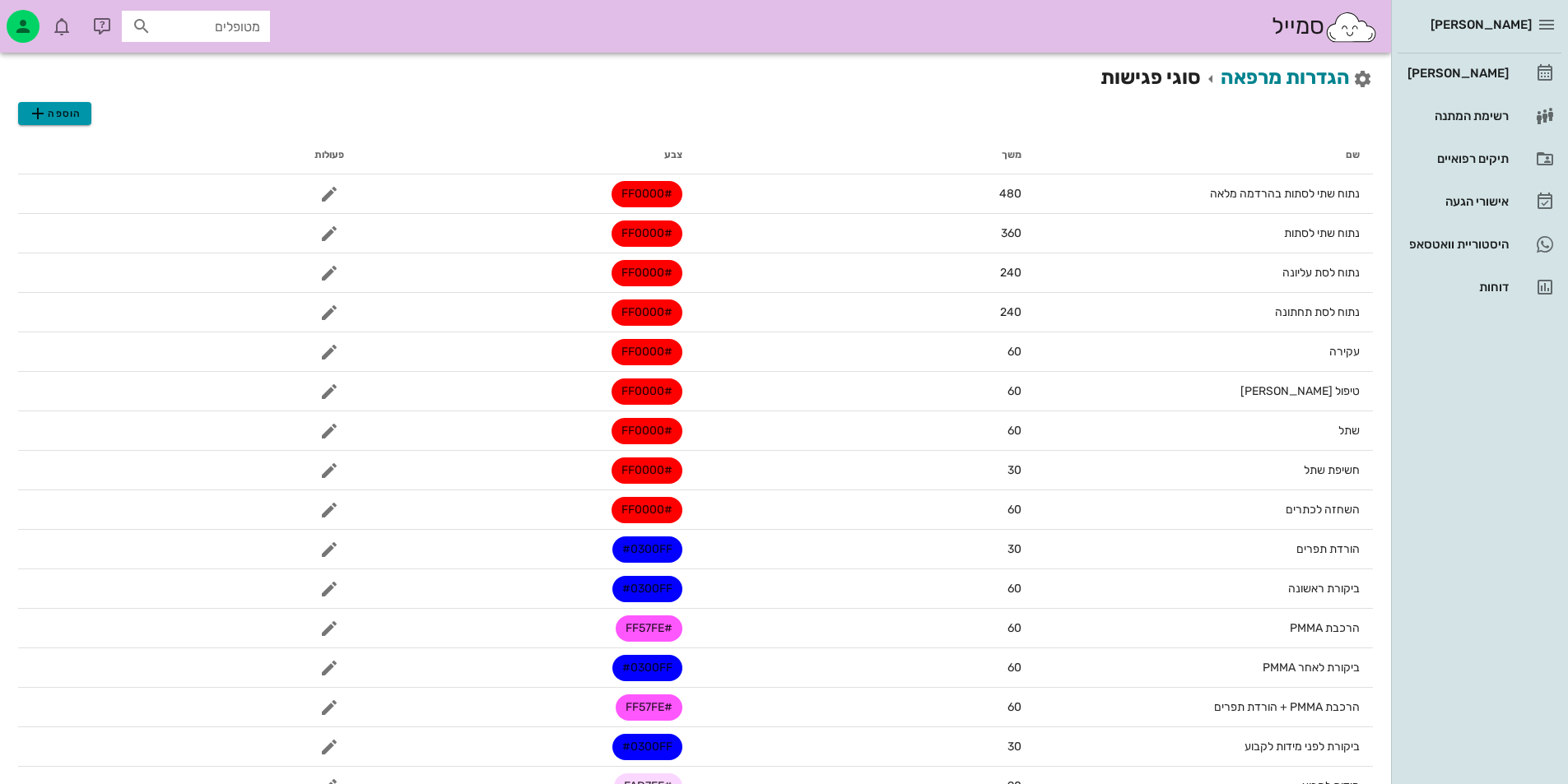
click at [77, 112] on span "הוספה" at bounding box center [54, 113] width 52 height 19
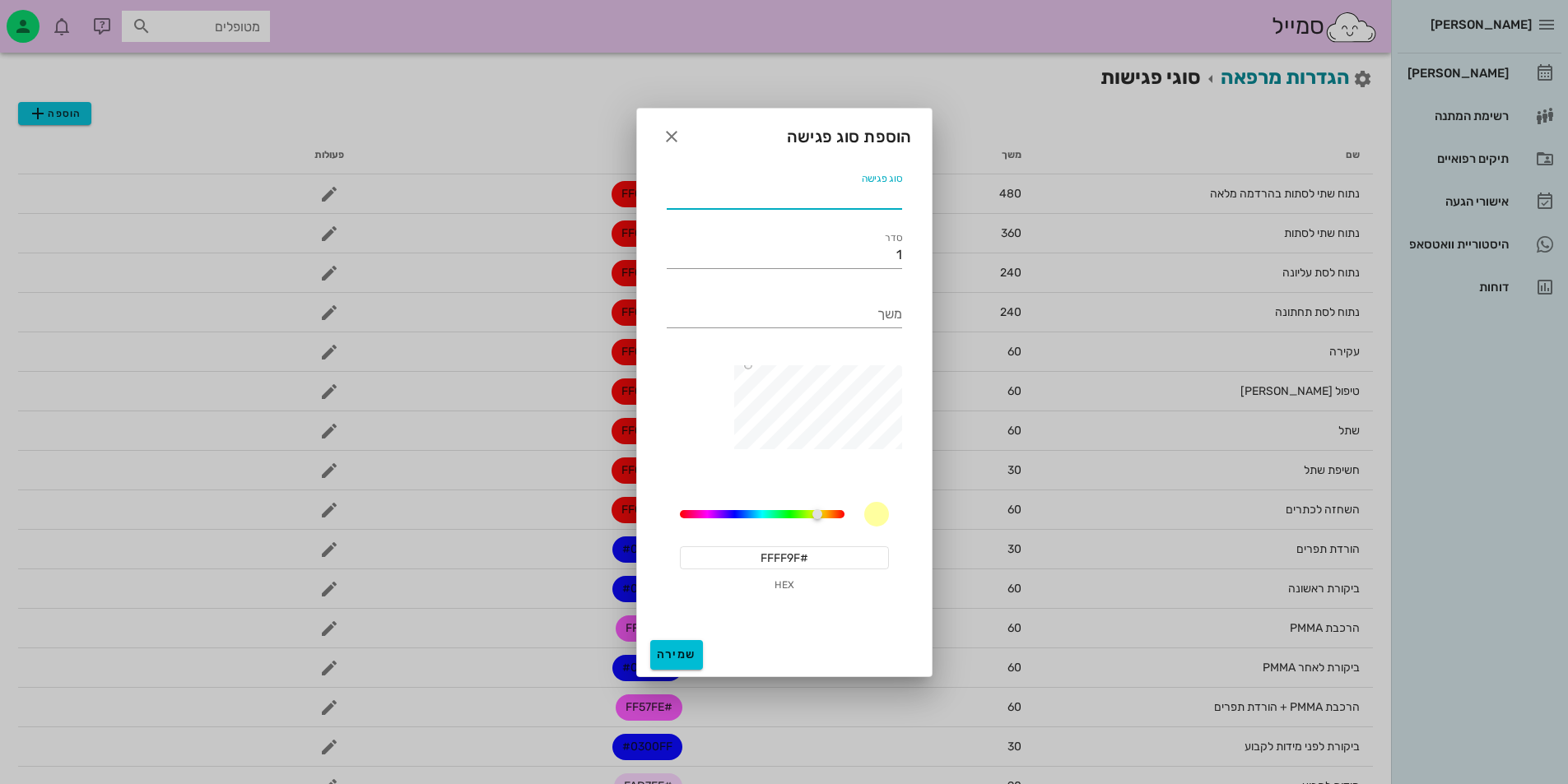
click at [782, 201] on input "סוג פגישה" at bounding box center [784, 196] width 235 height 26
click at [663, 135] on icon "button" at bounding box center [671, 136] width 19 height 19
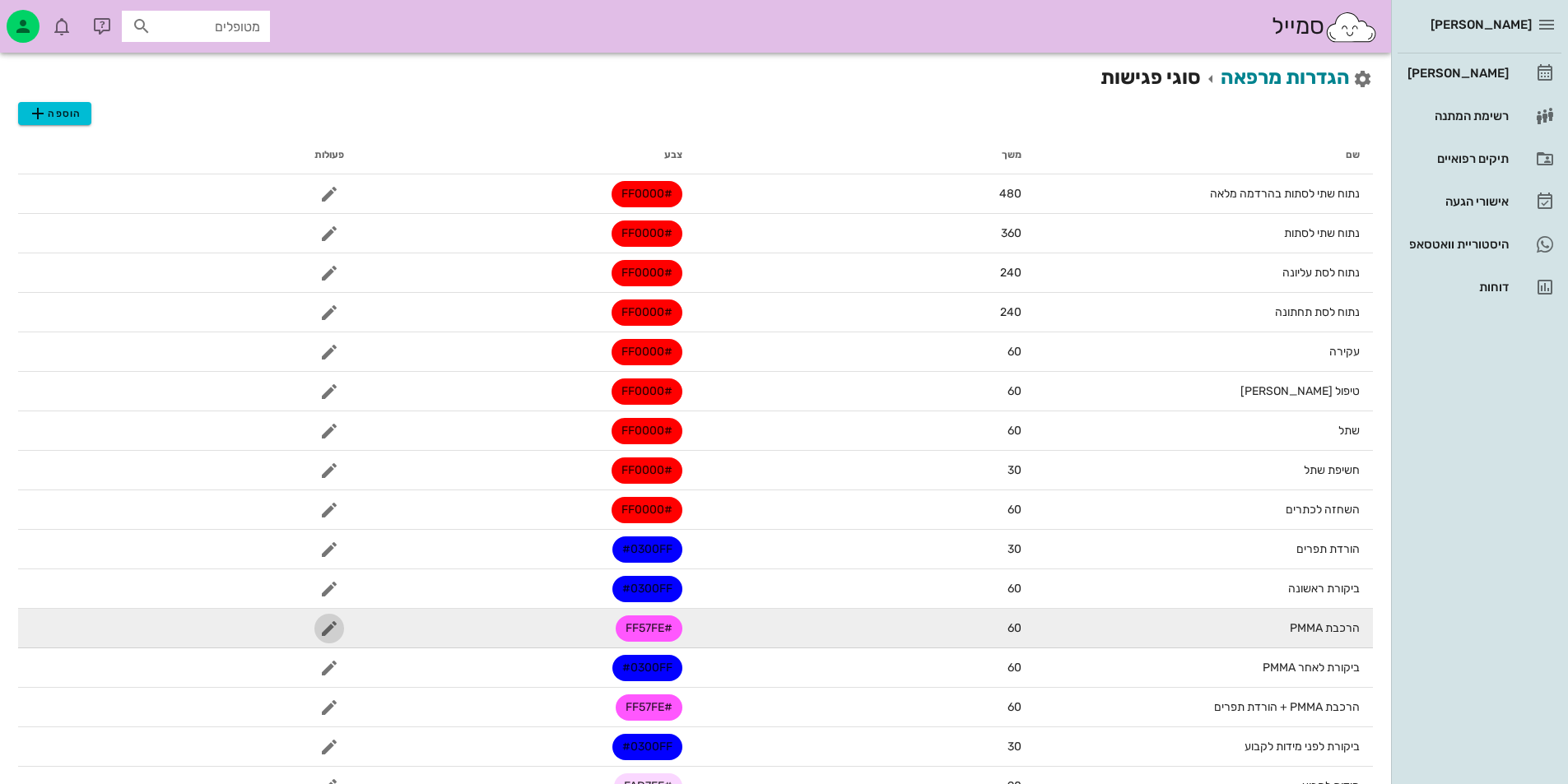
click at [323, 621] on icon "button" at bounding box center [329, 628] width 19 height 19
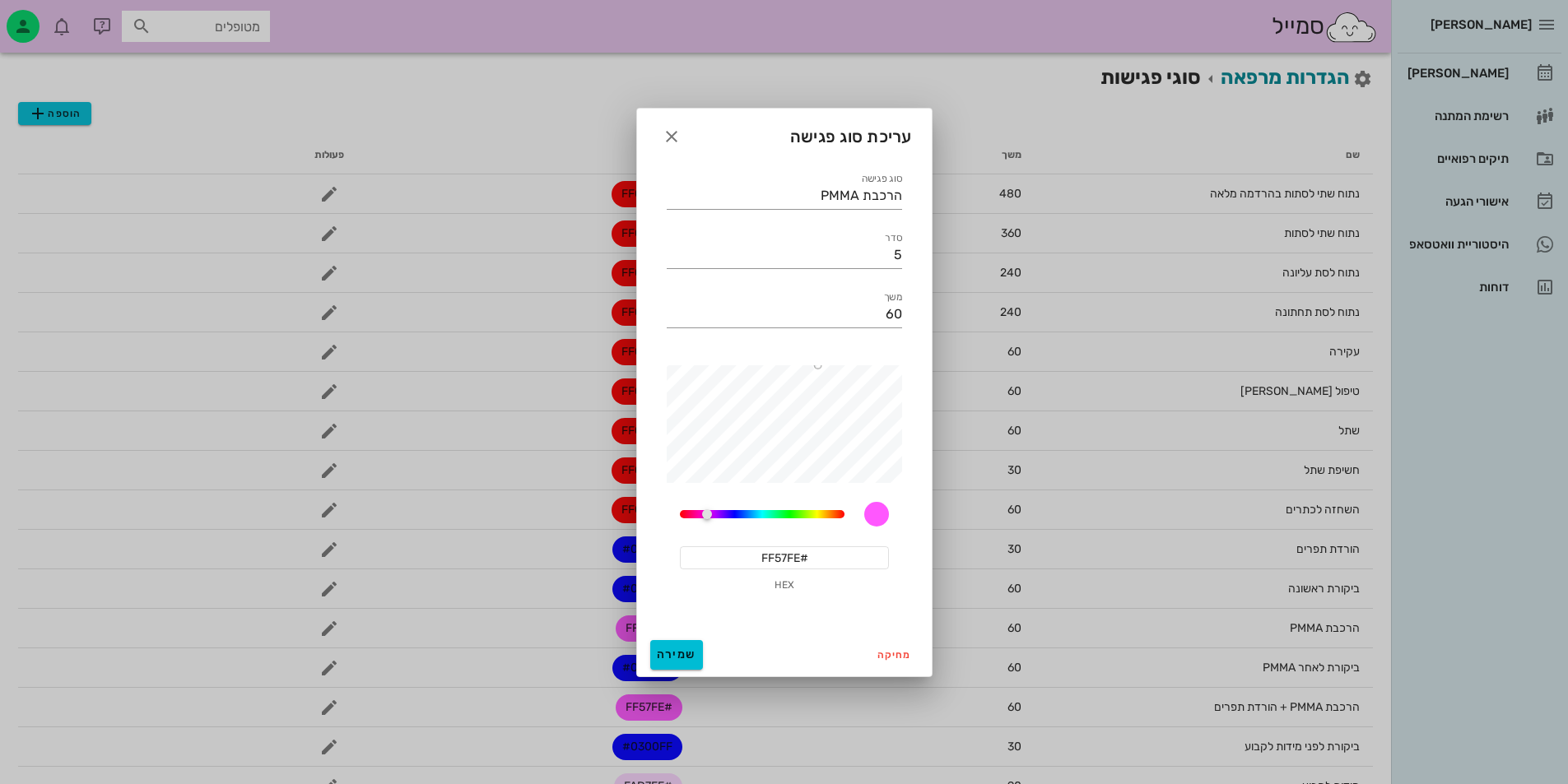
click at [794, 555] on input "#FF57FE" at bounding box center [784, 557] width 209 height 23
click at [795, 554] on input "#FF57FE" at bounding box center [784, 557] width 209 height 23
click at [796, 554] on input "#FF57FE" at bounding box center [784, 557] width 209 height 23
click at [663, 130] on icon "button" at bounding box center [671, 136] width 19 height 19
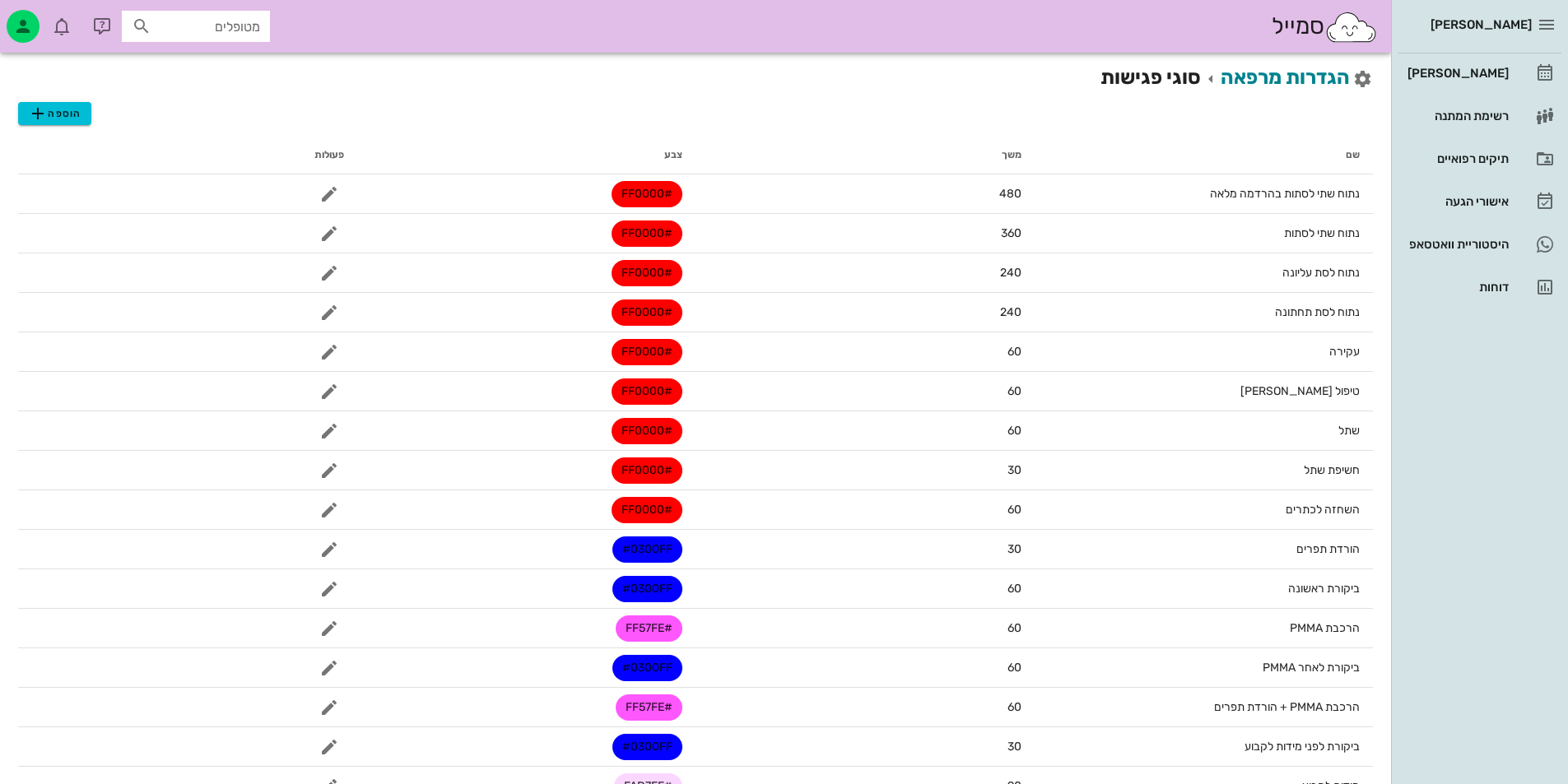
click at [76, 110] on span "הוספה" at bounding box center [54, 113] width 52 height 19
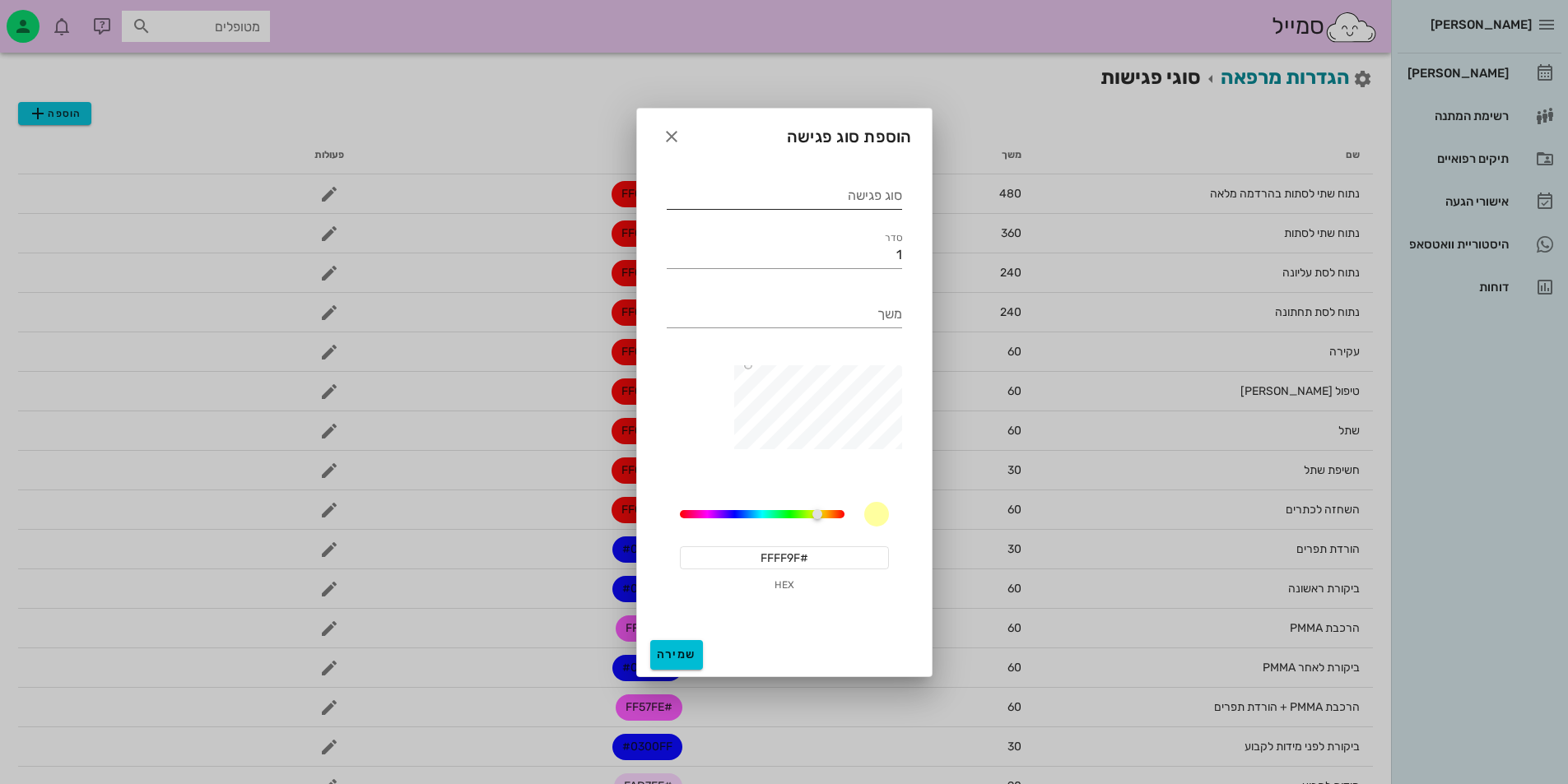
click at [872, 203] on input "סוג פגישה" at bounding box center [784, 196] width 235 height 26
type input "הרכבת זמניות"
click at [867, 247] on input "1" at bounding box center [784, 255] width 235 height 26
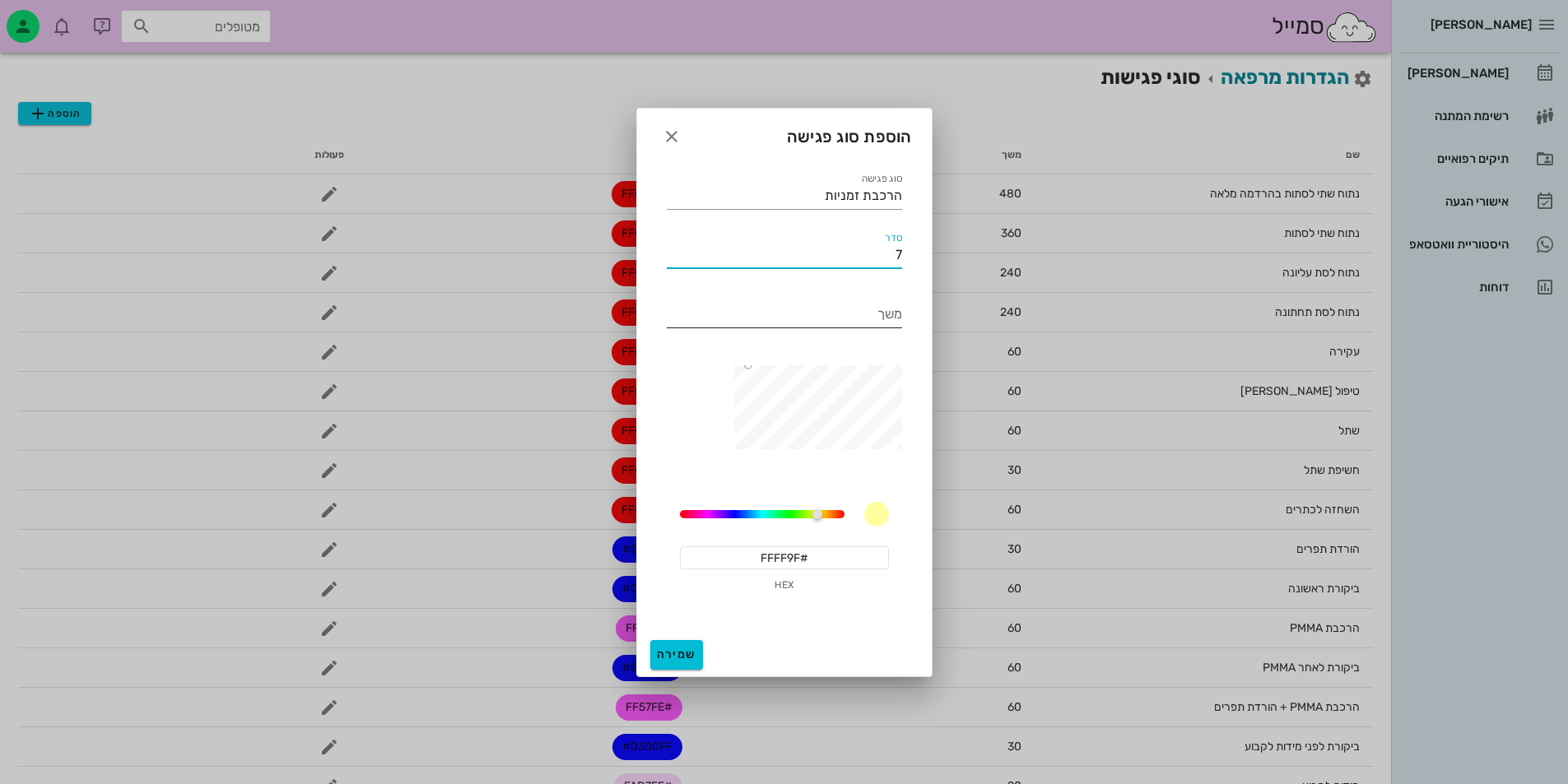
type input "7"
drag, startPoint x: 878, startPoint y: 300, endPoint x: 876, endPoint y: 310, distance: 10.2
click at [878, 301] on input "משך" at bounding box center [784, 314] width 235 height 26
paste input "#FF57FE"
click at [894, 311] on input "#FF57FE" at bounding box center [784, 314] width 235 height 26
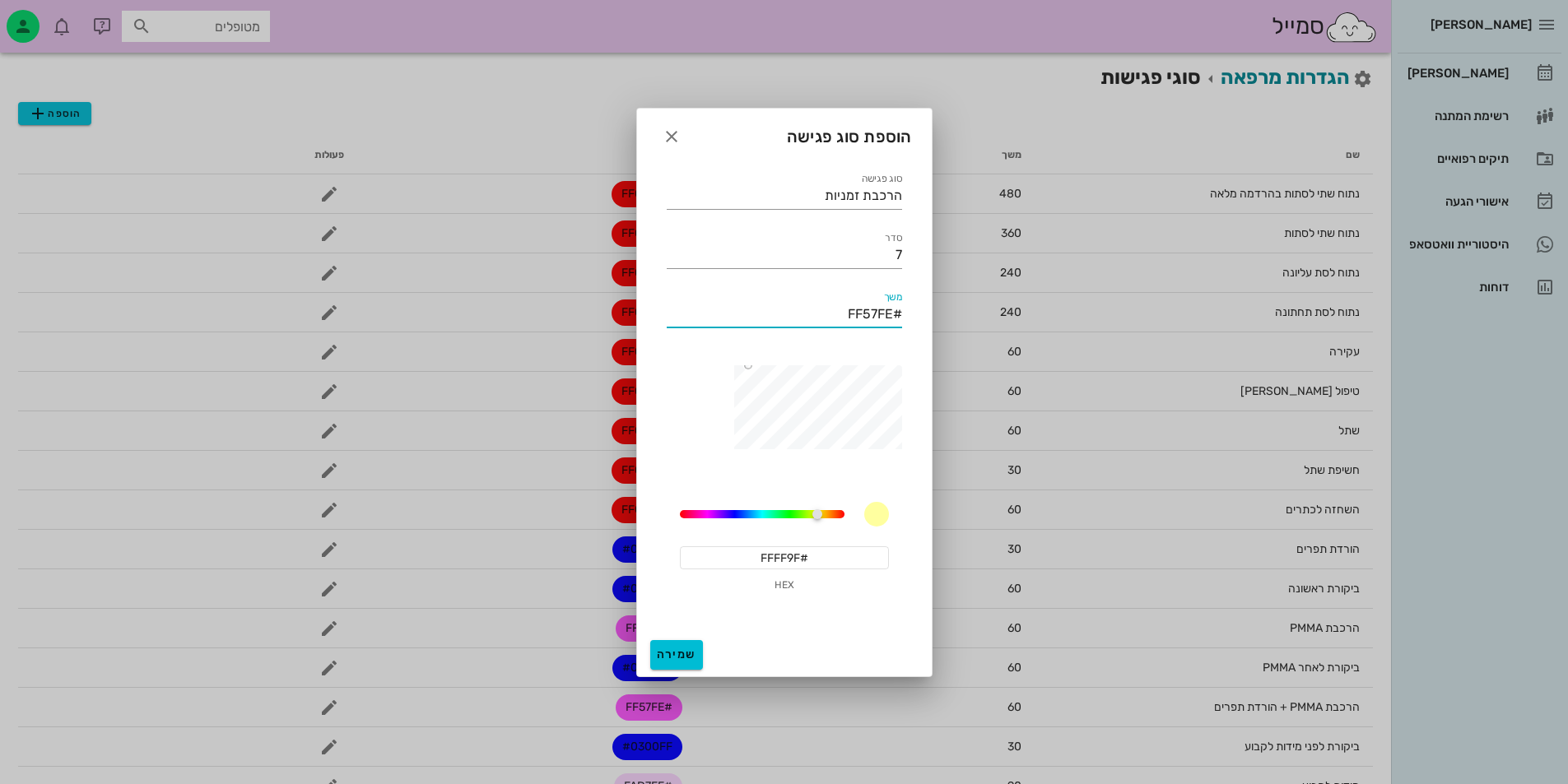
click at [894, 311] on input "#FF57FE" at bounding box center [784, 314] width 235 height 26
type input "60"
click at [801, 546] on input "#FFFF9F" at bounding box center [784, 557] width 209 height 23
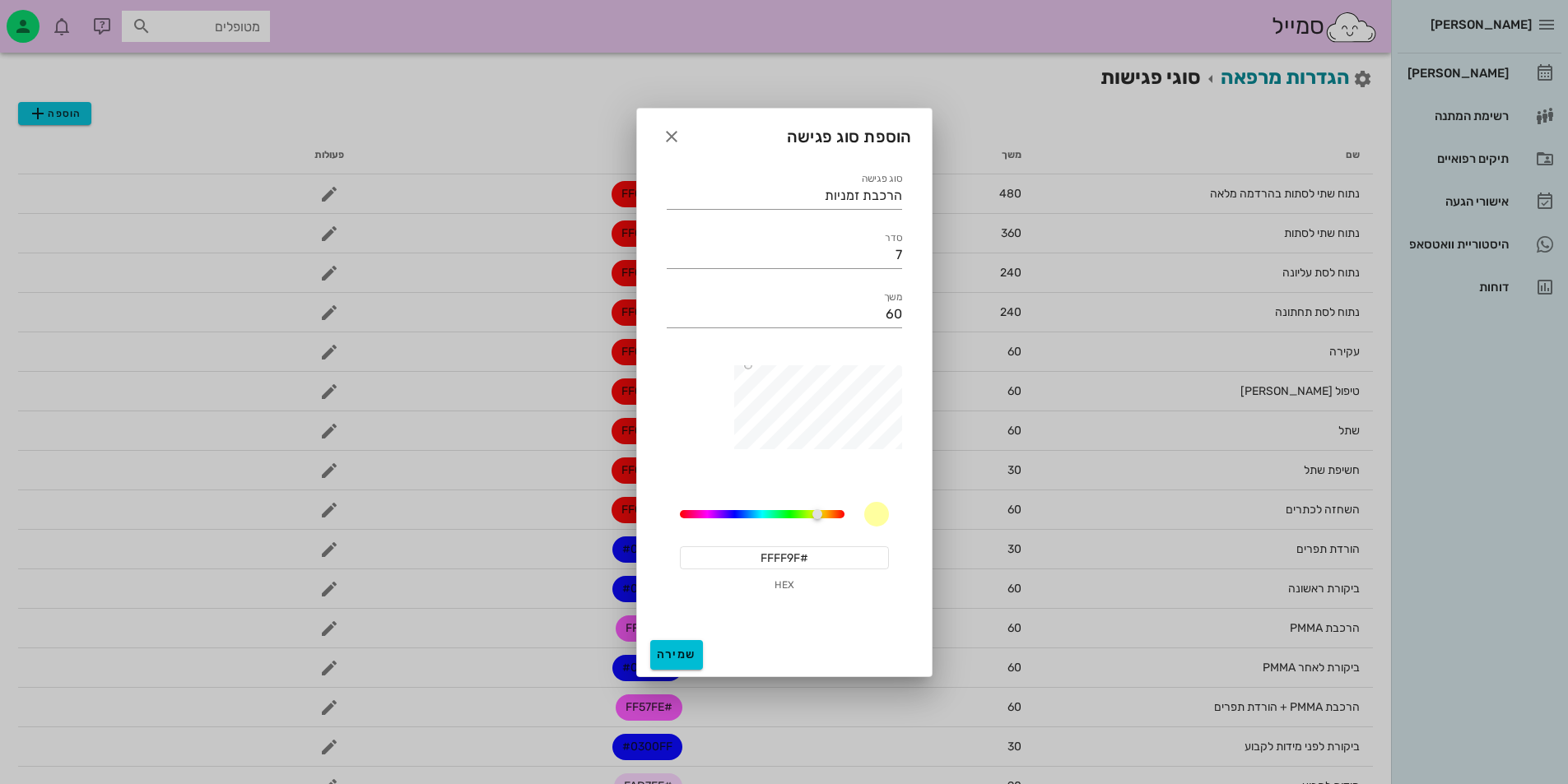
click at [801, 546] on input "#FFFF9F" at bounding box center [784, 557] width 209 height 23
paste input "57FE"
type input "#FF57FE"
click at [682, 636] on div "שמירה" at bounding box center [784, 655] width 294 height 43
click at [685, 659] on span "שמירה" at bounding box center [676, 654] width 40 height 14
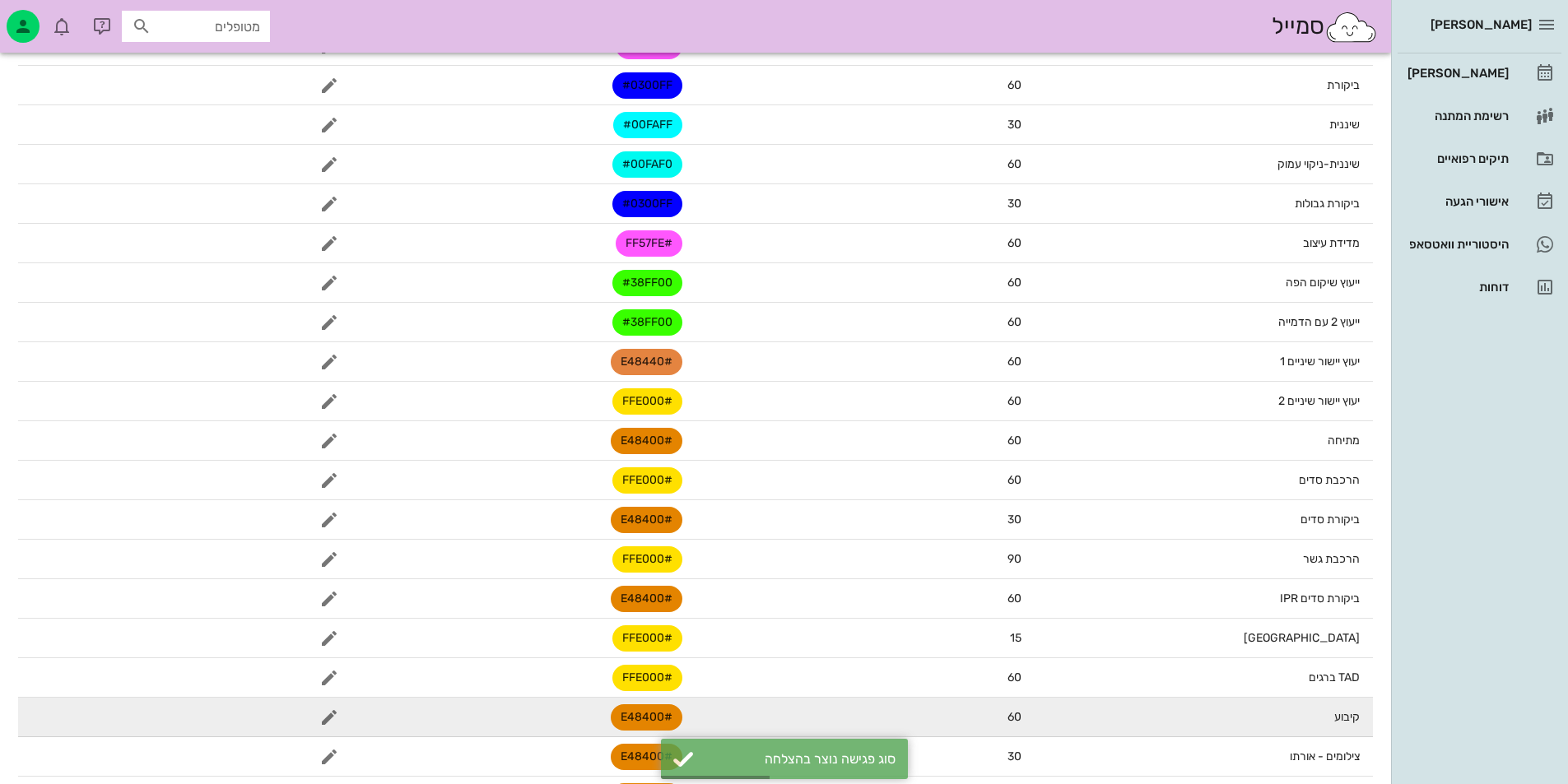
scroll to position [1069, 0]
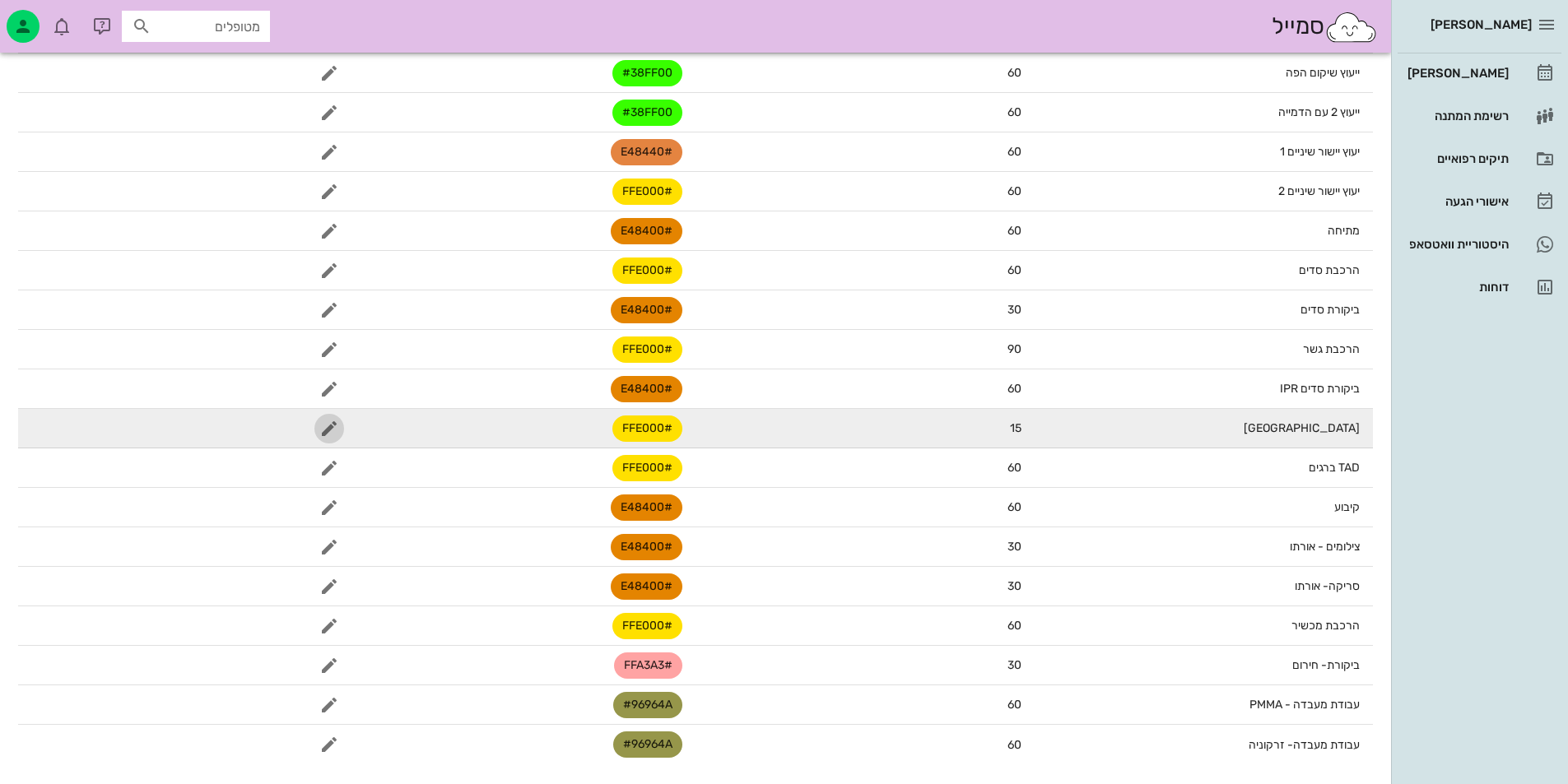
click at [328, 421] on icon "button" at bounding box center [329, 428] width 19 height 19
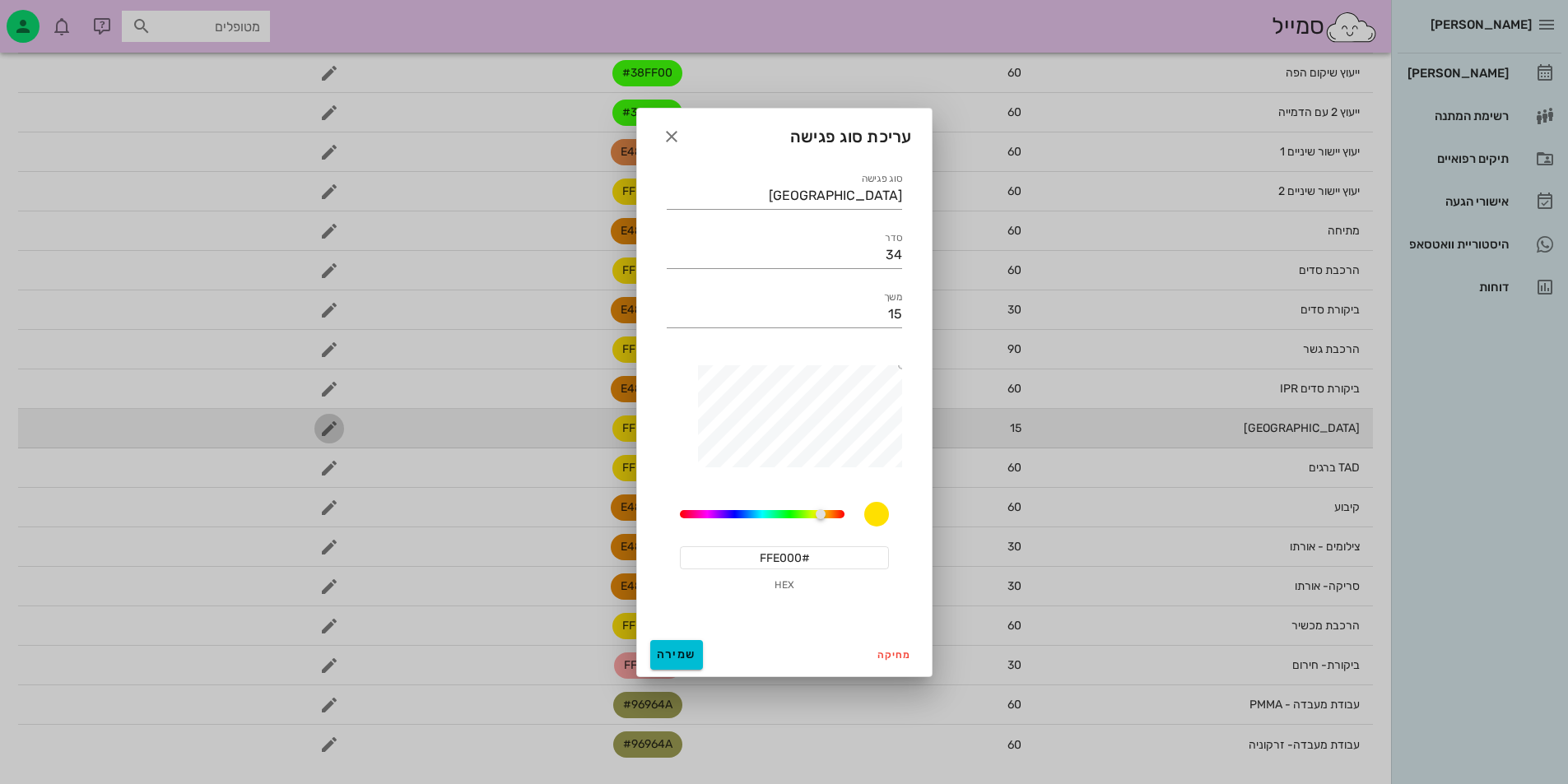
click at [328, 421] on div at bounding box center [784, 392] width 1568 height 784
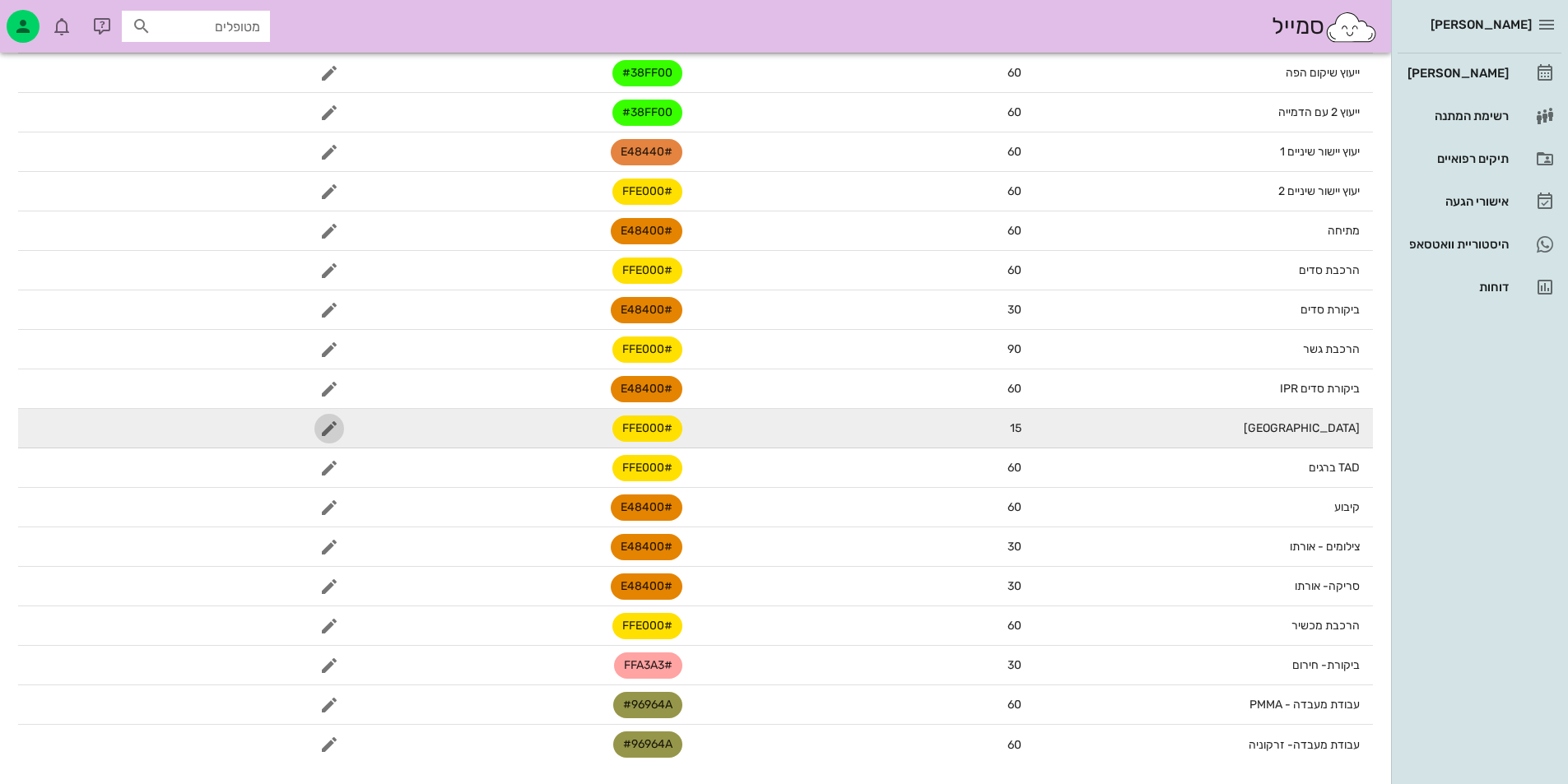
click at [328, 423] on icon "button" at bounding box center [329, 428] width 19 height 19
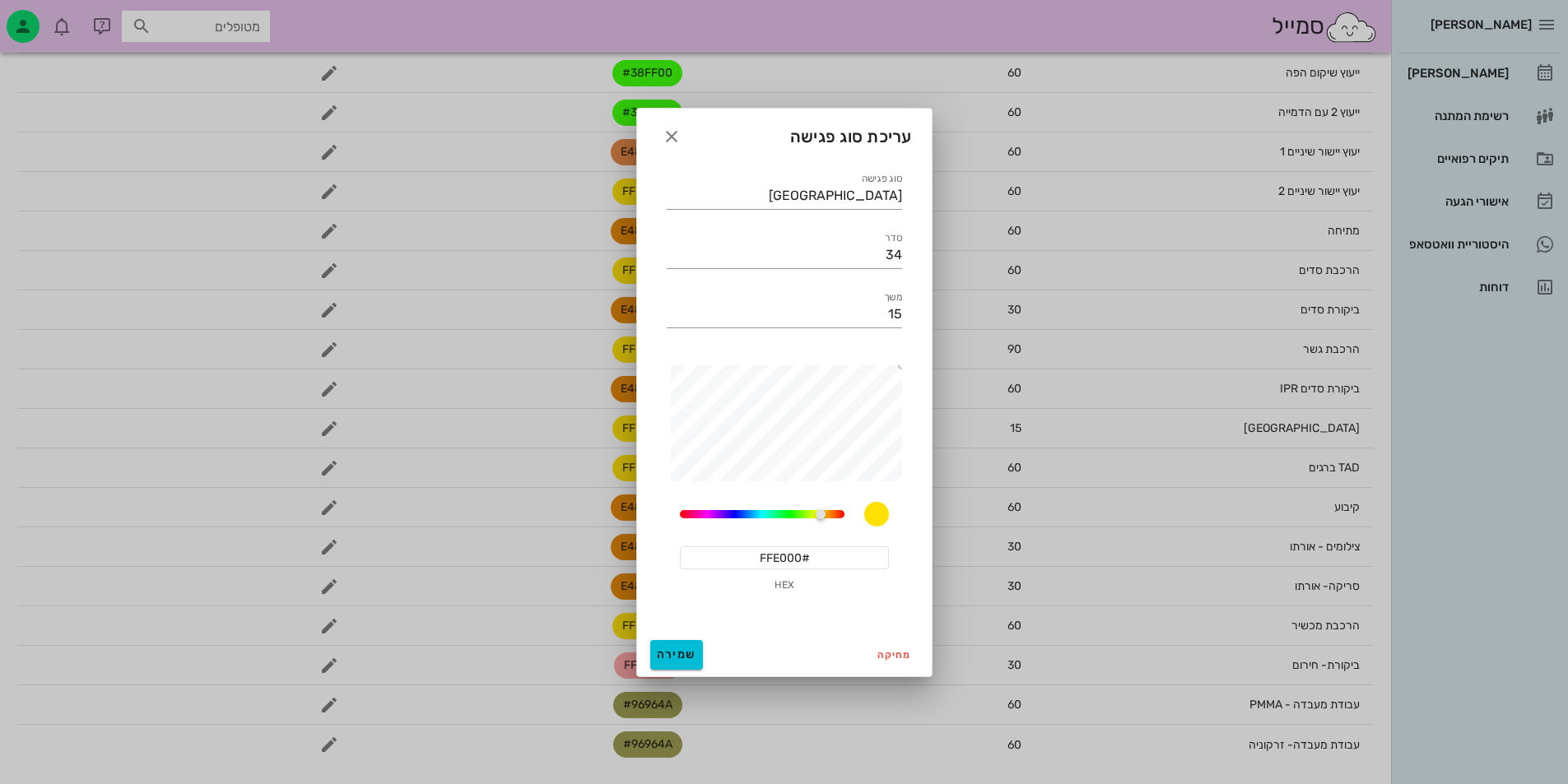
click at [912, 206] on div "סוג פגישה essex סדר 34 משך 15 52.705882352941174 #FFE000 HEX" at bounding box center [784, 396] width 294 height 474
click at [856, 196] on input "essex" at bounding box center [784, 196] width 235 height 26
type input "ESSEX"
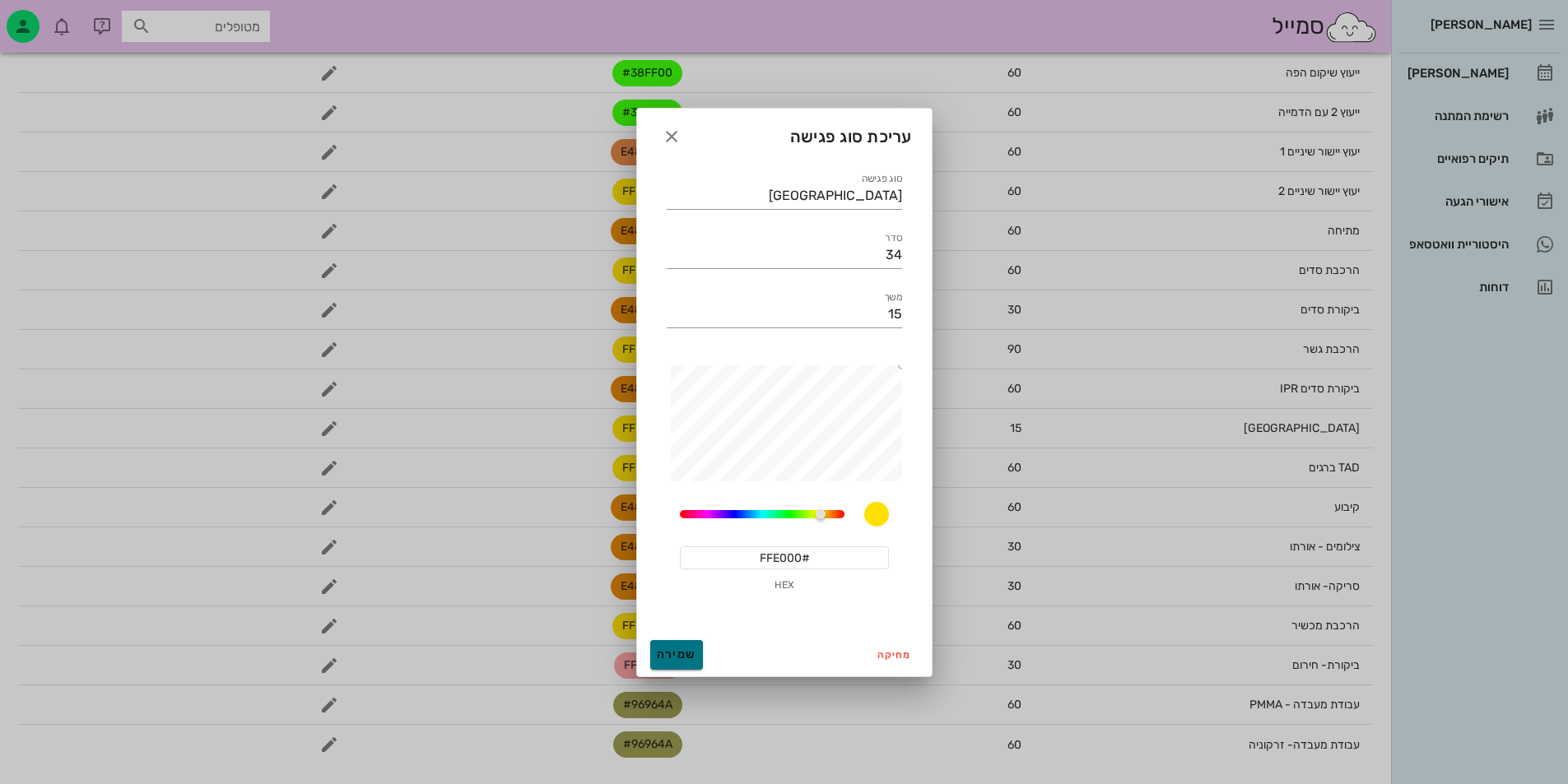
click at [674, 648] on span "שמירה" at bounding box center [676, 654] width 40 height 14
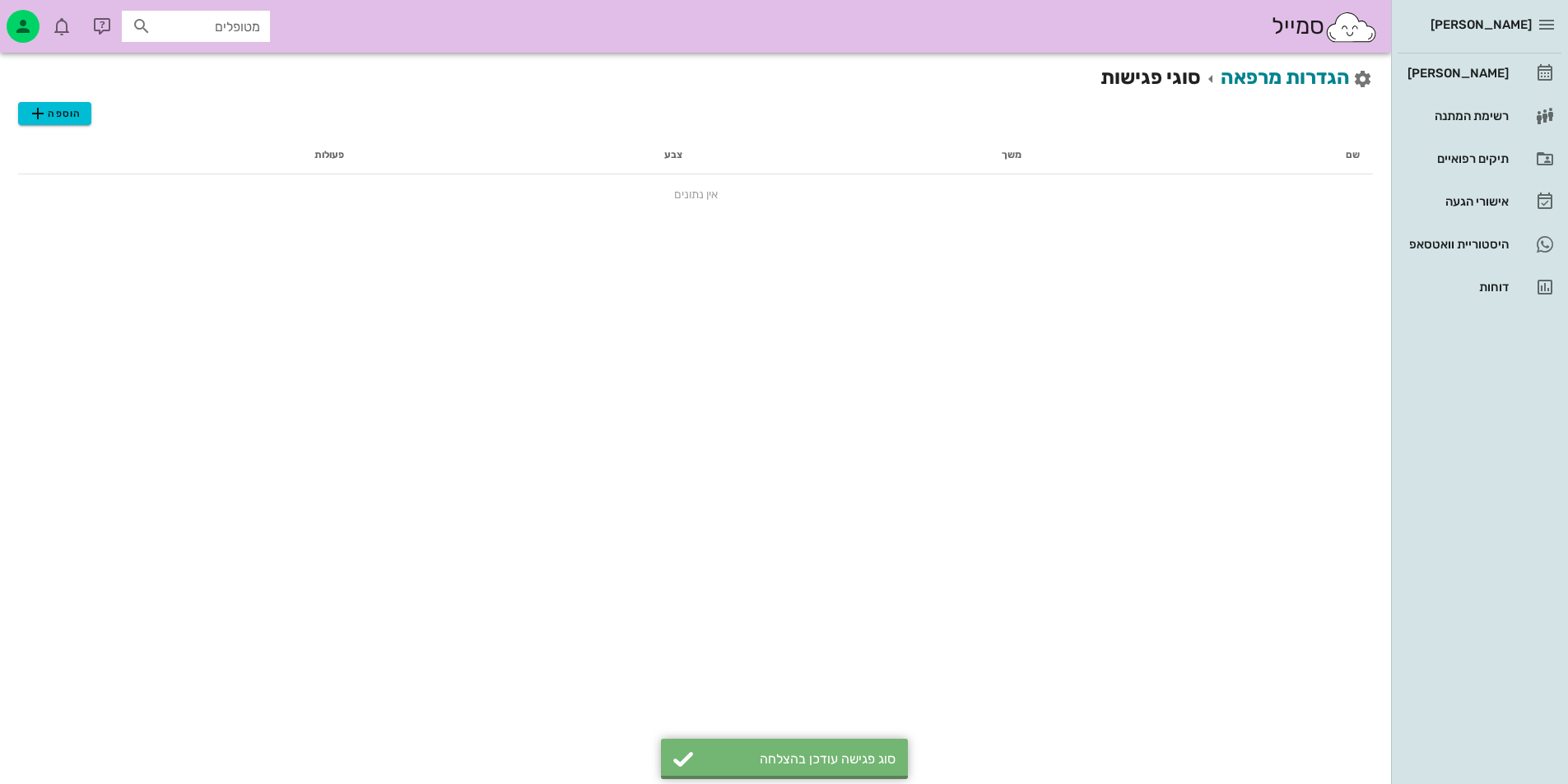
scroll to position [0, 0]
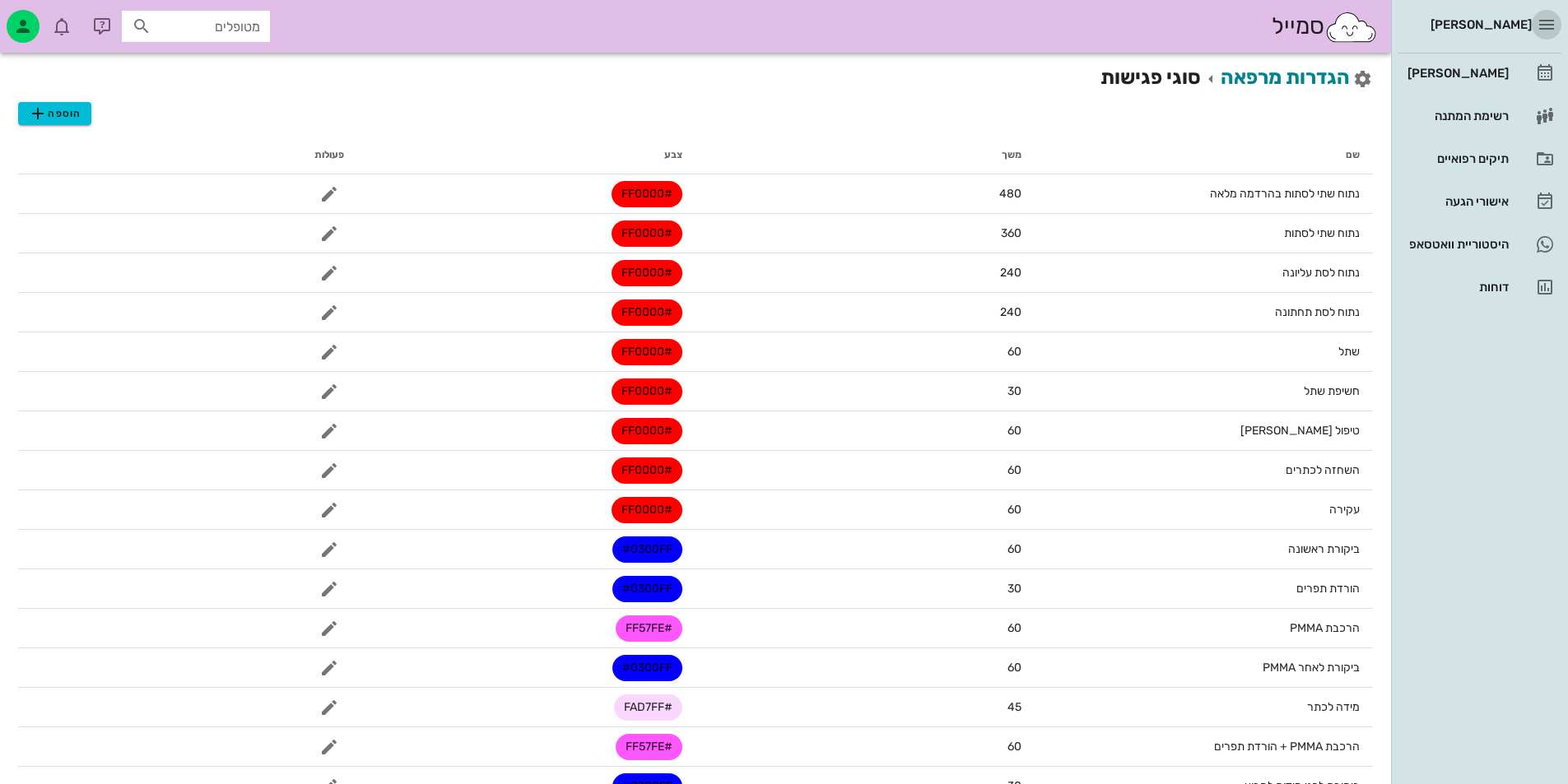
click at [1549, 21] on icon "button" at bounding box center [1546, 24] width 19 height 19
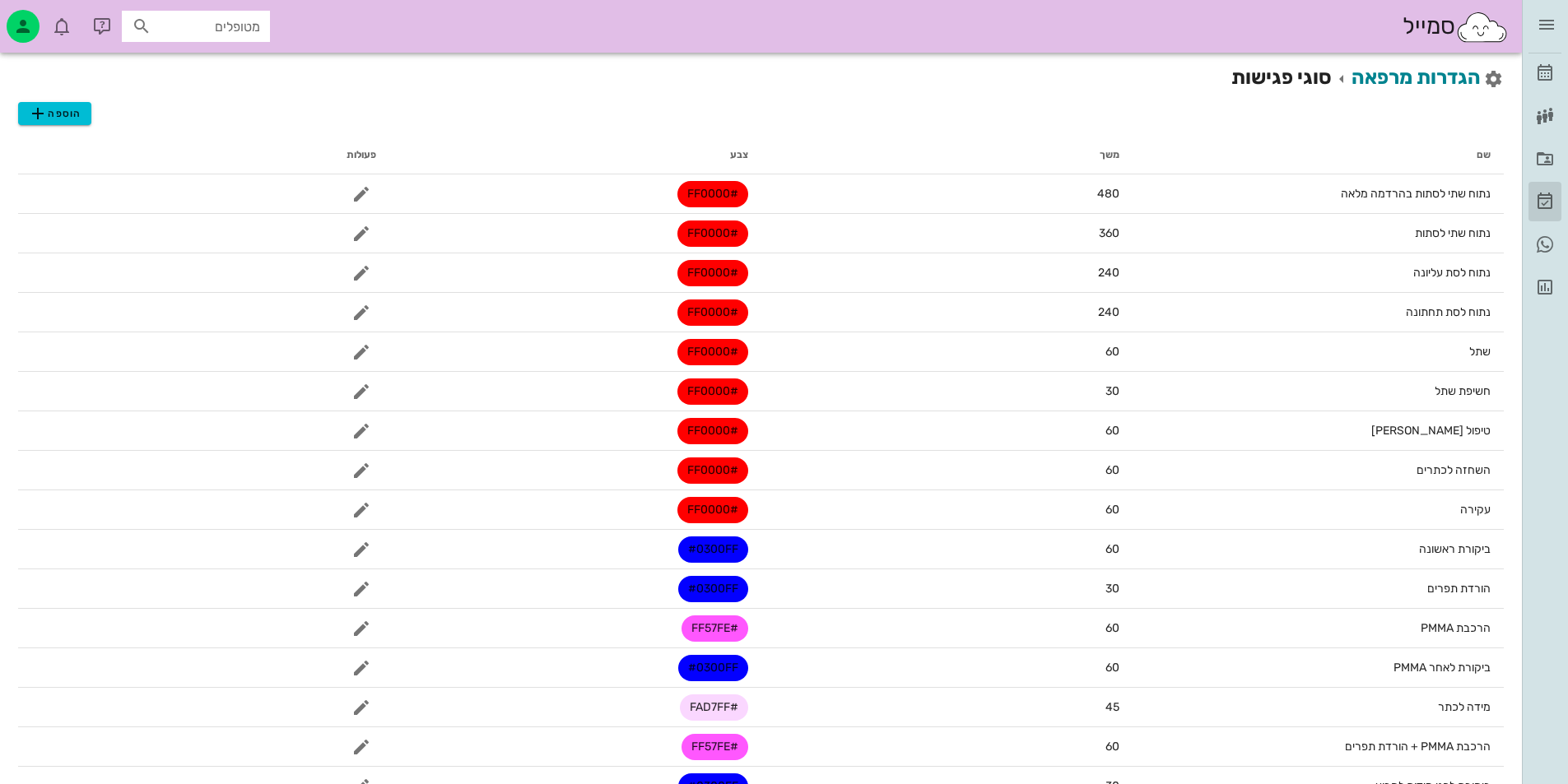
click at [1545, 212] on link "אישורי הגעה" at bounding box center [1544, 201] width 33 height 40
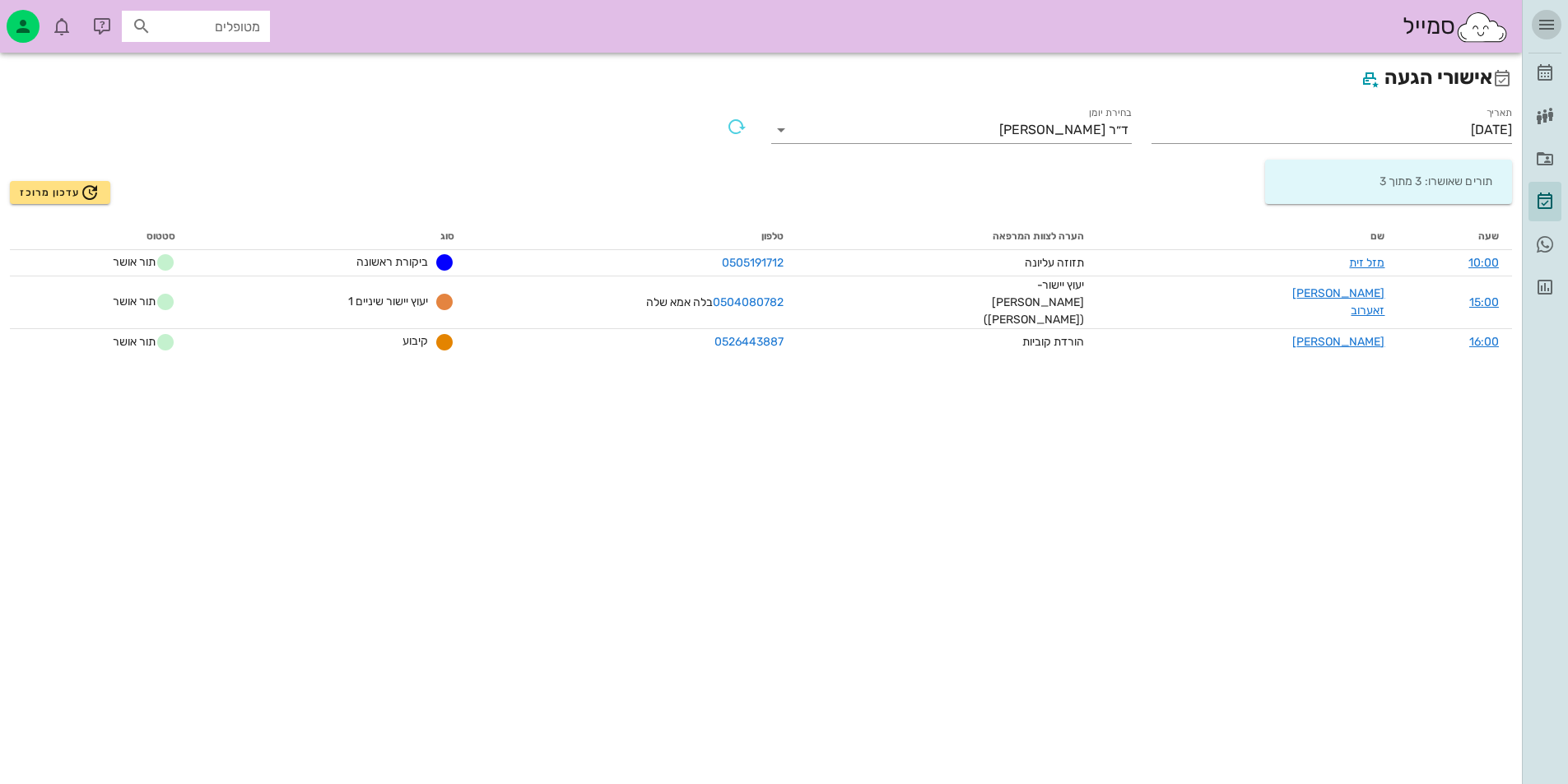
click at [1554, 19] on icon "button" at bounding box center [1546, 24] width 19 height 19
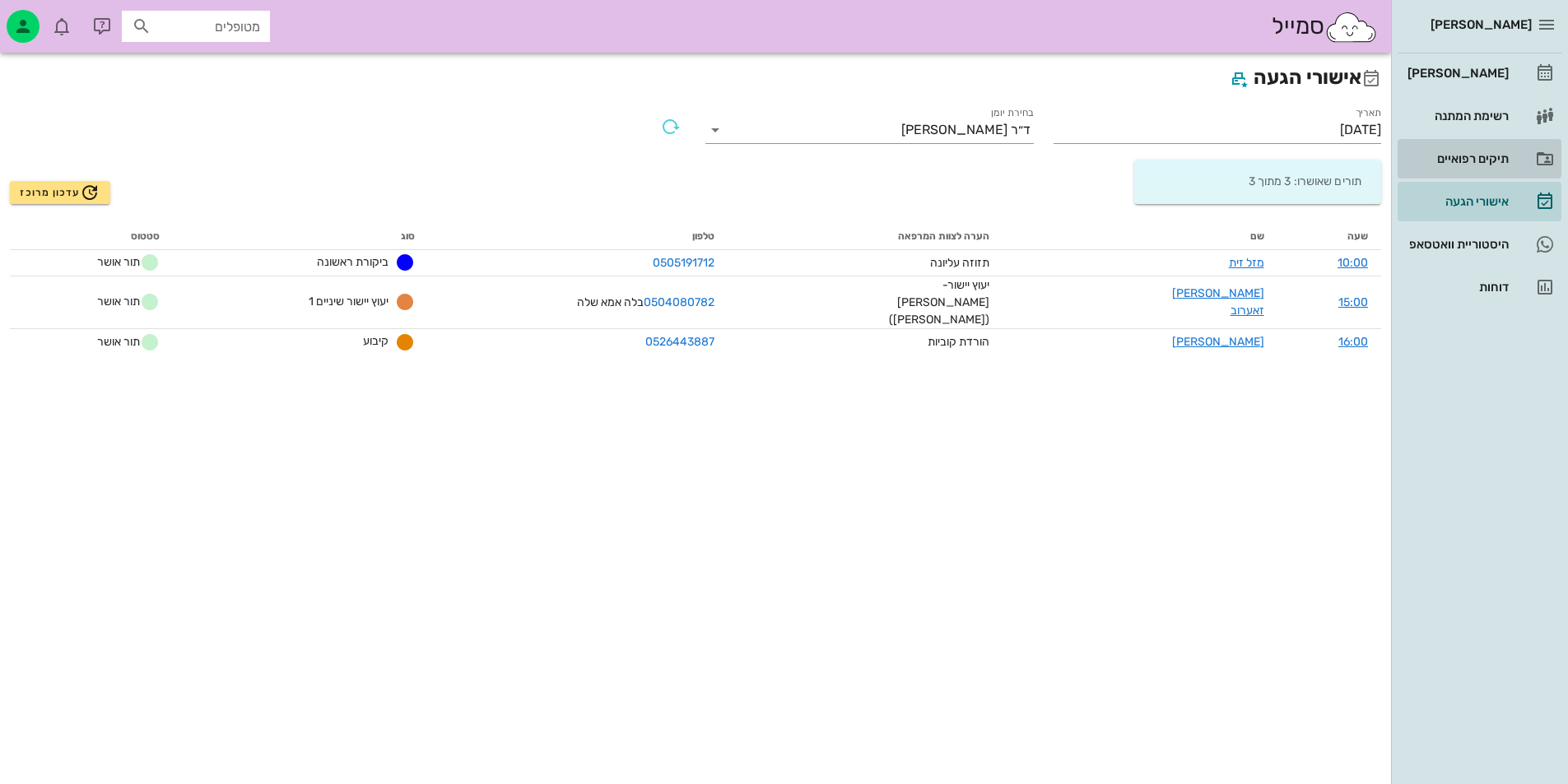
click at [1454, 152] on div "תיקים רפואיים" at bounding box center [1456, 158] width 105 height 26
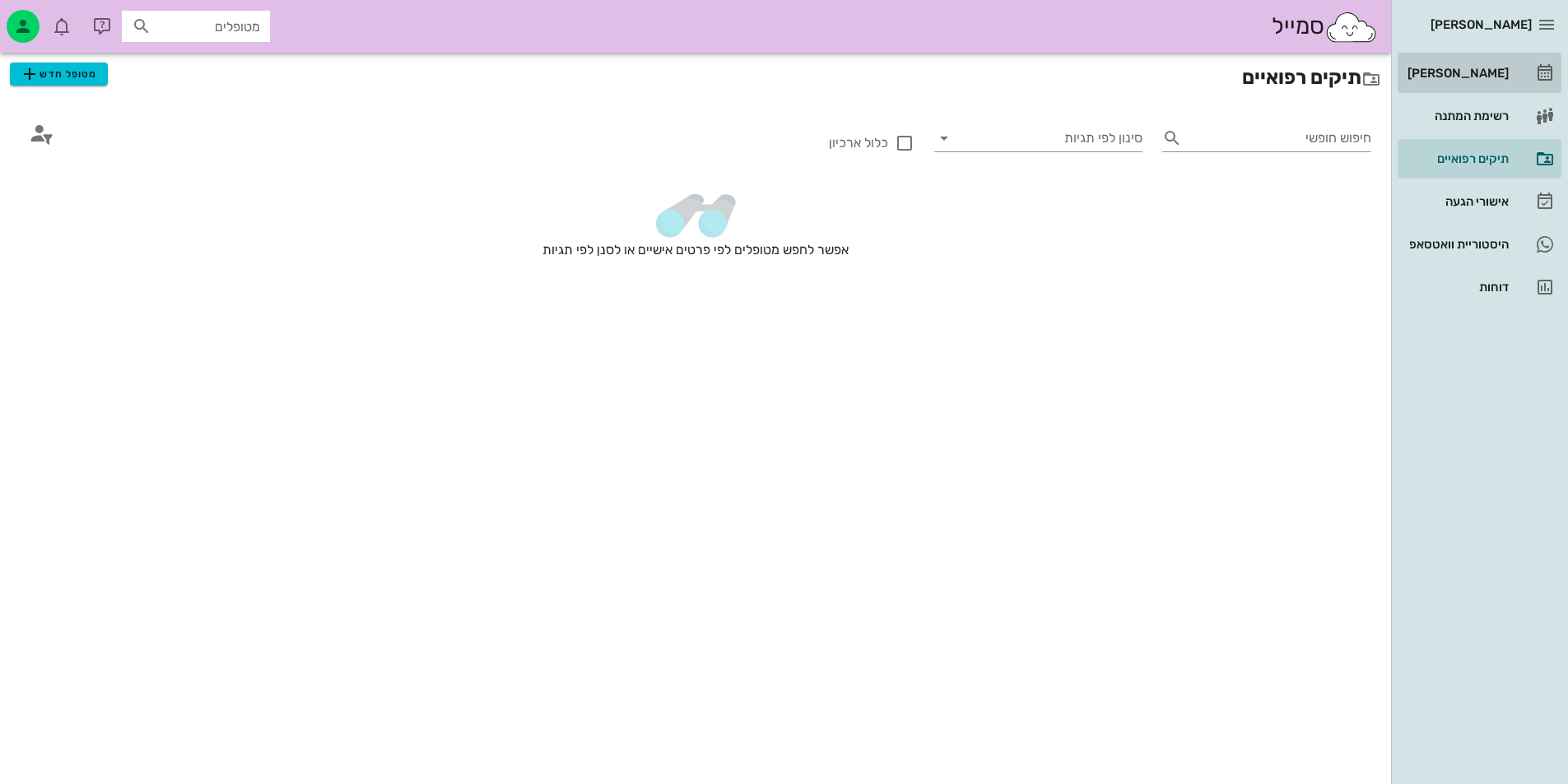
click at [1496, 59] on link "[PERSON_NAME]" at bounding box center [1479, 72] width 164 height 40
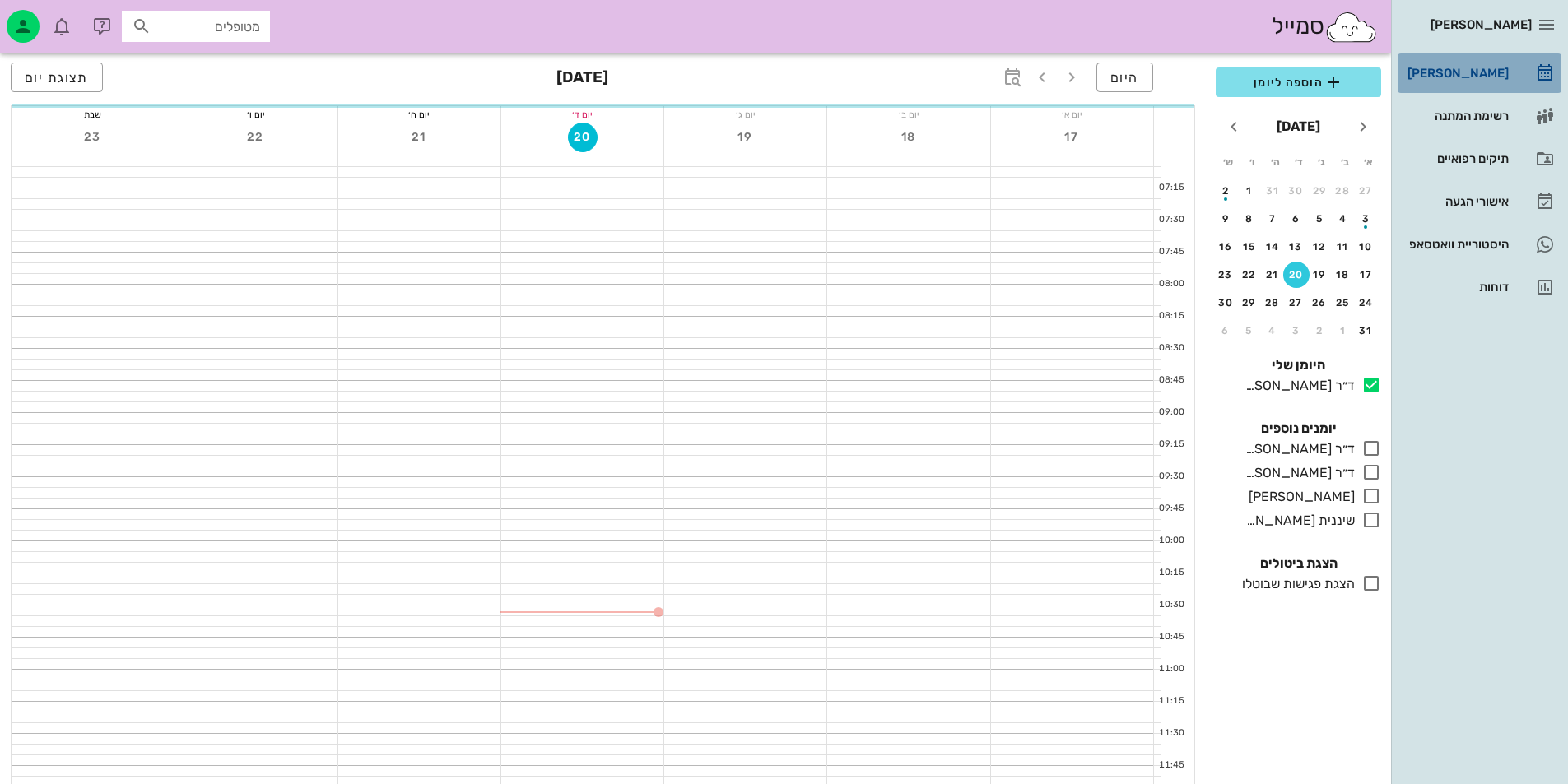
click at [1502, 79] on div "[PERSON_NAME]" at bounding box center [1456, 73] width 105 height 13
